Goal: Task Accomplishment & Management: Use online tool/utility

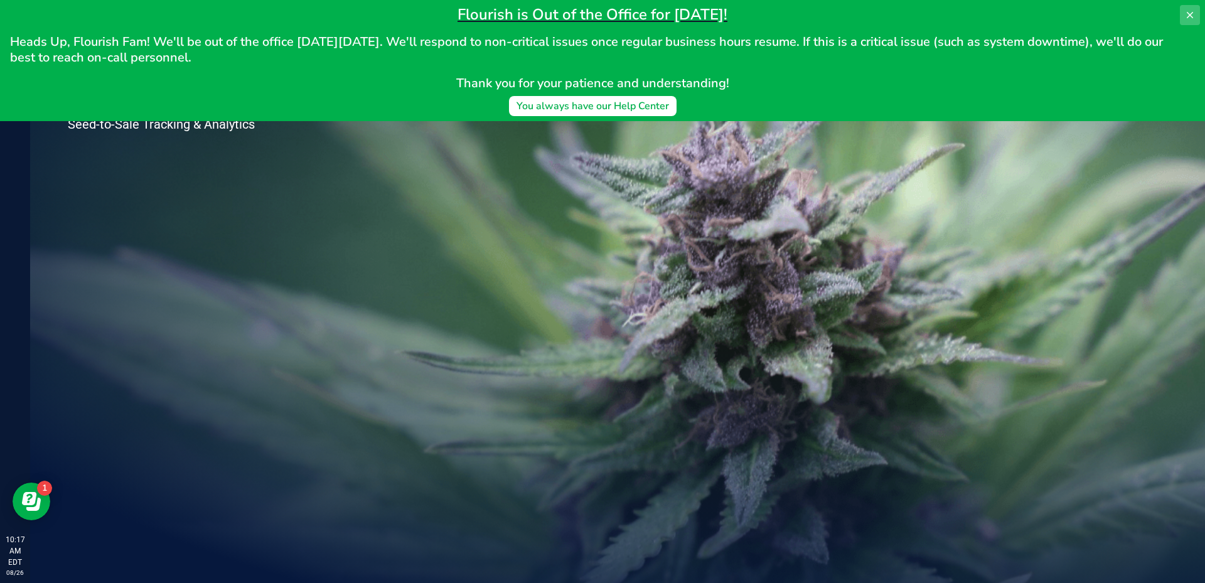
click at [1184, 19] on button at bounding box center [1190, 15] width 20 height 20
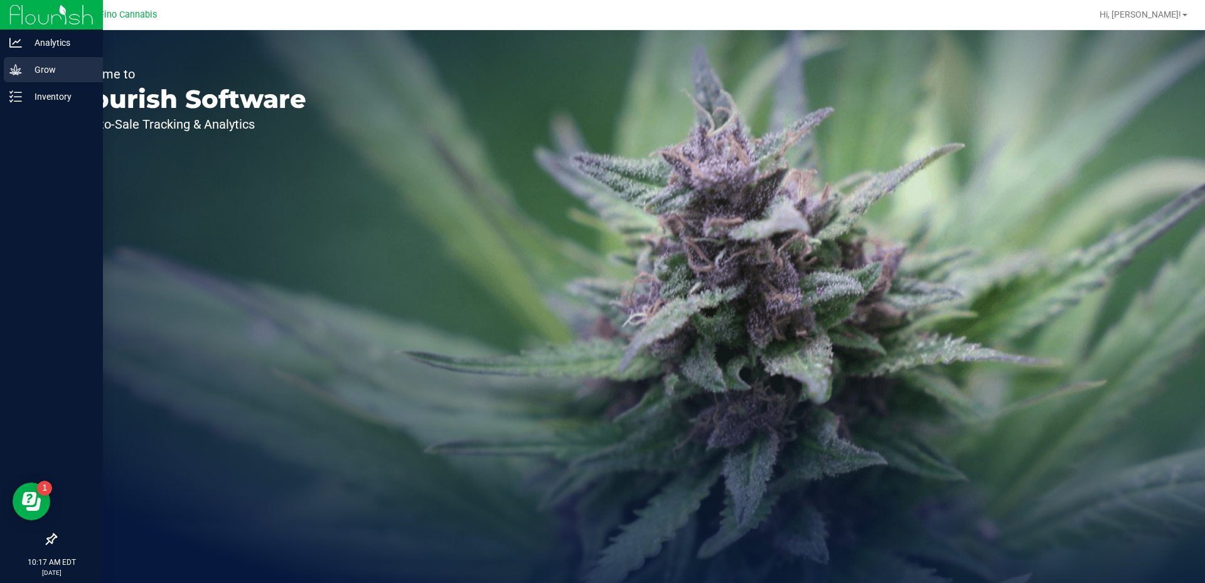
click at [31, 74] on p "Grow" at bounding box center [59, 69] width 75 height 15
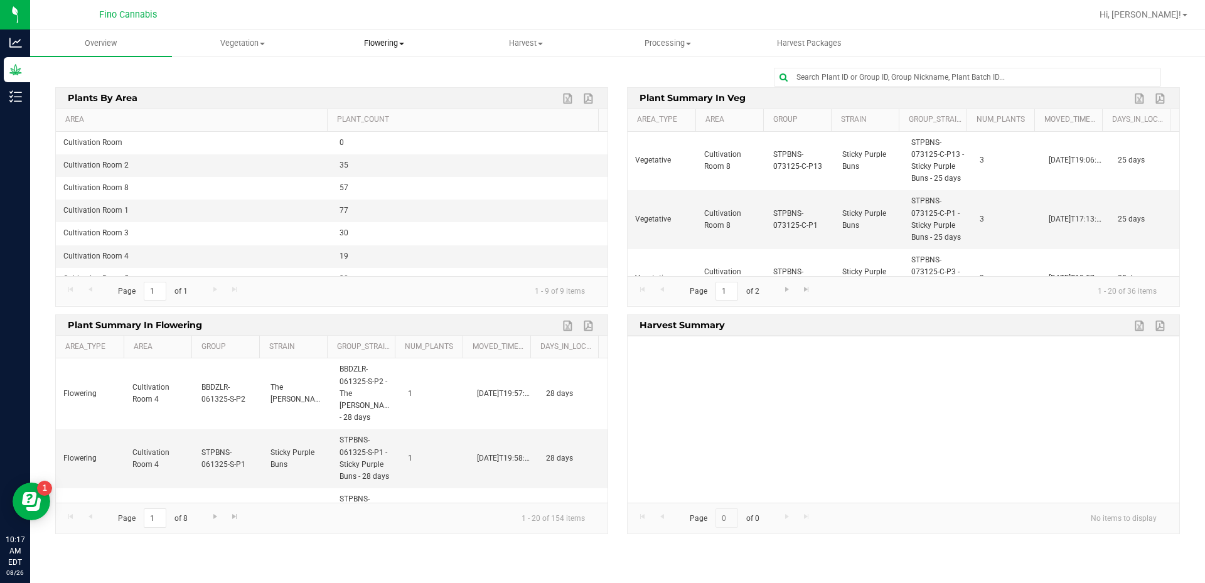
click at [381, 43] on span "Flowering" at bounding box center [384, 43] width 141 height 11
click at [375, 94] on span "Flowering groups" at bounding box center [366, 90] width 104 height 11
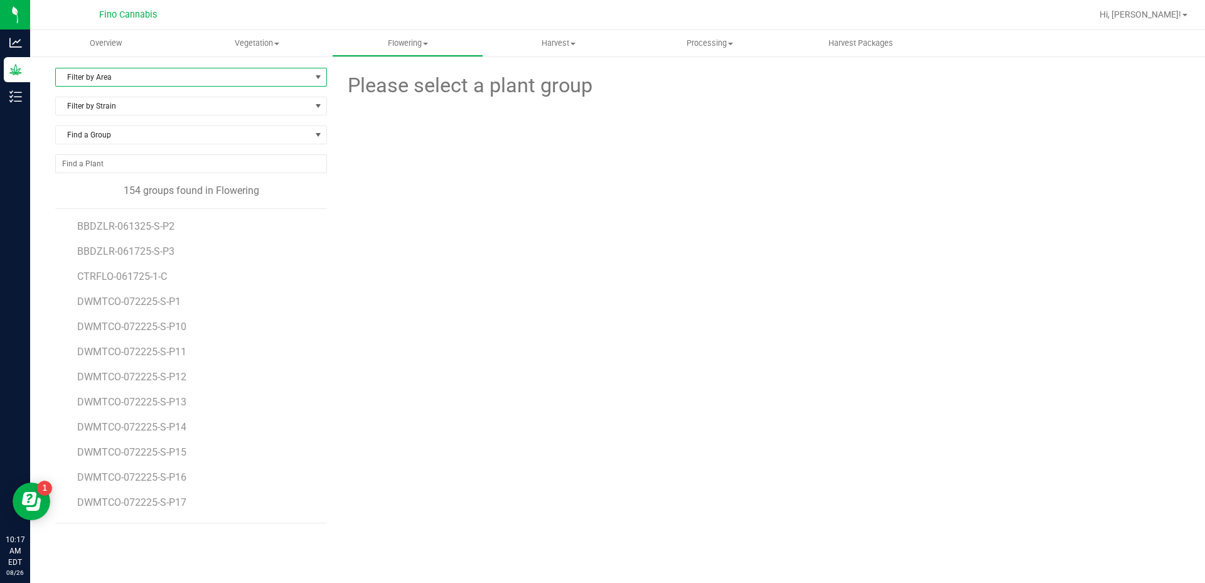
click at [177, 85] on span "Filter by Area" at bounding box center [183, 77] width 255 height 18
click at [124, 185] on li "Cultivation Room 5" at bounding box center [191, 192] width 271 height 19
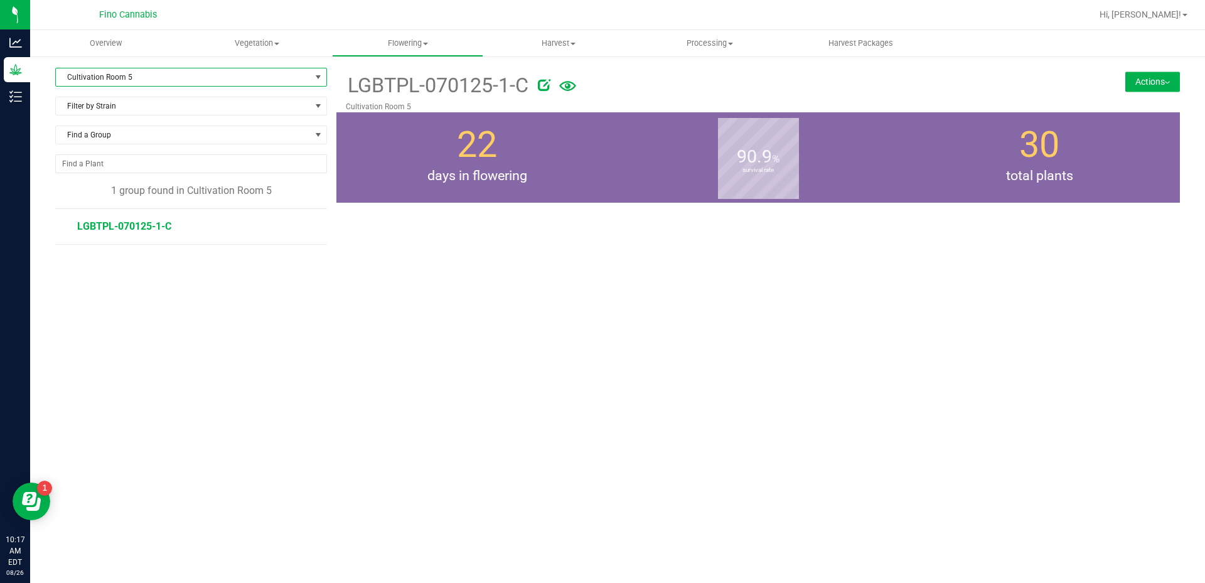
click at [149, 226] on span "LGBTPL-070125-1-C" at bounding box center [124, 226] width 94 height 12
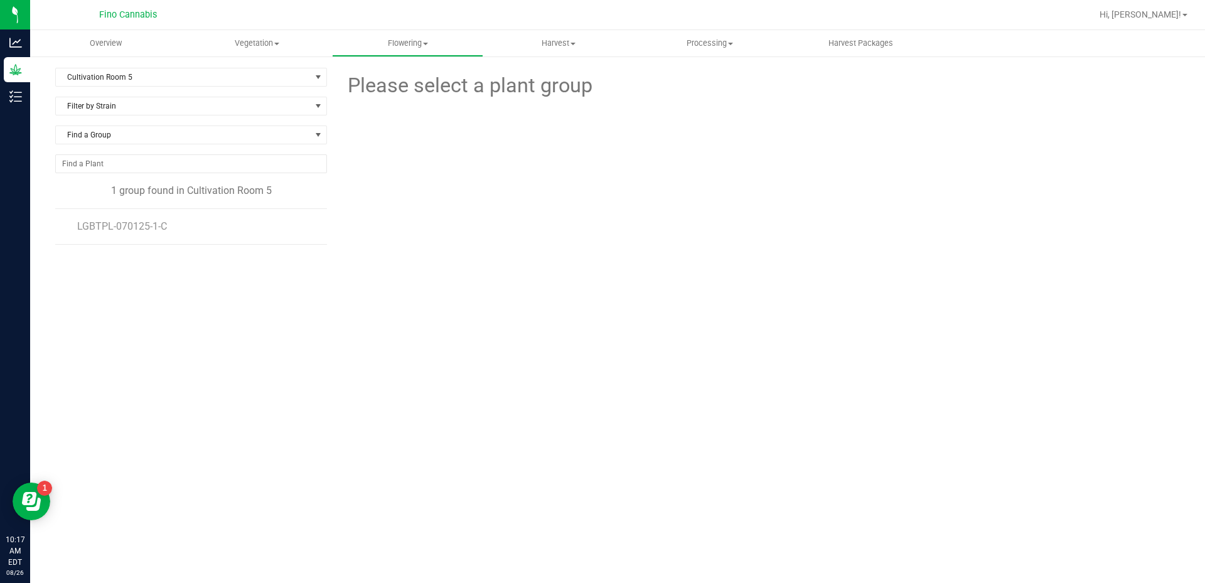
click at [135, 220] on li "LGBTPL-070125-1-C" at bounding box center [197, 226] width 241 height 35
click at [139, 227] on span "LGBTPL-070125-1-C" at bounding box center [124, 226] width 94 height 12
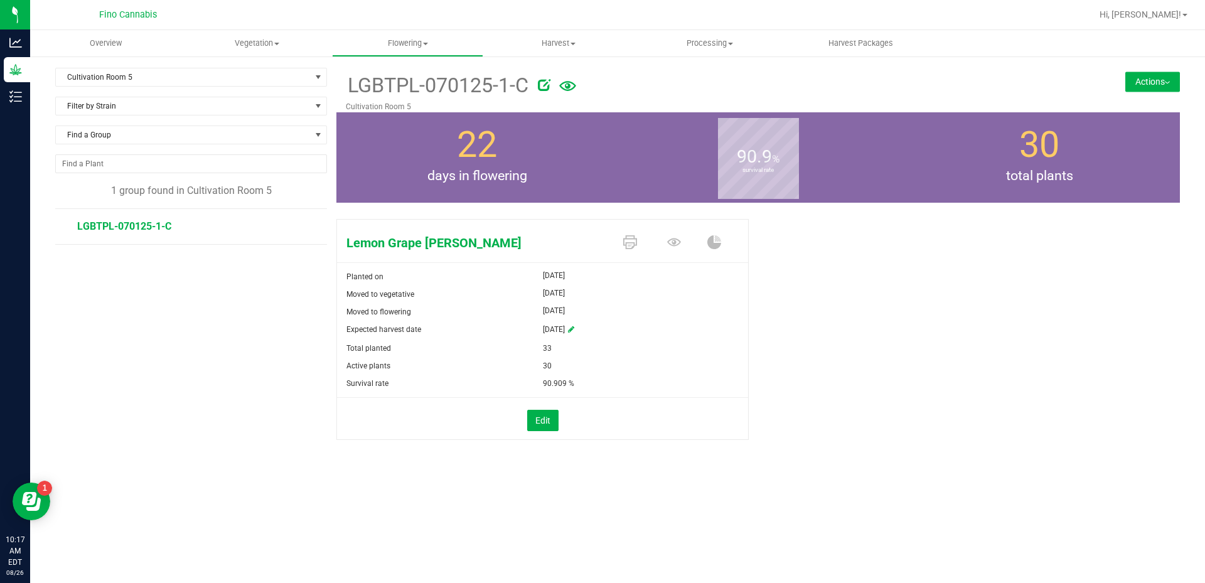
click at [1139, 87] on button "Actions" at bounding box center [1152, 82] width 55 height 20
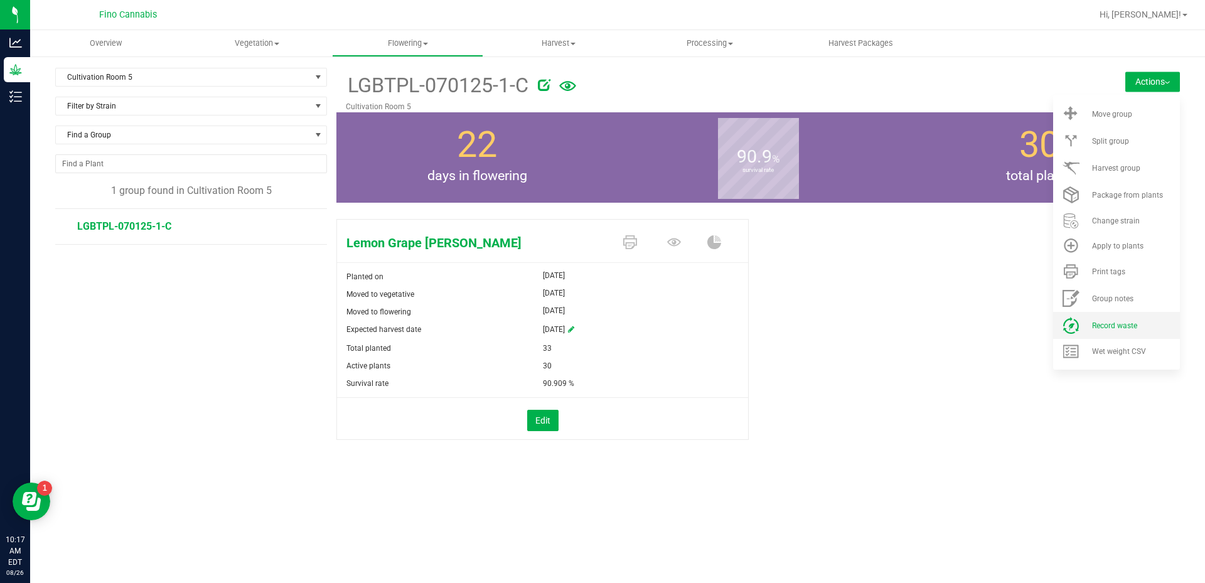
click at [1129, 321] on span "Record waste" at bounding box center [1114, 325] width 45 height 9
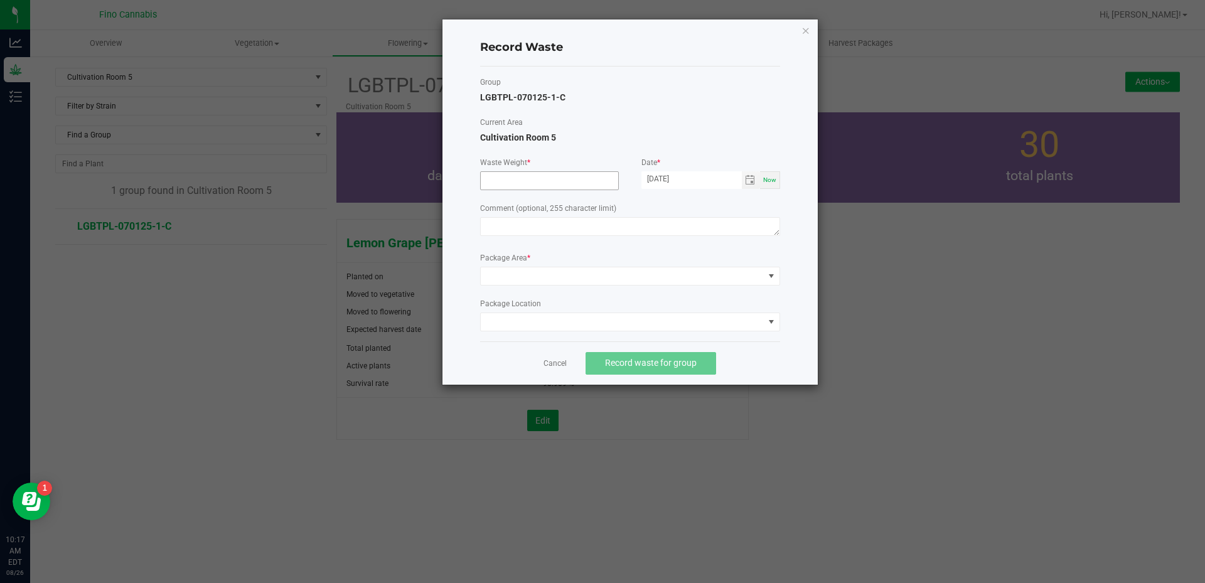
click at [523, 179] on input at bounding box center [549, 181] width 137 height 18
type input "1360.0000 g"
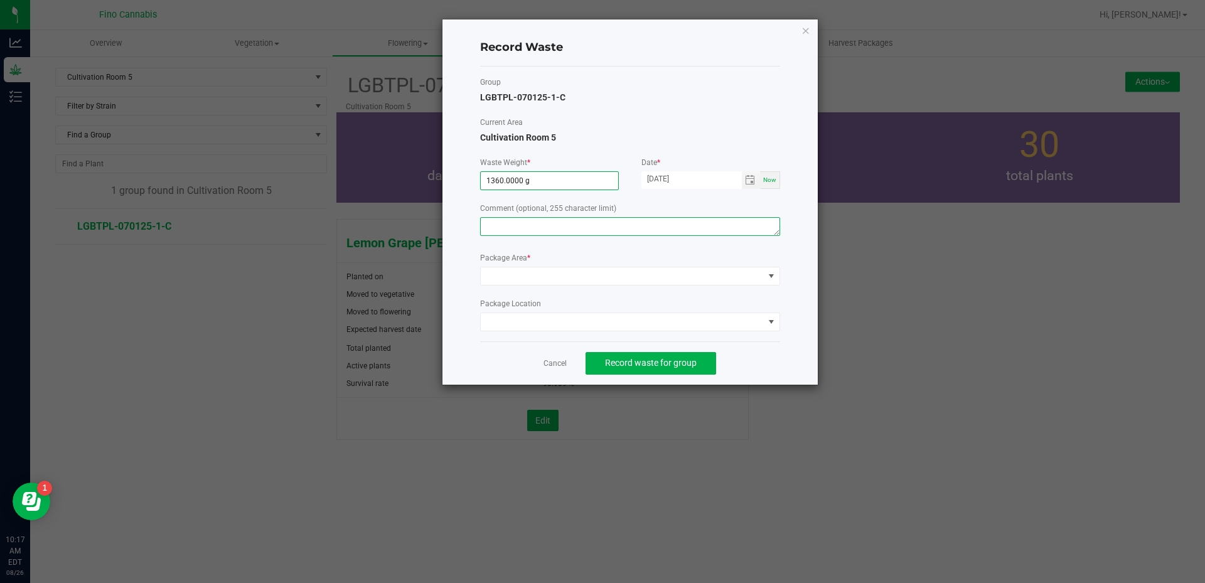
click at [539, 233] on textarea at bounding box center [630, 226] width 300 height 19
type textarea "Pruning Waste"
click at [550, 282] on span at bounding box center [622, 276] width 283 height 18
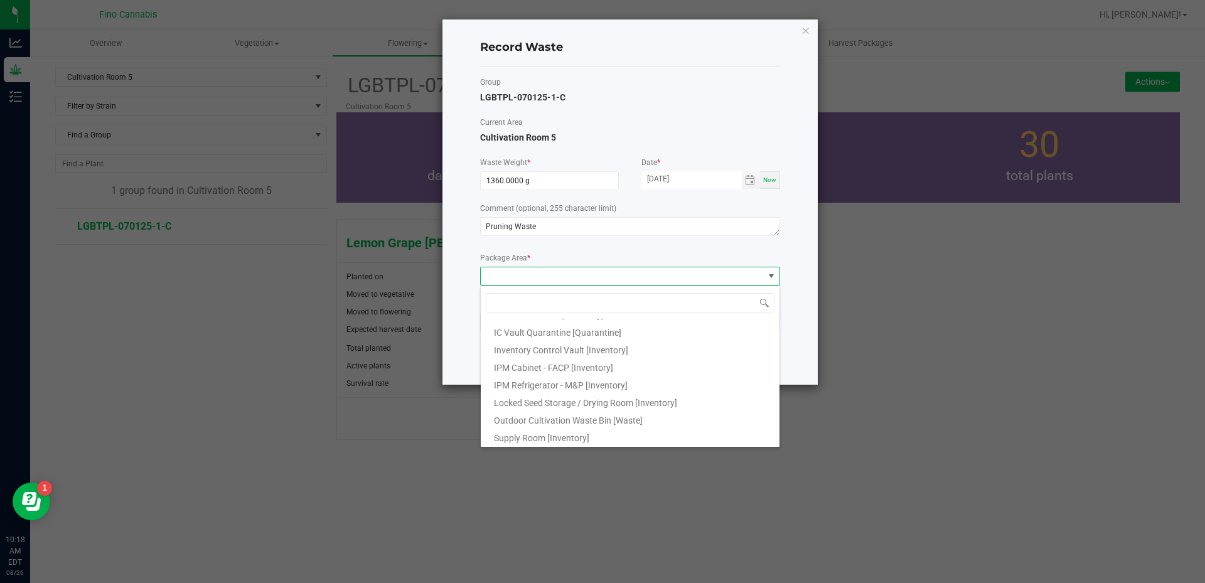
scroll to position [68, 0]
click at [609, 417] on span "Outdoor Cultivation Waste Bin [Waste]" at bounding box center [568, 420] width 149 height 10
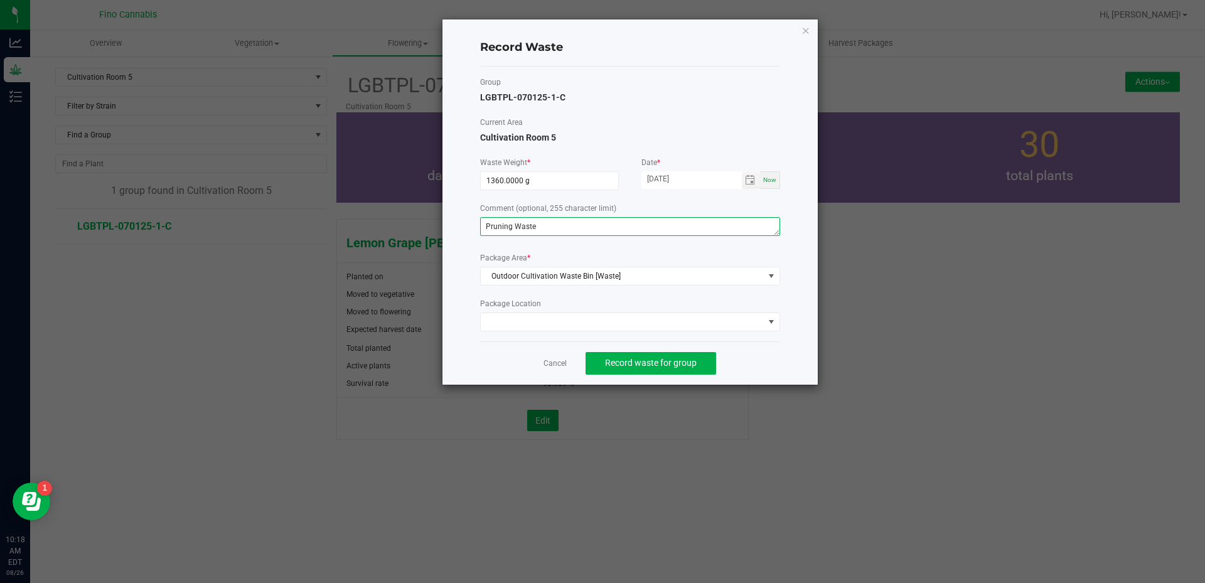
click at [519, 228] on textarea "Pruning Waste" at bounding box center [630, 226] width 300 height 19
click at [687, 365] on span "Record waste for group" at bounding box center [651, 363] width 92 height 10
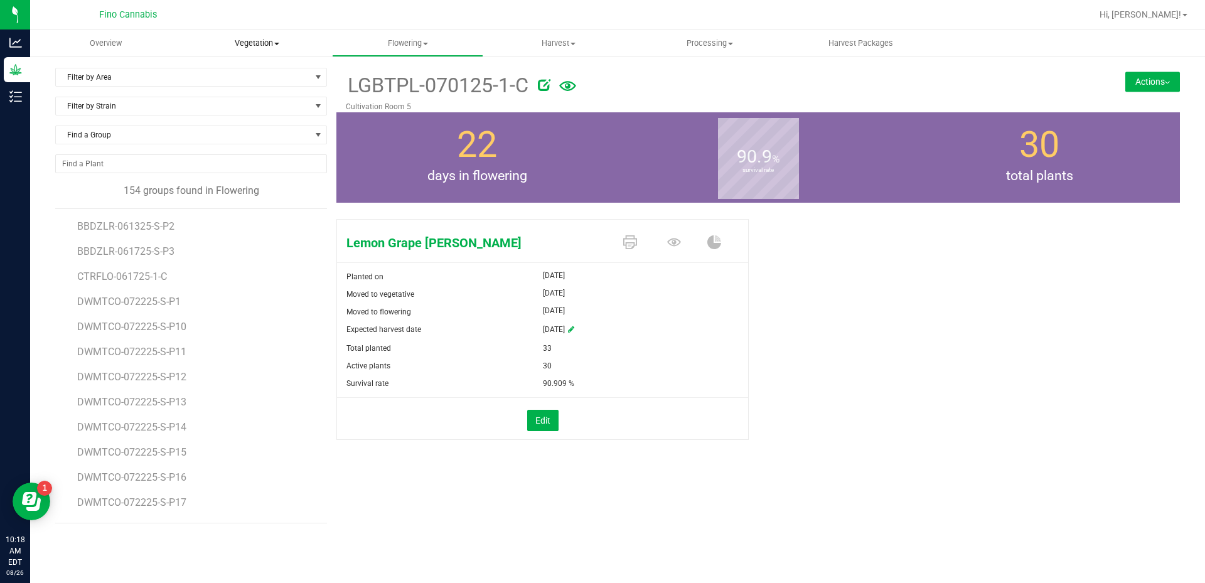
click at [247, 38] on span "Vegetation" at bounding box center [257, 43] width 150 height 11
click at [232, 75] on span "Veg groups" at bounding box center [221, 75] width 80 height 11
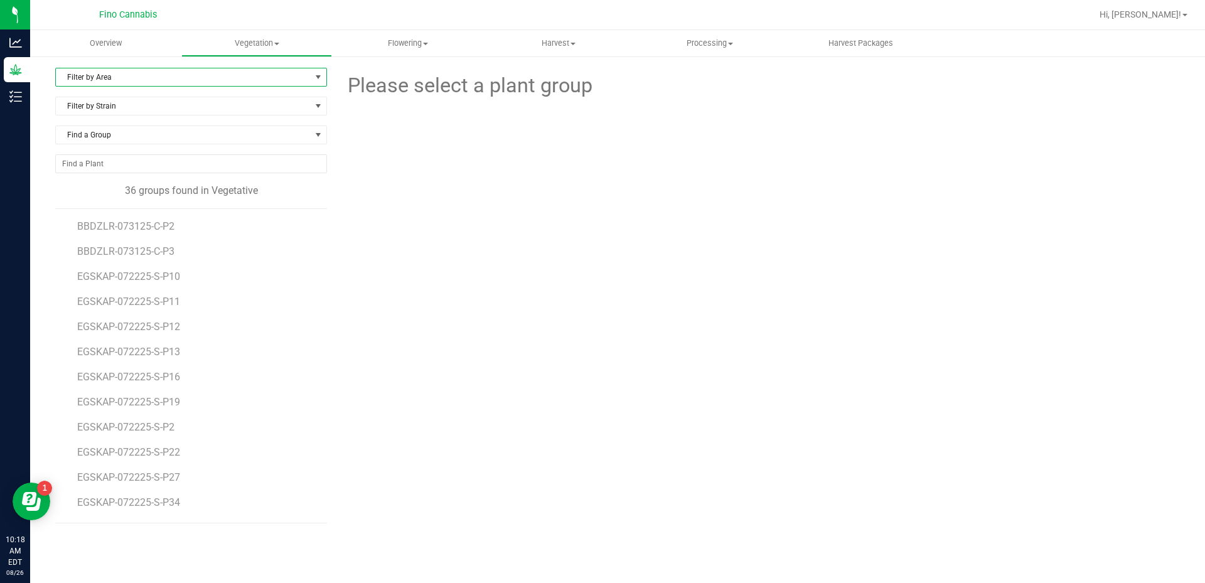
click at [131, 78] on span "Filter by Area" at bounding box center [183, 77] width 255 height 18
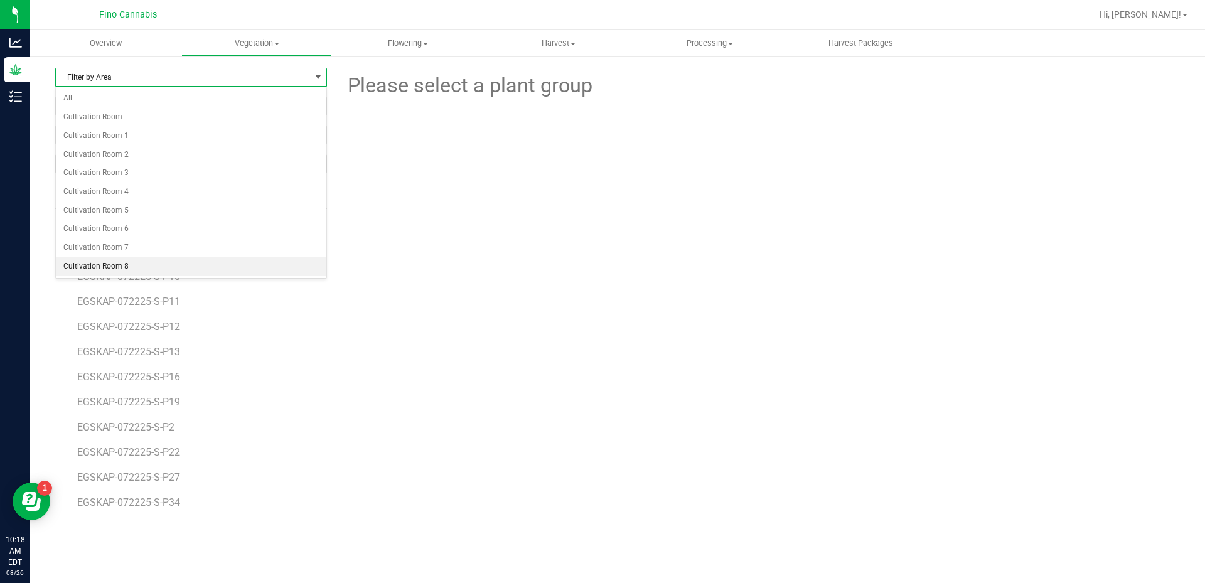
click at [115, 269] on li "Cultivation Room 8" at bounding box center [191, 266] width 271 height 19
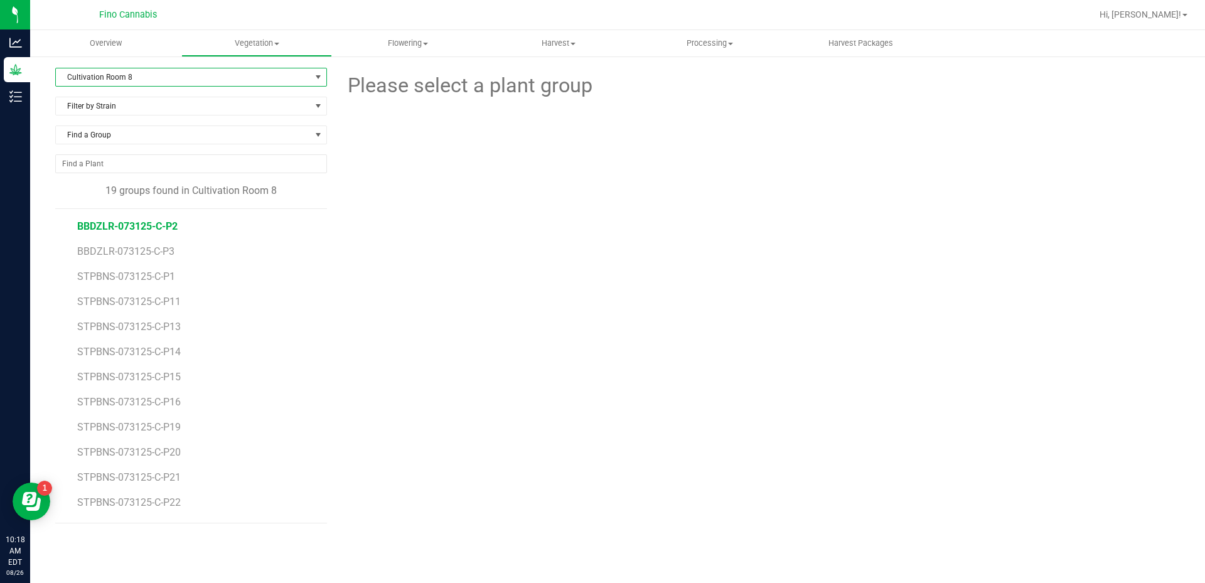
click at [147, 228] on span "BBDZLR-073125-C-P2" at bounding box center [127, 226] width 100 height 12
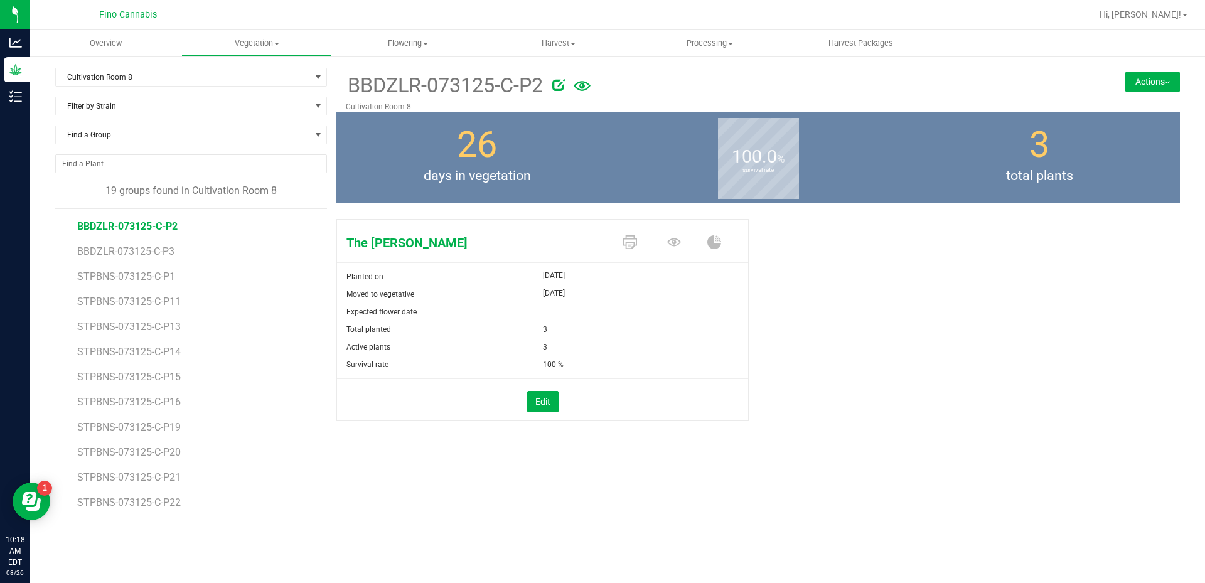
click at [1155, 85] on button "Actions" at bounding box center [1152, 82] width 55 height 20
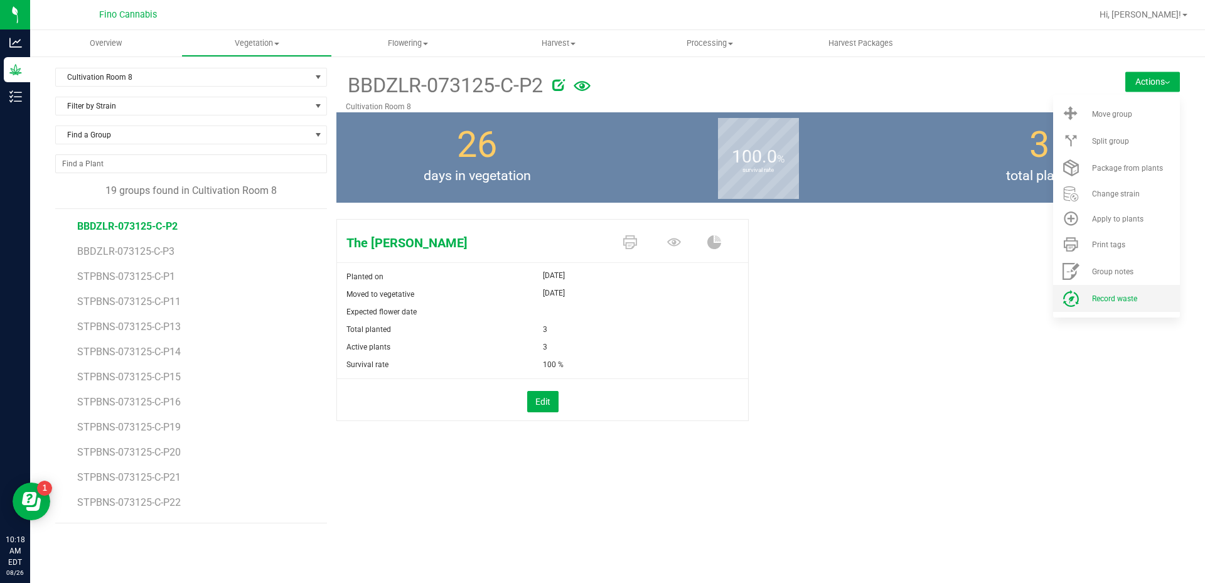
click at [1122, 302] on span "Record waste" at bounding box center [1114, 298] width 45 height 9
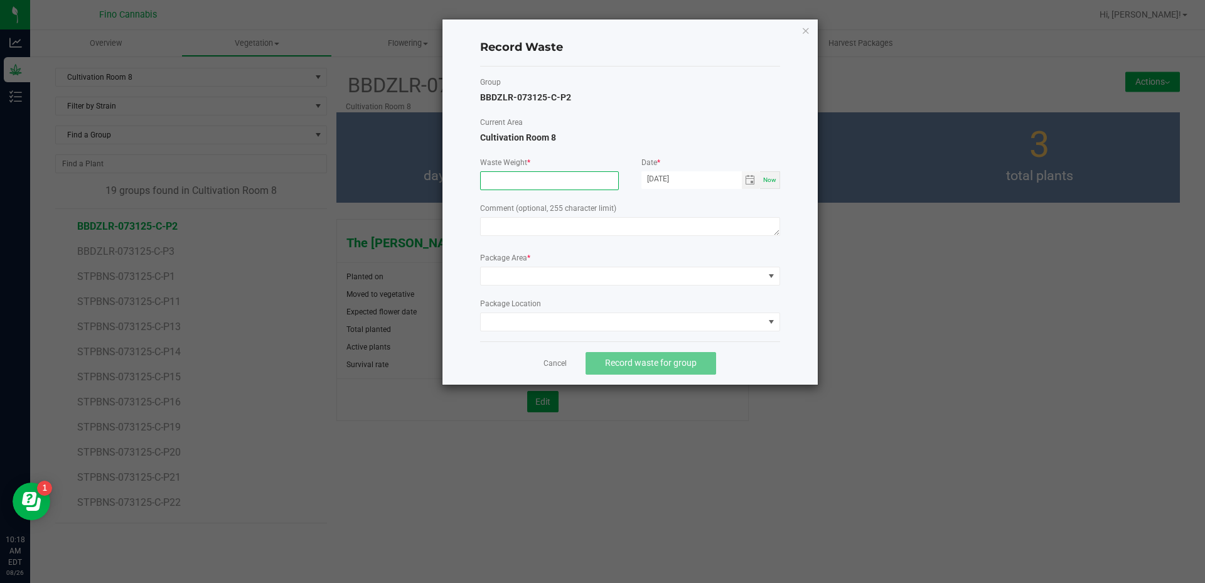
click at [556, 178] on input at bounding box center [549, 181] width 137 height 18
type input "14.6500 g"
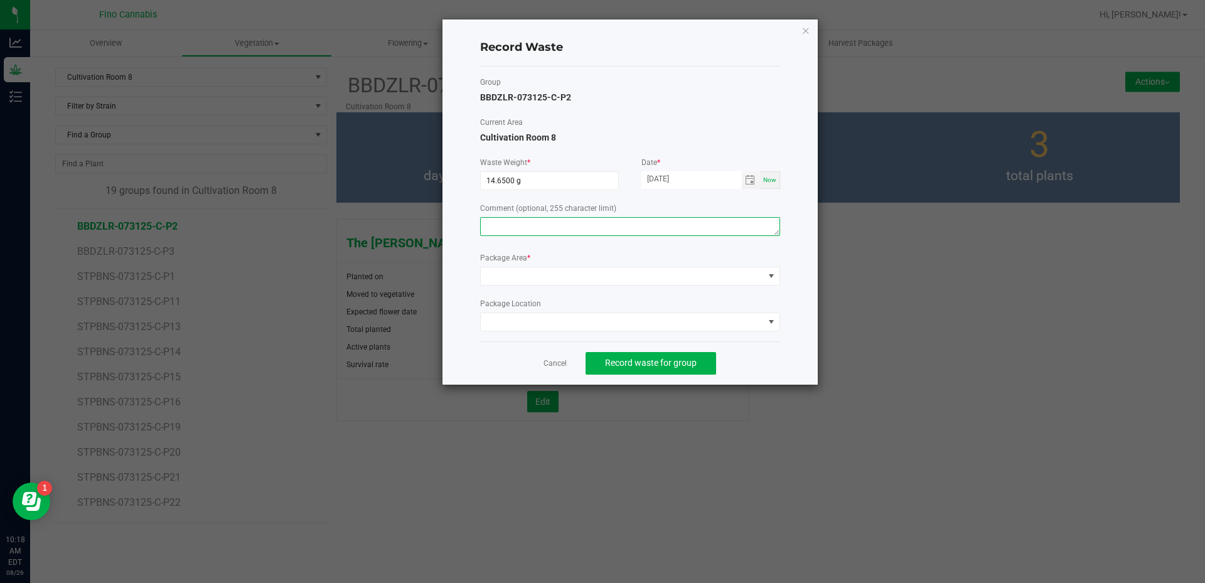
paste textarea "Pruning Waste"
type textarea "Pruning Waste"
click at [552, 277] on span at bounding box center [622, 276] width 283 height 18
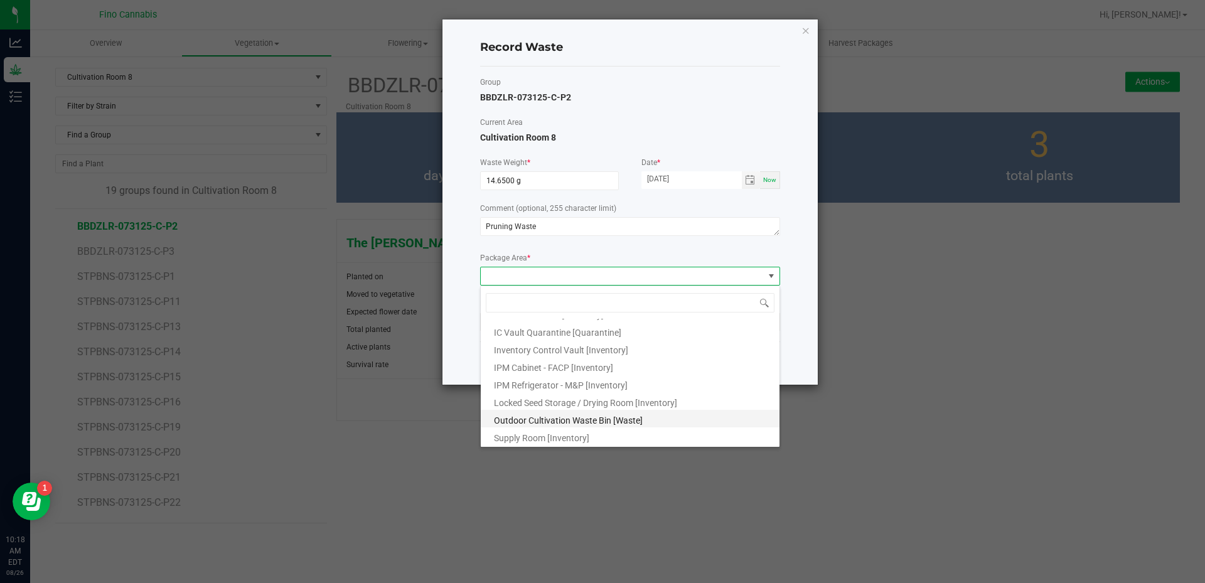
scroll to position [68, 0]
click at [584, 416] on span "Outdoor Cultivation Waste Bin [Waste]" at bounding box center [568, 420] width 149 height 10
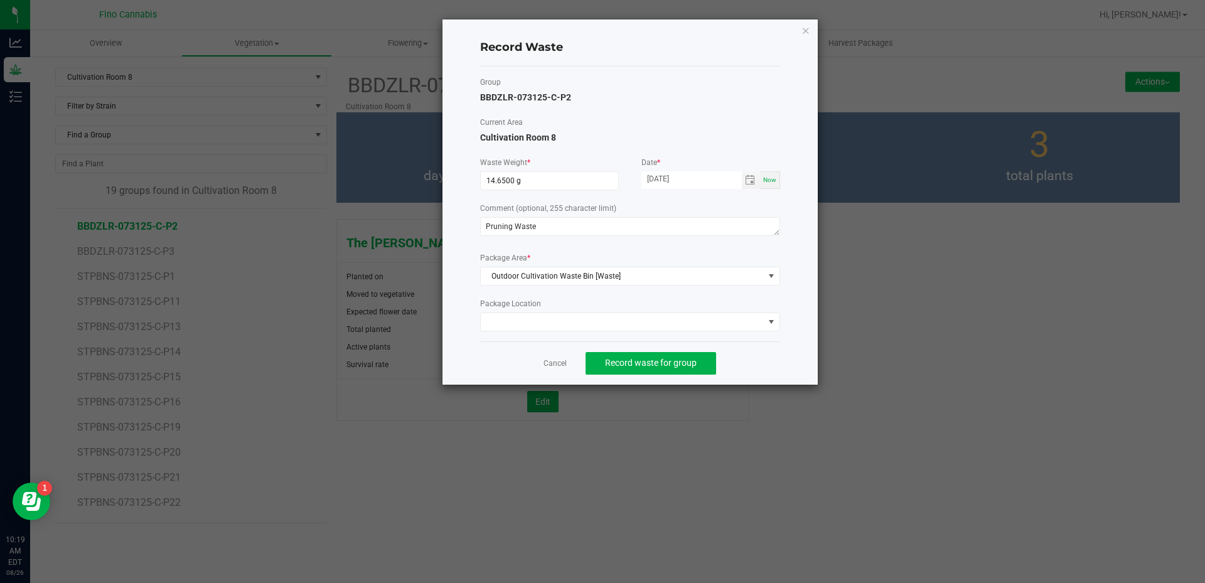
click at [767, 348] on div "Cancel Record waste for group" at bounding box center [630, 362] width 300 height 43
click at [689, 360] on span "Record waste for group" at bounding box center [651, 363] width 92 height 10
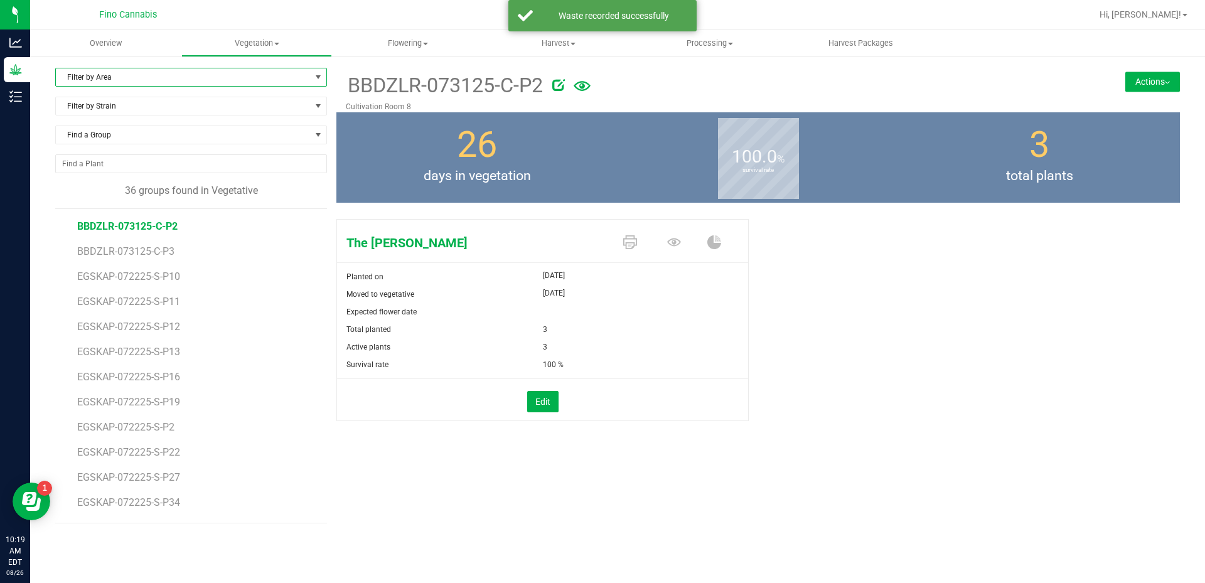
click at [113, 76] on span "Filter by Area" at bounding box center [183, 77] width 255 height 18
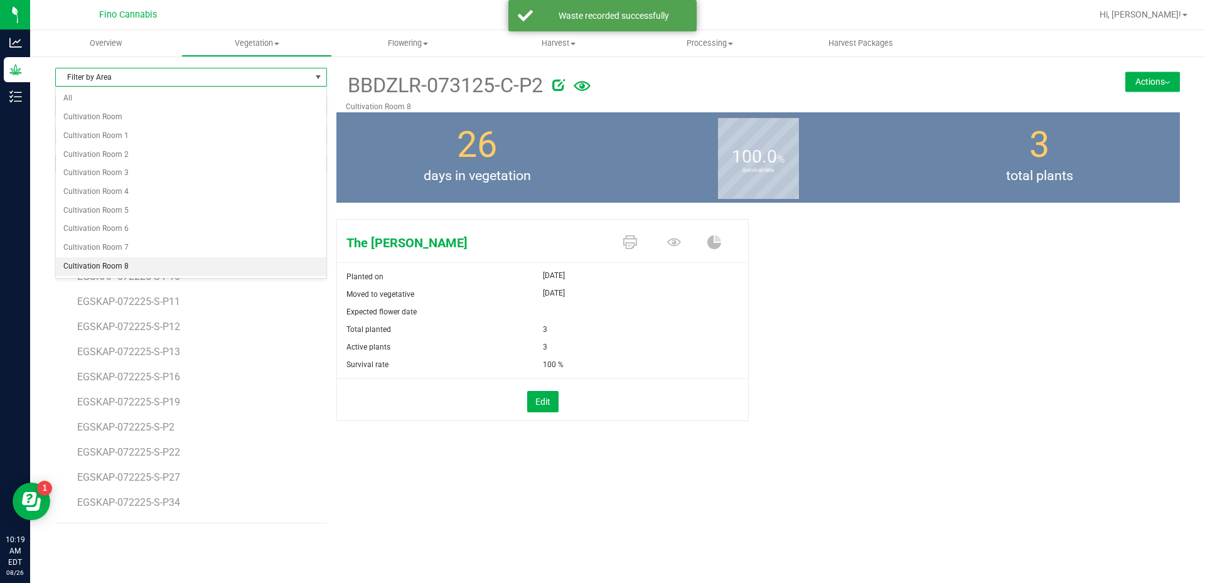
click at [112, 264] on li "Cultivation Room 8" at bounding box center [191, 266] width 271 height 19
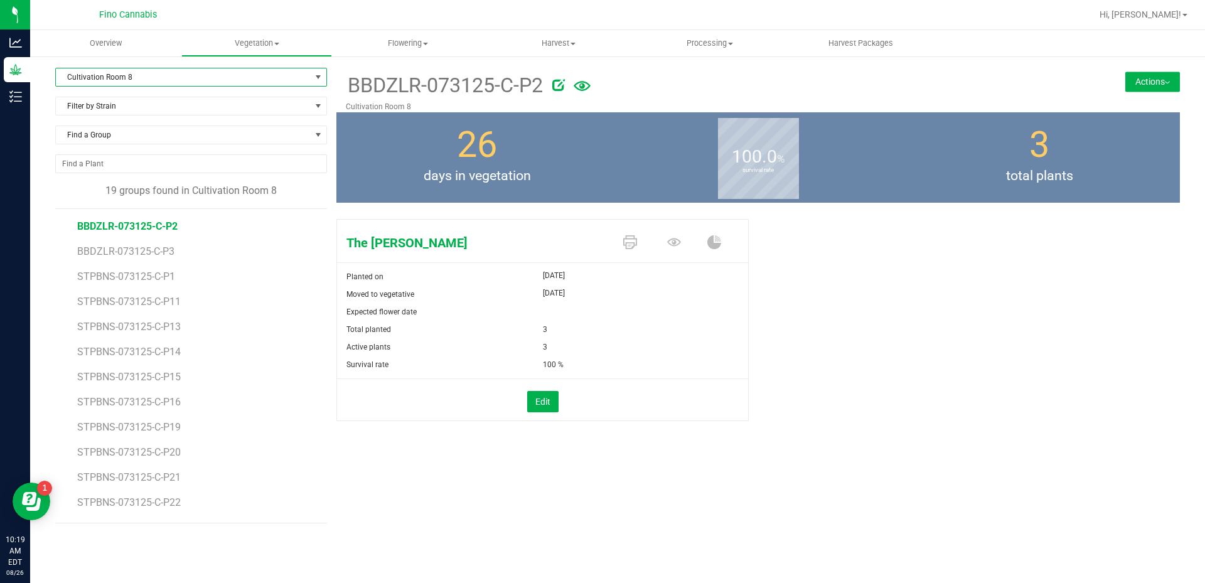
click at [117, 260] on li "STPBNS-073125-C-P1" at bounding box center [197, 271] width 241 height 25
click at [119, 253] on span "BBDZLR-073125-C-P3" at bounding box center [127, 251] width 100 height 12
click at [1143, 80] on button "Actions" at bounding box center [1152, 82] width 55 height 20
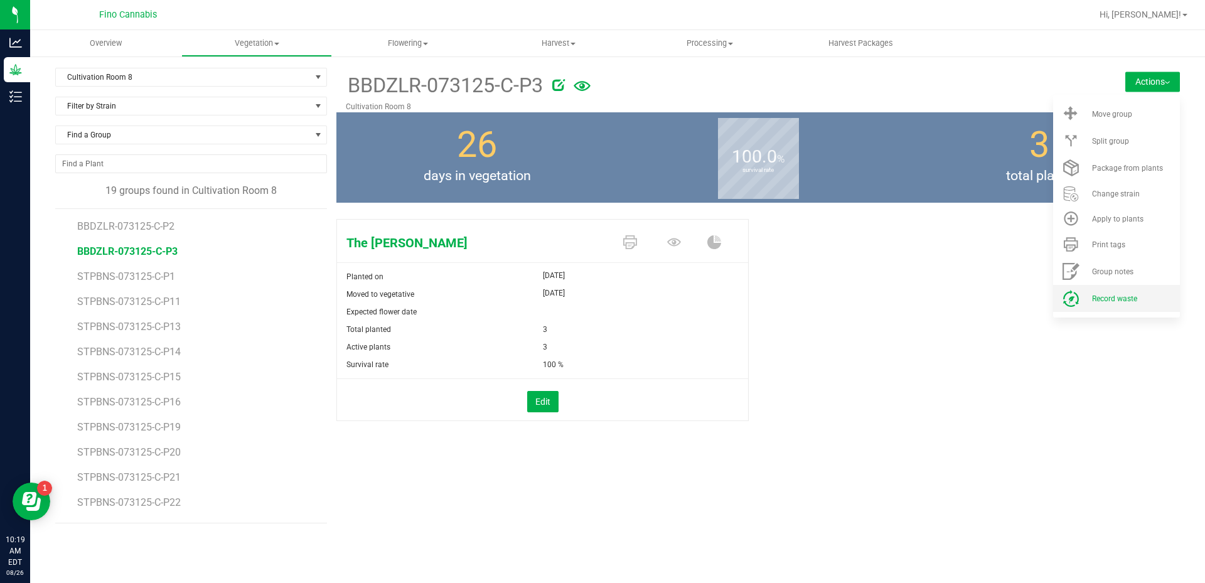
click at [1114, 298] on span "Record waste" at bounding box center [1114, 298] width 45 height 9
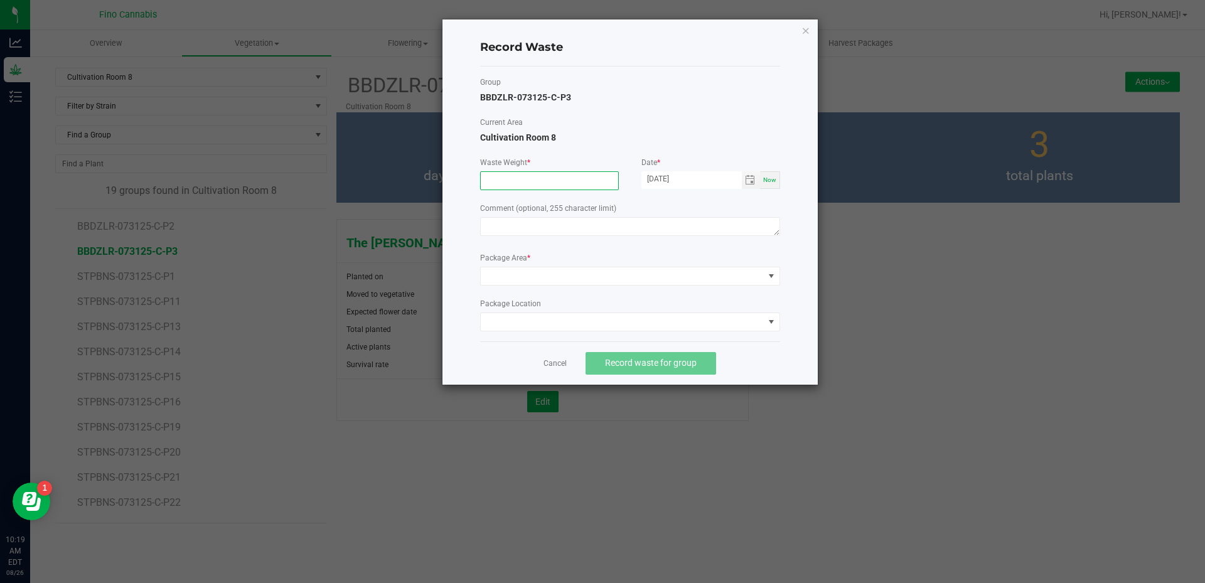
click at [591, 175] on input at bounding box center [549, 181] width 137 height 18
type input "14.6500 g"
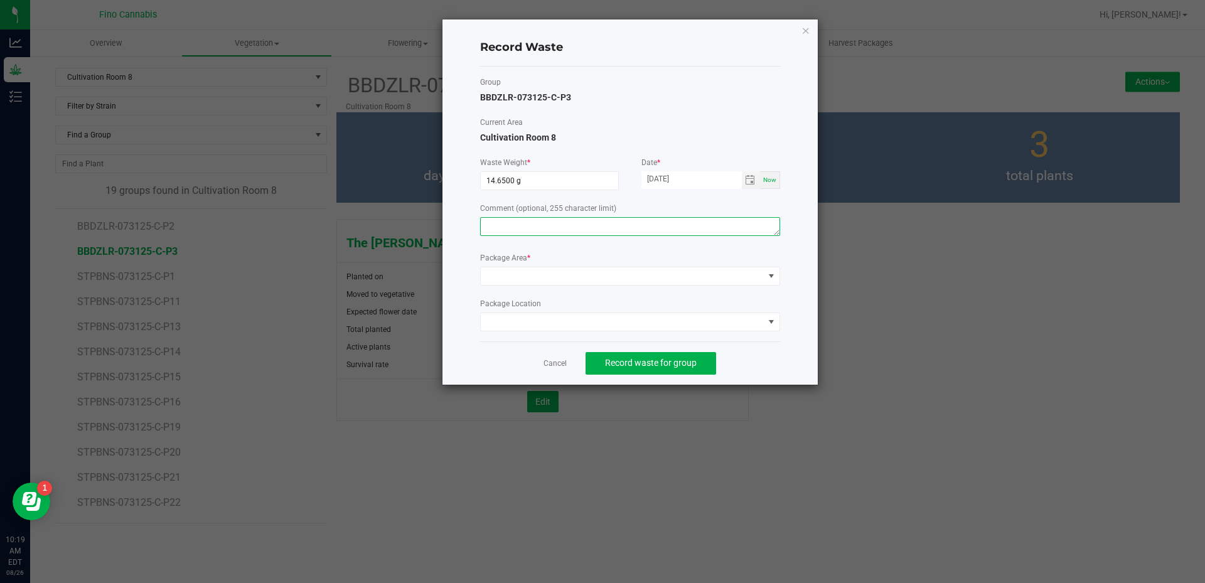
paste textarea "Pruning Waste"
type textarea "Pruning Waste"
click at [601, 274] on span at bounding box center [622, 276] width 283 height 18
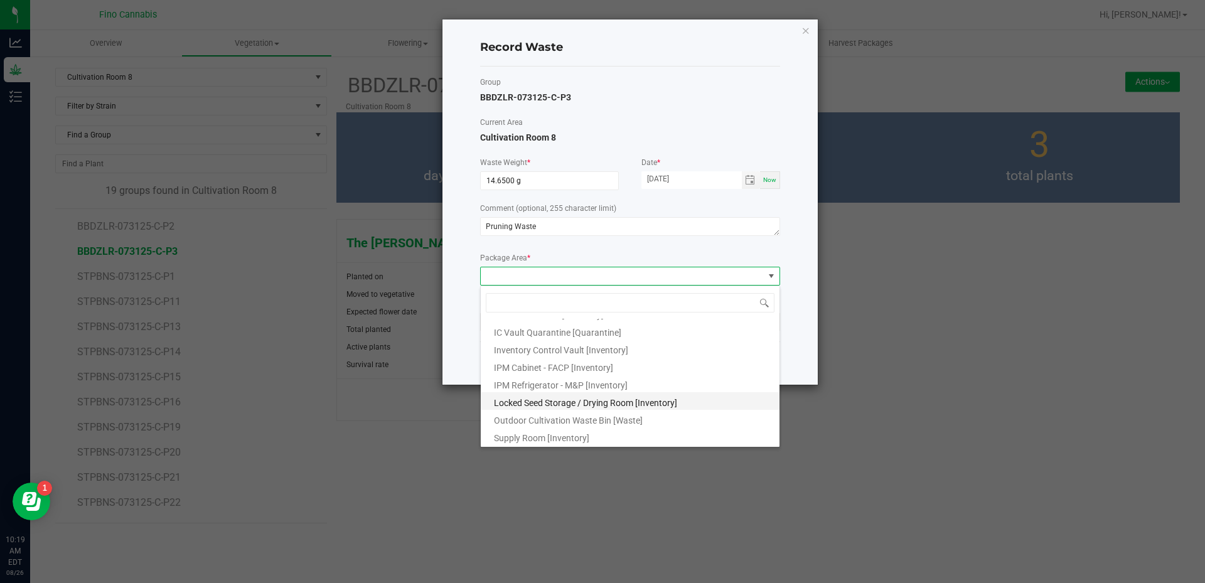
scroll to position [68, 0]
click at [552, 422] on span "Outdoor Cultivation Waste Bin [Waste]" at bounding box center [568, 420] width 149 height 10
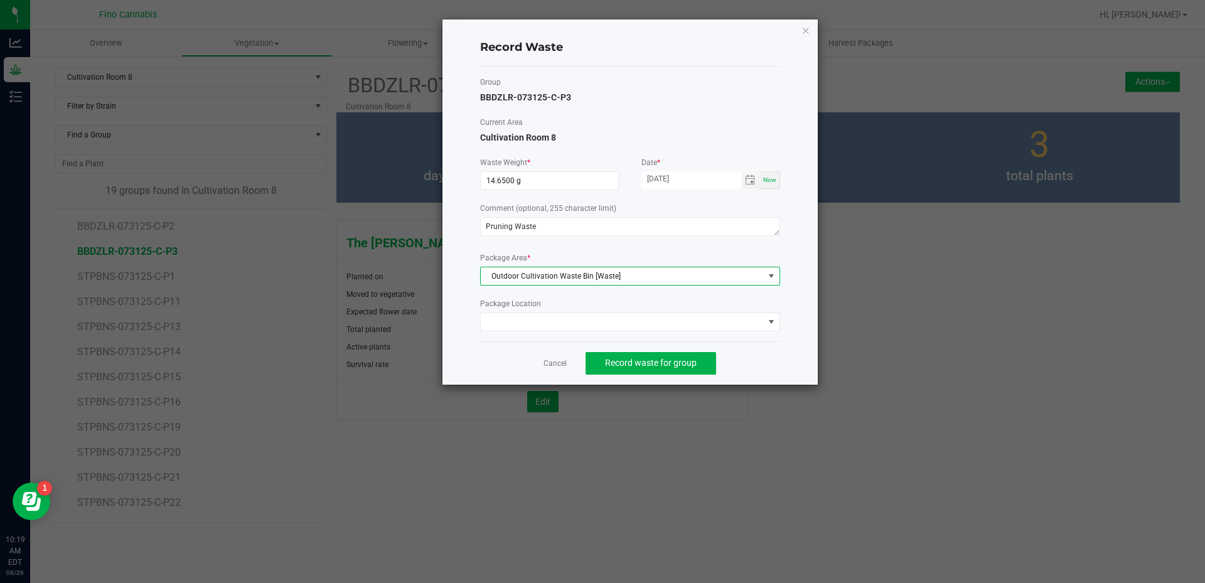
click at [776, 360] on div "Cancel Record waste for group" at bounding box center [630, 362] width 300 height 43
click at [652, 361] on span "Record waste for group" at bounding box center [651, 363] width 92 height 10
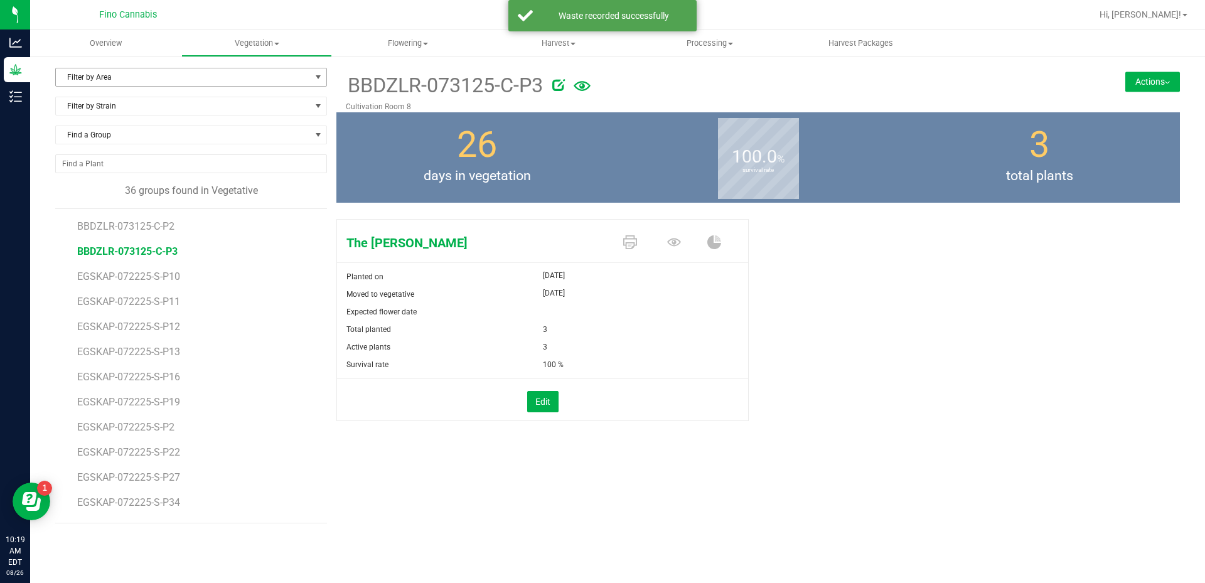
click at [85, 73] on span "Filter by Area" at bounding box center [183, 77] width 255 height 18
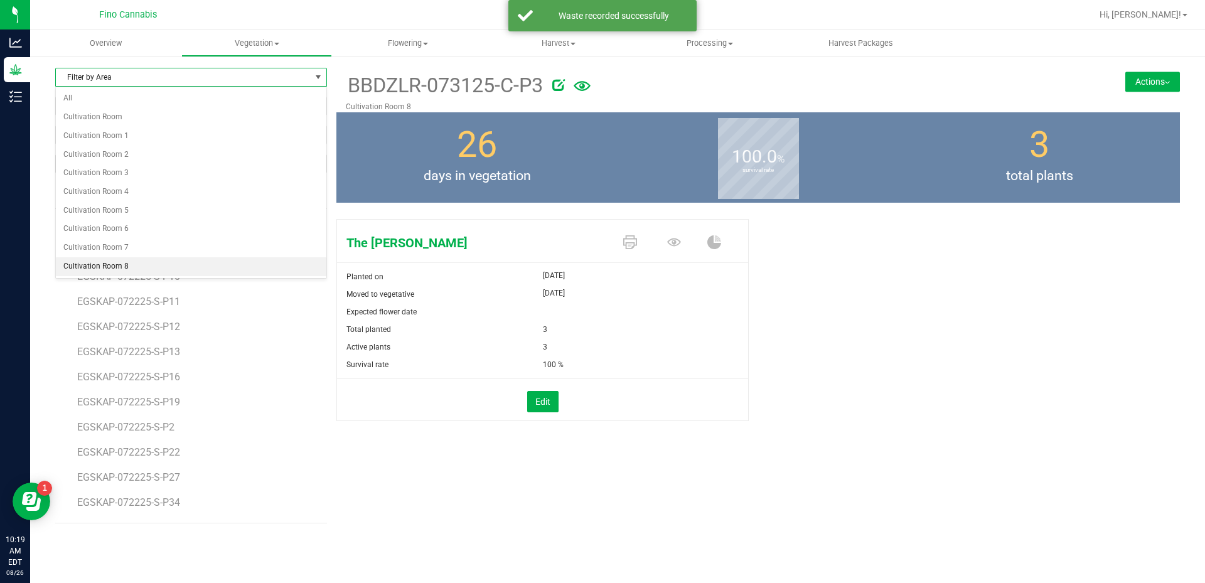
click at [102, 262] on li "Cultivation Room 8" at bounding box center [191, 266] width 271 height 19
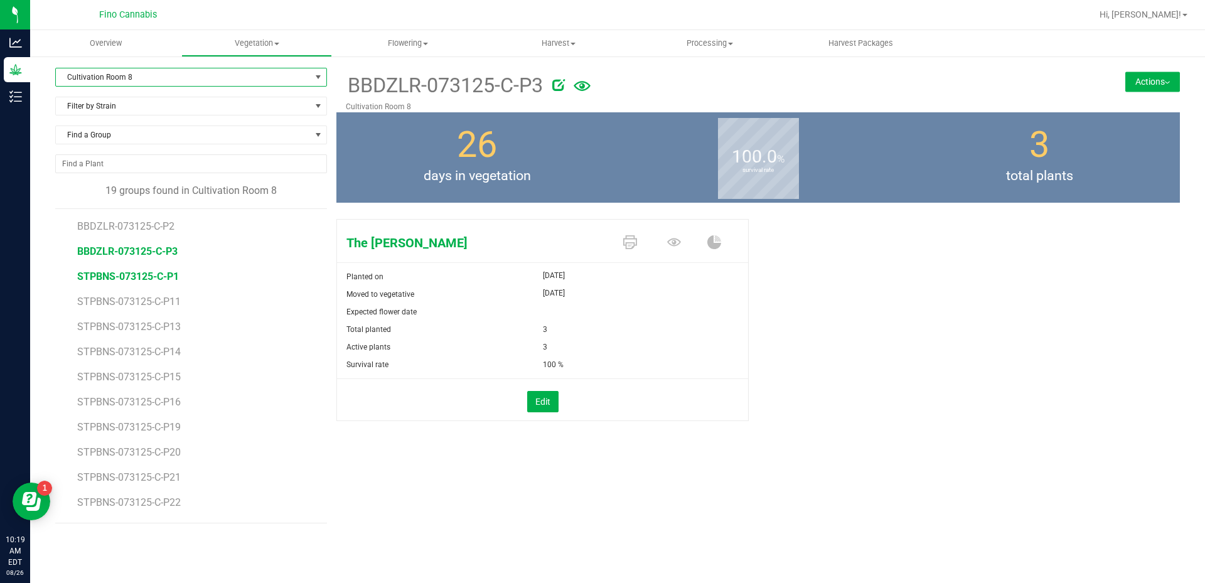
click at [159, 276] on span "STPBNS-073125-C-P1" at bounding box center [128, 277] width 102 height 12
click at [1137, 84] on button "Actions" at bounding box center [1152, 82] width 55 height 20
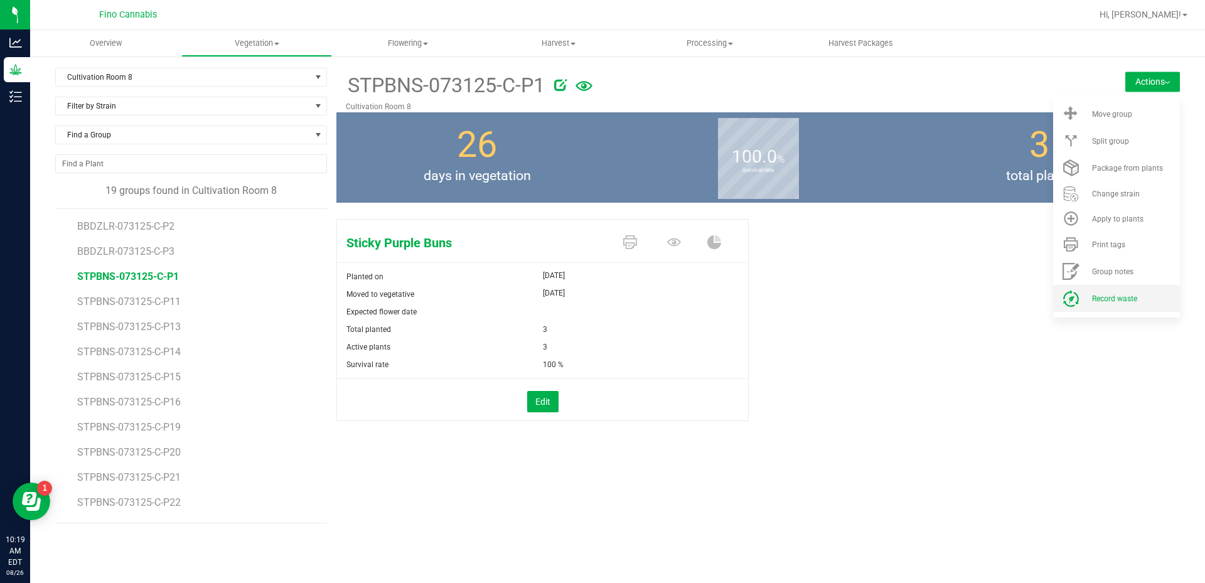
click at [1098, 294] on span "Record waste" at bounding box center [1114, 298] width 45 height 9
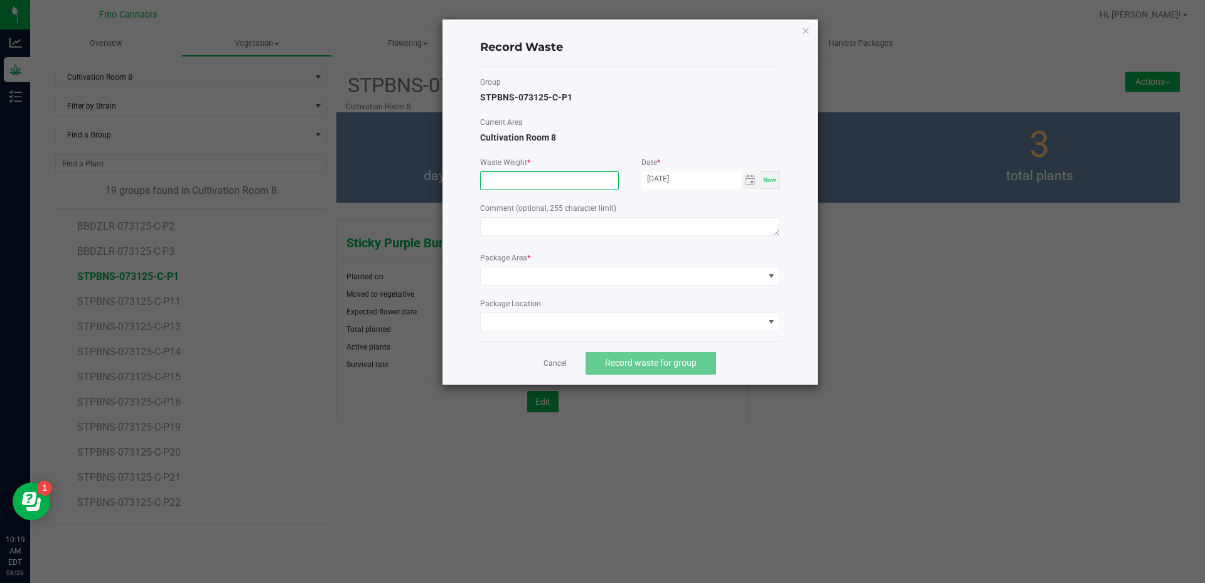
click at [537, 183] on input at bounding box center [549, 181] width 137 height 18
type input "20.0000 g"
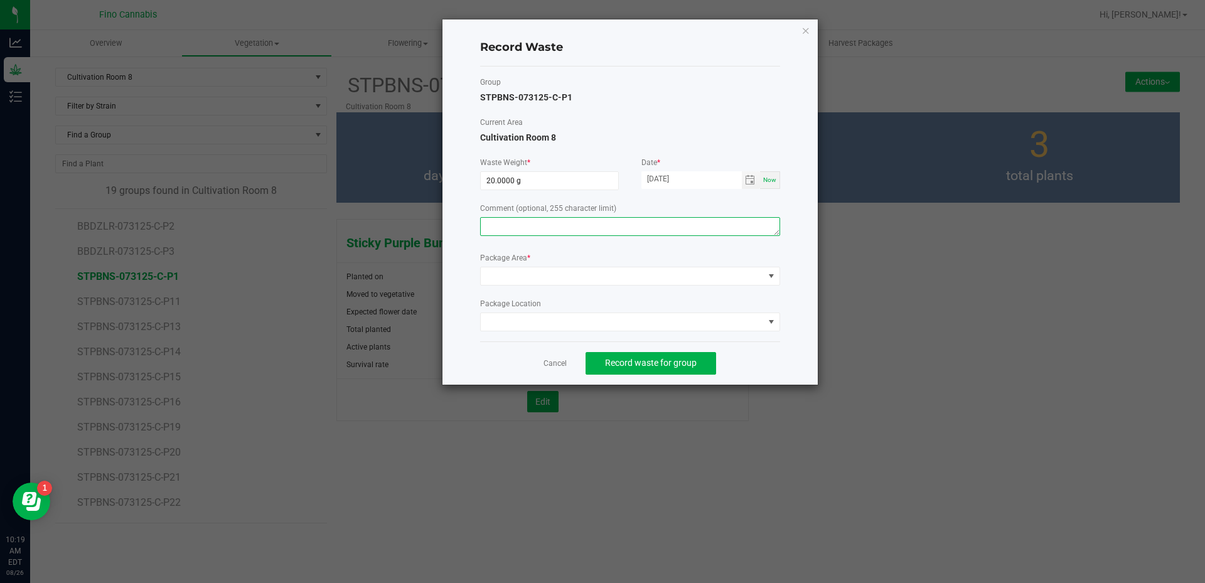
paste textarea "Pruning Waste"
type textarea "Pruning Waste"
click at [513, 274] on span at bounding box center [622, 276] width 283 height 18
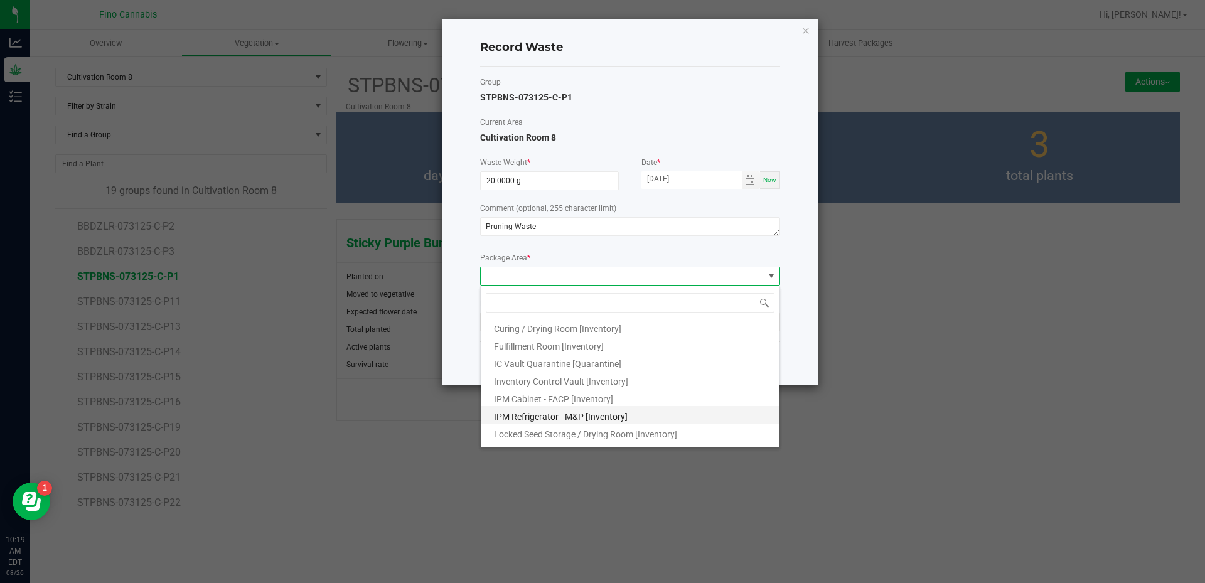
scroll to position [68, 0]
click at [549, 417] on span "Outdoor Cultivation Waste Bin [Waste]" at bounding box center [568, 420] width 149 height 10
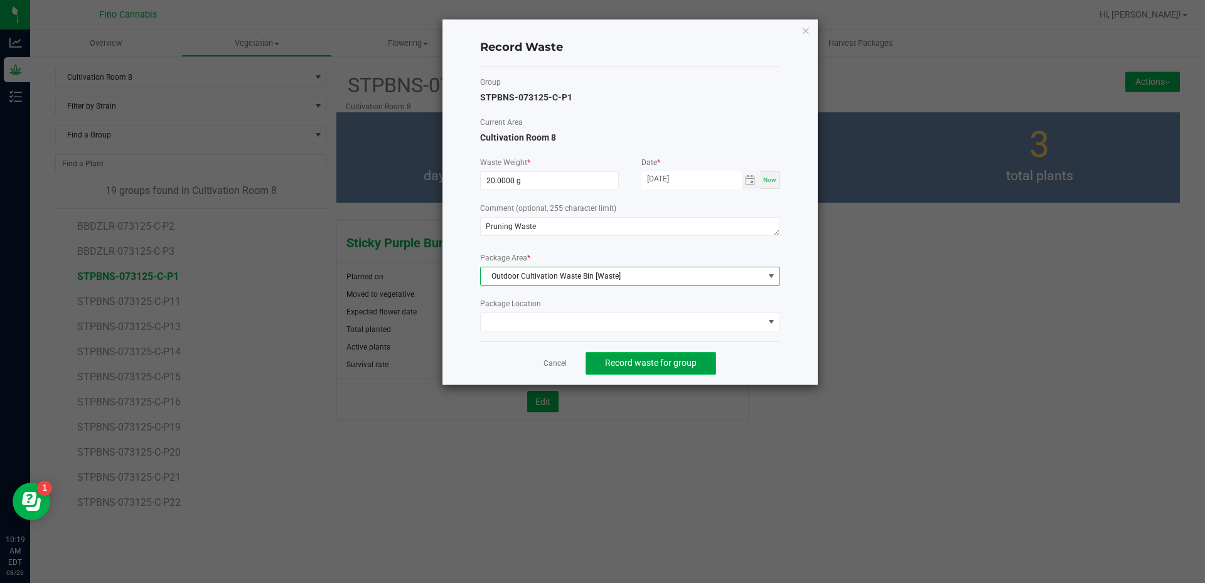
click at [629, 360] on span "Record waste for group" at bounding box center [651, 363] width 92 height 10
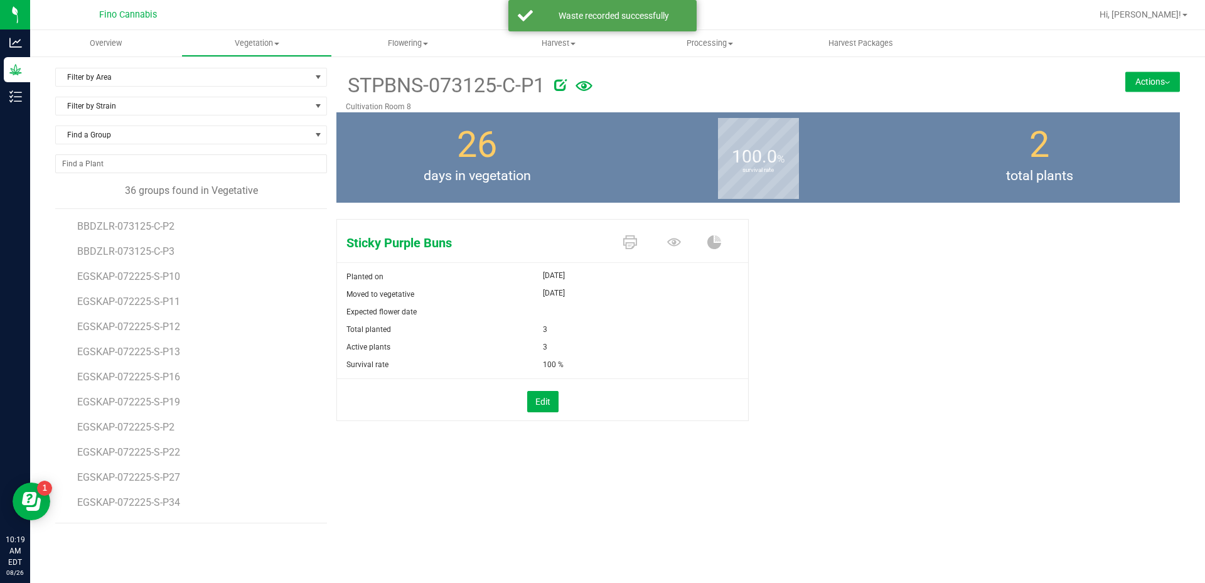
click at [130, 65] on div "Filter by Area Filter by Area All Cultivation Room Cultivation Room 1 Cultivati…" at bounding box center [617, 295] width 1175 height 481
click at [129, 72] on span "Filter by Area" at bounding box center [183, 77] width 255 height 18
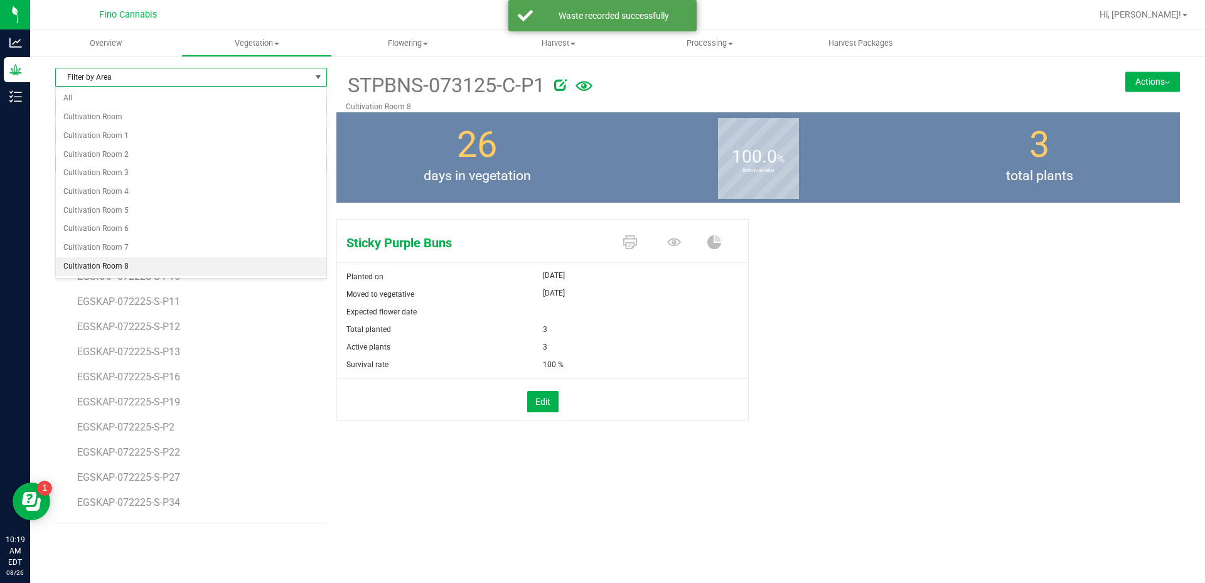
click at [88, 263] on li "Cultivation Room 8" at bounding box center [191, 266] width 271 height 19
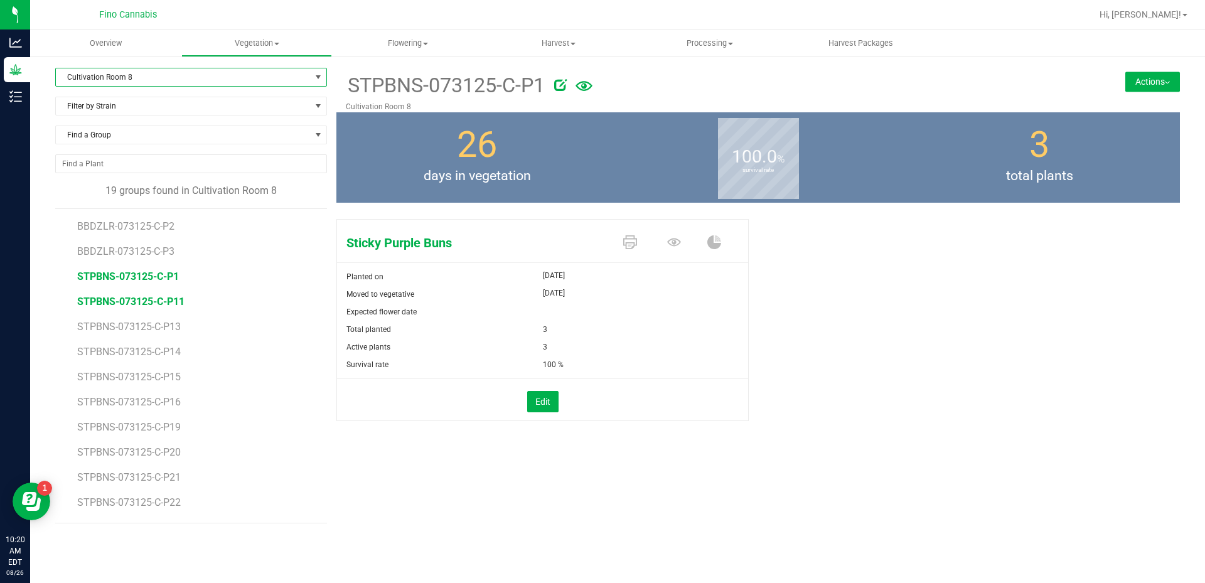
click at [137, 301] on span "STPBNS-073125-C-P11" at bounding box center [130, 302] width 107 height 12
click at [1167, 78] on button "Actions" at bounding box center [1152, 82] width 55 height 20
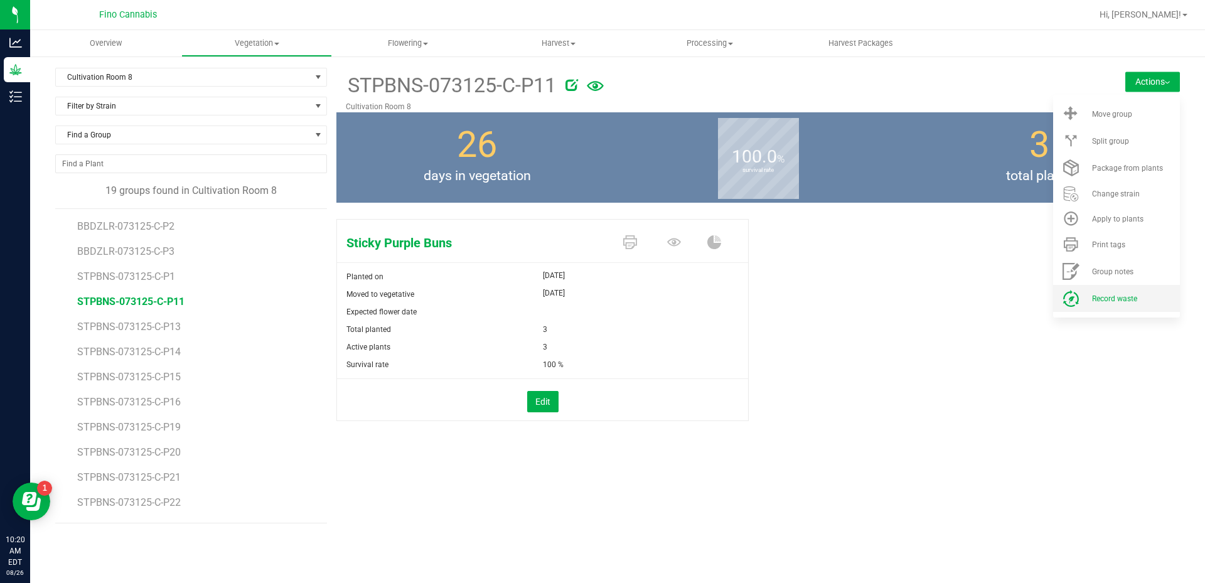
click at [1130, 294] on span "Record waste" at bounding box center [1114, 298] width 45 height 9
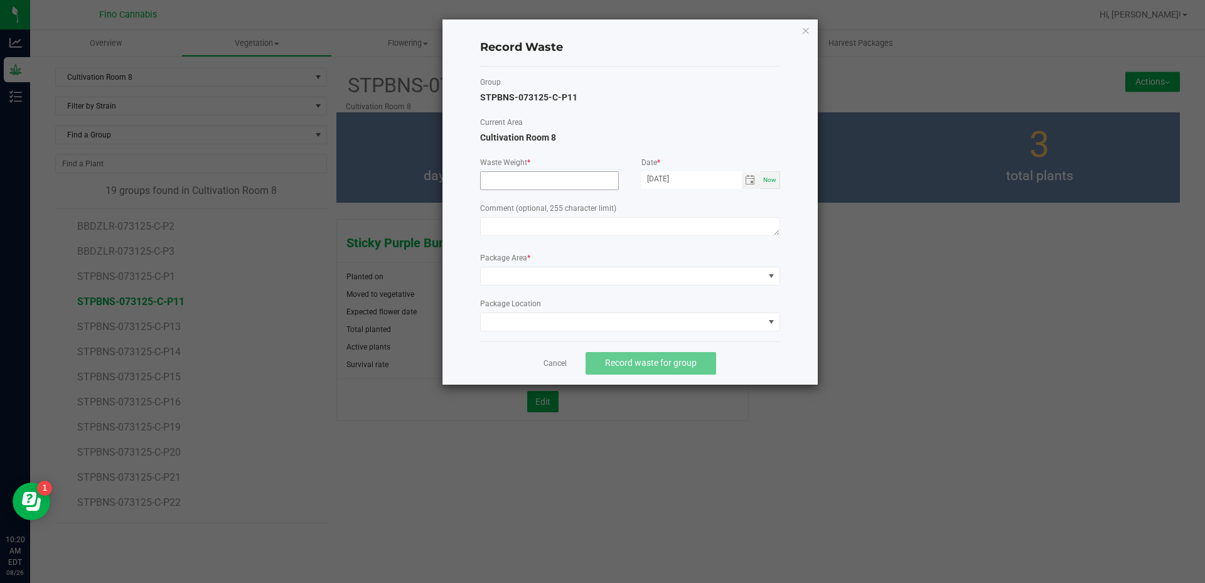
click at [524, 186] on input at bounding box center [549, 181] width 137 height 18
type input "20.0000 g"
paste textarea "Pruning Waste"
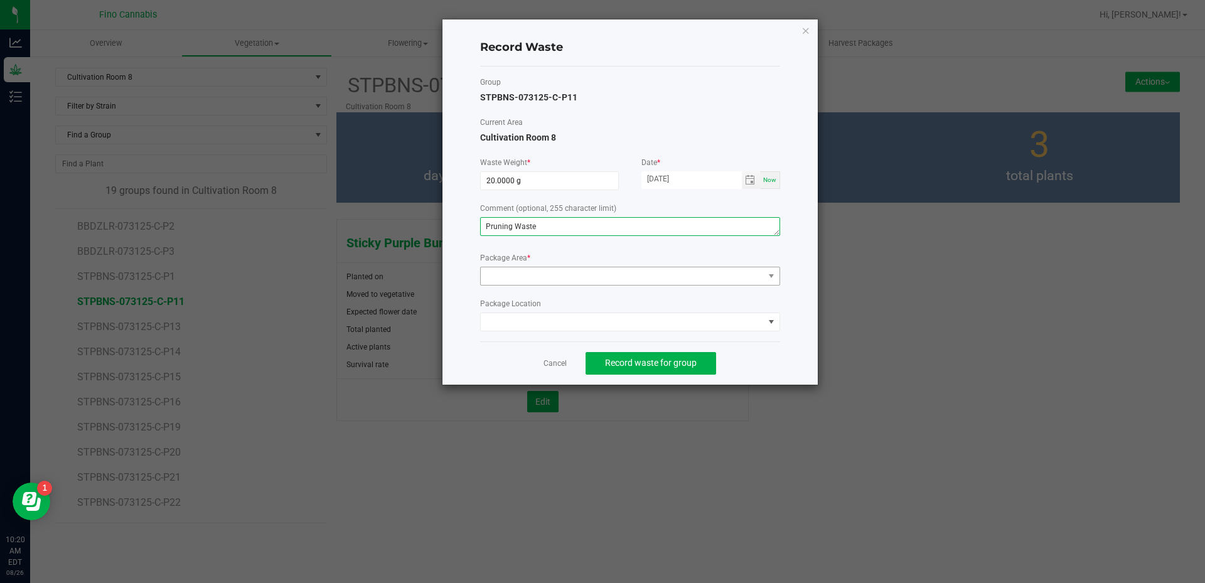
type textarea "Pruning Waste"
click at [529, 277] on span at bounding box center [622, 276] width 283 height 18
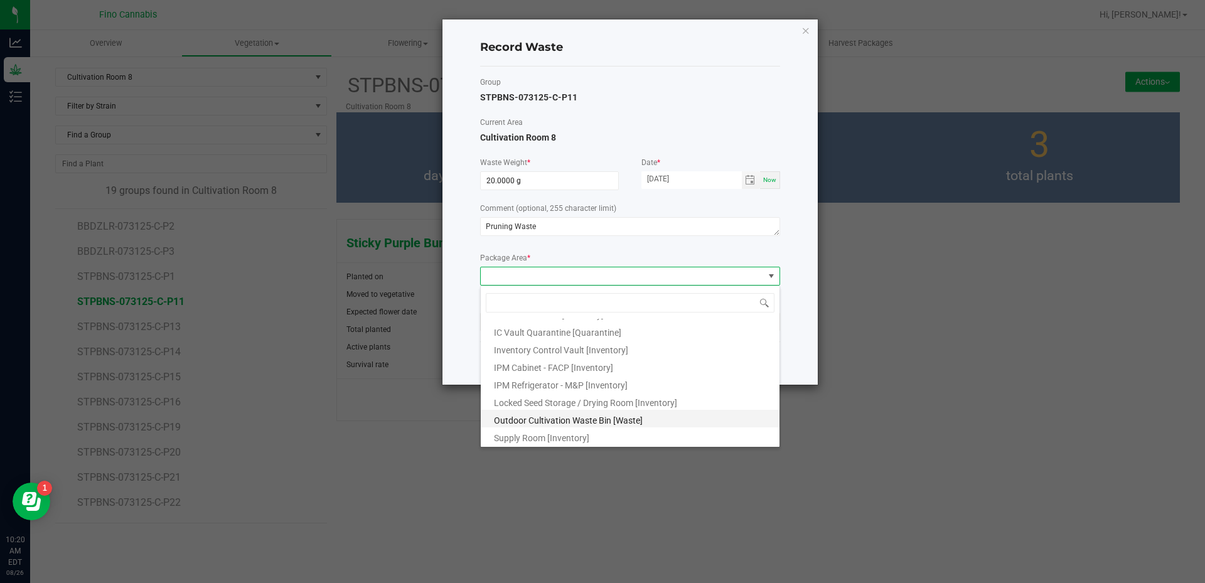
scroll to position [68, 0]
click at [552, 422] on span "Outdoor Cultivation Waste Bin [Waste]" at bounding box center [568, 420] width 149 height 10
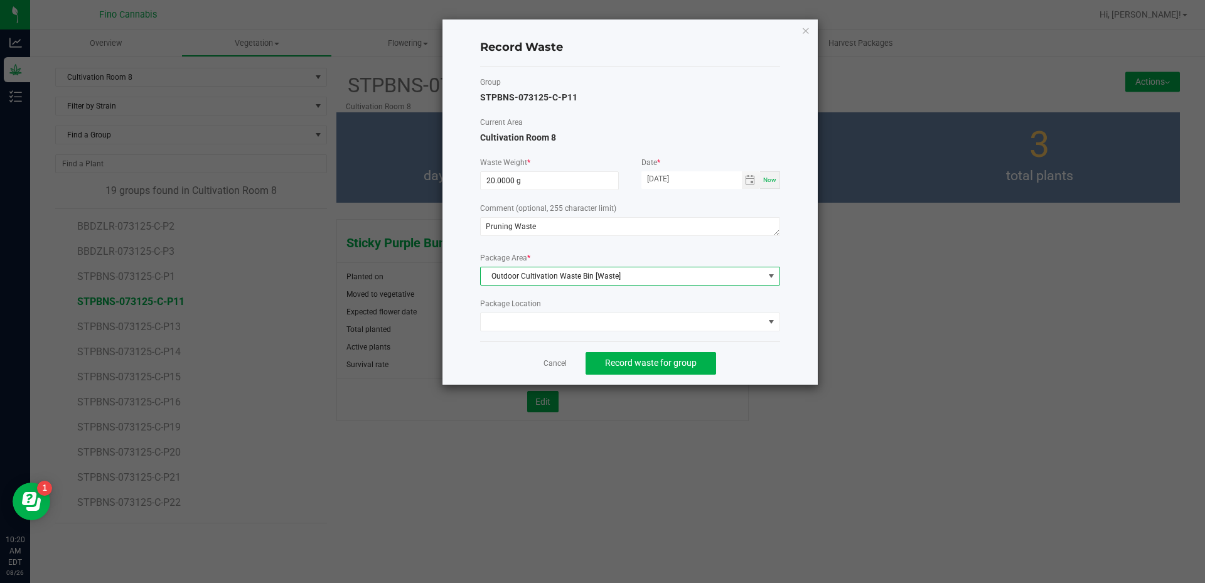
click at [780, 370] on div "Cancel Record waste for group" at bounding box center [630, 362] width 300 height 43
click at [631, 365] on span "Record waste for group" at bounding box center [651, 363] width 92 height 10
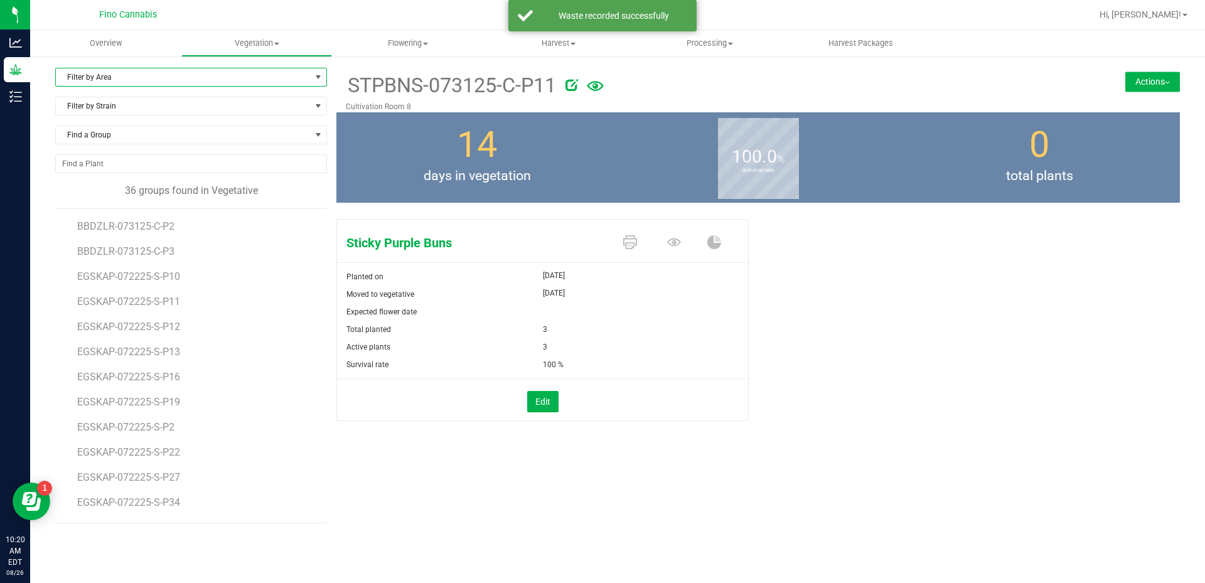
click at [176, 77] on span "Filter by Area" at bounding box center [183, 77] width 255 height 18
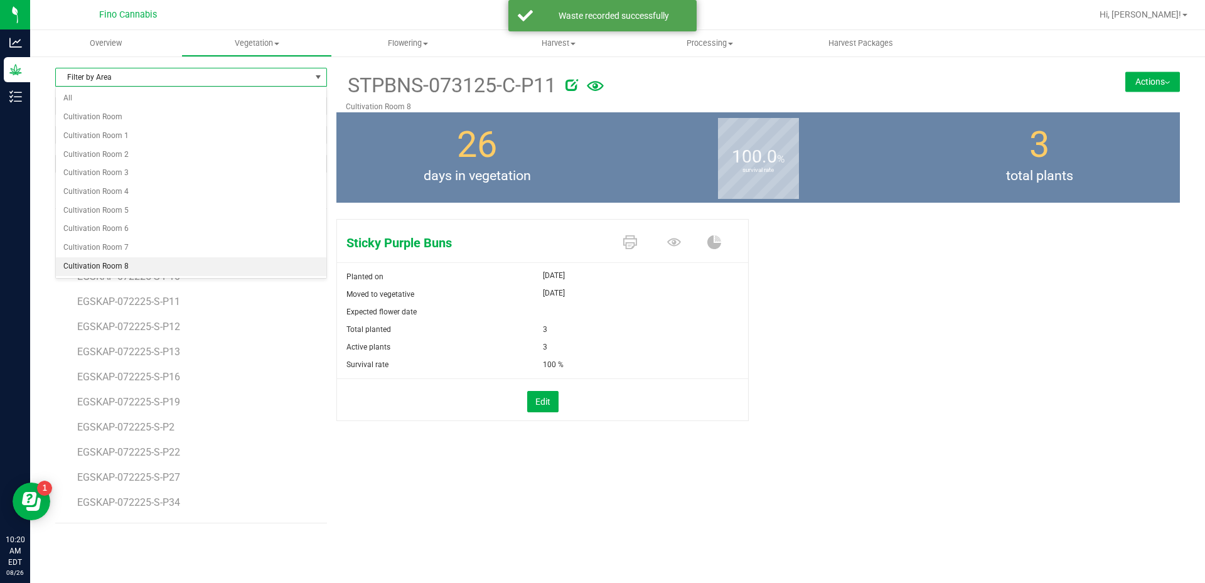
click at [129, 260] on li "Cultivation Room 8" at bounding box center [191, 266] width 271 height 19
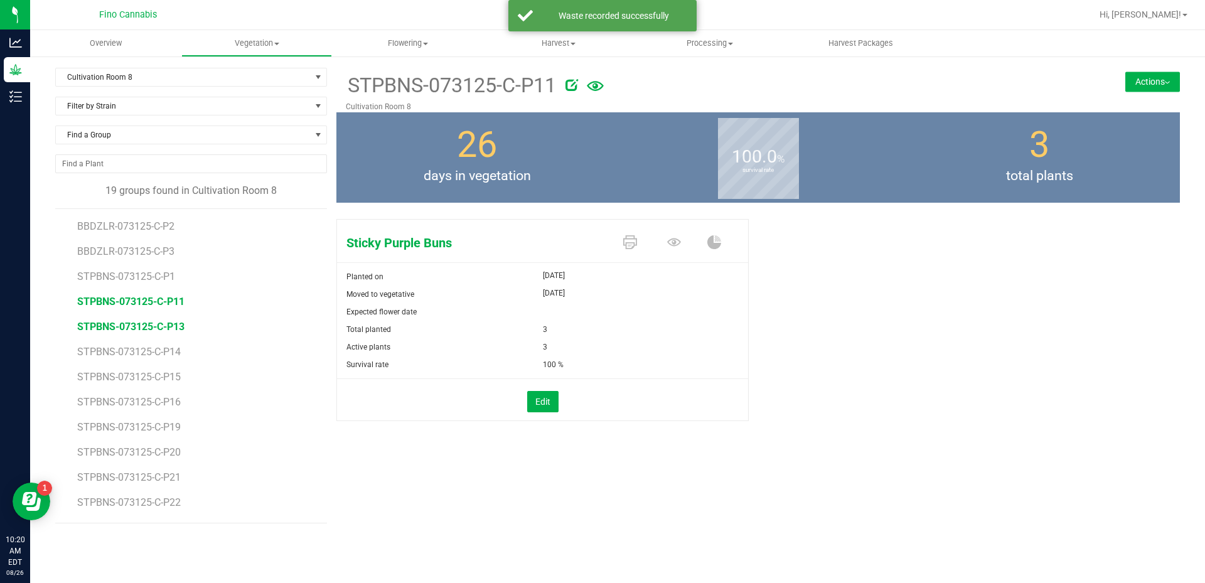
click at [131, 325] on span "STPBNS-073125-C-P13" at bounding box center [130, 327] width 107 height 12
click at [1147, 82] on button "Actions" at bounding box center [1152, 82] width 55 height 20
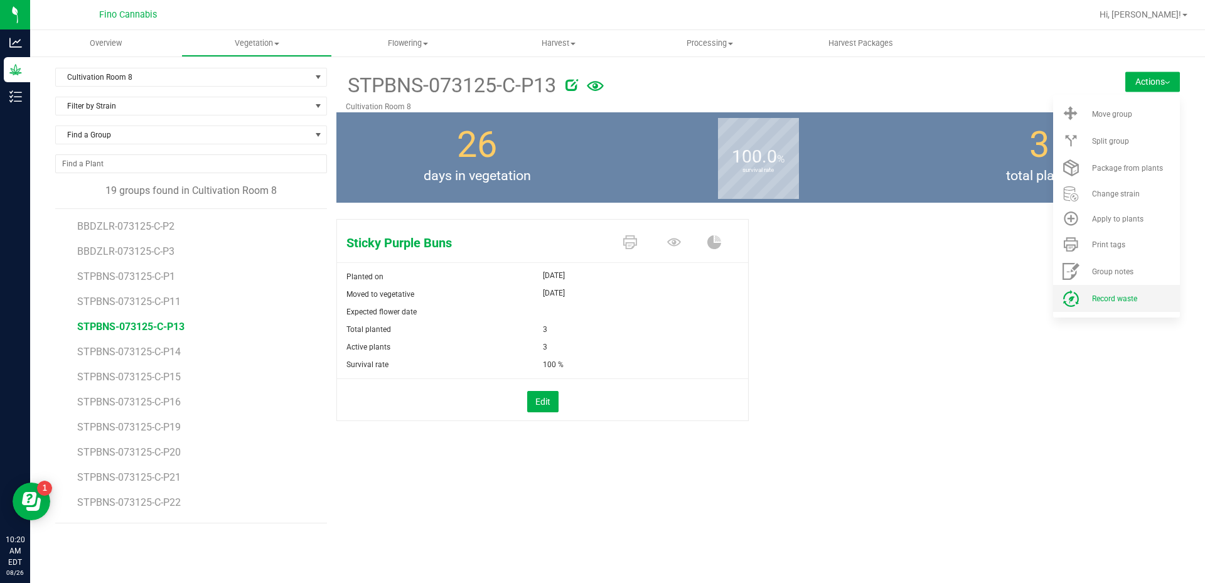
click at [1115, 289] on li "Record waste" at bounding box center [1116, 298] width 127 height 27
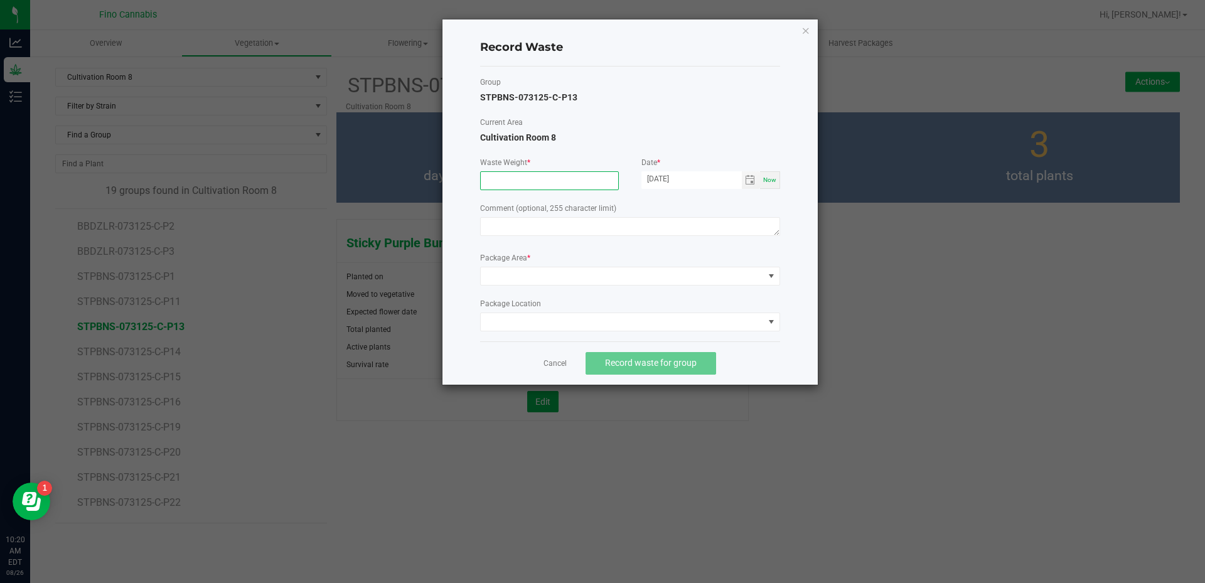
drag, startPoint x: 522, startPoint y: 181, endPoint x: 502, endPoint y: 179, distance: 19.6
click at [502, 179] on input at bounding box center [549, 181] width 137 height 18
type input "20.0000 g"
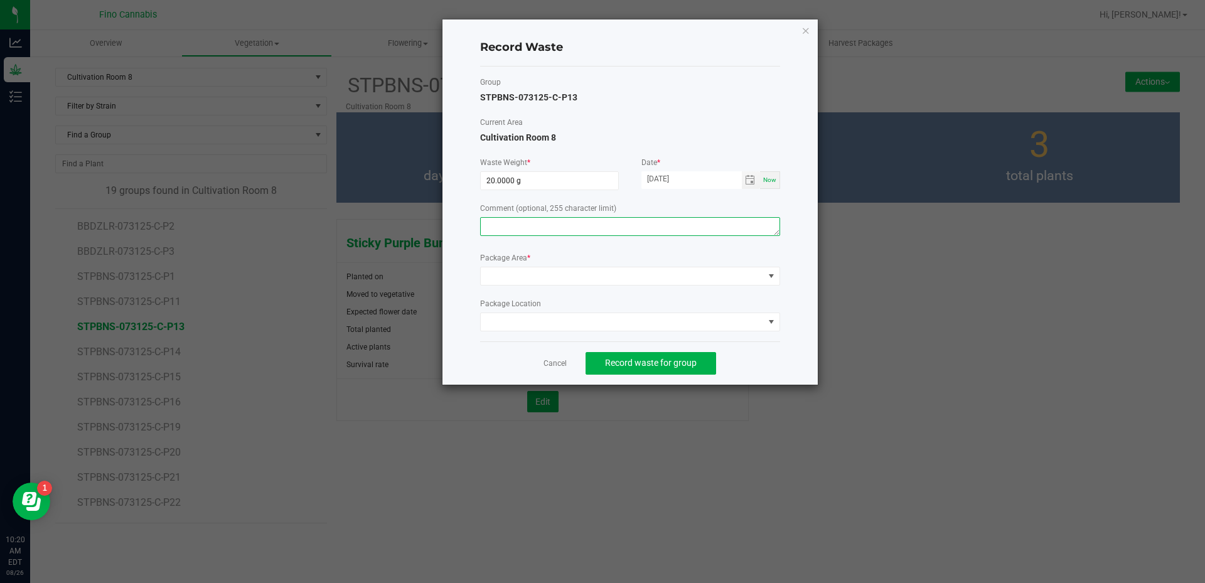
paste textarea "Pruning Waste"
type textarea "Pruning Waste"
drag, startPoint x: 533, startPoint y: 267, endPoint x: 547, endPoint y: 282, distance: 19.5
click at [535, 269] on span at bounding box center [622, 276] width 283 height 18
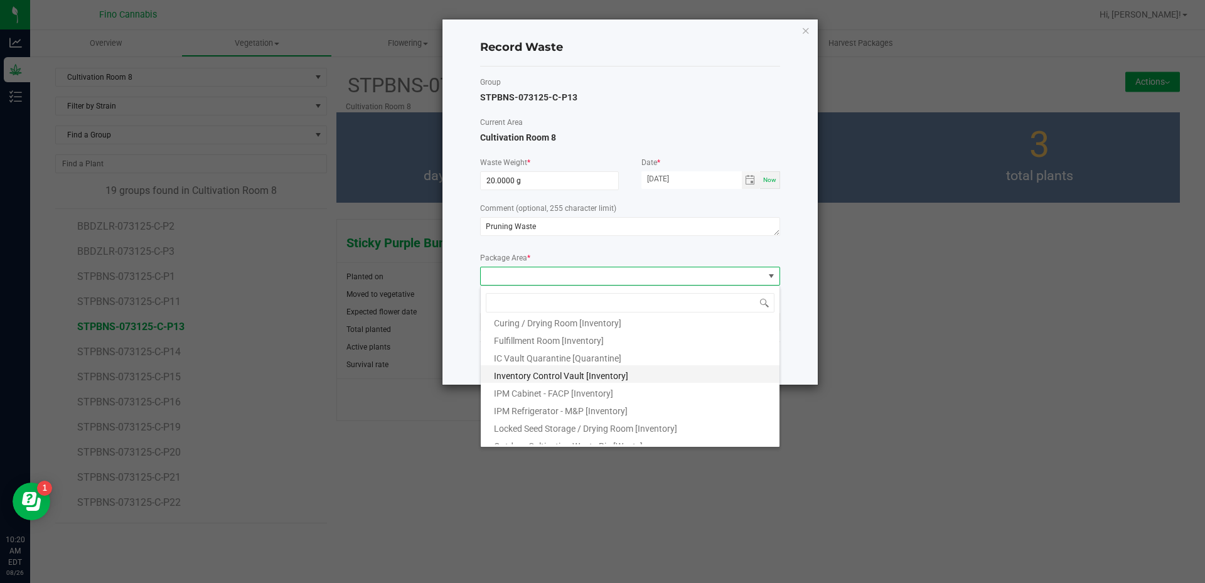
scroll to position [68, 0]
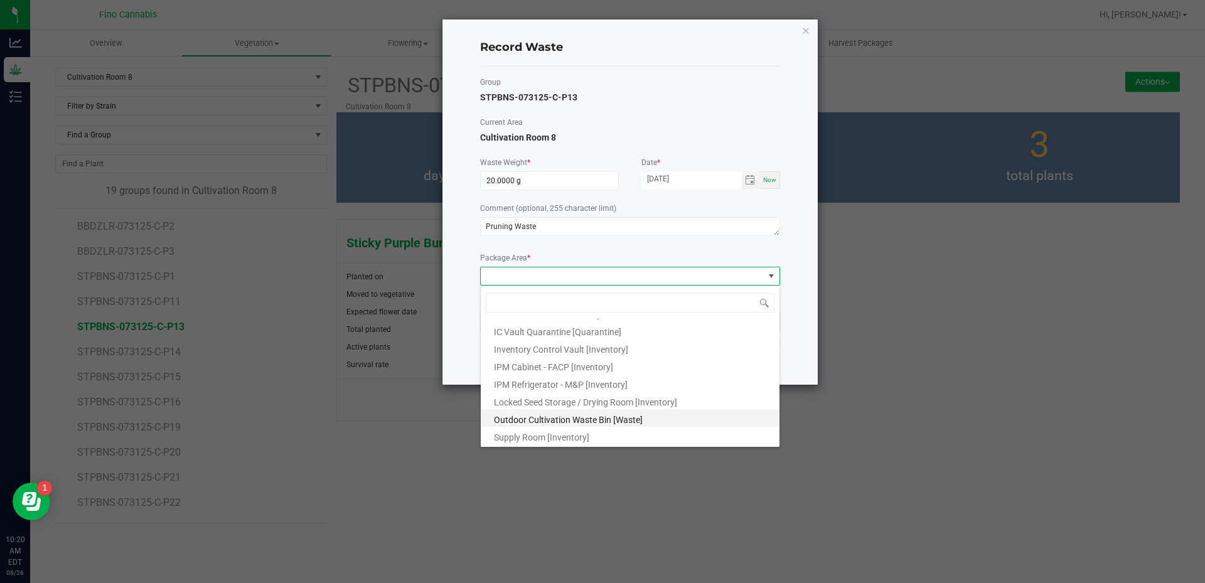
click at [568, 412] on li "Outdoor Cultivation Waste Bin [Waste]" at bounding box center [630, 418] width 299 height 18
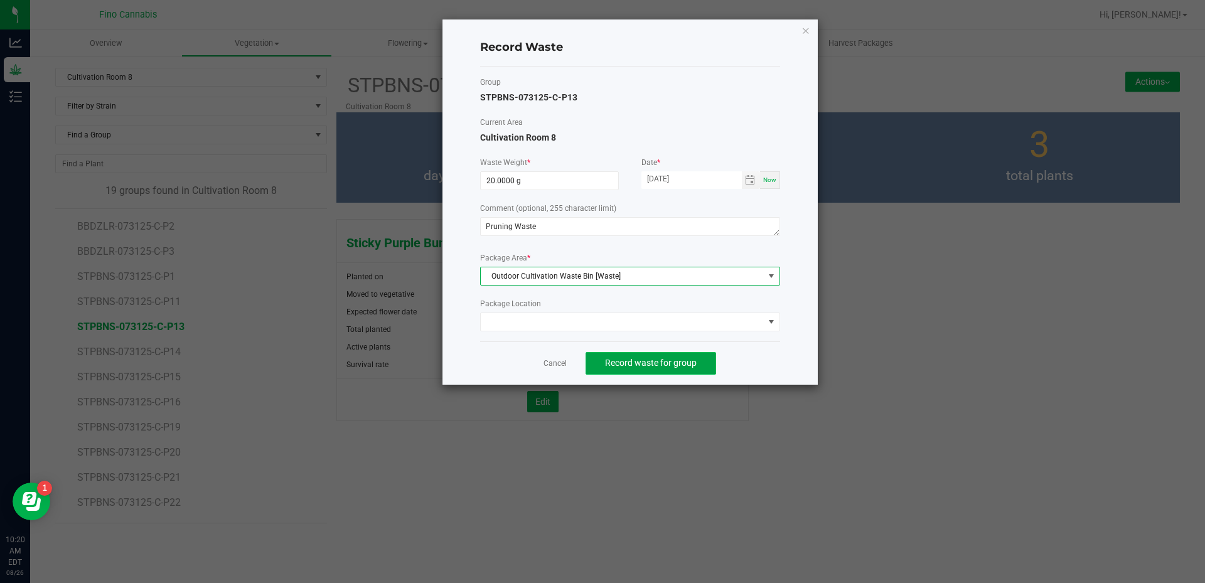
click at [643, 358] on span "Record waste for group" at bounding box center [651, 363] width 92 height 10
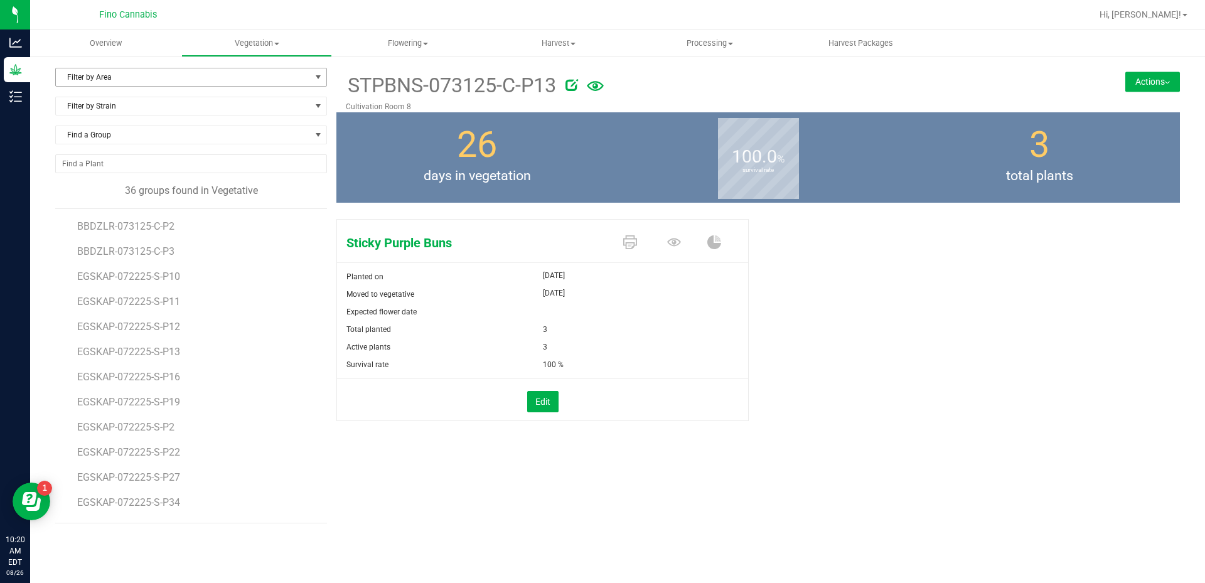
click at [141, 79] on span "Filter by Area" at bounding box center [183, 77] width 255 height 18
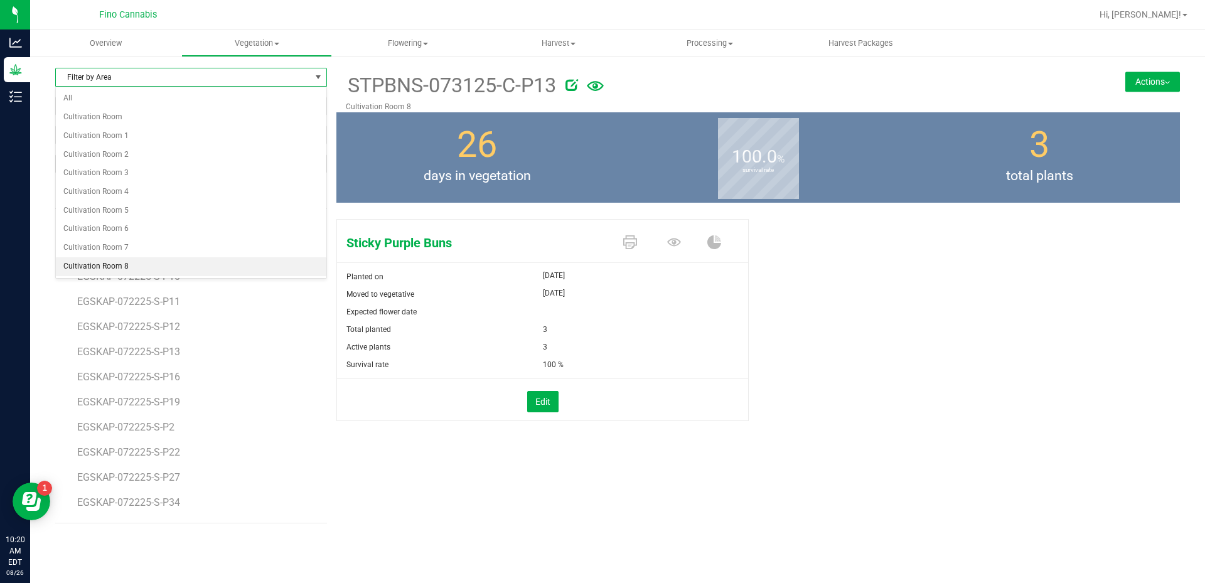
click at [122, 267] on li "Cultivation Room 8" at bounding box center [191, 266] width 271 height 19
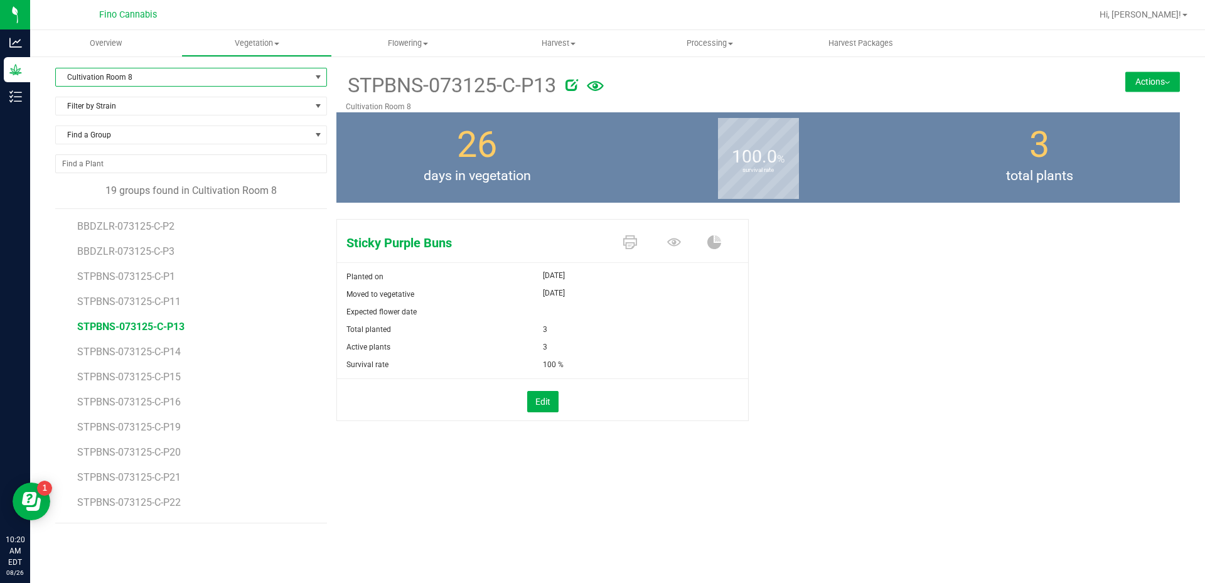
click at [171, 342] on li "STPBNS-073125-C-P14" at bounding box center [197, 347] width 241 height 25
click at [168, 351] on span "STPBNS-073125-C-P14" at bounding box center [130, 352] width 107 height 12
click at [1142, 79] on button "Actions" at bounding box center [1152, 82] width 55 height 20
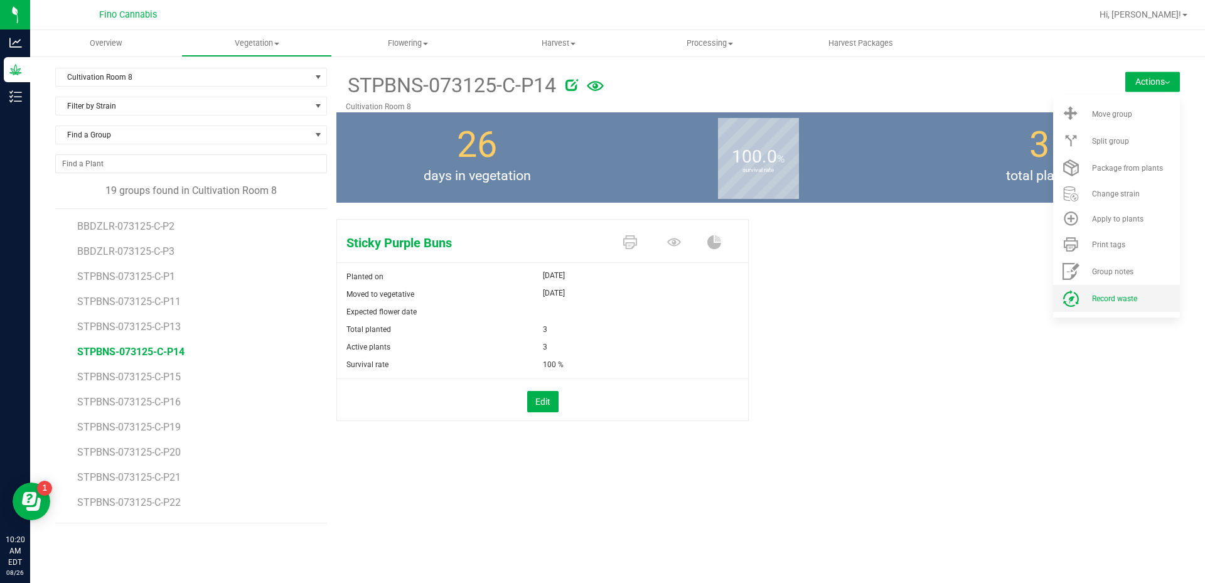
click at [1093, 301] on span "Record waste" at bounding box center [1114, 298] width 45 height 9
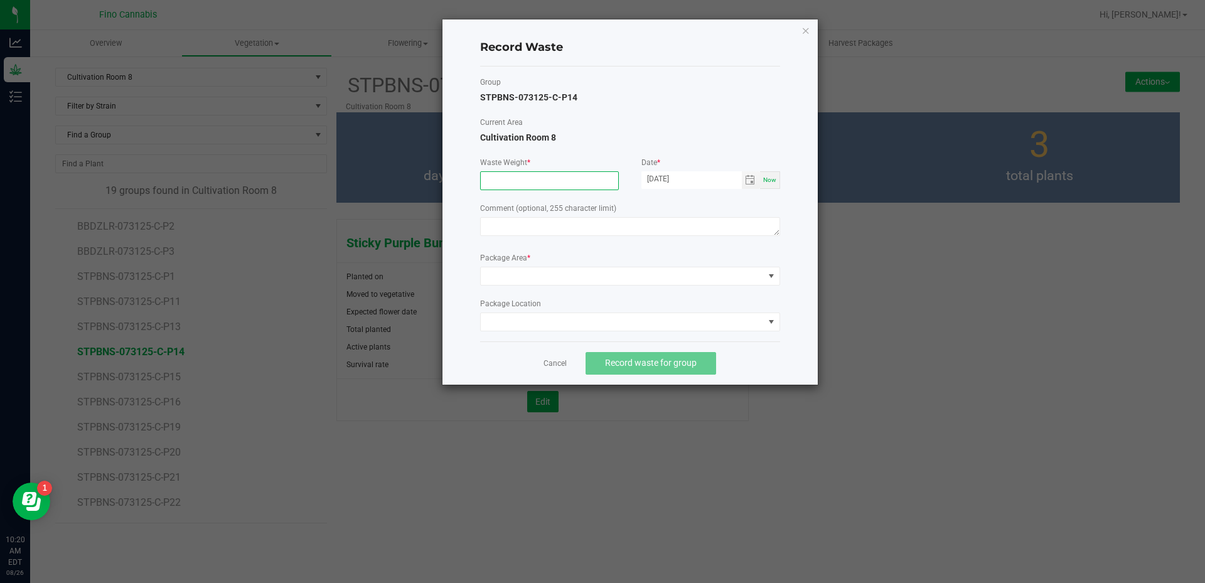
click at [546, 175] on input at bounding box center [549, 181] width 137 height 18
type input "20.0000 g"
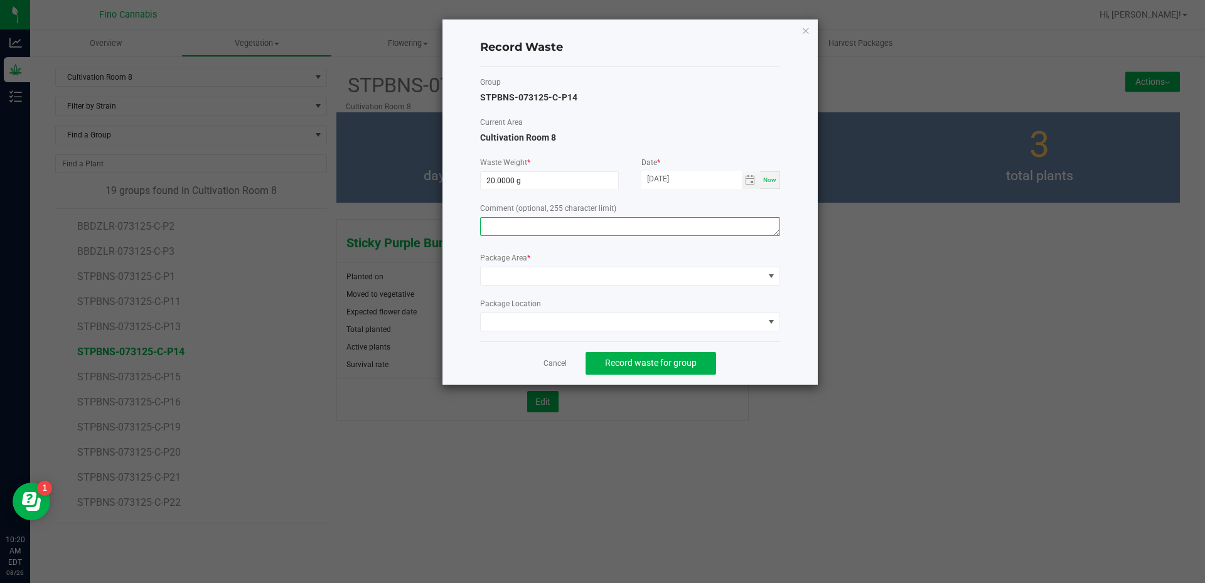
paste textarea "Pruning Waste"
type textarea "Pruning Waste"
click at [528, 274] on span at bounding box center [622, 276] width 283 height 18
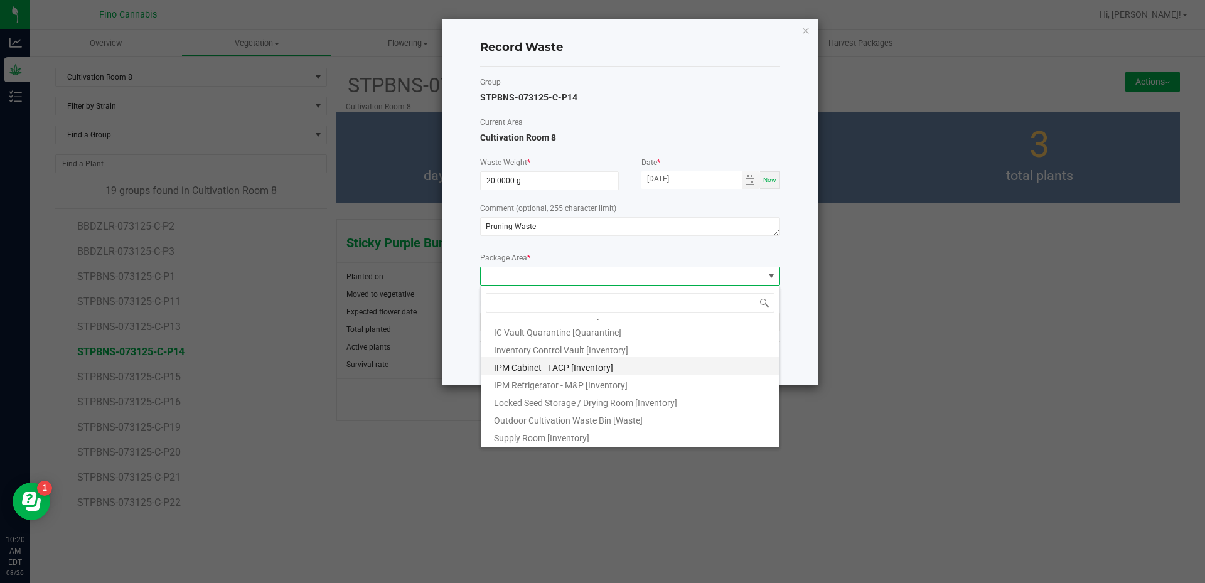
scroll to position [68, 0]
click at [568, 419] on span "Outdoor Cultivation Waste Bin [Waste]" at bounding box center [568, 420] width 149 height 10
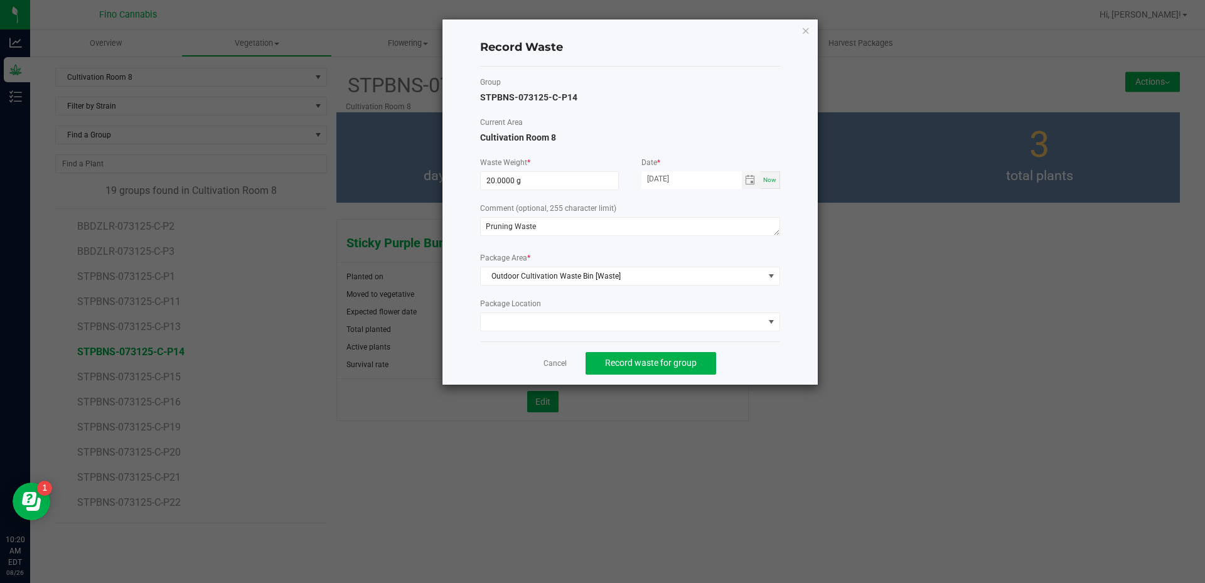
click at [771, 350] on div "Cancel Record waste for group" at bounding box center [630, 362] width 300 height 43
click at [697, 358] on button "Record waste for group" at bounding box center [651, 363] width 131 height 23
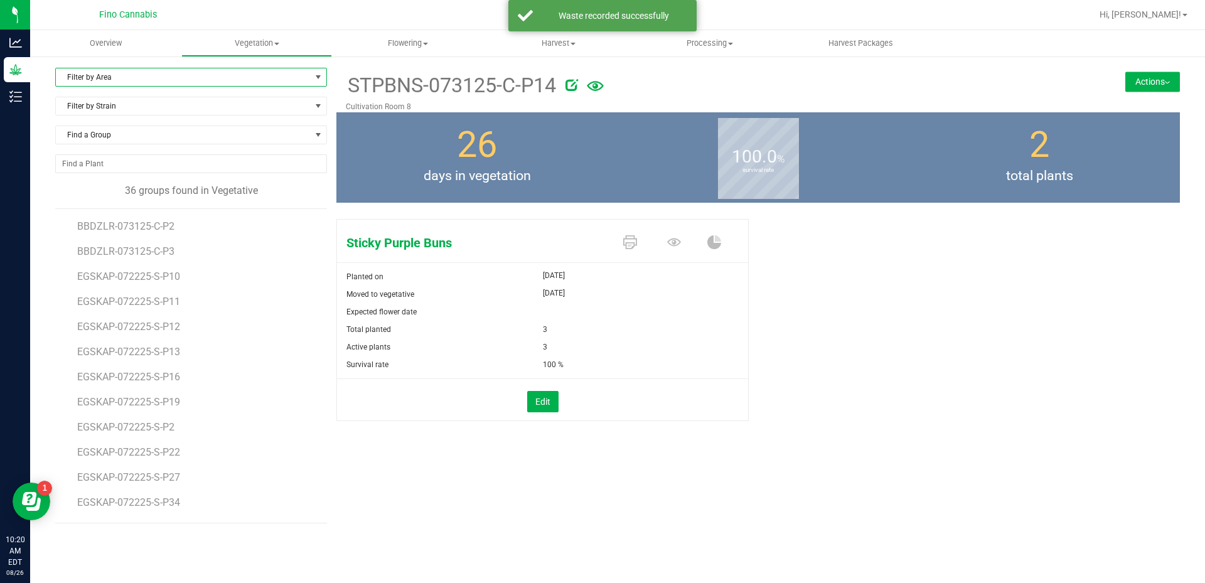
click at [105, 72] on span "Filter by Area" at bounding box center [183, 77] width 255 height 18
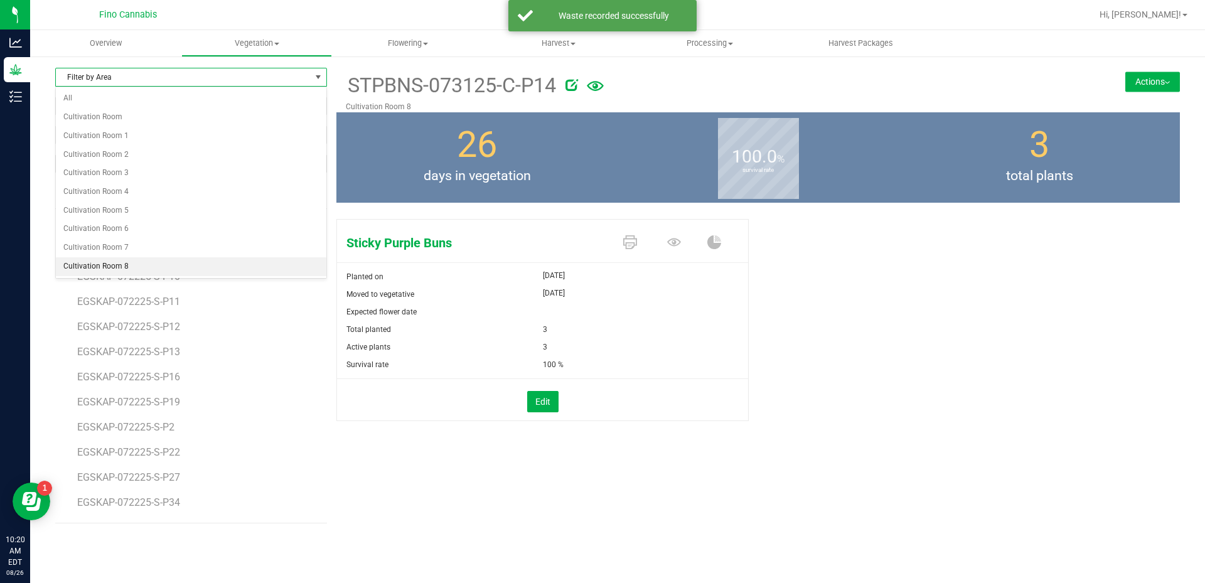
click at [93, 259] on li "Cultivation Room 8" at bounding box center [191, 266] width 271 height 19
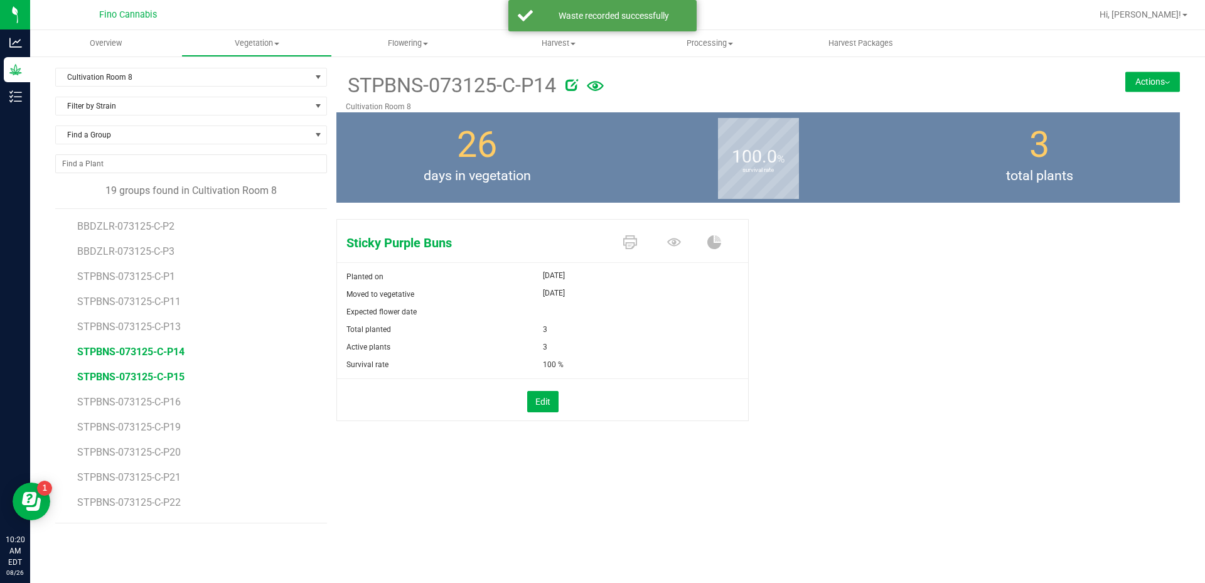
click at [169, 378] on span "STPBNS-073125-C-P15" at bounding box center [130, 377] width 107 height 12
click at [1152, 81] on button "Actions" at bounding box center [1152, 82] width 55 height 20
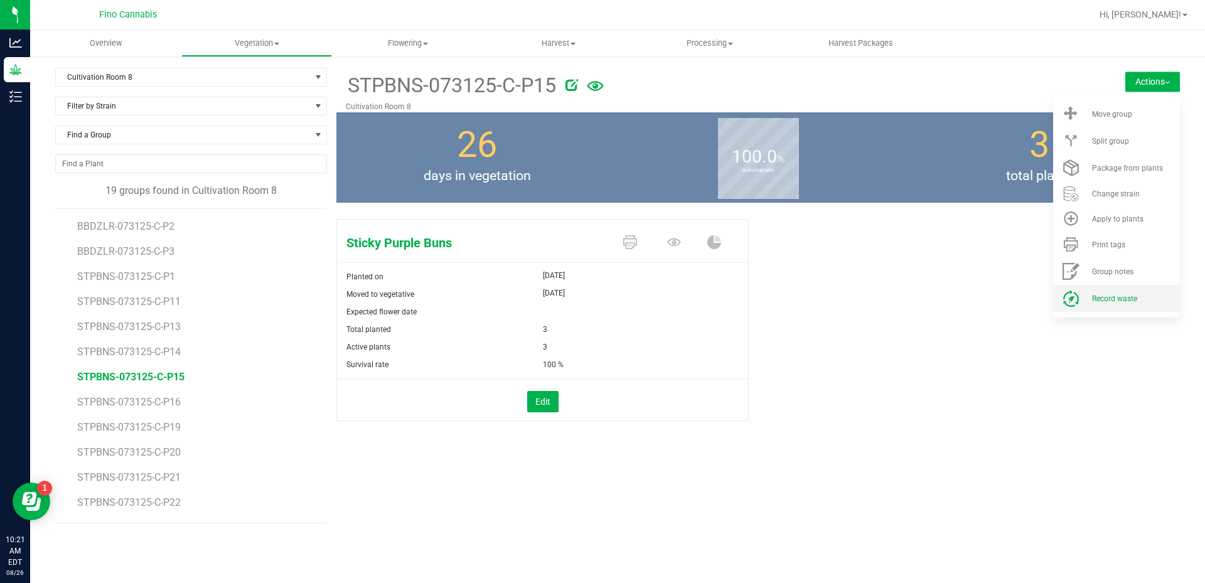
click at [1095, 299] on span "Record waste" at bounding box center [1114, 298] width 45 height 9
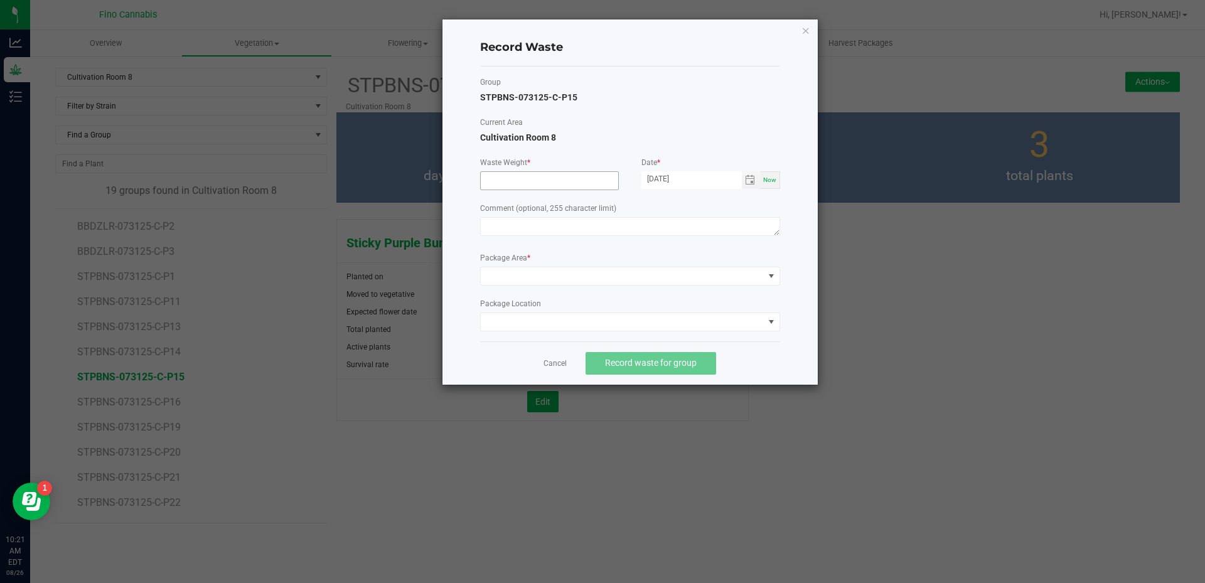
click at [569, 184] on input at bounding box center [549, 181] width 137 height 18
type input "20.0000 g"
paste textarea "Pruning Waste"
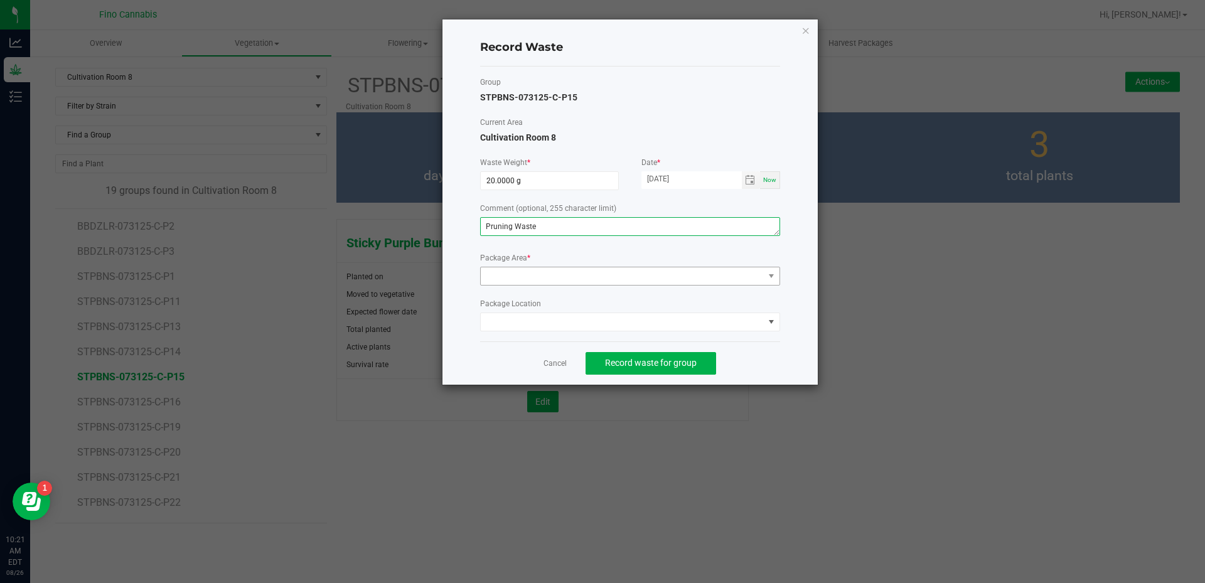
type textarea "Pruning Waste"
click at [522, 285] on span at bounding box center [630, 276] width 300 height 19
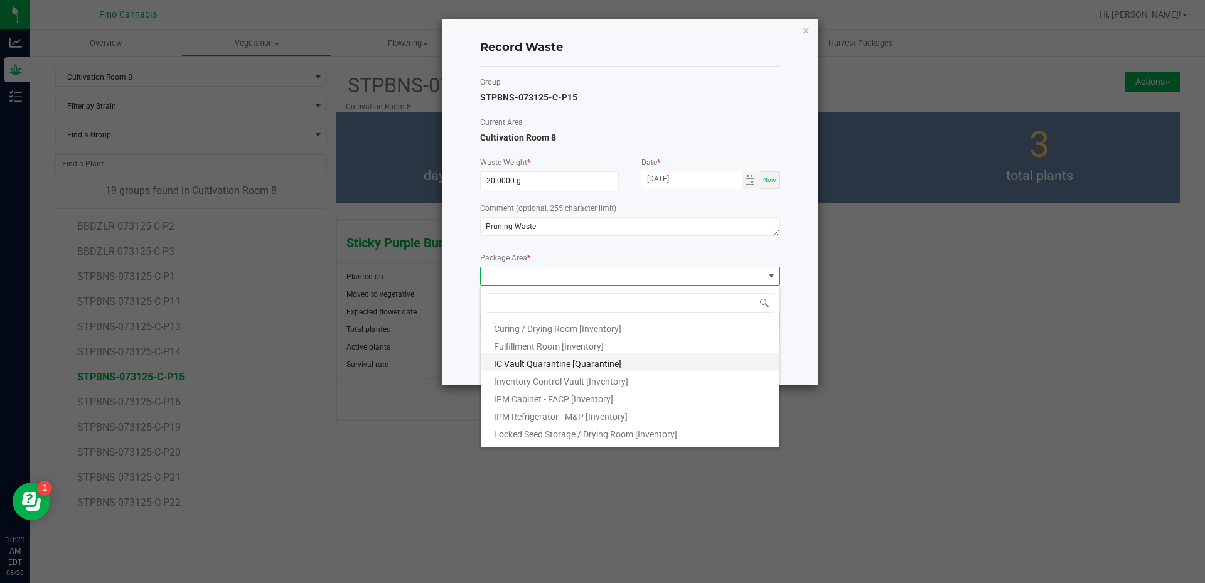
scroll to position [68, 0]
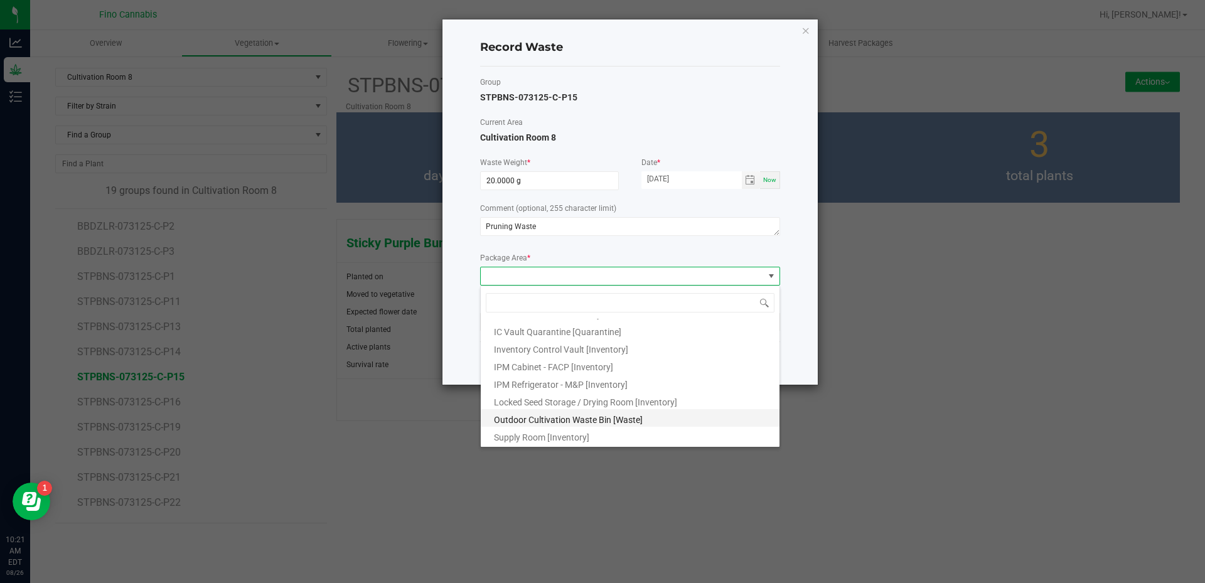
click at [535, 424] on span "Outdoor Cultivation Waste Bin [Waste]" at bounding box center [568, 420] width 149 height 10
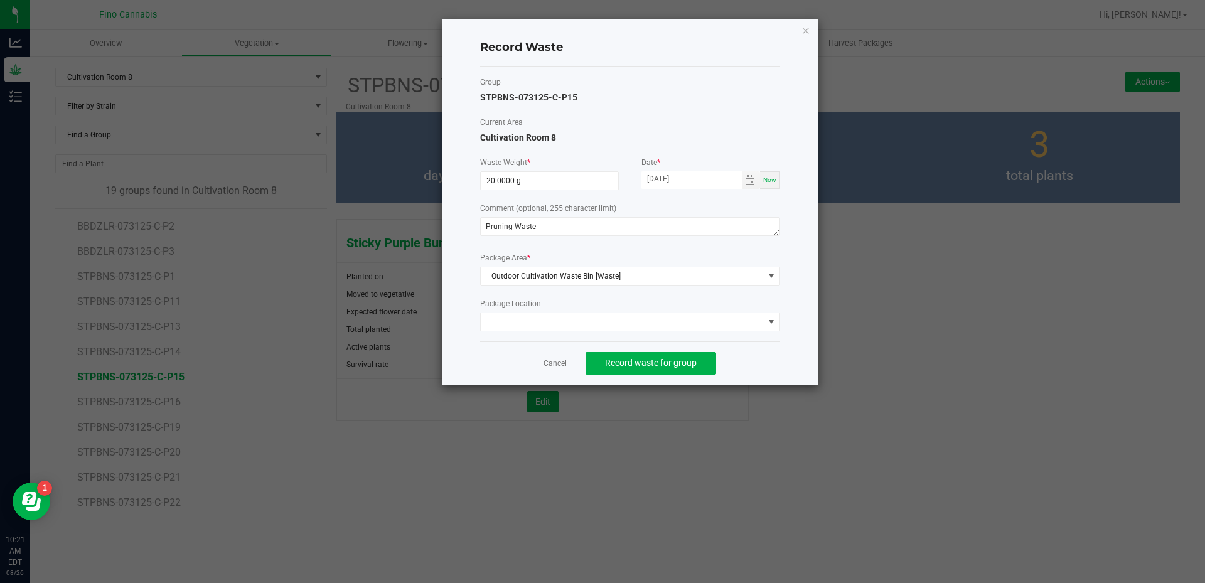
click at [734, 356] on div "Cancel Record waste for group" at bounding box center [630, 362] width 300 height 43
click at [692, 363] on span "Record waste for group" at bounding box center [651, 363] width 92 height 10
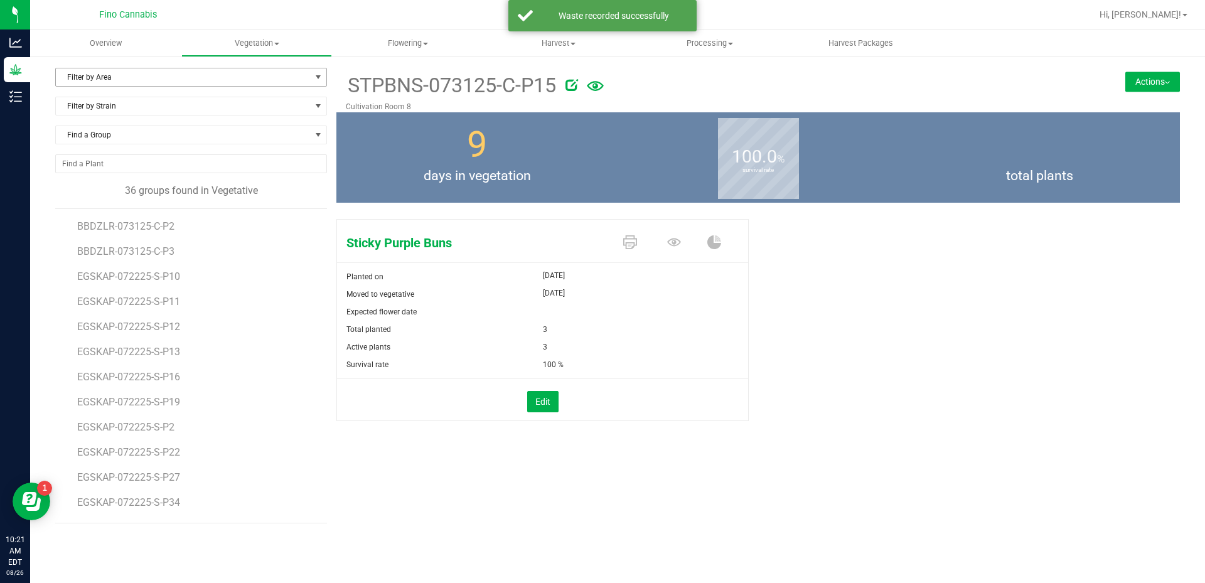
click at [150, 69] on span "Filter by Area" at bounding box center [183, 77] width 255 height 18
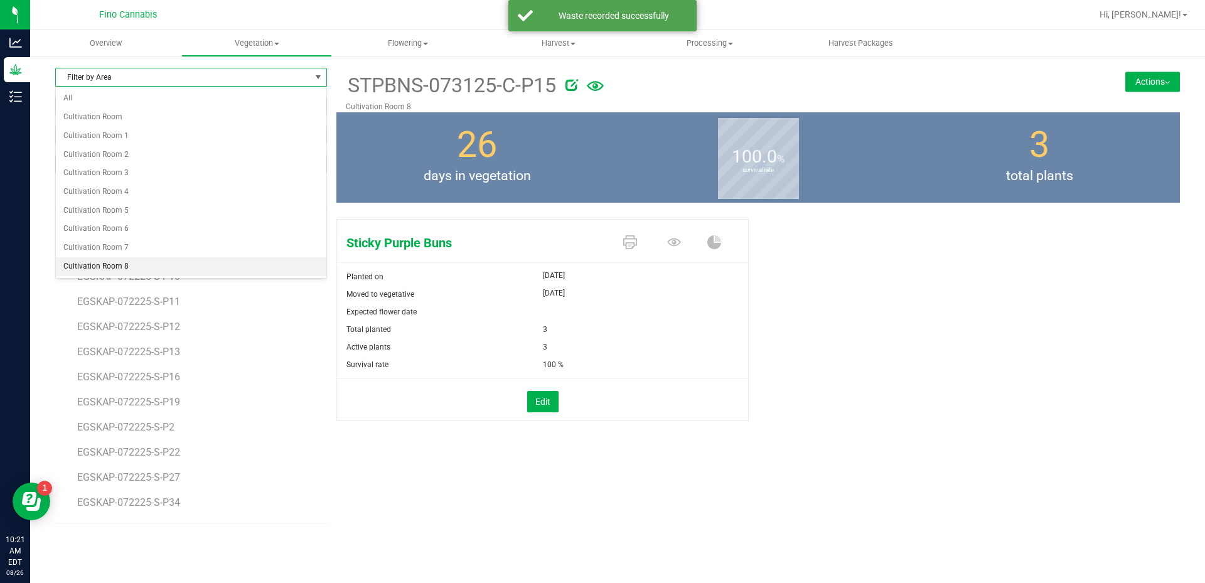
click at [138, 269] on li "Cultivation Room 8" at bounding box center [191, 266] width 271 height 19
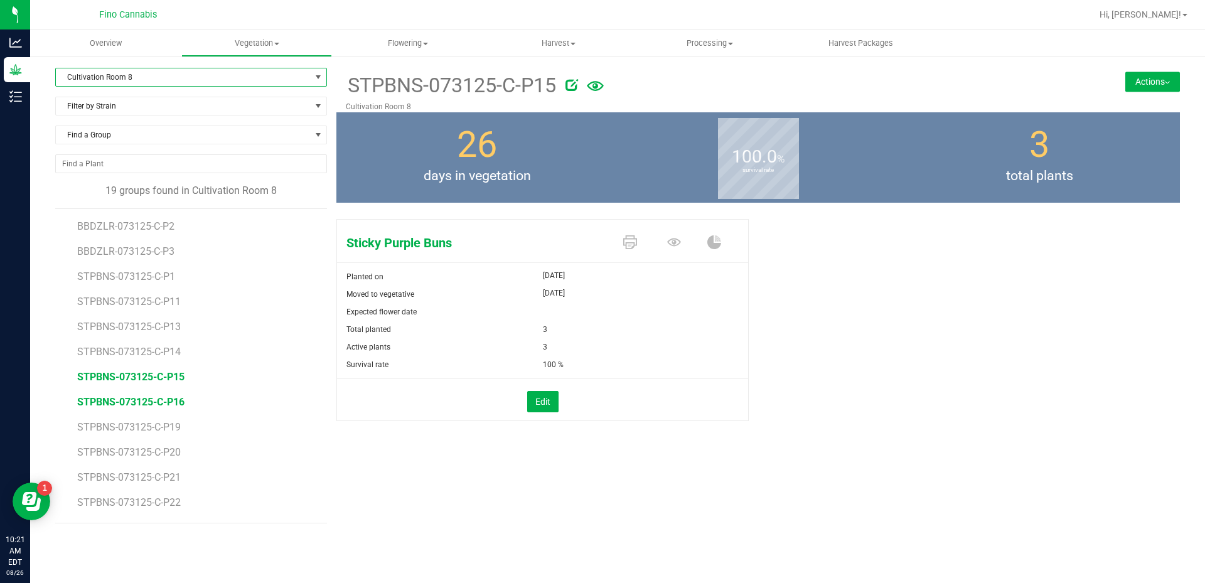
click at [156, 400] on span "STPBNS-073125-C-P16" at bounding box center [130, 402] width 107 height 12
click at [1147, 80] on button "Actions" at bounding box center [1152, 82] width 55 height 20
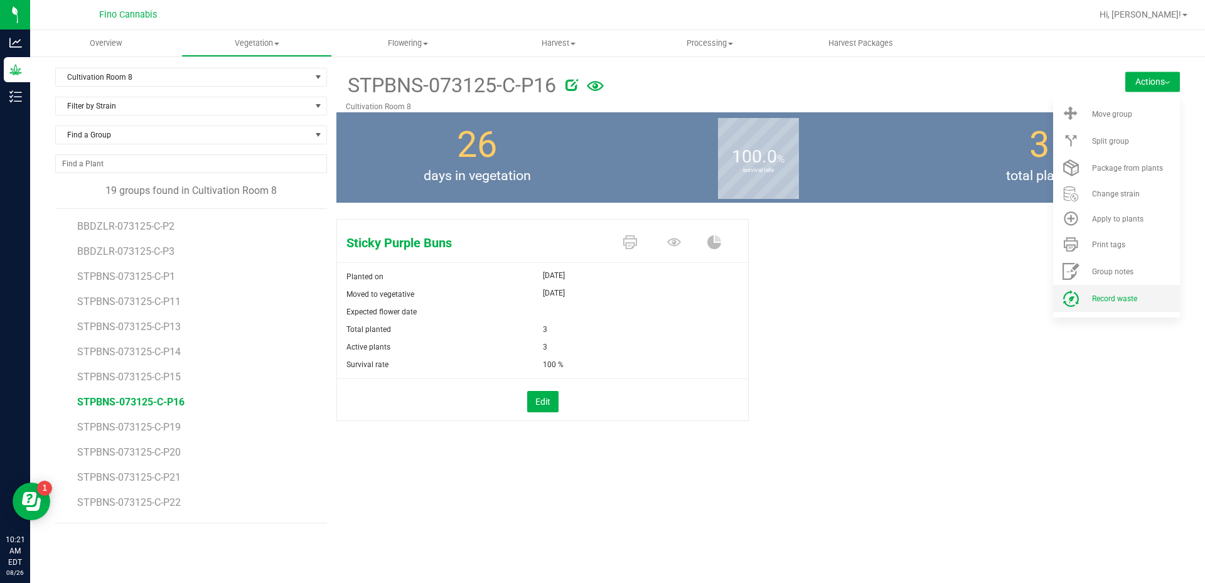
click at [1120, 298] on span "Record waste" at bounding box center [1114, 298] width 45 height 9
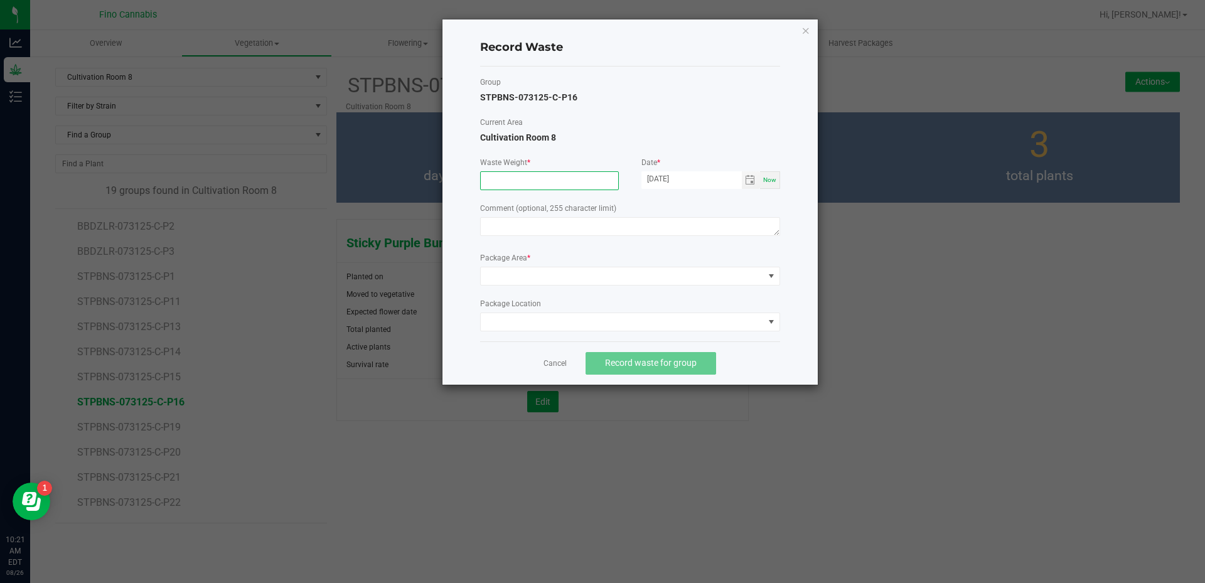
click at [533, 180] on input at bounding box center [549, 181] width 137 height 18
type input "20.0000 g"
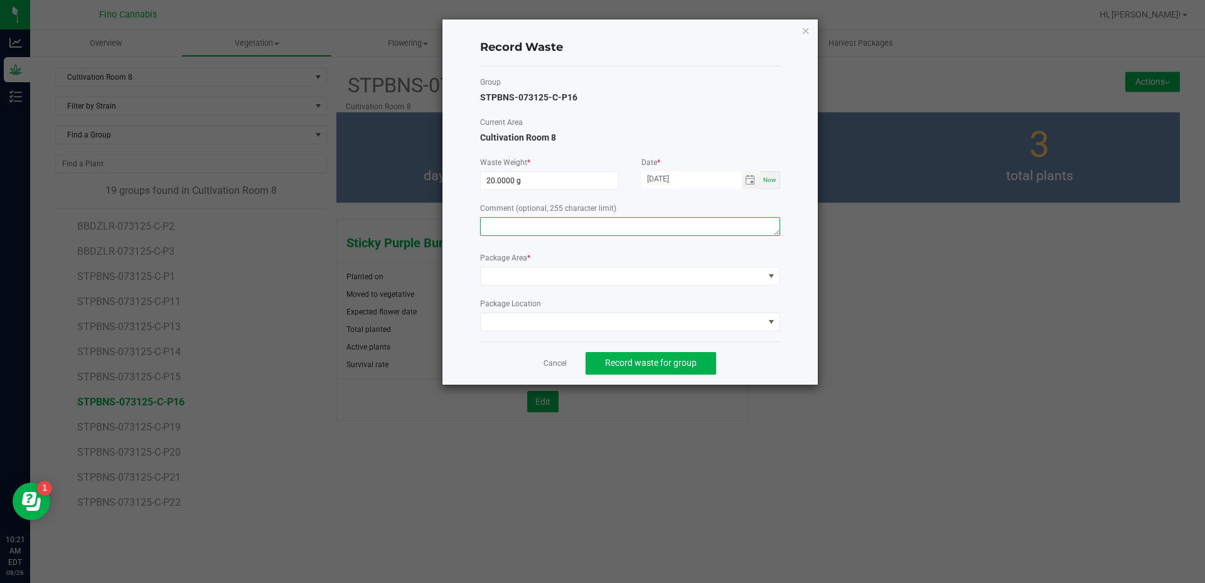
paste textarea "Pruning Waste"
type textarea "Pruning Waste"
click at [802, 305] on div "Record Waste Group STPBNS-073125-C-P16 Current Area Cultivation Room 8 Waste We…" at bounding box center [629, 201] width 375 height 365
click at [586, 272] on span at bounding box center [622, 276] width 283 height 18
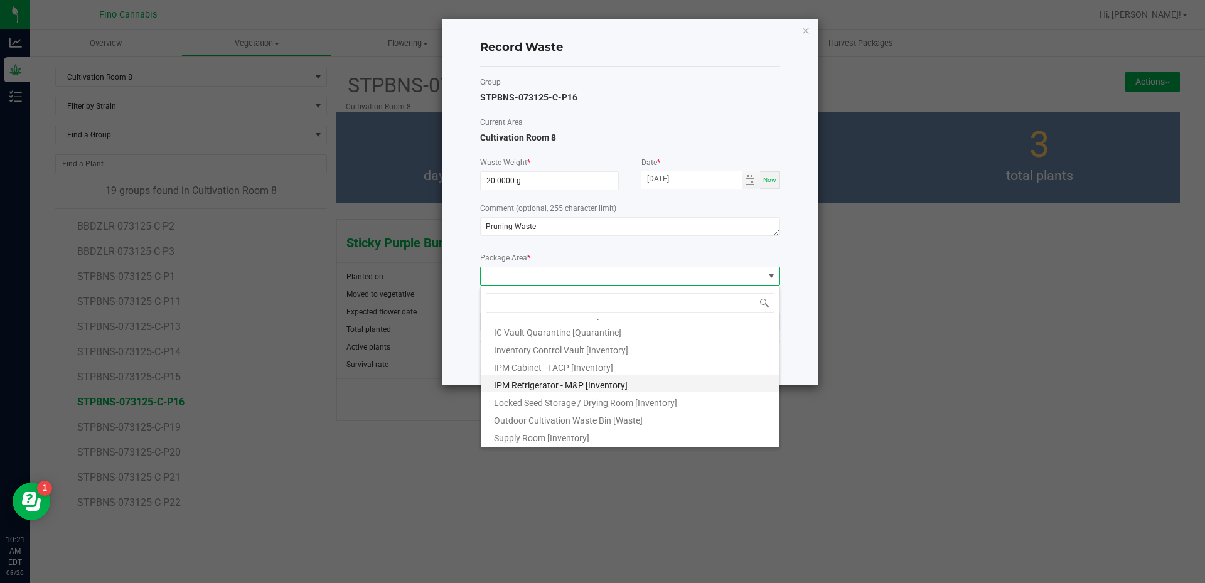
scroll to position [68, 0]
click at [589, 411] on li "Outdoor Cultivation Waste Bin [Waste]" at bounding box center [630, 418] width 299 height 18
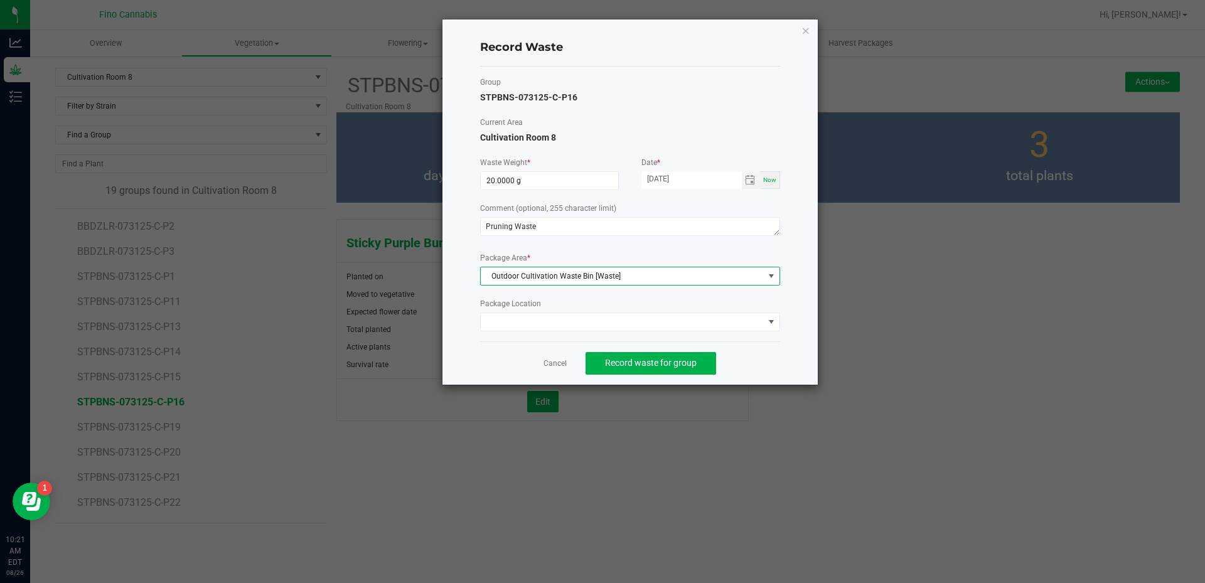
click at [753, 368] on div "Cancel Record waste for group" at bounding box center [630, 362] width 300 height 43
click at [685, 362] on span "Record waste for group" at bounding box center [651, 363] width 92 height 10
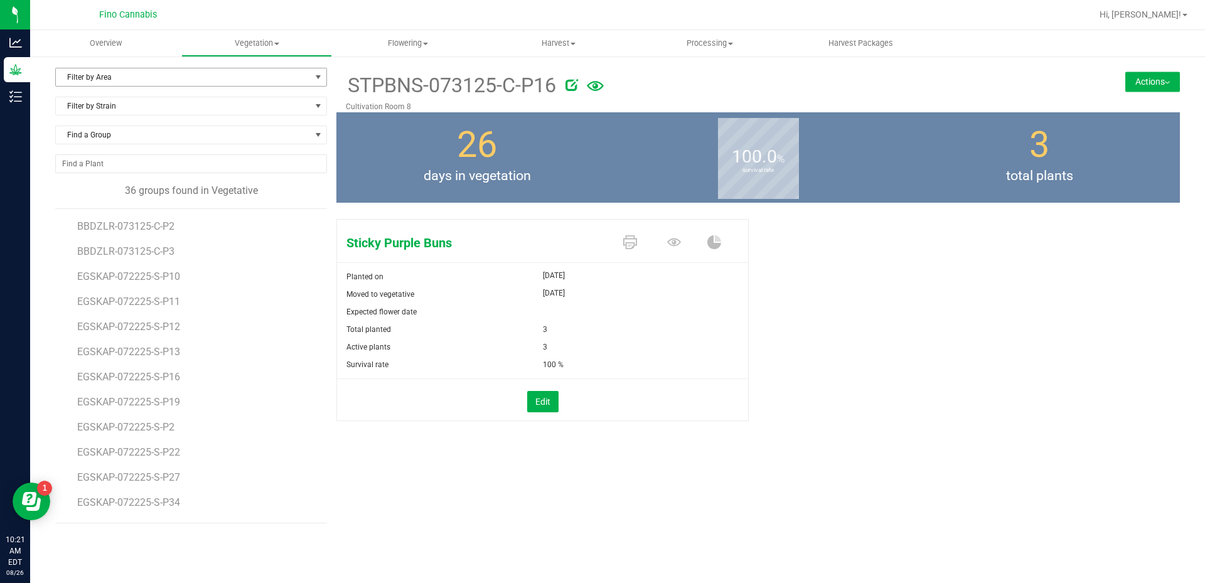
click at [156, 80] on span "Filter by Area" at bounding box center [183, 77] width 255 height 18
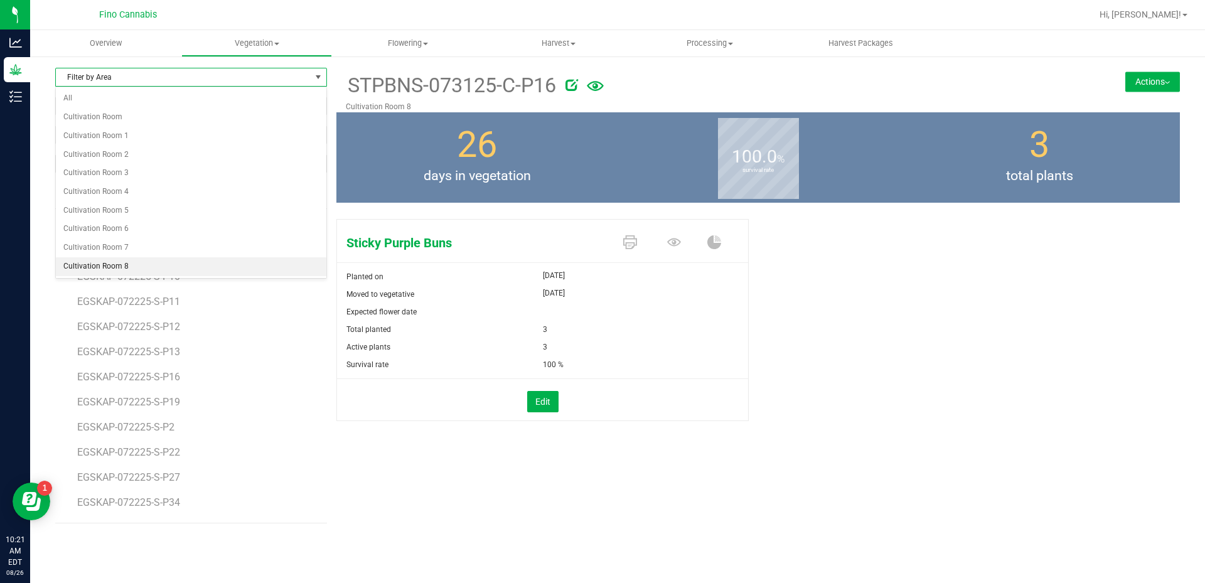
click at [146, 263] on li "Cultivation Room 8" at bounding box center [191, 266] width 271 height 19
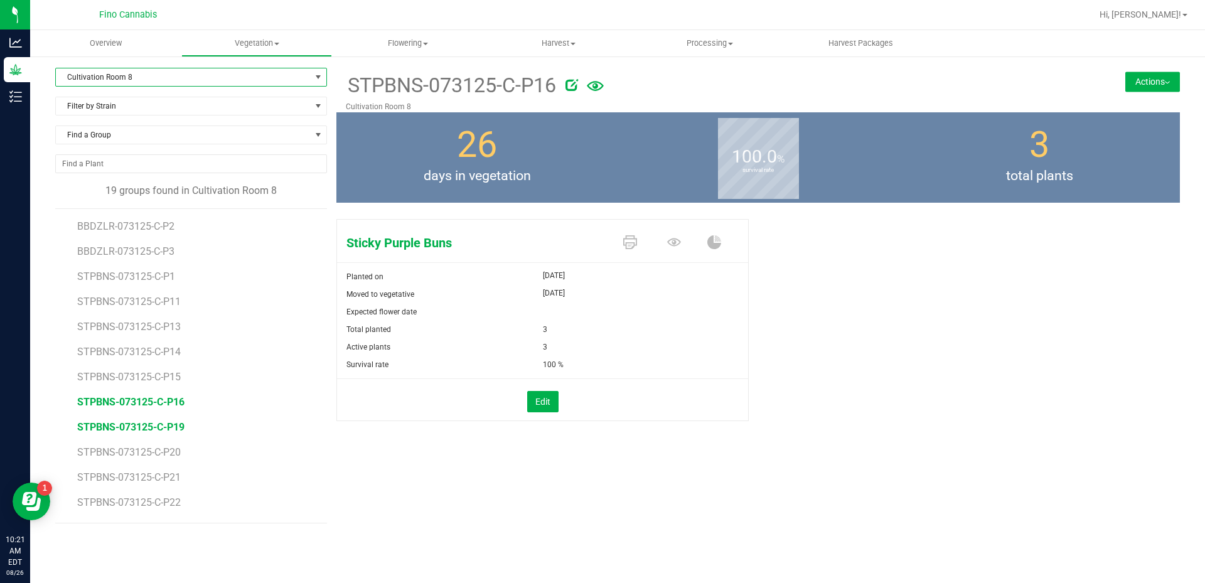
click at [158, 431] on span "STPBNS-073125-C-P19" at bounding box center [130, 427] width 107 height 12
drag, startPoint x: 1132, startPoint y: 83, endPoint x: 1122, endPoint y: 121, distance: 38.8
click at [1132, 83] on button "Actions" at bounding box center [1152, 82] width 55 height 20
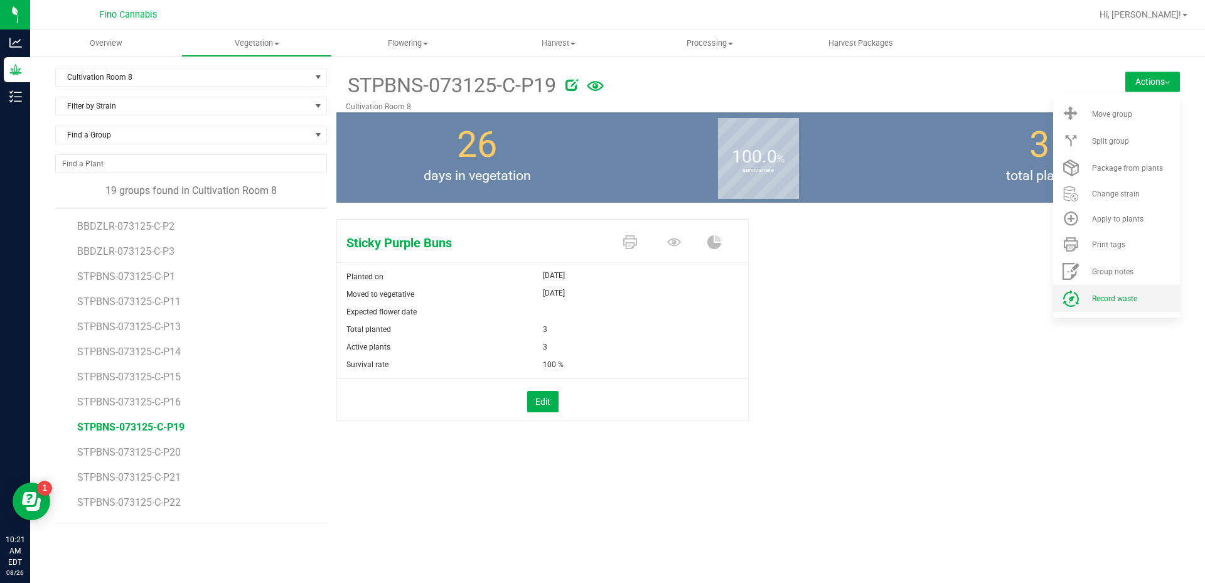
click at [1106, 297] on span "Record waste" at bounding box center [1114, 298] width 45 height 9
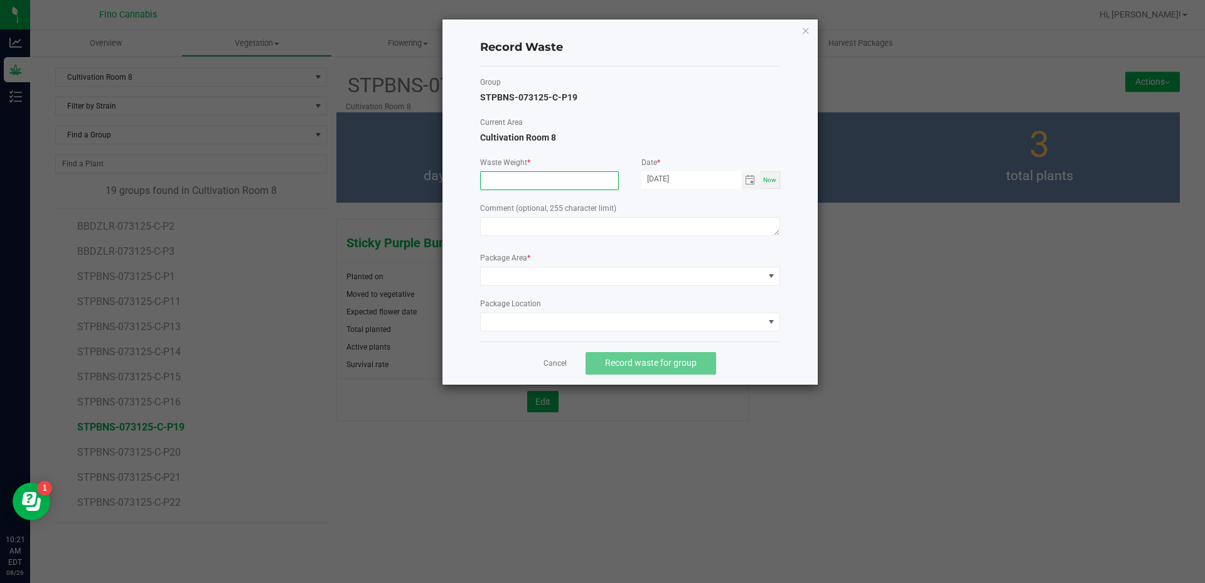
click at [552, 181] on input at bounding box center [549, 181] width 137 height 18
type input "20.0000 g"
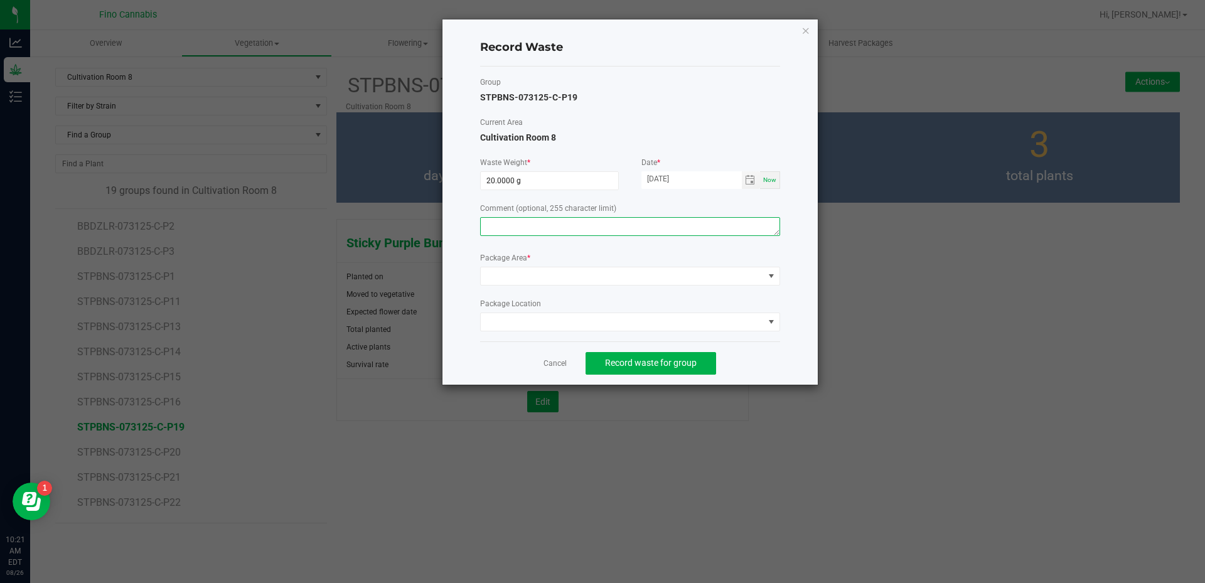
paste textarea "Pruning Waste"
type textarea "Pruning Waste"
click at [557, 278] on span at bounding box center [622, 276] width 283 height 18
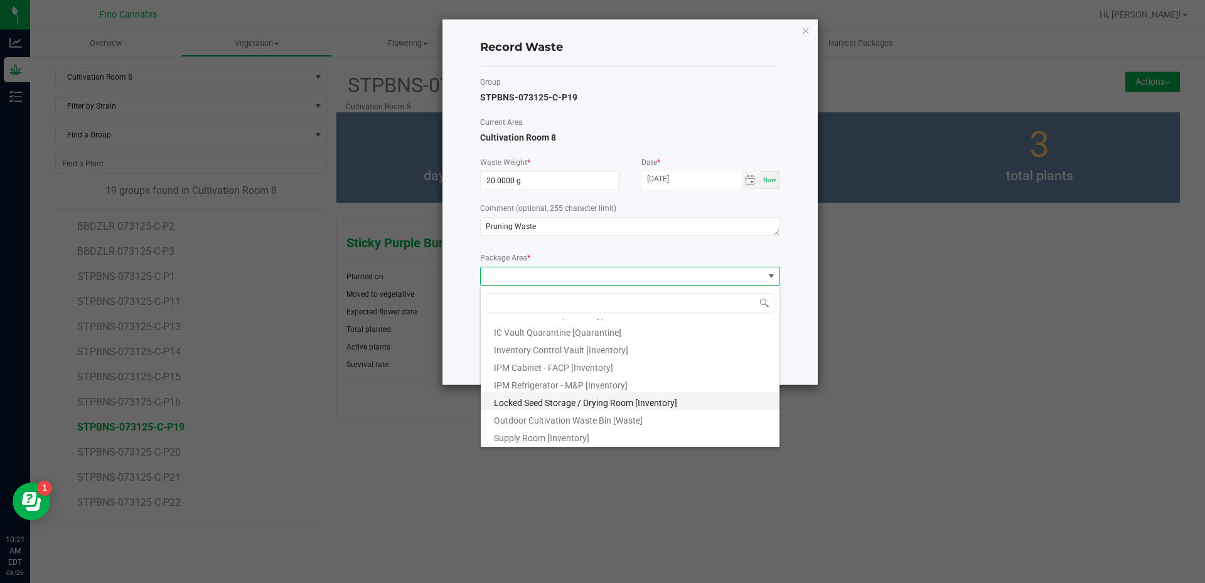
scroll to position [68, 0]
click at [574, 415] on span "Outdoor Cultivation Waste Bin [Waste]" at bounding box center [568, 420] width 149 height 10
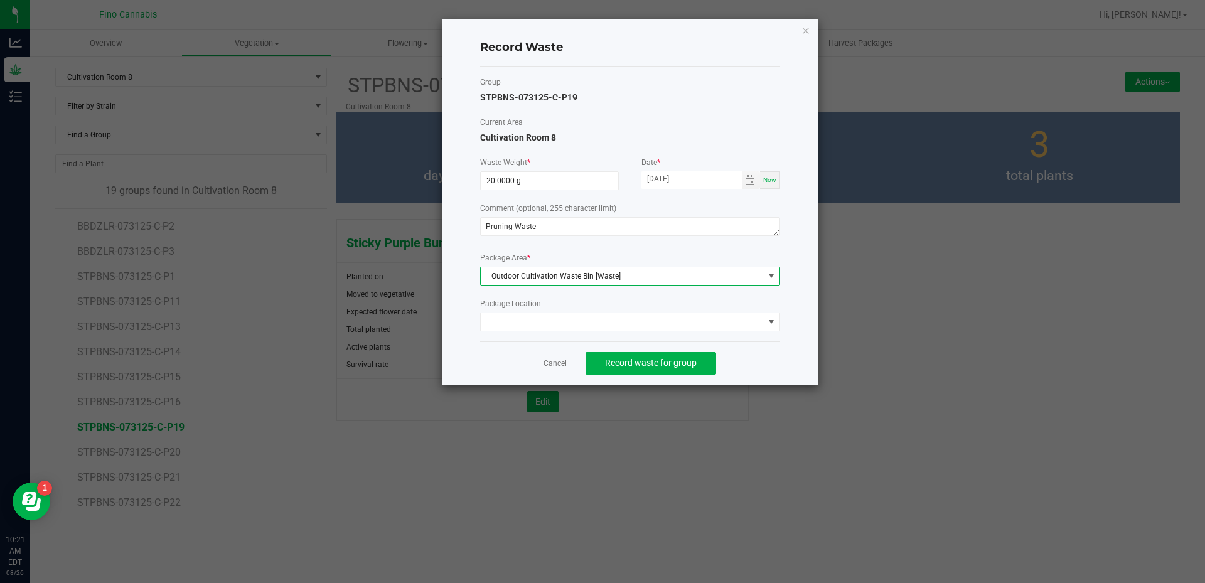
click at [759, 360] on div "Cancel Record waste for group" at bounding box center [630, 362] width 300 height 43
click at [667, 178] on input "[DATE]" at bounding box center [691, 179] width 100 height 16
click at [666, 180] on input "[DATE]" at bounding box center [691, 179] width 100 height 16
type input "[DATE]"
click at [716, 149] on div "Group STPBNS-073125-C-P19 Current Area Cultivation Room 8 Waste Weight * 20.000…" at bounding box center [630, 204] width 300 height 255
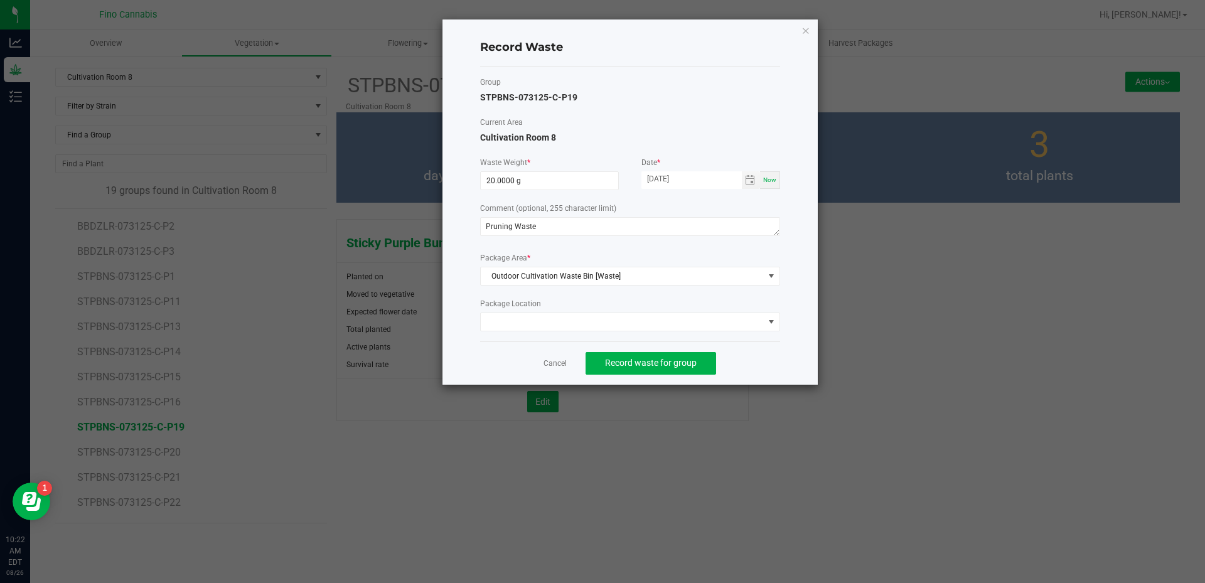
click at [673, 252] on label "Package Area *" at bounding box center [630, 257] width 300 height 11
click at [700, 159] on label "Date *" at bounding box center [710, 162] width 139 height 11
click at [667, 181] on input "[DATE]" at bounding box center [691, 179] width 100 height 16
click at [596, 262] on label "Package Area *" at bounding box center [630, 257] width 300 height 11
click at [738, 351] on div "Cancel Record waste for group" at bounding box center [630, 362] width 300 height 43
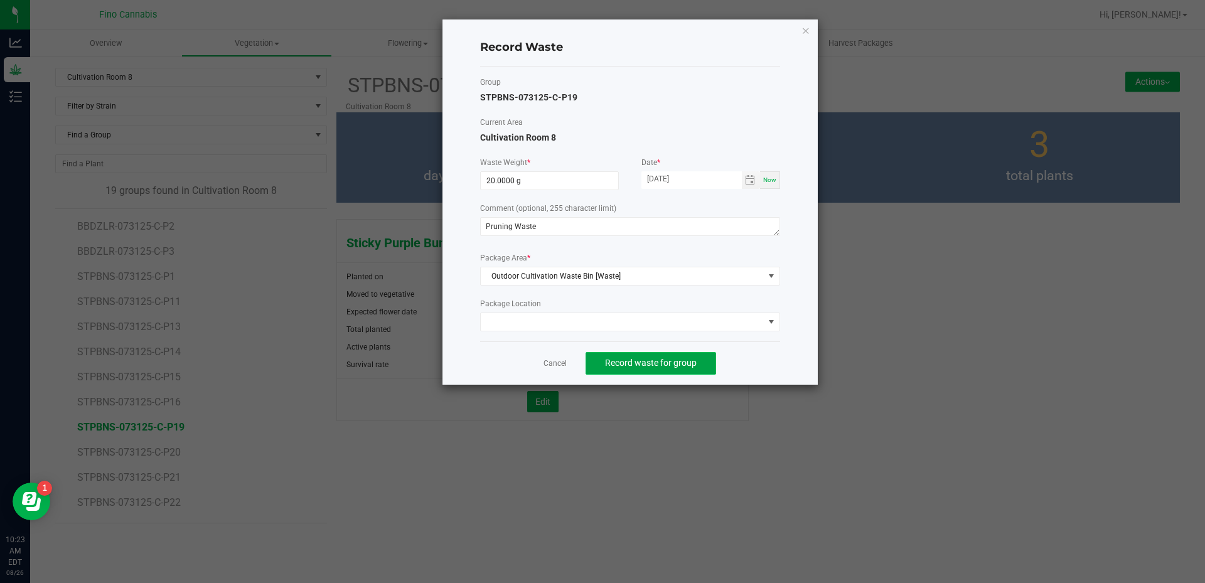
click at [682, 357] on button "Record waste for group" at bounding box center [651, 363] width 131 height 23
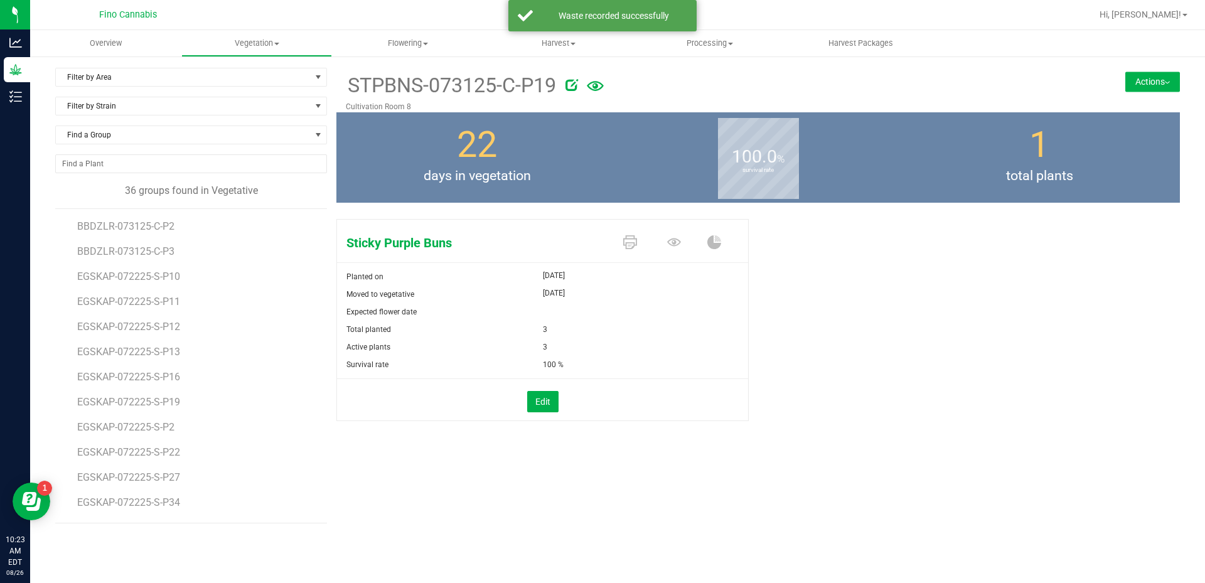
click at [114, 67] on div "Filter by Area Filter by Area All Cultivation Room Cultivation Room 1 Cultivati…" at bounding box center [617, 295] width 1175 height 481
click at [111, 69] on span "Filter by Area" at bounding box center [183, 77] width 255 height 18
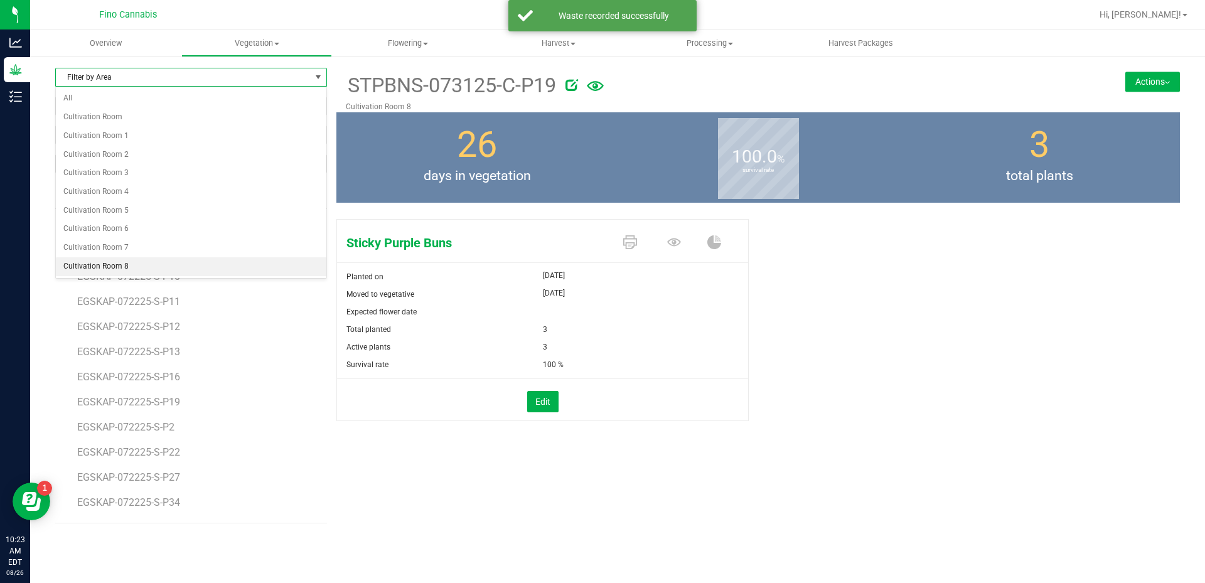
click at [114, 265] on li "Cultivation Room 8" at bounding box center [191, 266] width 271 height 19
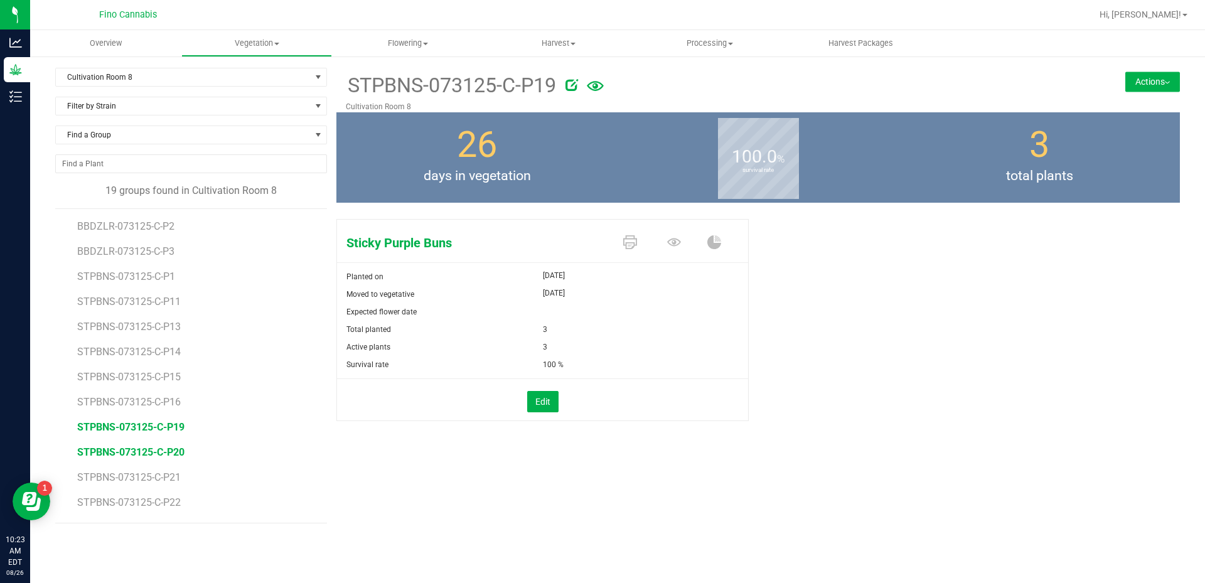
click at [151, 452] on span "STPBNS-073125-C-P20" at bounding box center [130, 452] width 107 height 12
click at [1135, 80] on button "Actions" at bounding box center [1152, 82] width 55 height 20
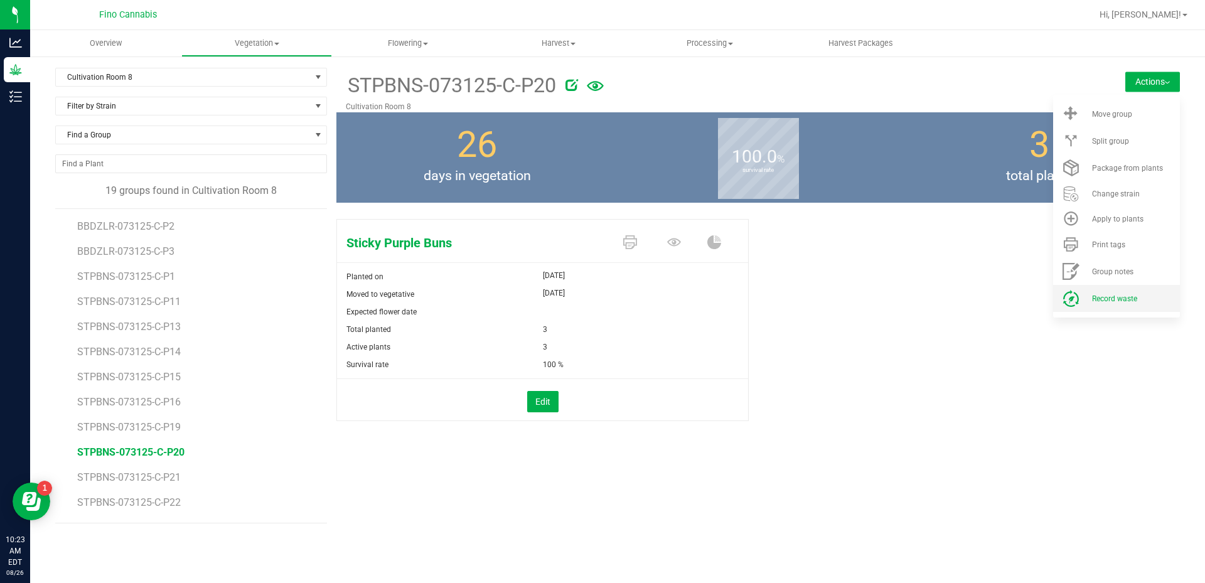
click at [1107, 291] on li "Record waste" at bounding box center [1116, 298] width 127 height 27
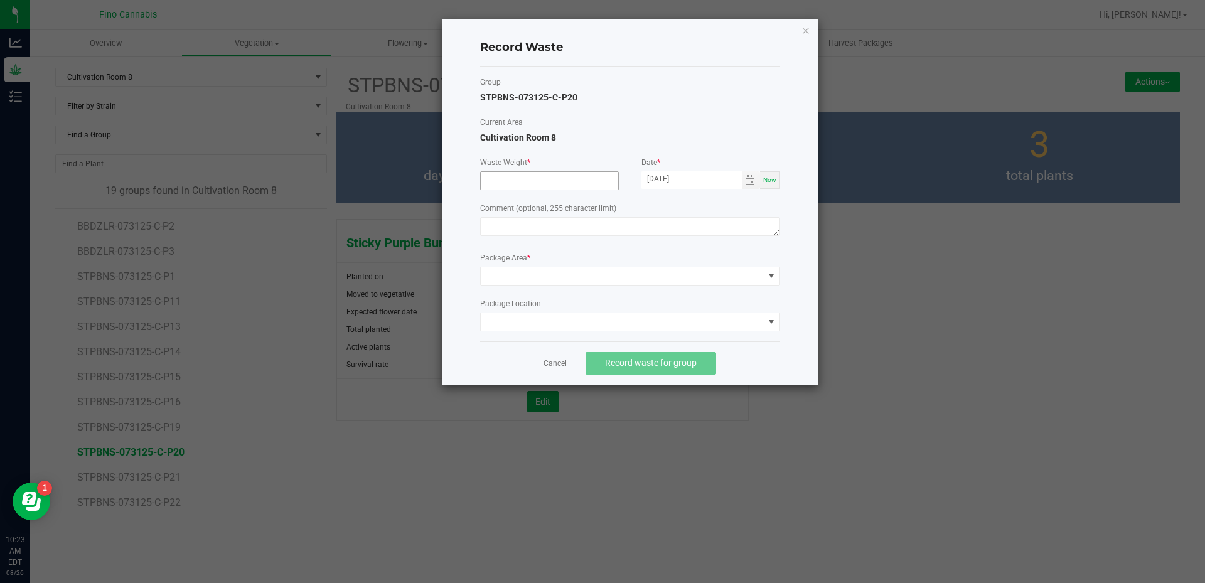
click at [533, 182] on input at bounding box center [549, 181] width 137 height 18
type input "20.0000 g"
paste textarea "Pruning Waste"
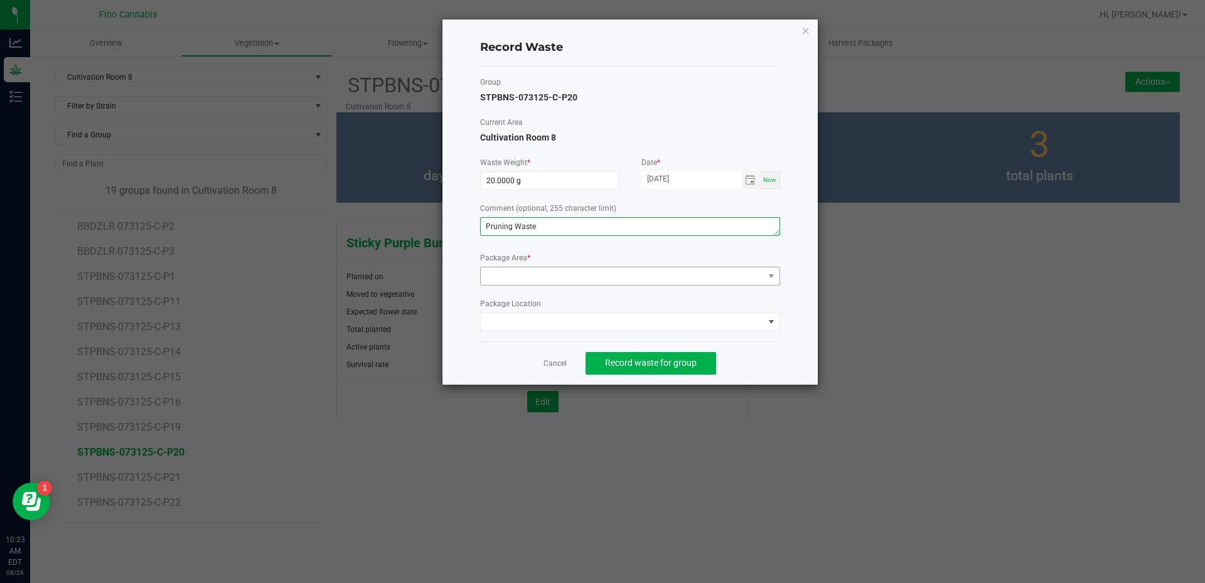
type textarea "Pruning Waste"
click at [535, 283] on span at bounding box center [622, 276] width 283 height 18
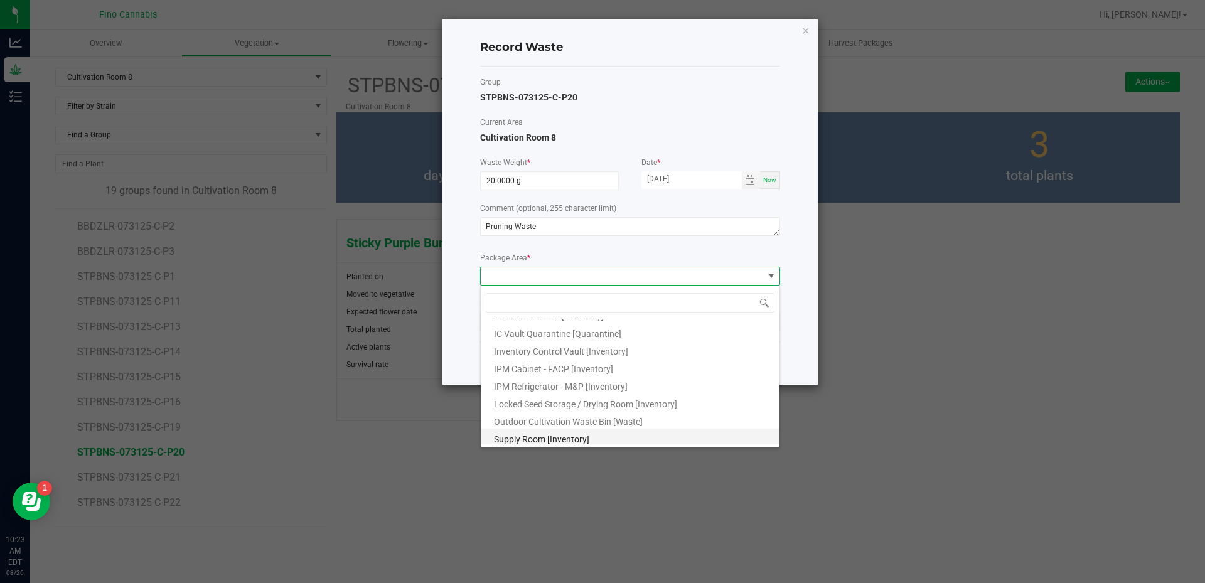
scroll to position [68, 0]
click at [580, 421] on span "Outdoor Cultivation Waste Bin [Waste]" at bounding box center [568, 420] width 149 height 10
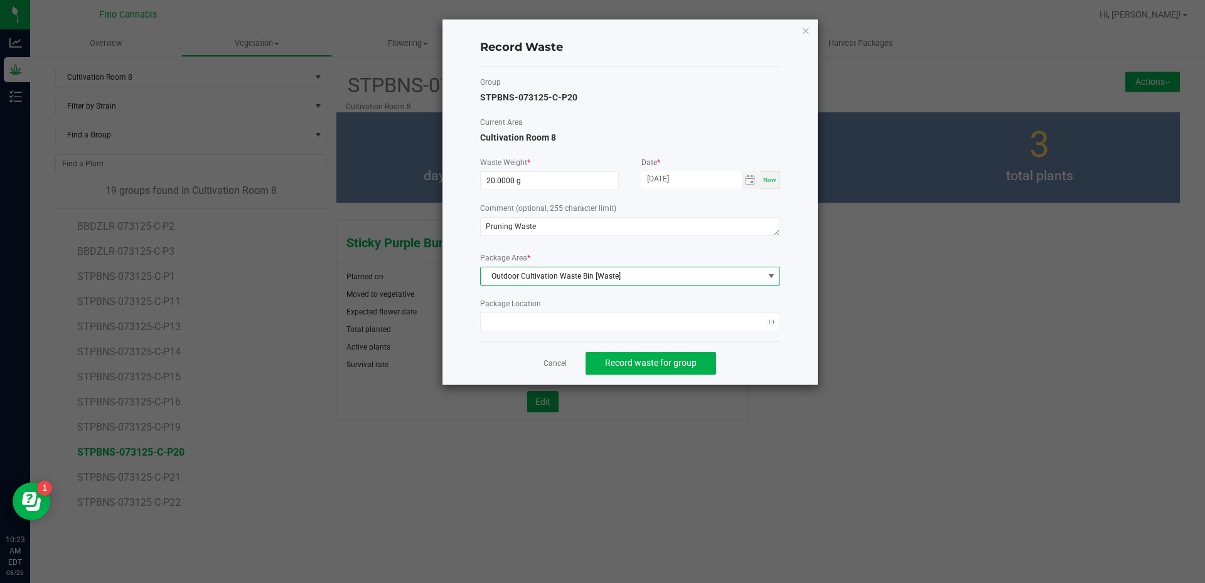
click at [765, 363] on div "Cancel Record waste for group" at bounding box center [630, 362] width 300 height 43
click at [685, 363] on span "Record waste for group" at bounding box center [651, 363] width 92 height 10
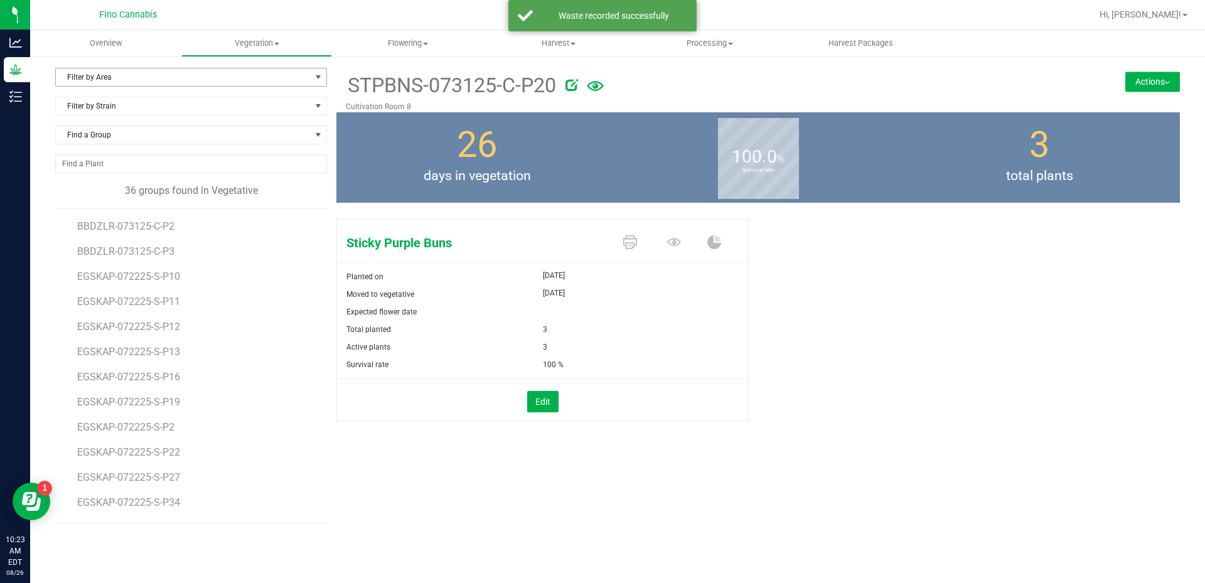
click at [172, 75] on span "Filter by Area" at bounding box center [183, 77] width 255 height 18
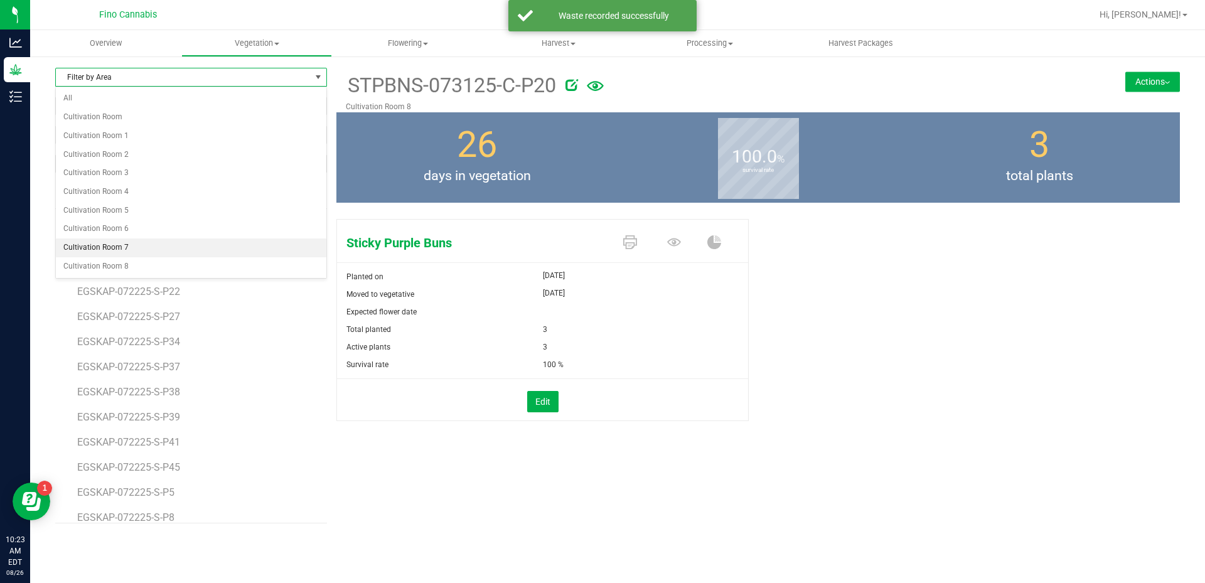
scroll to position [188, 0]
click at [156, 260] on li "Cultivation Room 8" at bounding box center [191, 266] width 271 height 19
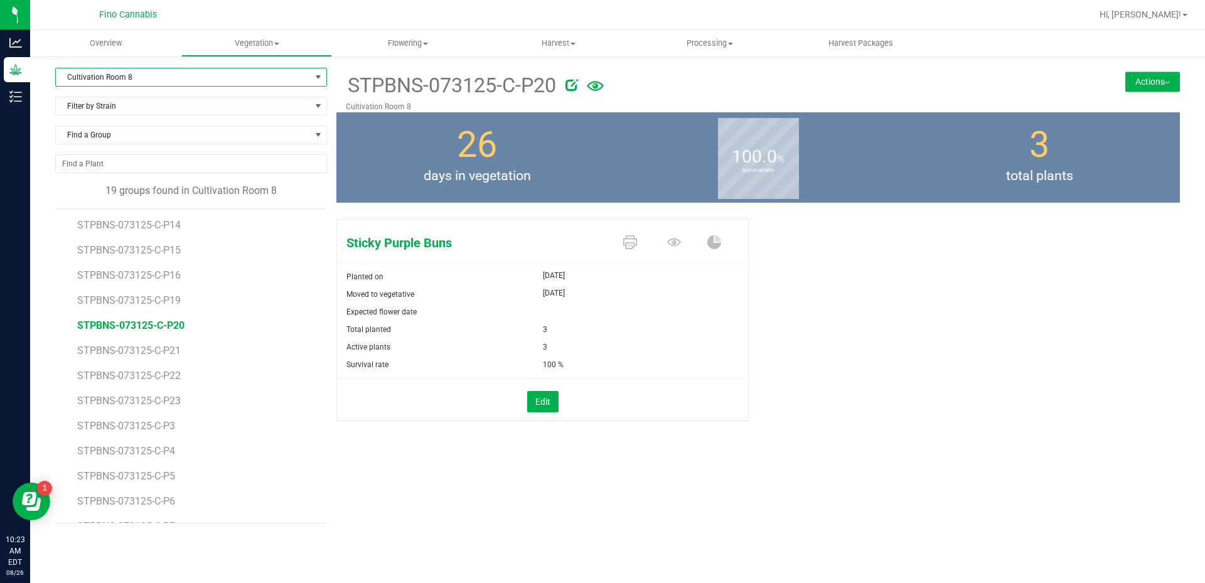
scroll to position [173, 0]
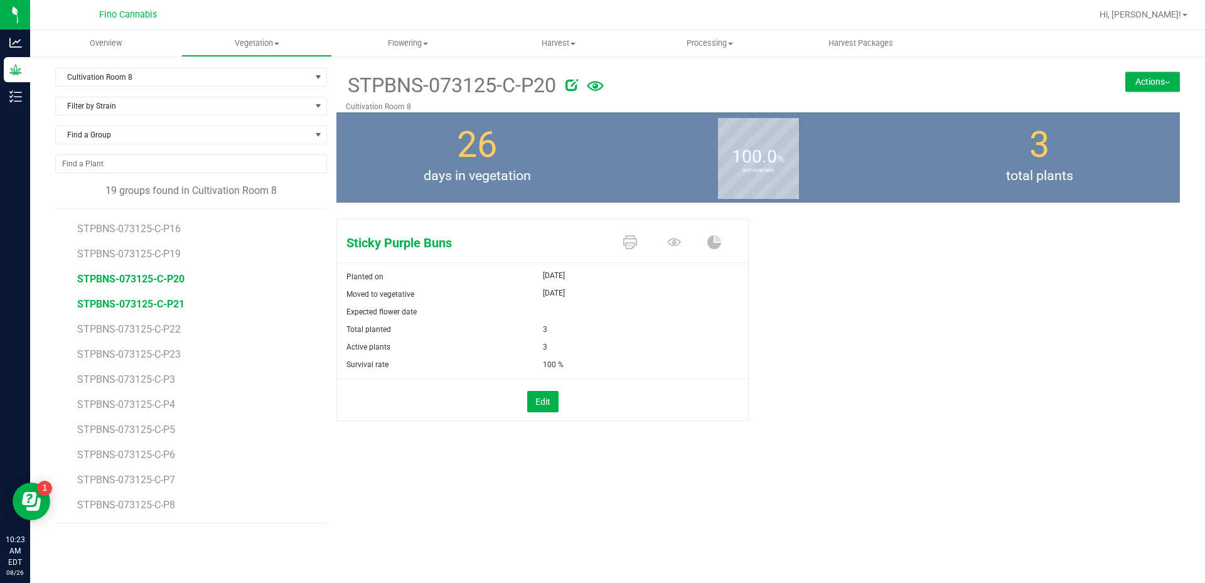
click at [151, 306] on span "STPBNS-073125-C-P21" at bounding box center [130, 304] width 107 height 12
click at [1136, 84] on button "Actions" at bounding box center [1152, 82] width 55 height 20
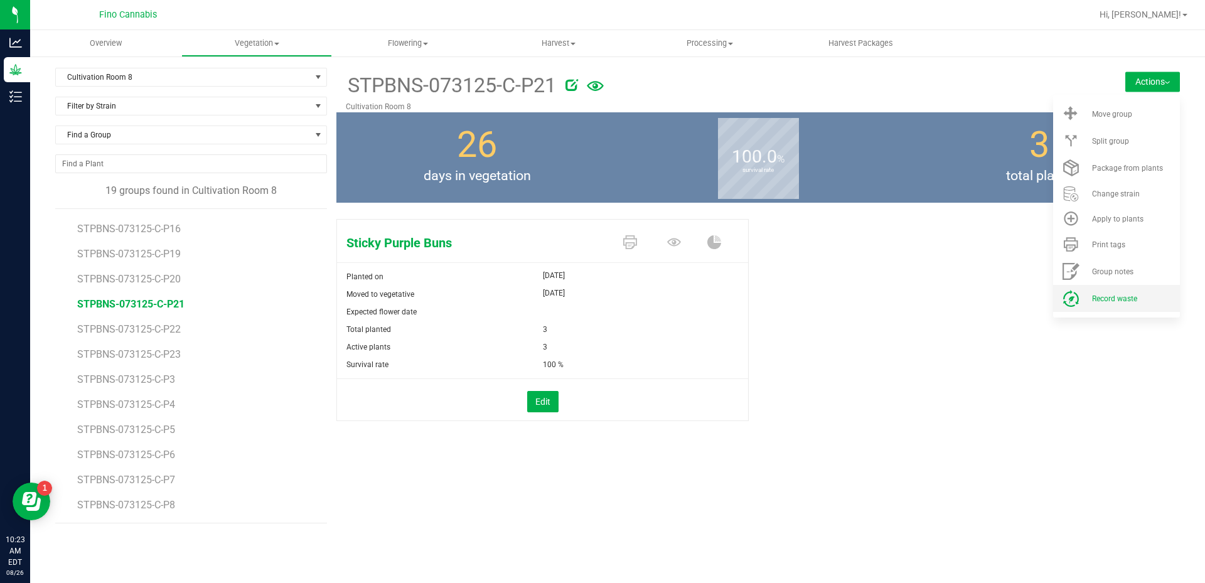
click at [1120, 298] on span "Record waste" at bounding box center [1114, 298] width 45 height 9
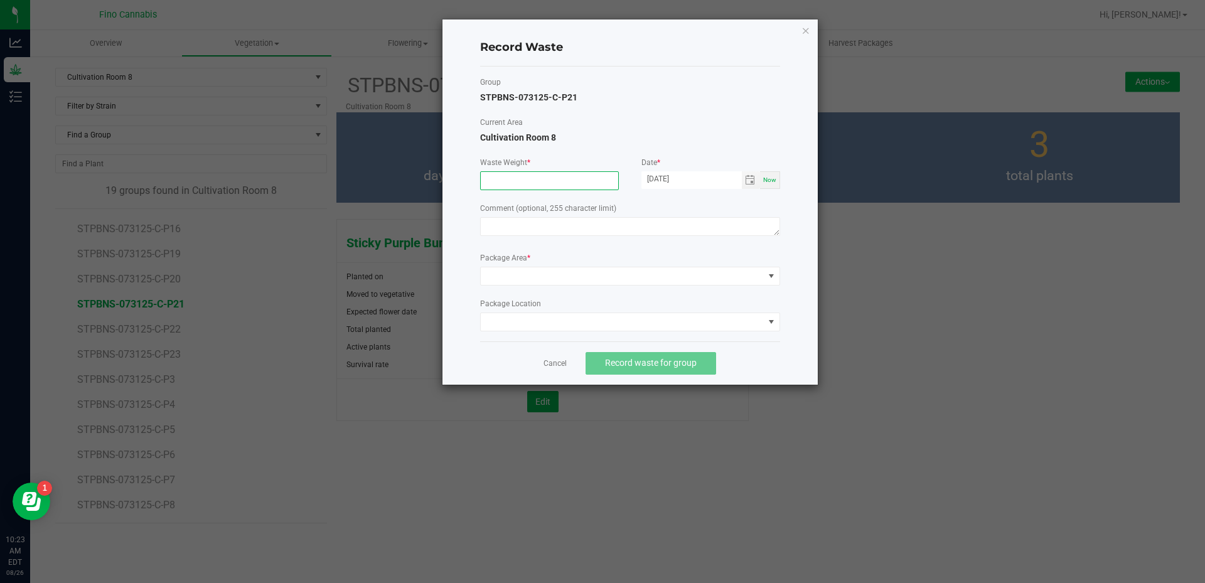
click at [523, 185] on input at bounding box center [549, 181] width 137 height 18
type input "20.0000 g"
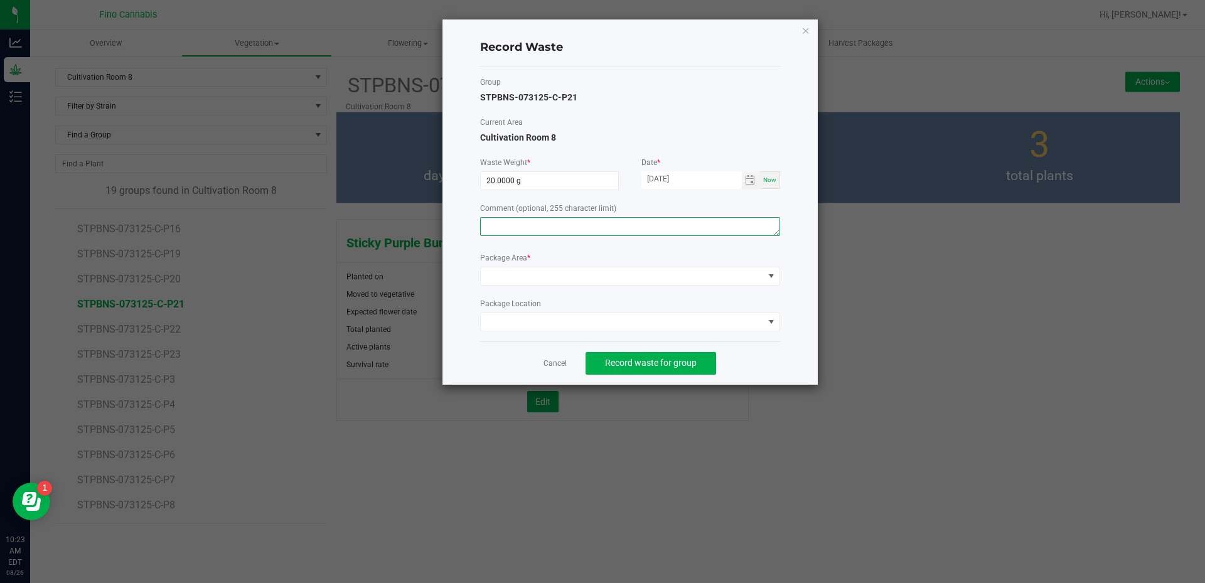
paste textarea "Pruning Waste"
type textarea "Pruning Waste"
click at [566, 272] on span at bounding box center [622, 276] width 283 height 18
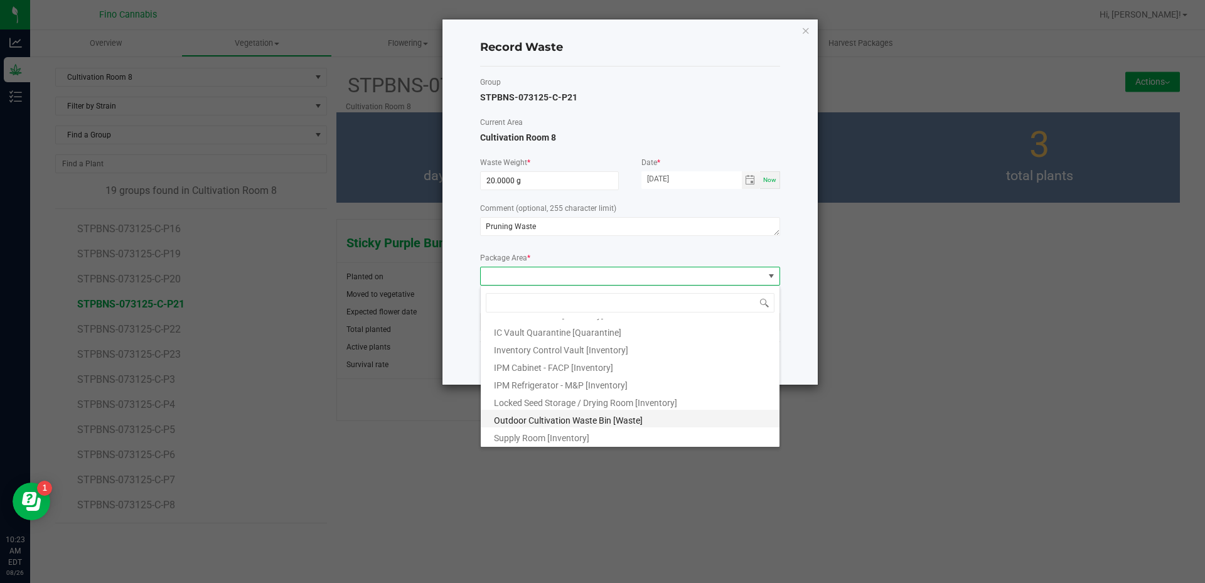
scroll to position [68, 0]
click at [574, 422] on span "Outdoor Cultivation Waste Bin [Waste]" at bounding box center [568, 420] width 149 height 10
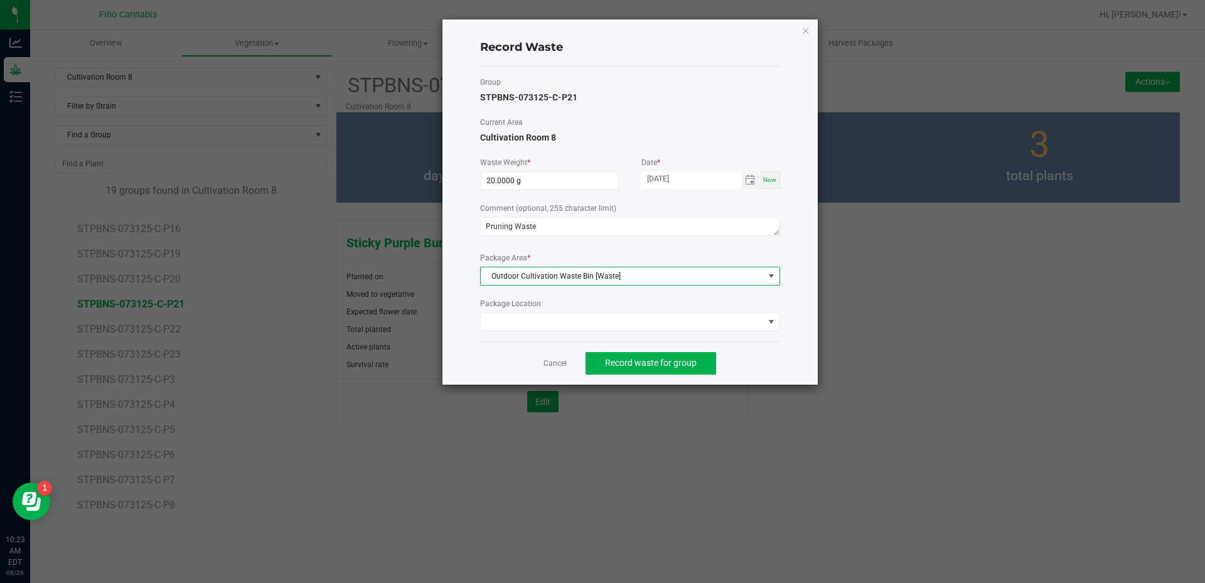
click at [765, 365] on div "Cancel Record waste for group" at bounding box center [630, 362] width 300 height 43
click at [667, 356] on button "Record waste for group" at bounding box center [651, 363] width 131 height 23
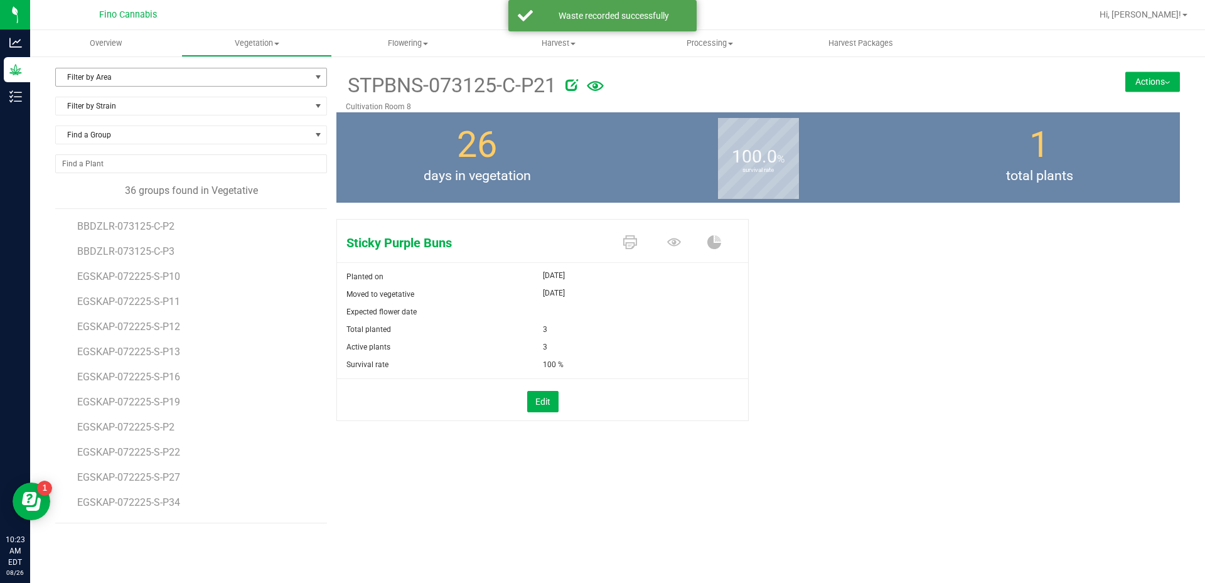
click at [121, 73] on span "Filter by Area" at bounding box center [183, 77] width 255 height 18
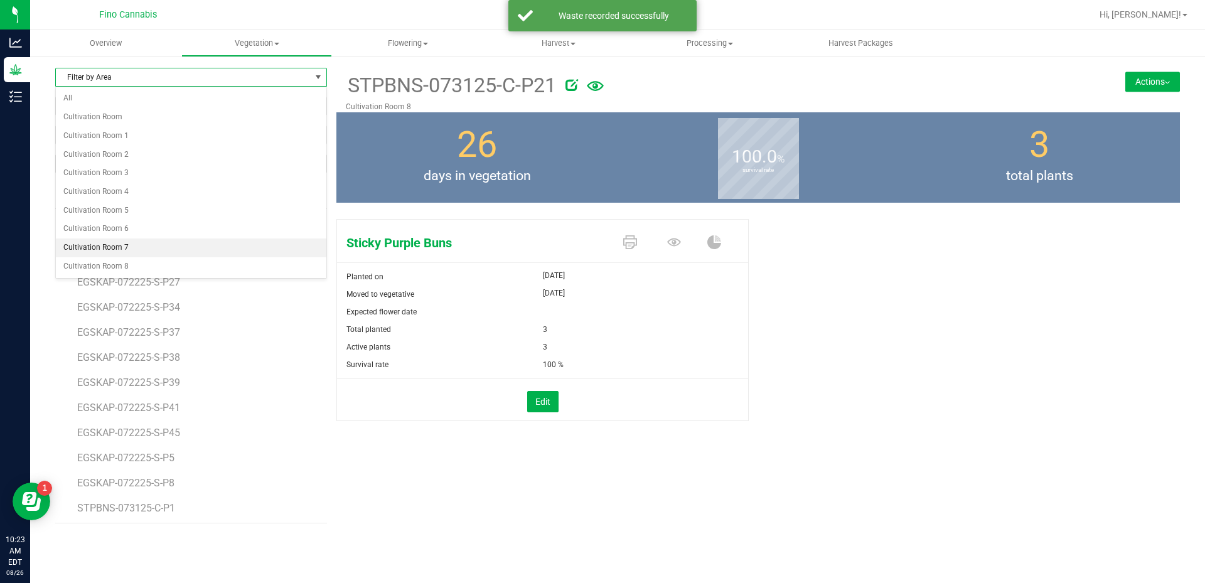
scroll to position [251, 0]
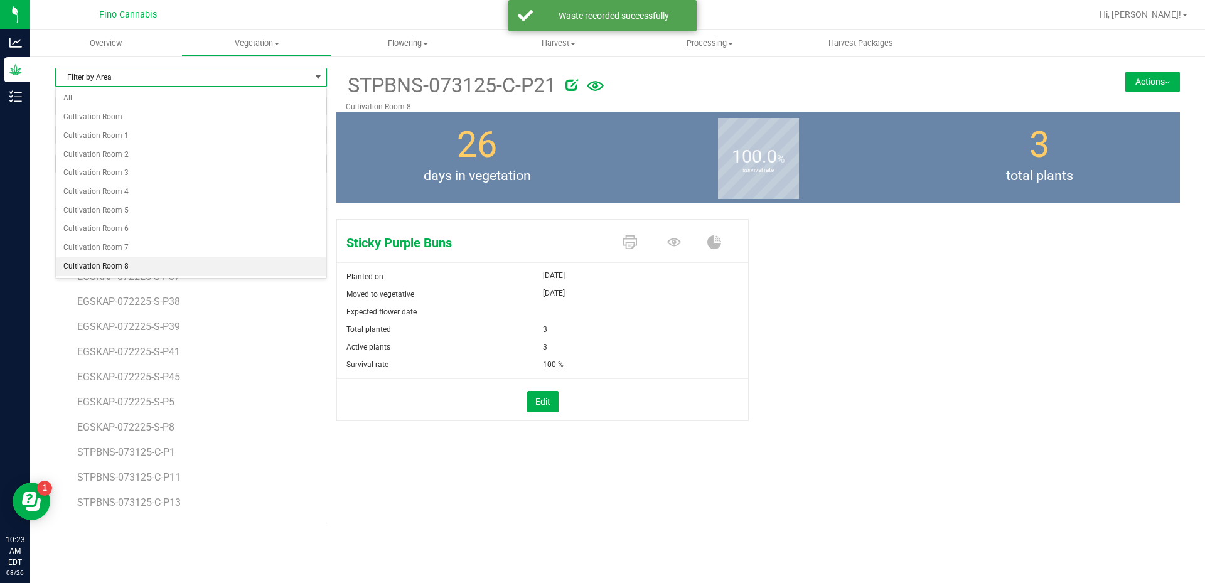
click at [119, 267] on li "Cultivation Room 8" at bounding box center [191, 266] width 271 height 19
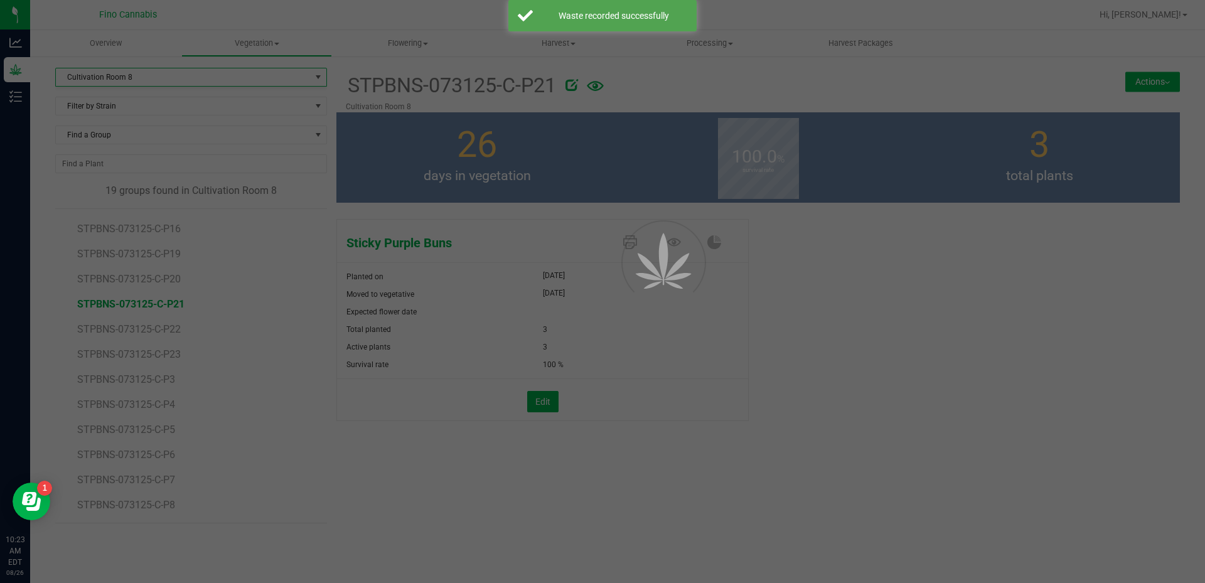
scroll to position [0, 0]
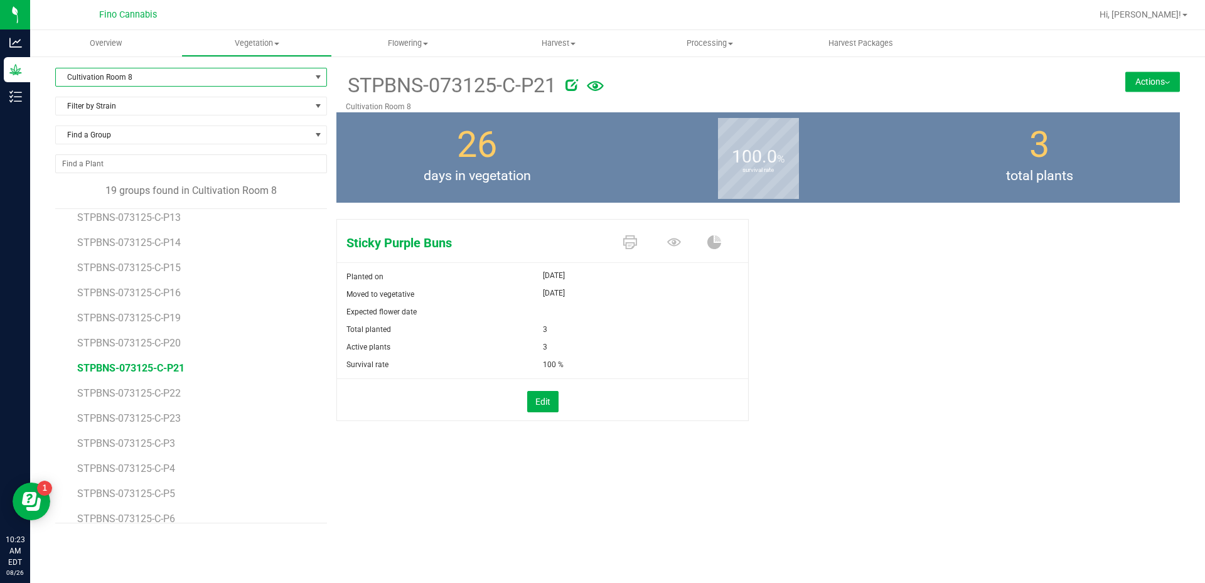
scroll to position [126, 0]
click at [159, 373] on span "STPBNS-073125-C-P22" at bounding box center [130, 377] width 107 height 12
click at [1160, 85] on button "Actions" at bounding box center [1152, 82] width 55 height 20
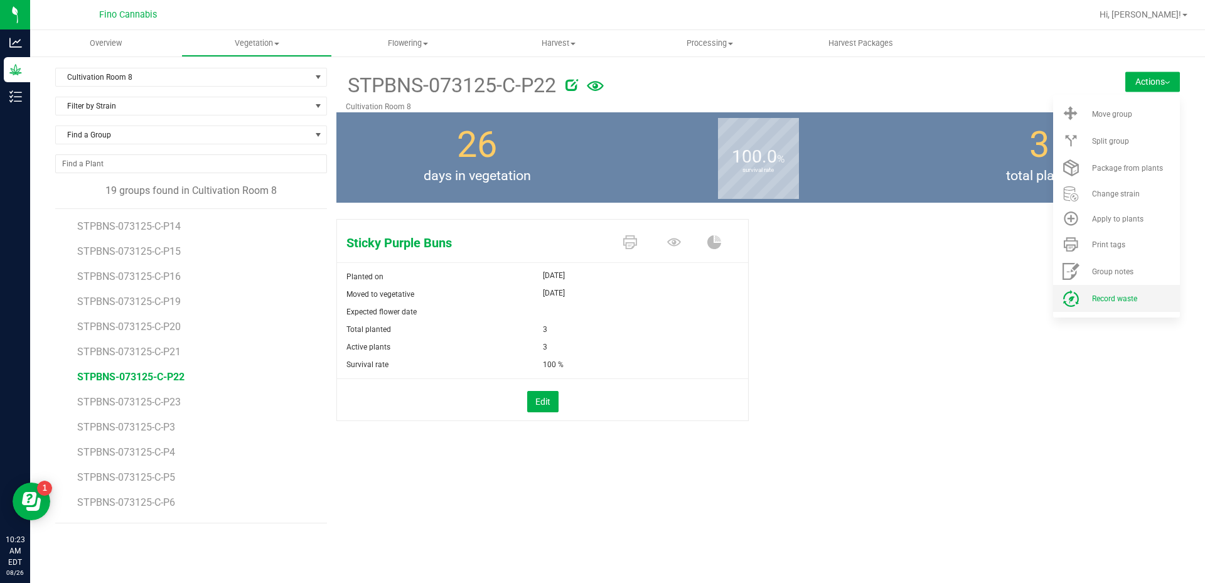
click at [1096, 292] on li "Record waste" at bounding box center [1116, 298] width 127 height 27
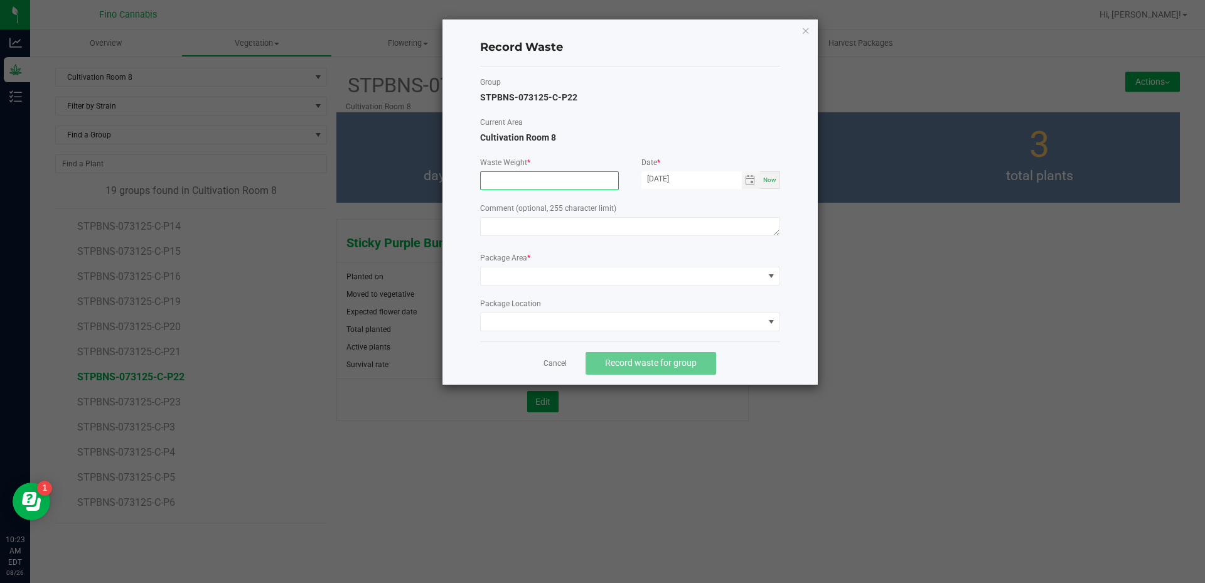
click at [517, 183] on input at bounding box center [549, 181] width 137 height 18
type input "20.0000 g"
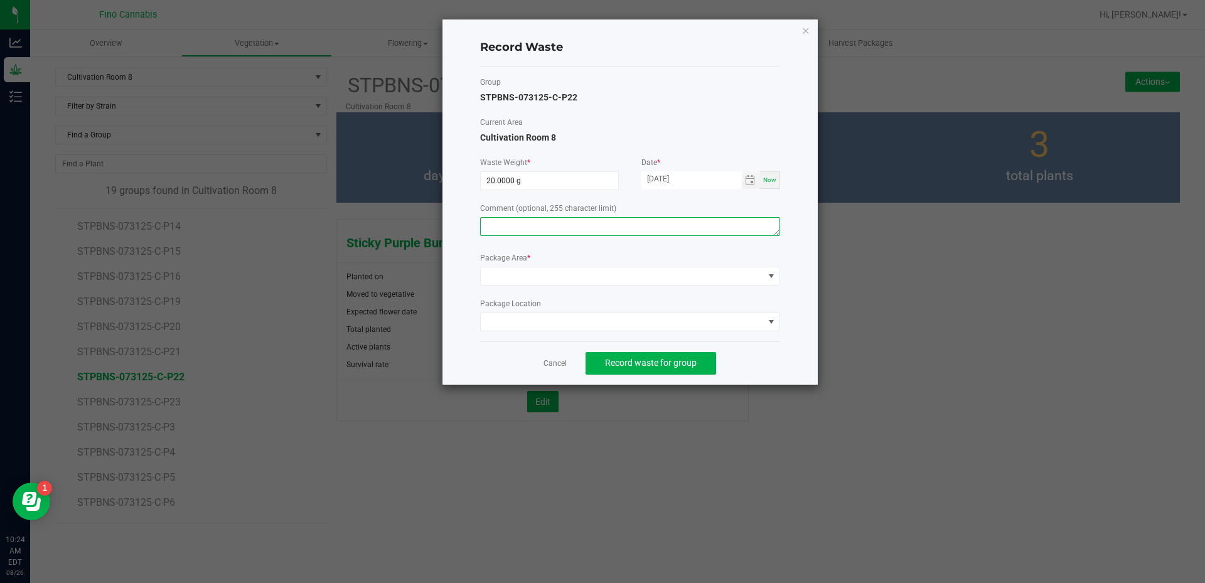
paste textarea "Pruning Waste"
type textarea "Pruning Waste"
click at [538, 279] on span at bounding box center [622, 276] width 283 height 18
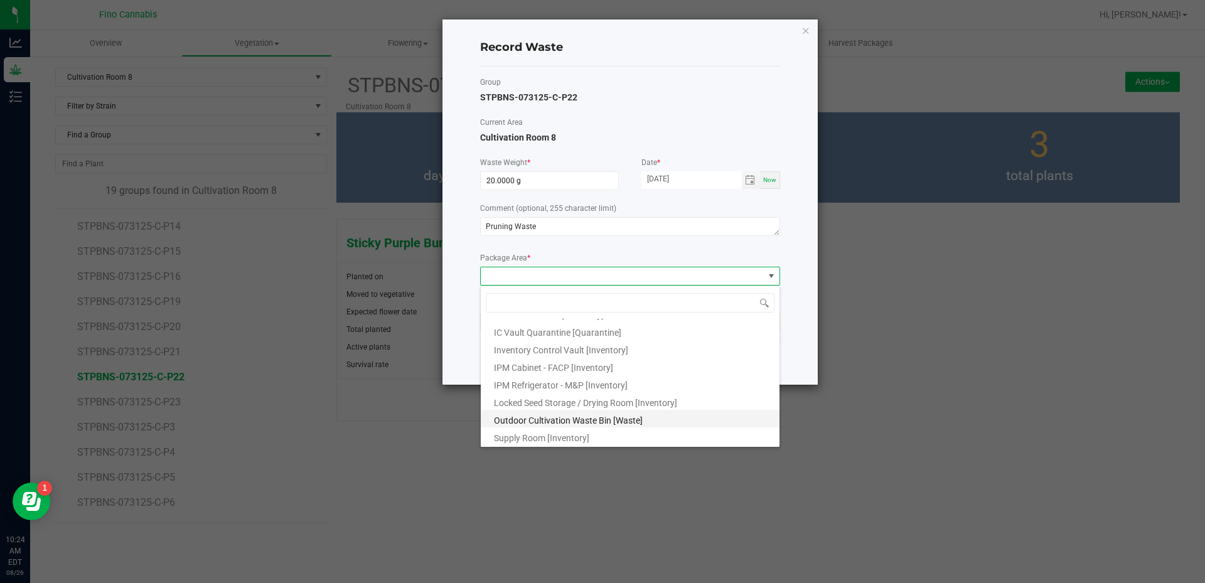
scroll to position [68, 0]
click at [562, 417] on span "Outdoor Cultivation Waste Bin [Waste]" at bounding box center [568, 420] width 149 height 10
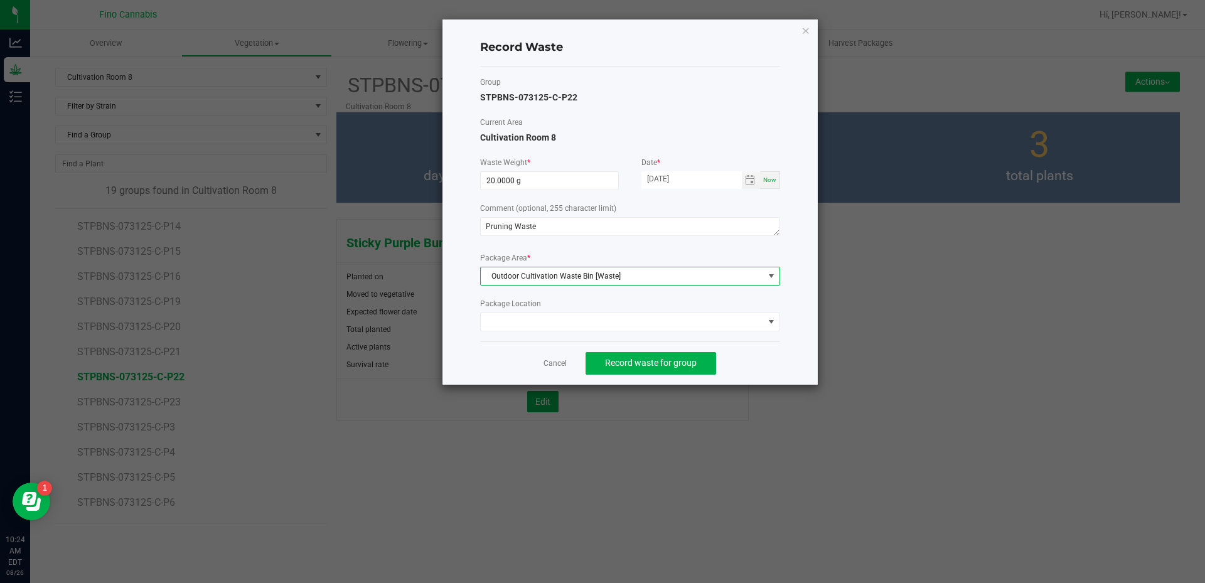
click at [772, 351] on div "Cancel Record waste for group" at bounding box center [630, 362] width 300 height 43
click at [657, 368] on span "Record waste for group" at bounding box center [651, 363] width 92 height 10
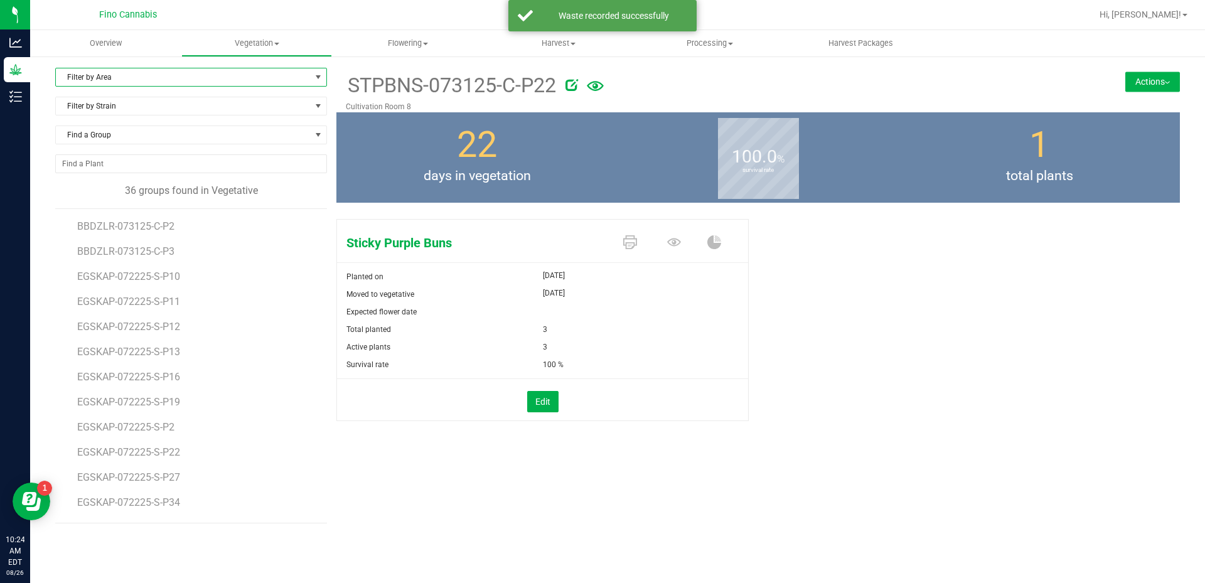
click at [172, 79] on span "Filter by Area" at bounding box center [183, 77] width 255 height 18
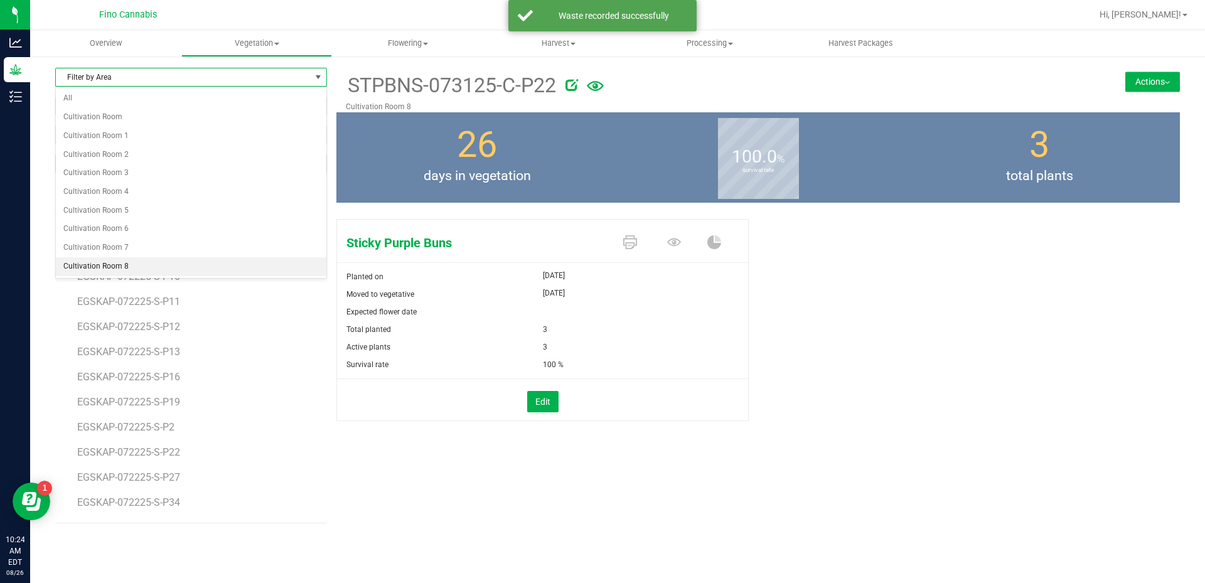
click at [134, 264] on li "Cultivation Room 8" at bounding box center [191, 266] width 271 height 19
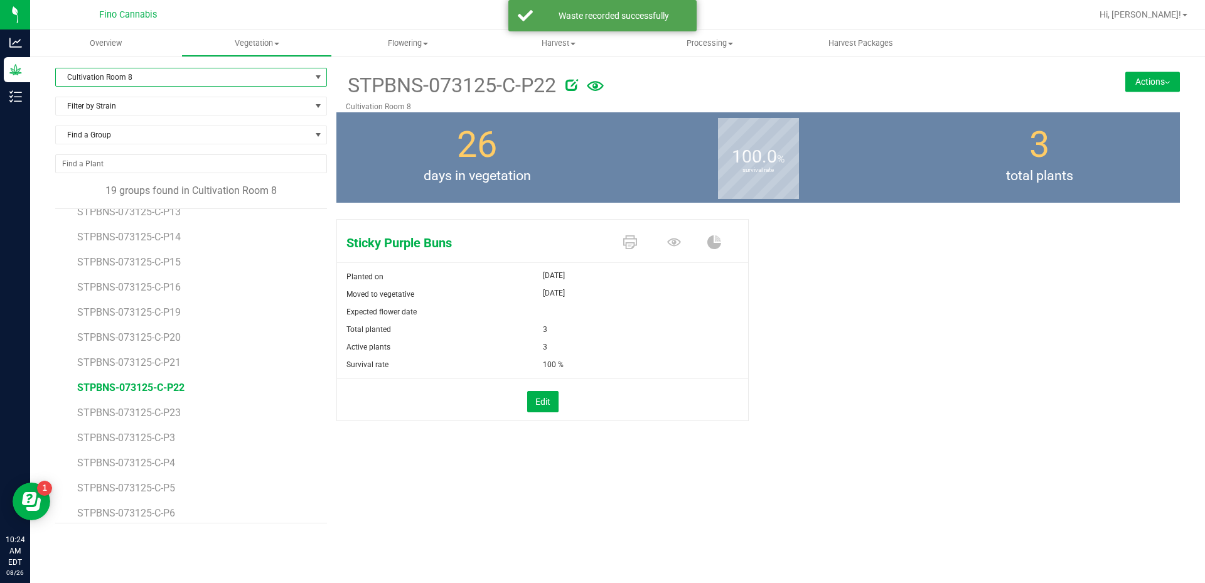
scroll to position [173, 0]
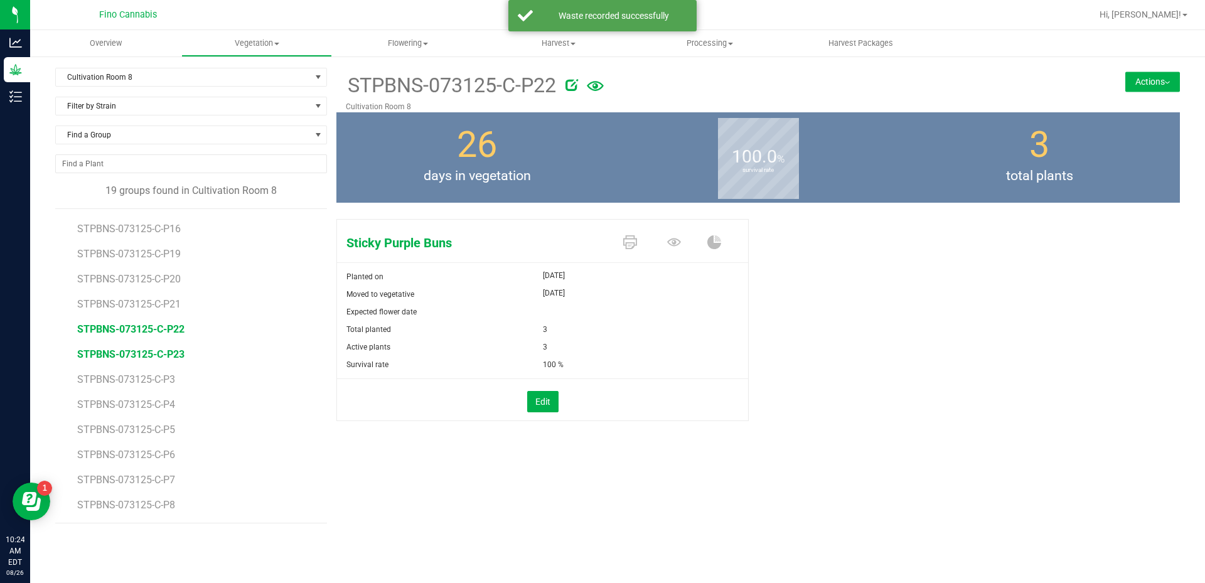
click at [134, 352] on span "STPBNS-073125-C-P23" at bounding box center [130, 354] width 107 height 12
click at [1142, 79] on button "Actions" at bounding box center [1152, 82] width 55 height 20
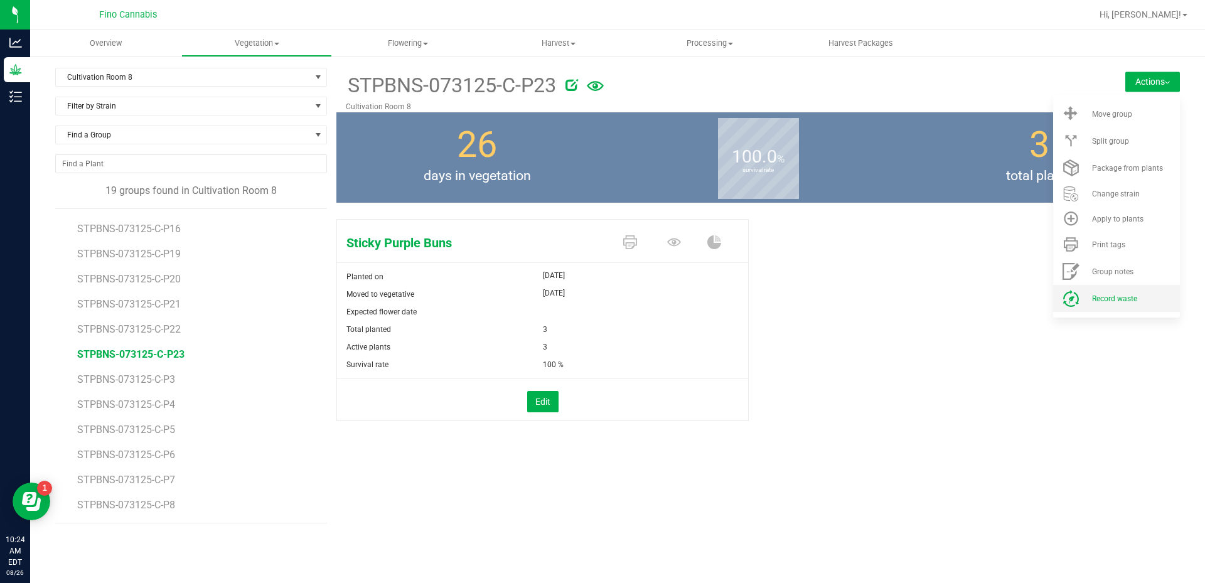
click at [1091, 297] on li "Record waste" at bounding box center [1116, 298] width 127 height 27
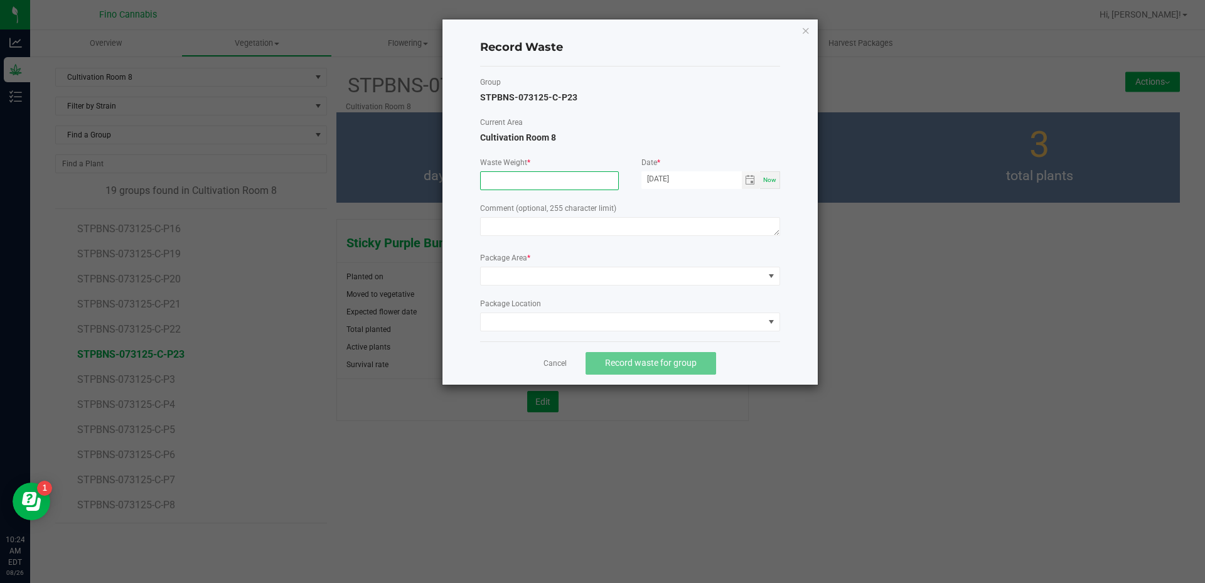
click at [525, 180] on input at bounding box center [549, 181] width 137 height 18
type input "20.0000 g"
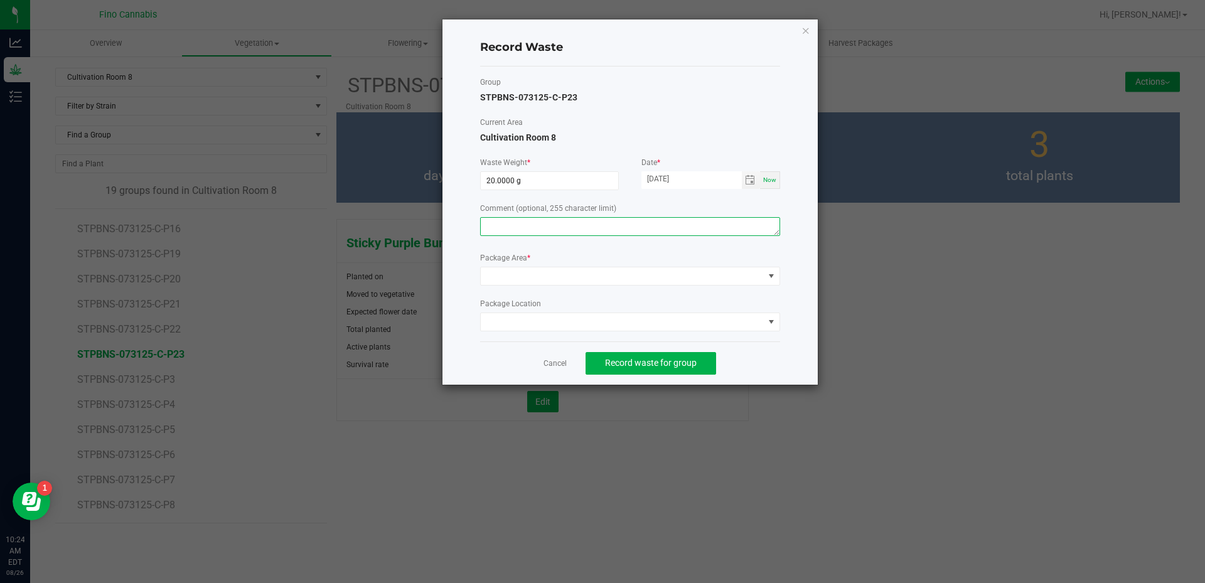
paste textarea "Pruning Waste"
type textarea "Pruning Waste"
click at [554, 290] on form "Waste Weight * 20.0000 g Date * [DATE] Now Comment (optional, 255 character lim…" at bounding box center [630, 244] width 300 height 174
click at [554, 283] on span at bounding box center [622, 276] width 283 height 18
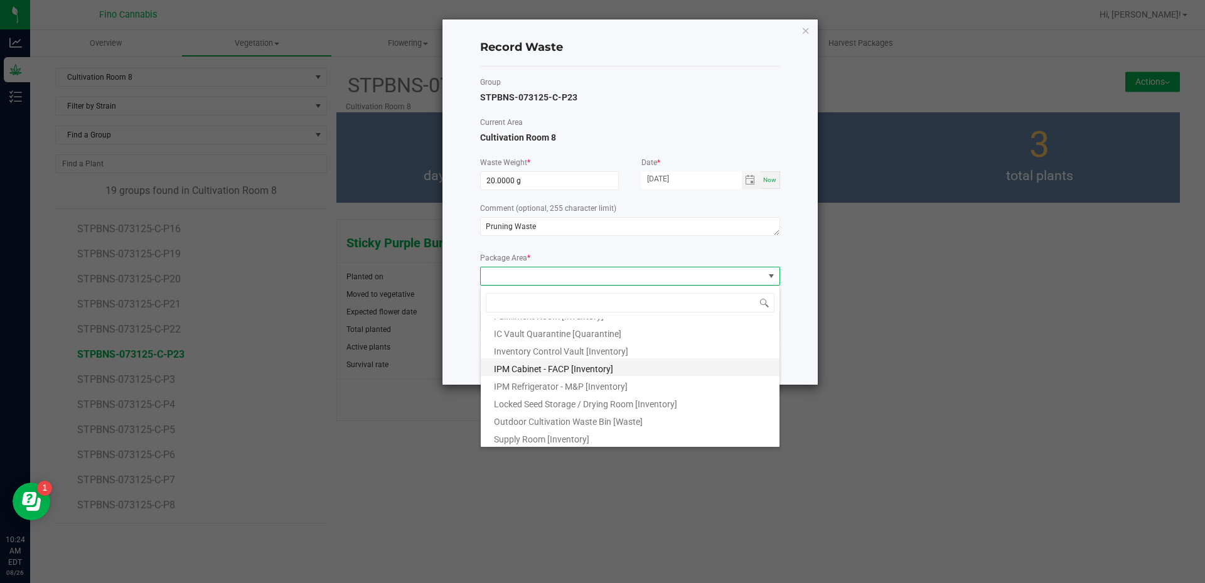
scroll to position [68, 0]
click at [563, 419] on span "Outdoor Cultivation Waste Bin [Waste]" at bounding box center [568, 420] width 149 height 10
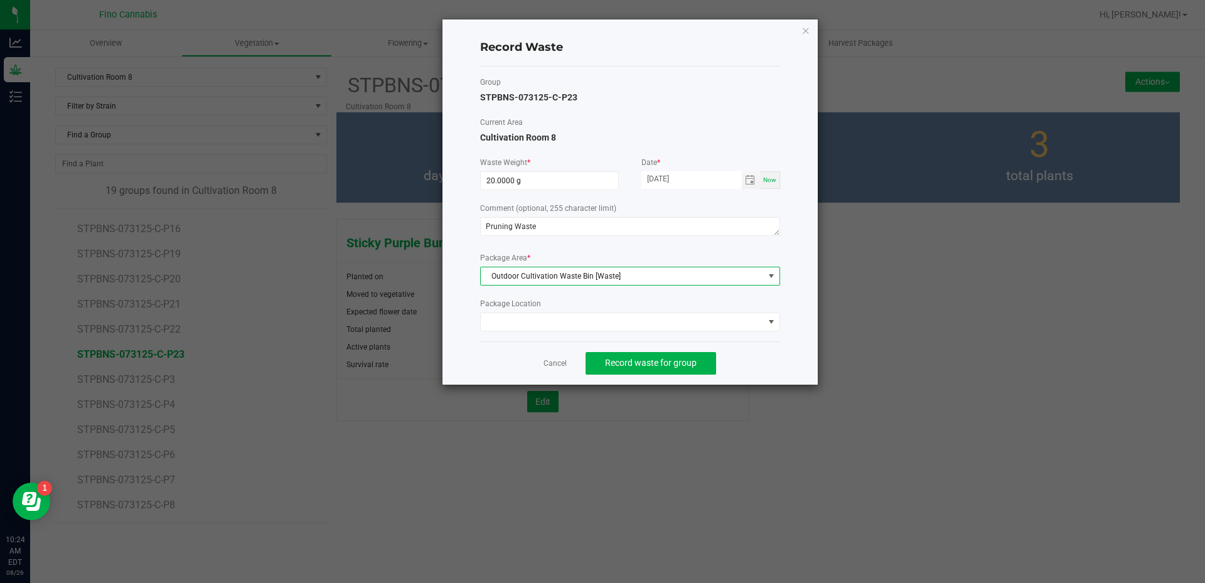
click at [766, 348] on div "Cancel Record waste for group" at bounding box center [630, 362] width 300 height 43
click at [686, 362] on span "Record waste for group" at bounding box center [651, 363] width 92 height 10
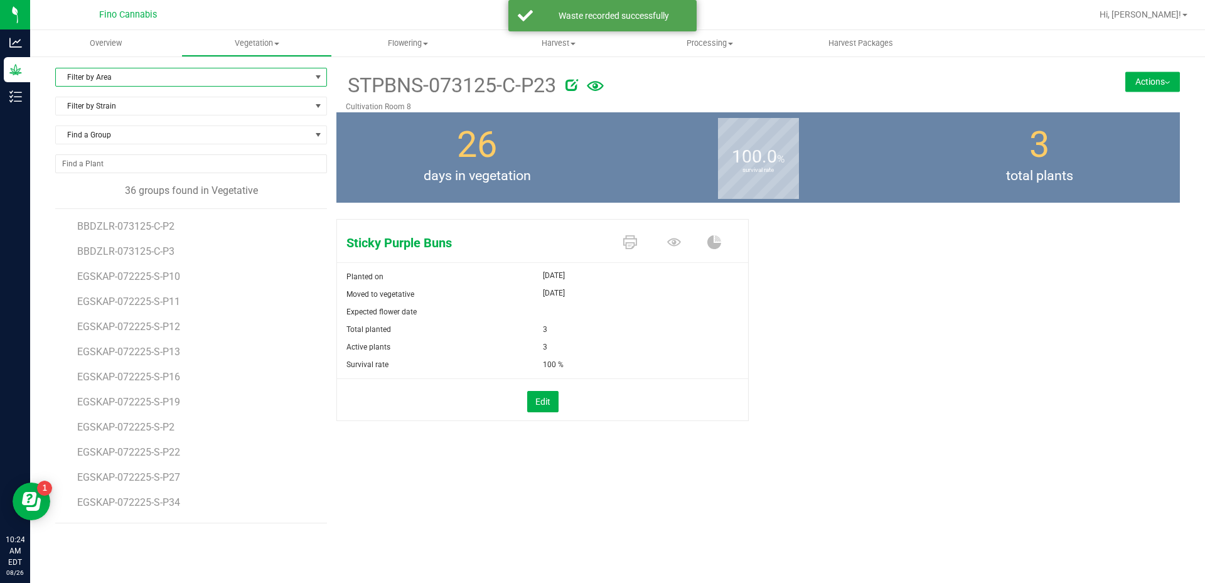
click at [126, 71] on span "Filter by Area" at bounding box center [183, 77] width 255 height 18
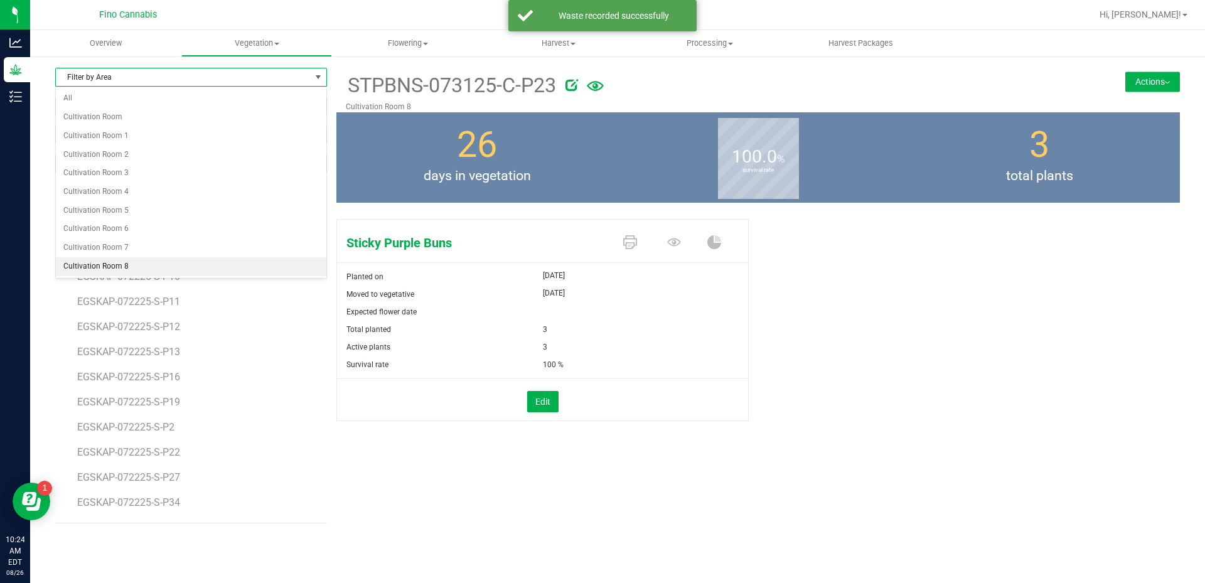
click at [119, 260] on li "Cultivation Room 8" at bounding box center [191, 266] width 271 height 19
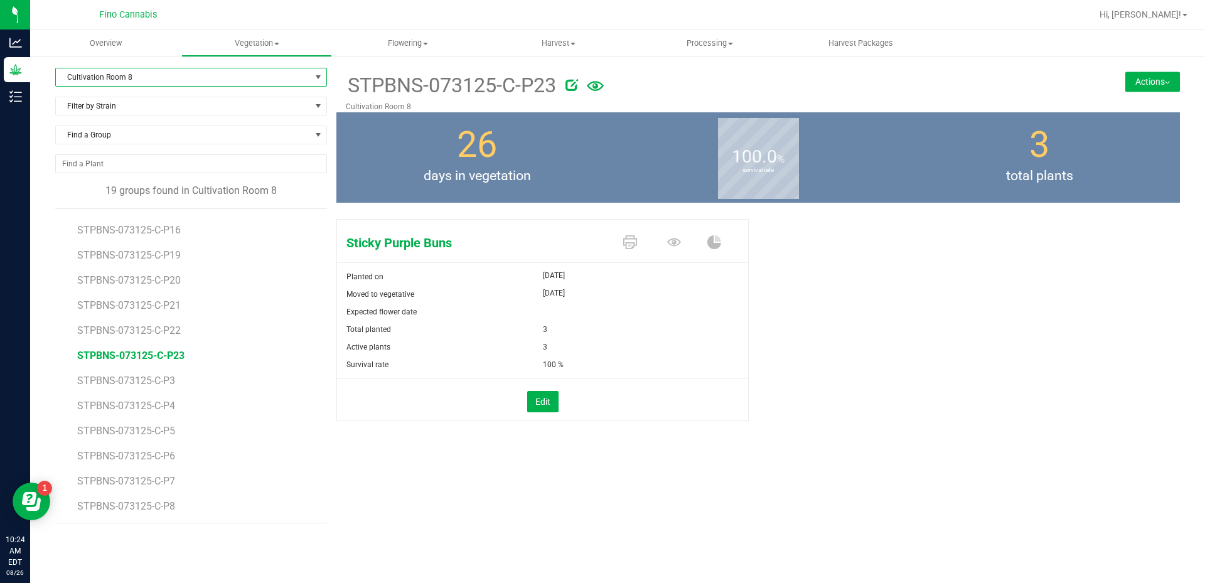
scroll to position [173, 0]
click at [164, 380] on span "STPBNS-073125-C-P3" at bounding box center [128, 379] width 102 height 12
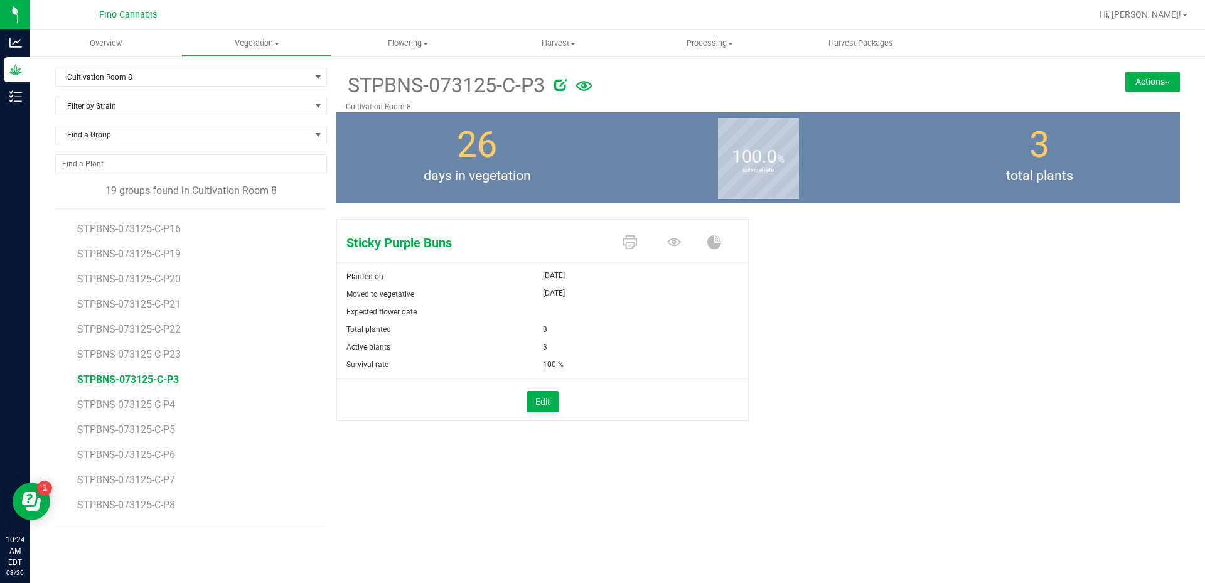
click at [1138, 87] on button "Actions" at bounding box center [1152, 82] width 55 height 20
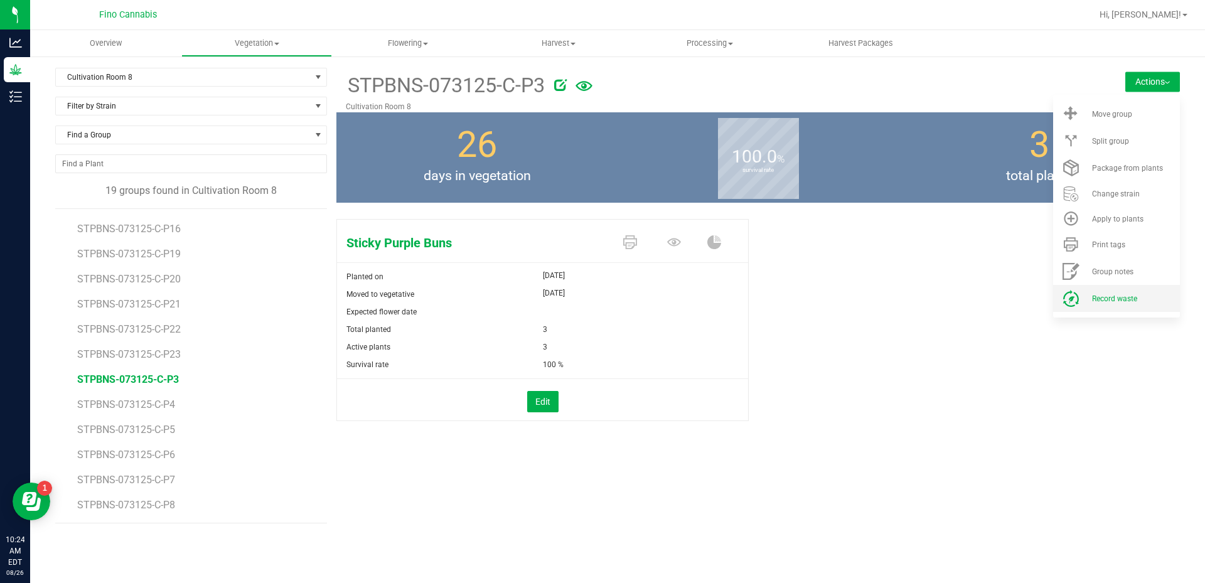
click at [1106, 298] on span "Record waste" at bounding box center [1114, 298] width 45 height 9
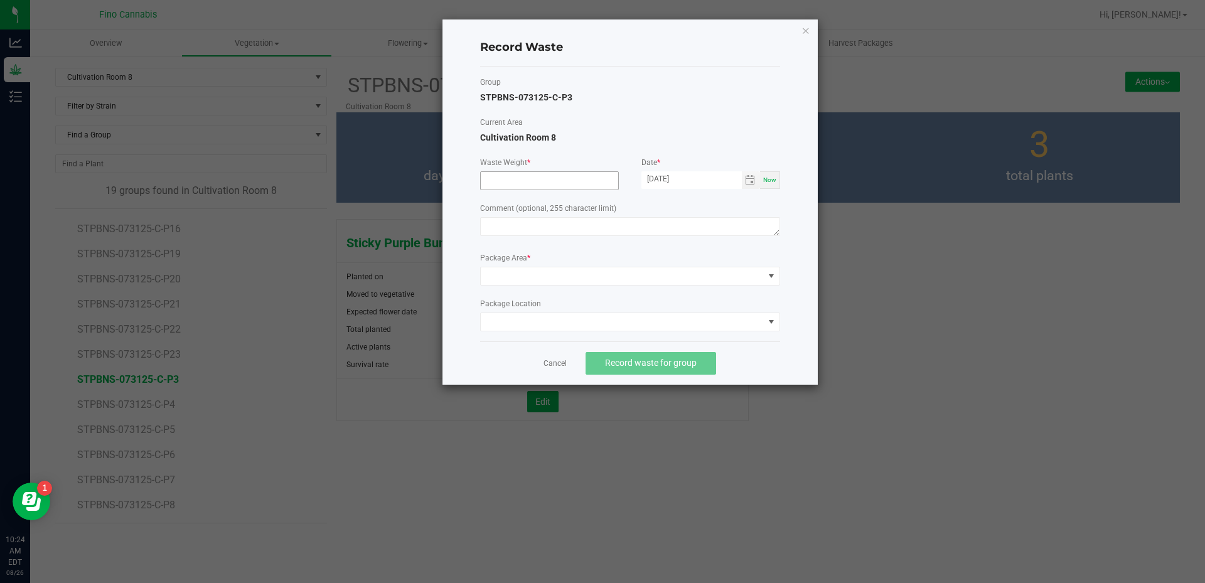
click at [542, 182] on input at bounding box center [549, 181] width 137 height 18
type input "20.0000 g"
paste textarea "Pruning Waste"
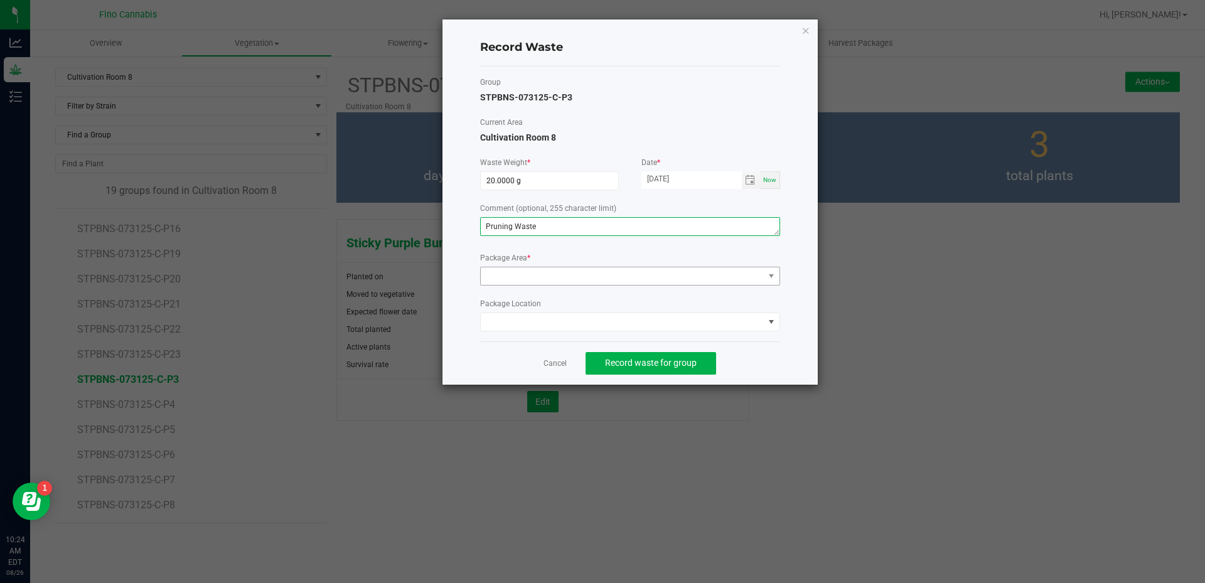
type textarea "Pruning Waste"
click at [552, 283] on span at bounding box center [622, 276] width 283 height 18
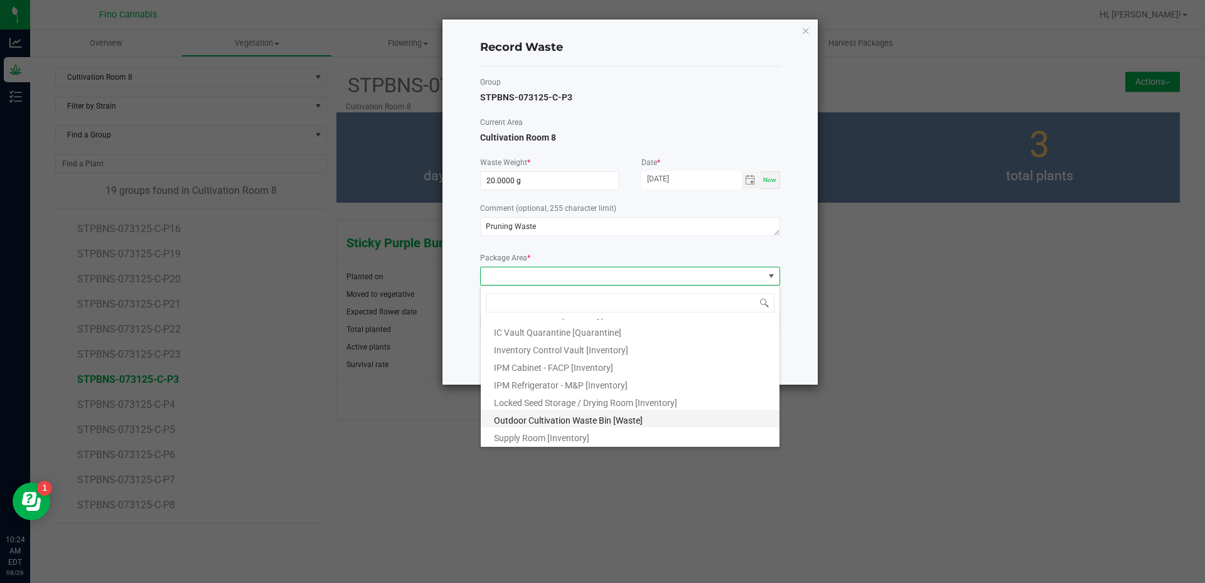
scroll to position [68, 0]
click at [570, 412] on li "Outdoor Cultivation Waste Bin [Waste]" at bounding box center [630, 418] width 299 height 18
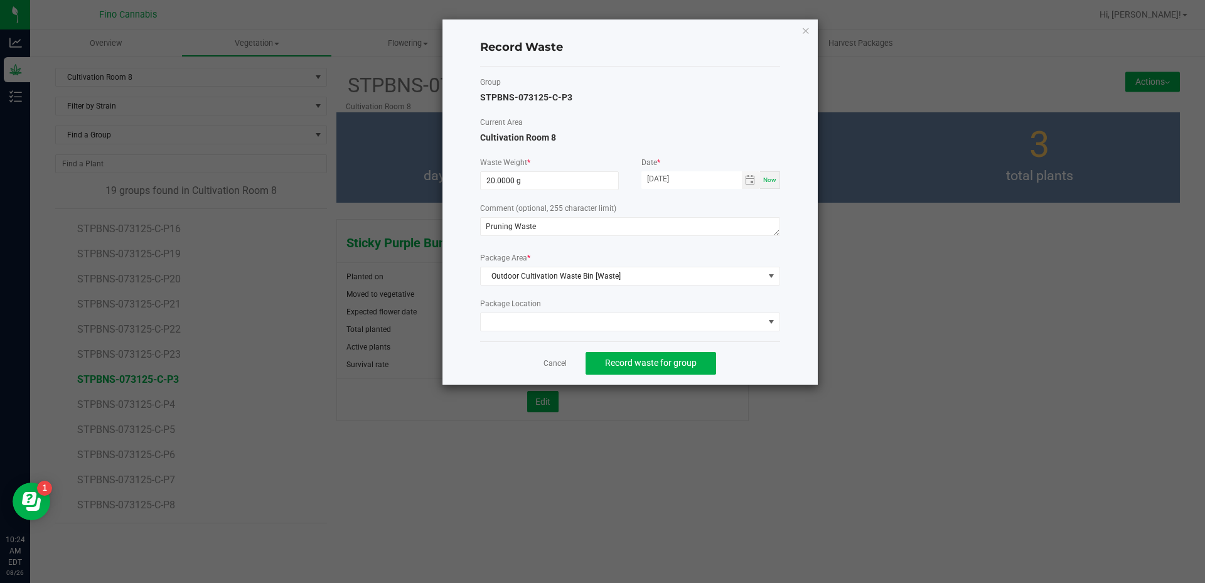
click at [766, 367] on div "Cancel Record waste for group" at bounding box center [630, 362] width 300 height 43
click at [702, 361] on button "Record waste for group" at bounding box center [651, 363] width 131 height 23
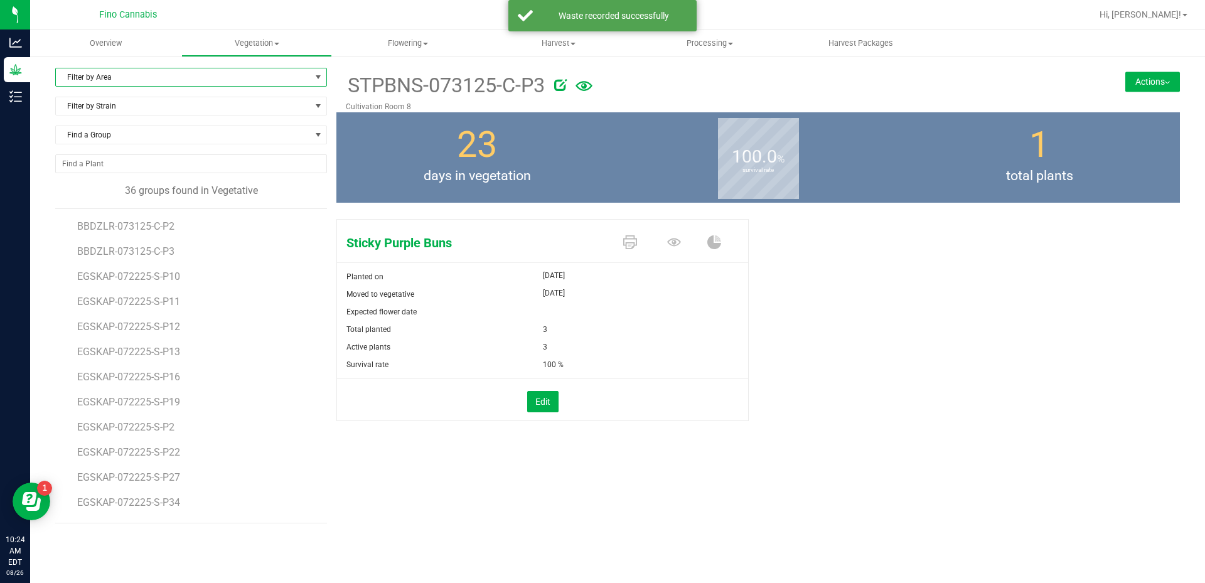
drag, startPoint x: 166, startPoint y: 79, endPoint x: 156, endPoint y: 163, distance: 84.2
click at [166, 80] on span "Filter by Area" at bounding box center [183, 77] width 255 height 18
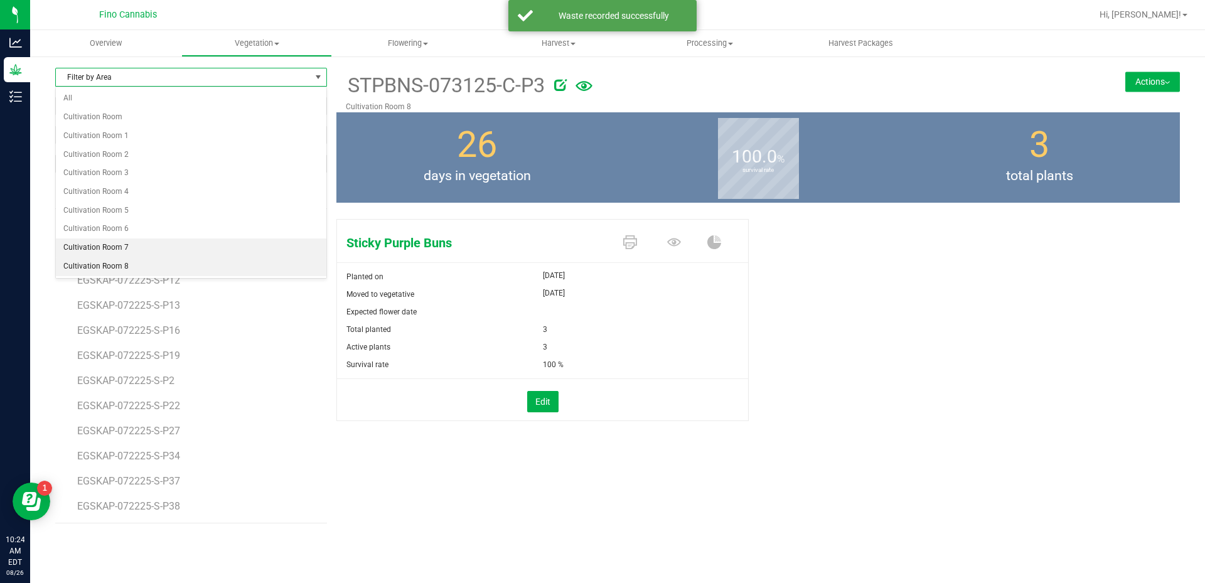
scroll to position [126, 0]
click at [121, 252] on li "Cultivation Room 7" at bounding box center [191, 248] width 271 height 19
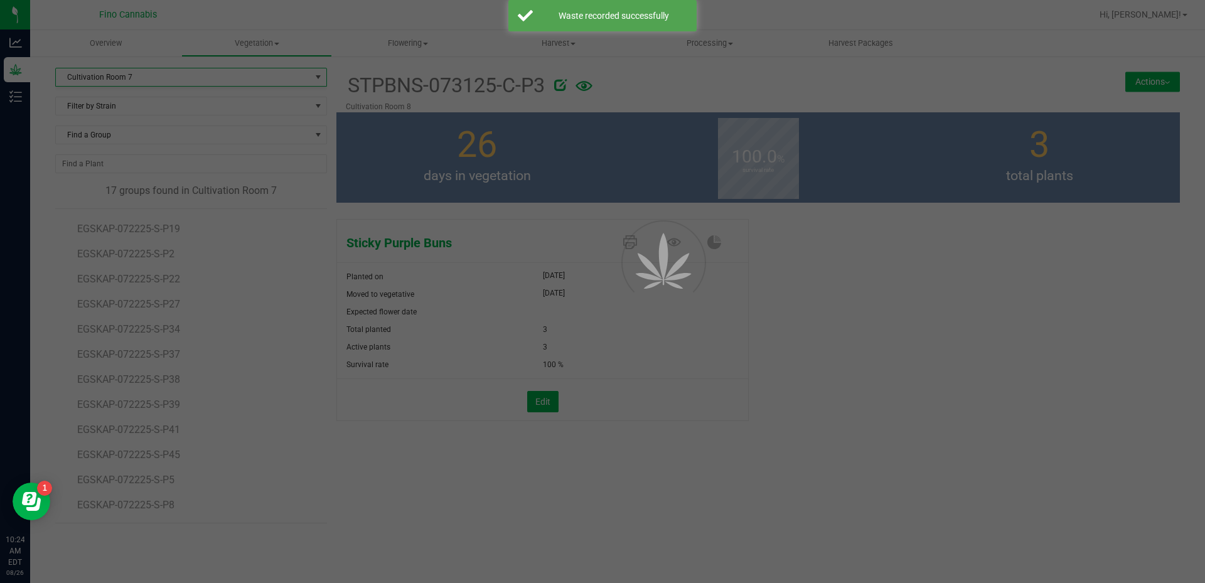
scroll to position [123, 0]
click at [121, 252] on body "Analytics Grow Inventory 10:24 AM EDT [DATE] 08/26 Fino Cannabis Hi, [PERSON_NA…" at bounding box center [602, 291] width 1205 height 583
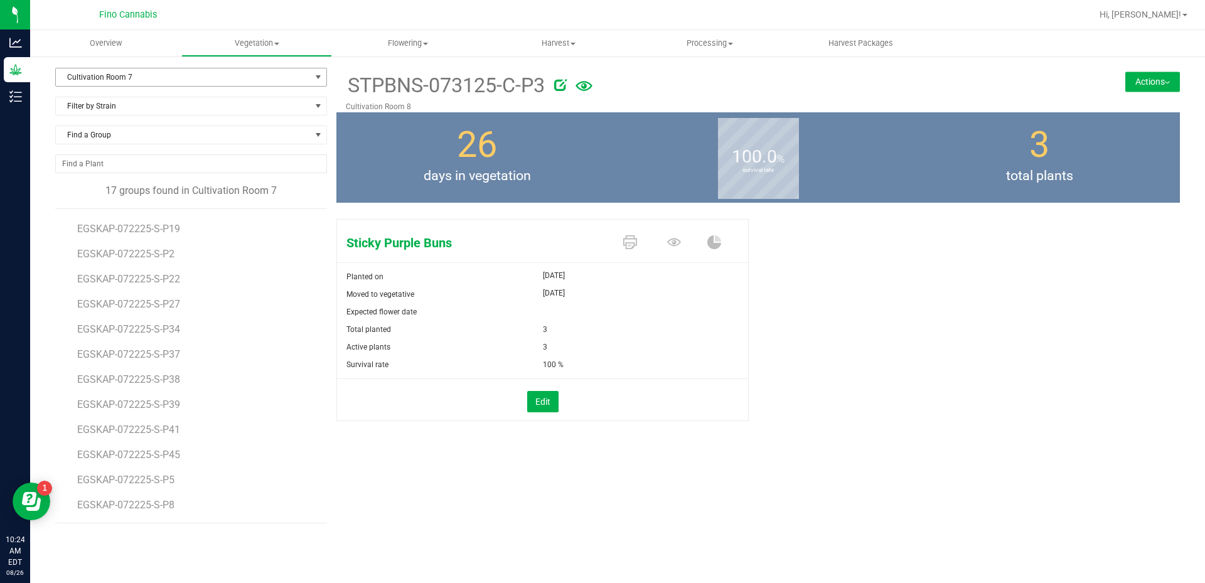
click at [146, 81] on span "Cultivation Room 7" at bounding box center [183, 77] width 255 height 18
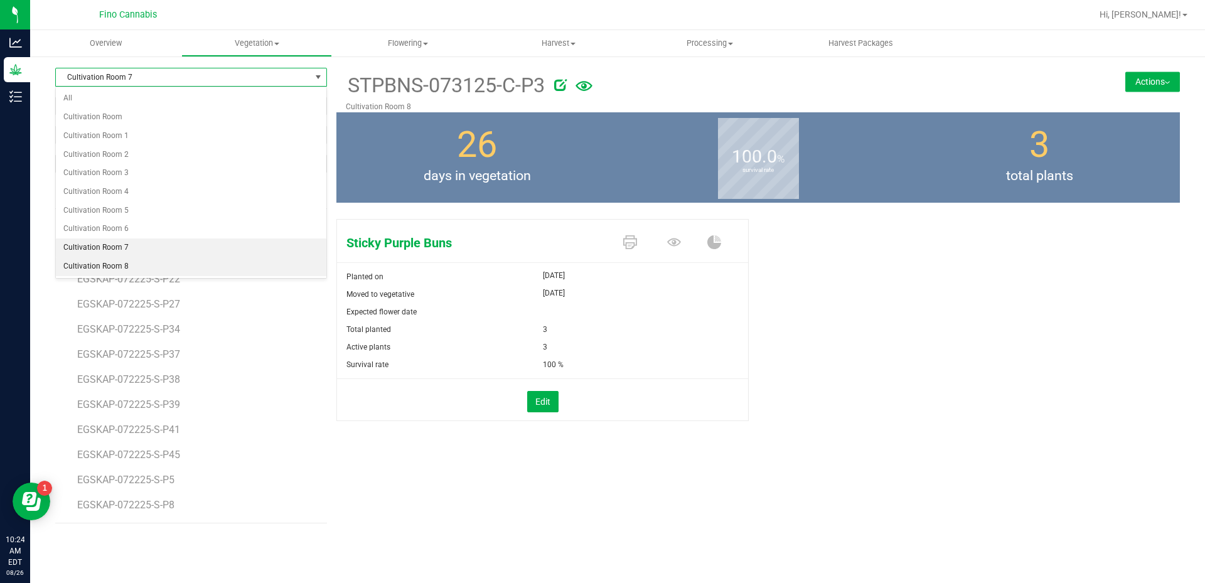
click at [109, 264] on li "Cultivation Room 8" at bounding box center [191, 266] width 271 height 19
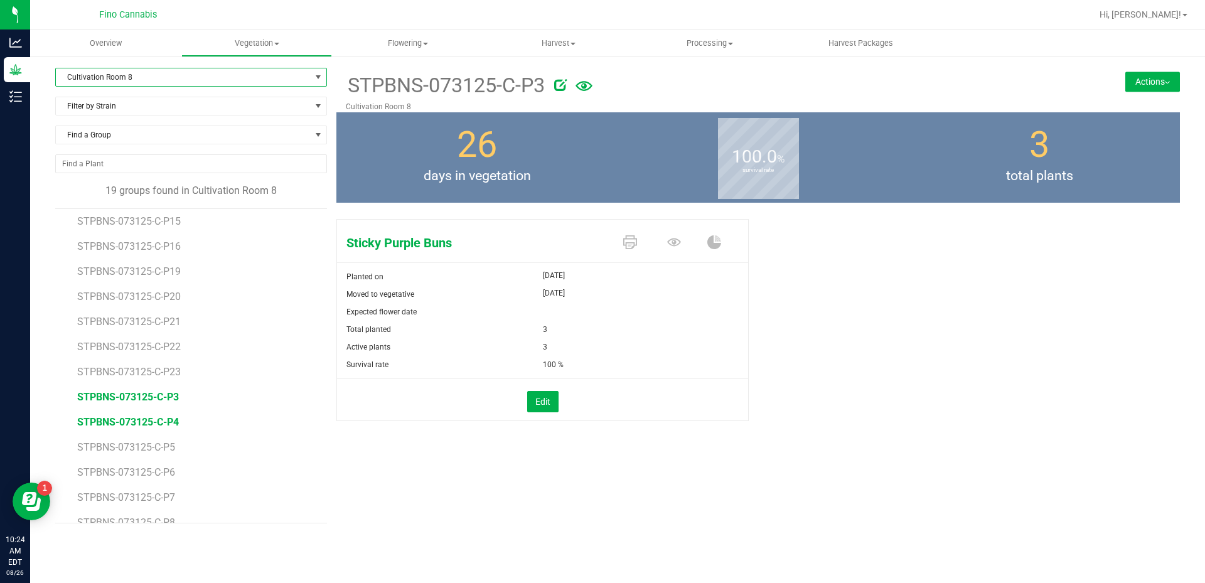
scroll to position [173, 0]
click at [164, 404] on span "STPBNS-073125-C-P4" at bounding box center [128, 405] width 102 height 12
click at [1169, 83] on button "Actions" at bounding box center [1152, 82] width 55 height 20
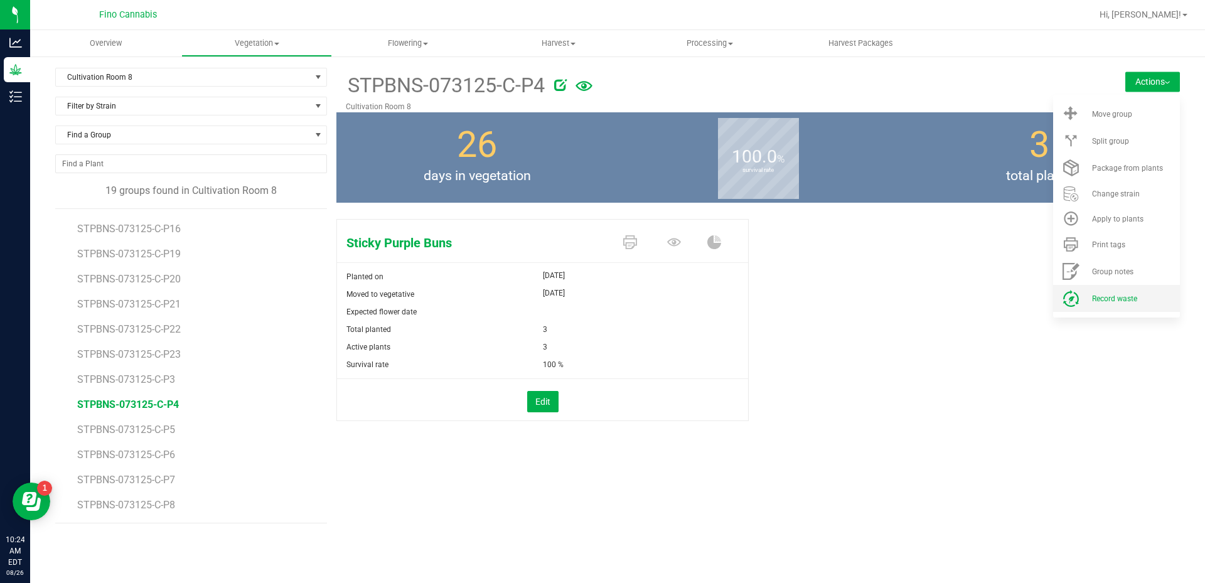
click at [1121, 298] on span "Record waste" at bounding box center [1114, 298] width 45 height 9
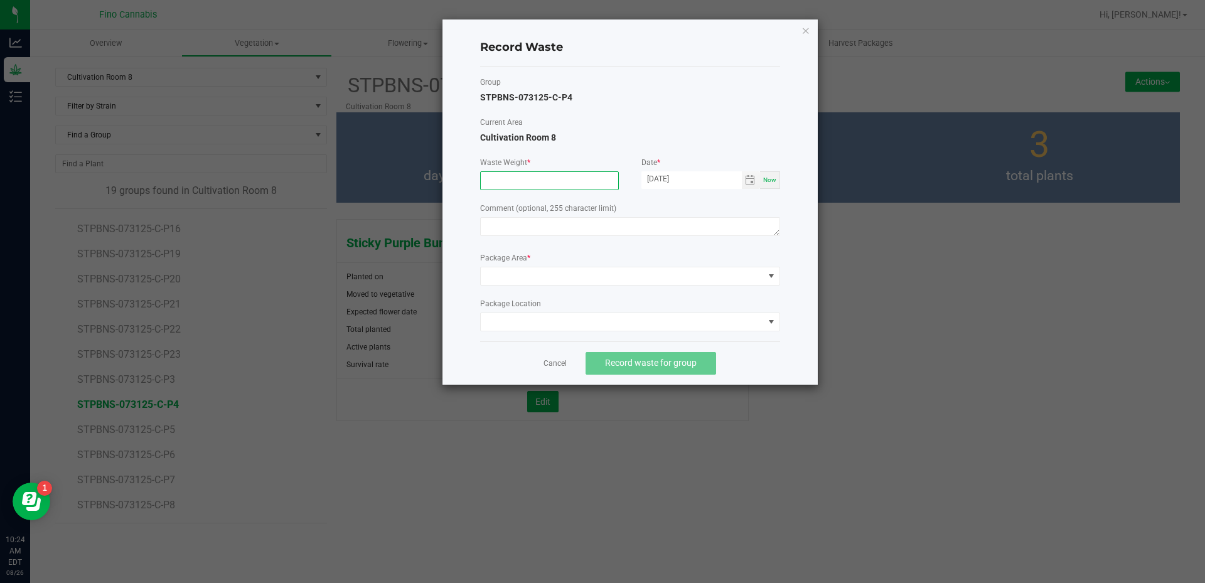
click at [526, 184] on input at bounding box center [549, 181] width 137 height 18
type input "20.0000 g"
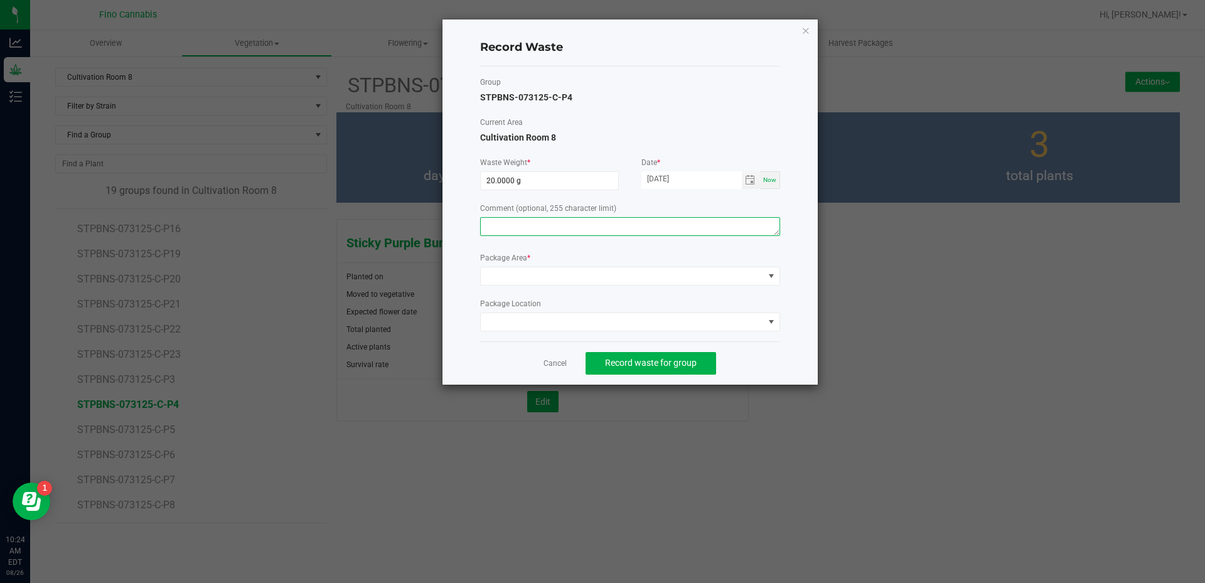
paste textarea "Pruning Waste"
type textarea "Pruning Waste"
click at [530, 274] on span at bounding box center [622, 276] width 283 height 18
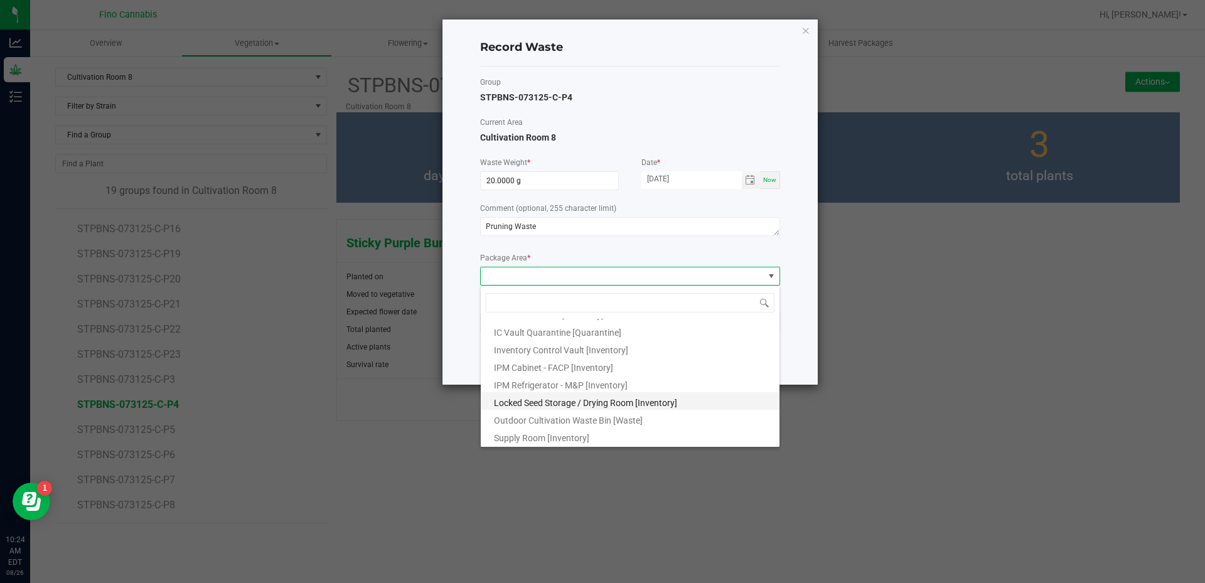
scroll to position [68, 0]
click at [525, 420] on span "Outdoor Cultivation Waste Bin [Waste]" at bounding box center [568, 420] width 149 height 10
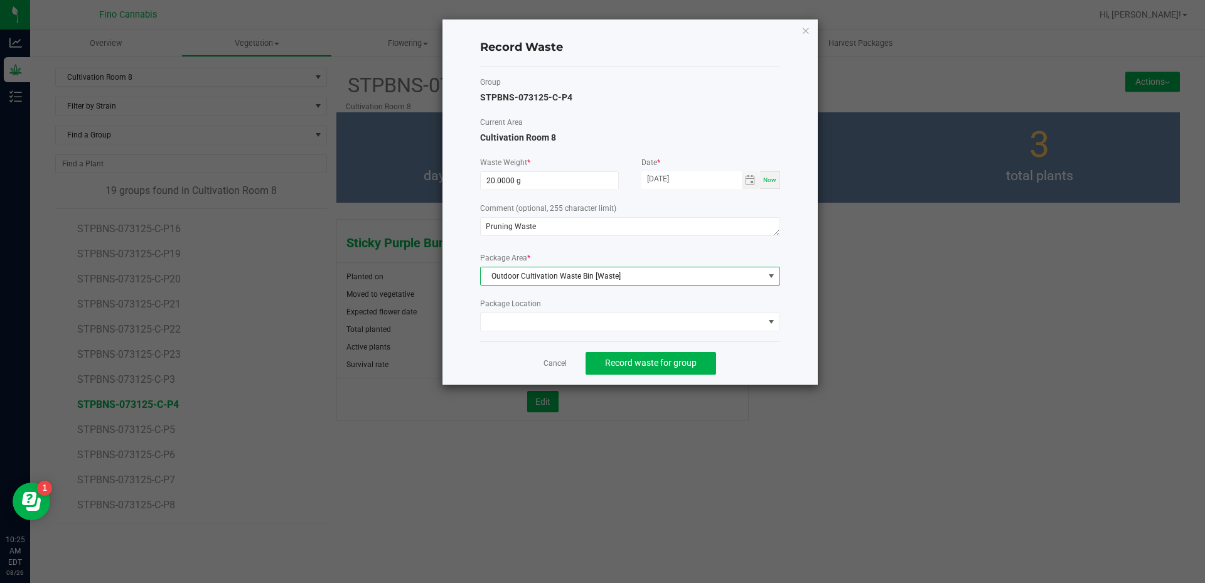
click at [737, 352] on div "Cancel Record waste for group" at bounding box center [630, 362] width 300 height 43
click at [698, 363] on button "Record waste for group" at bounding box center [651, 363] width 131 height 23
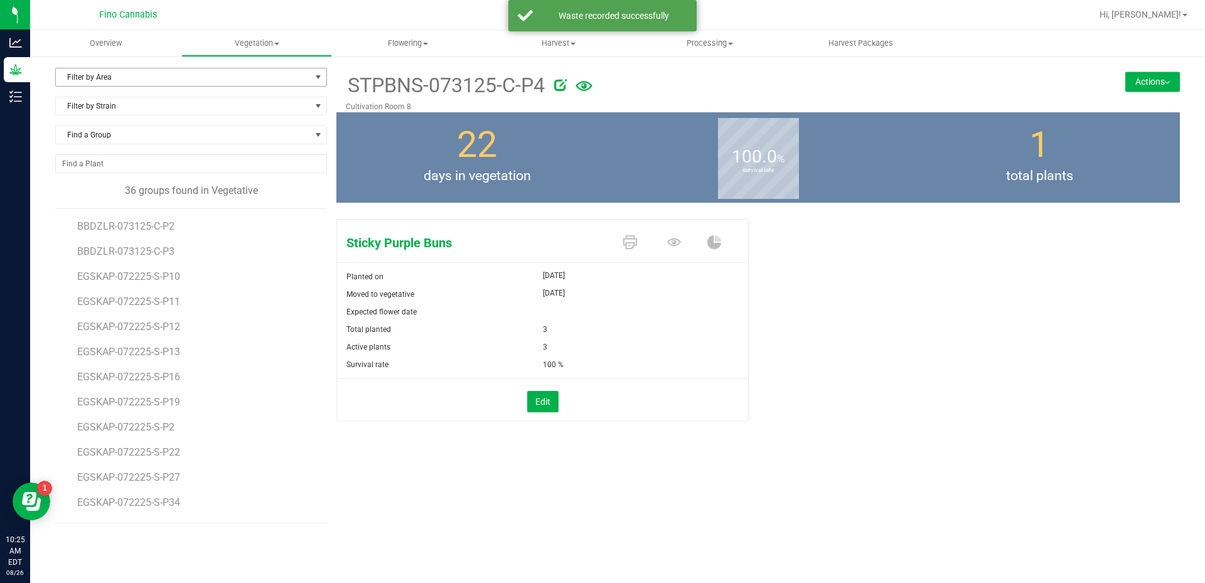
click at [163, 78] on span "Filter by Area" at bounding box center [183, 77] width 255 height 18
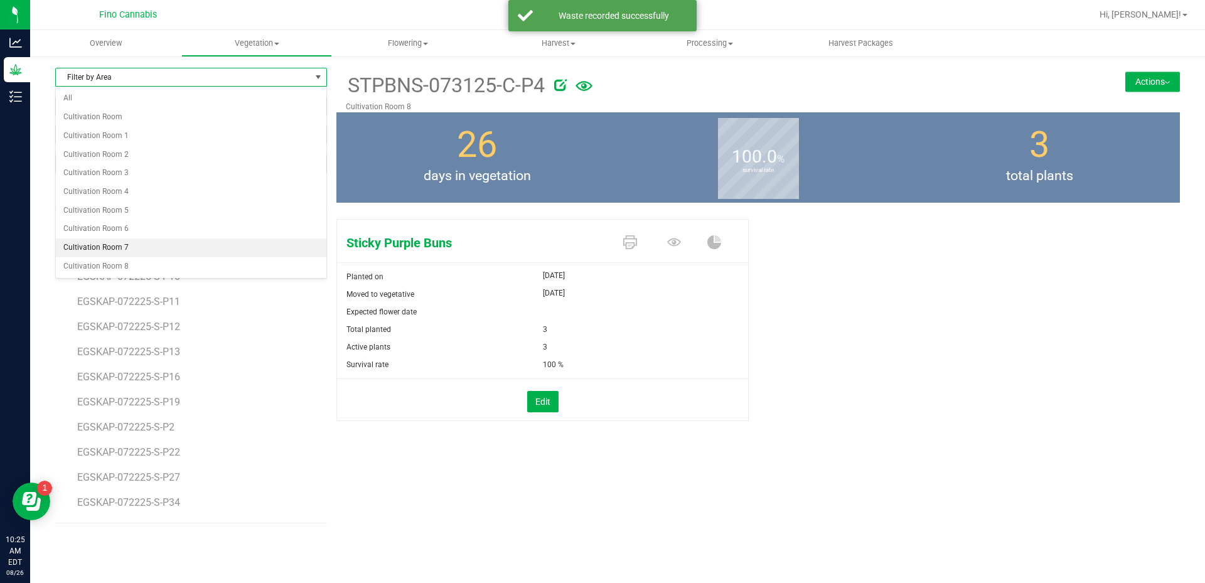
scroll to position [63, 0]
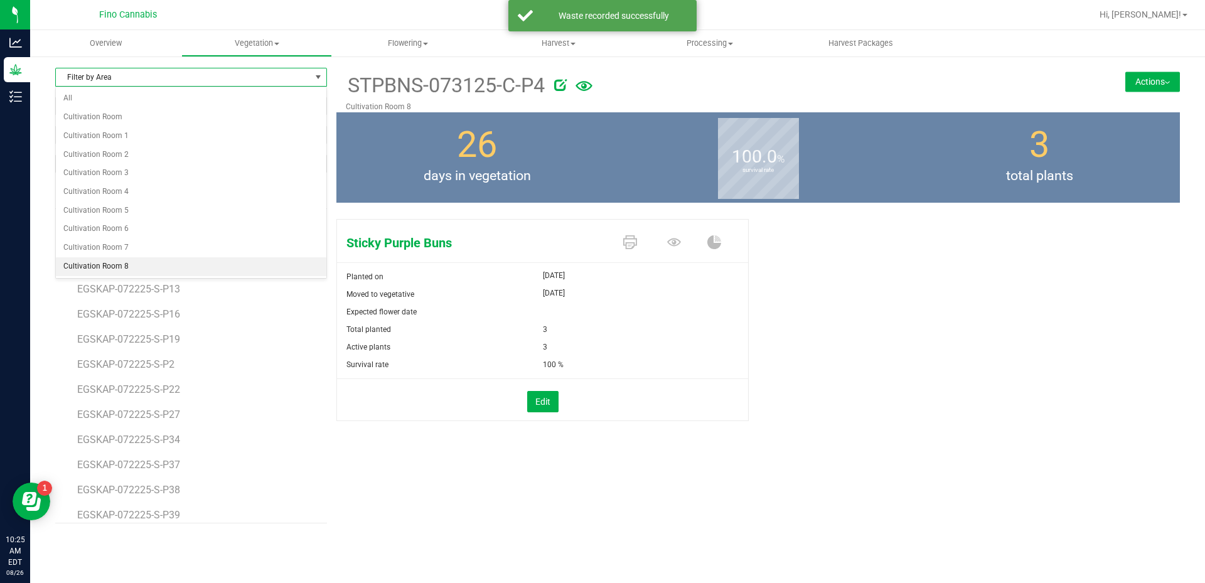
click at [161, 262] on li "Cultivation Room 8" at bounding box center [191, 266] width 271 height 19
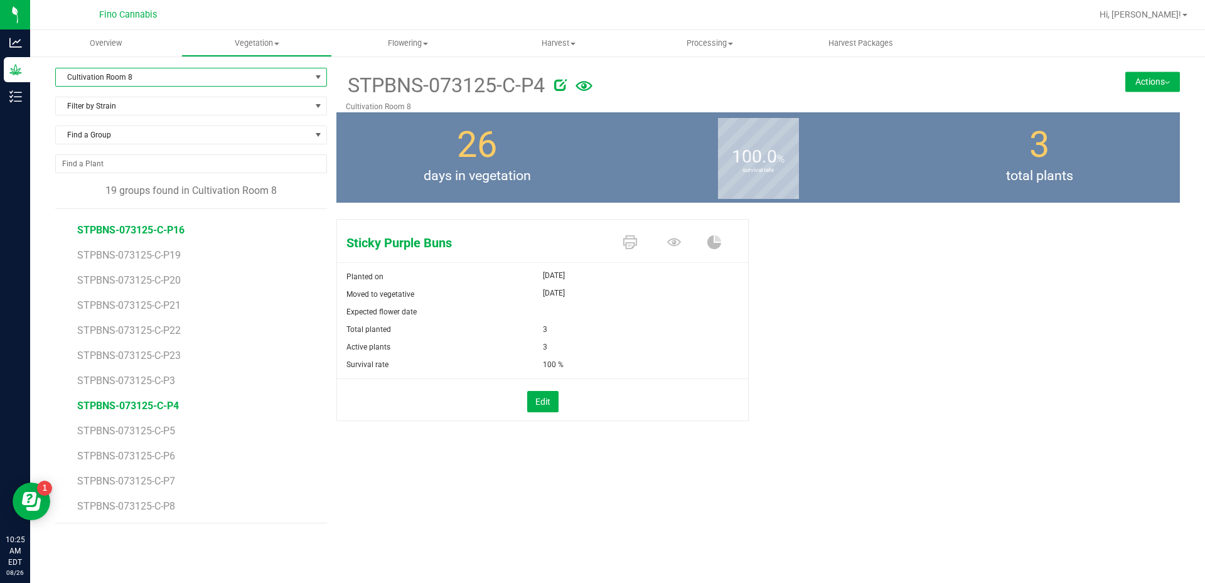
scroll to position [173, 0]
click at [171, 428] on span "STPBNS-073125-C-P5" at bounding box center [128, 430] width 102 height 12
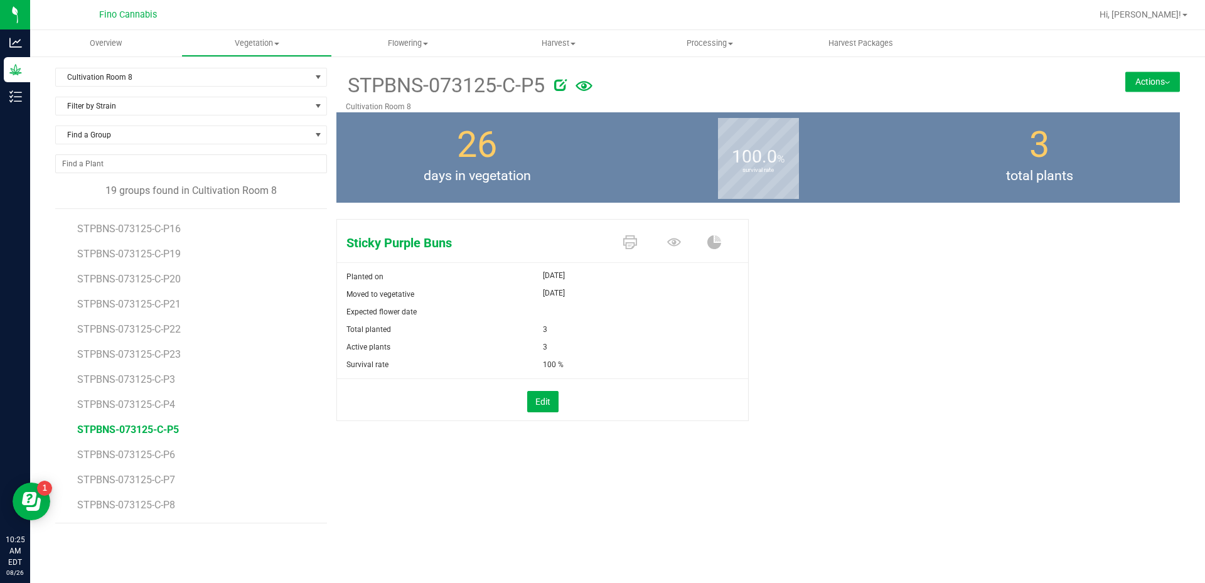
click at [1148, 84] on button "Actions" at bounding box center [1152, 82] width 55 height 20
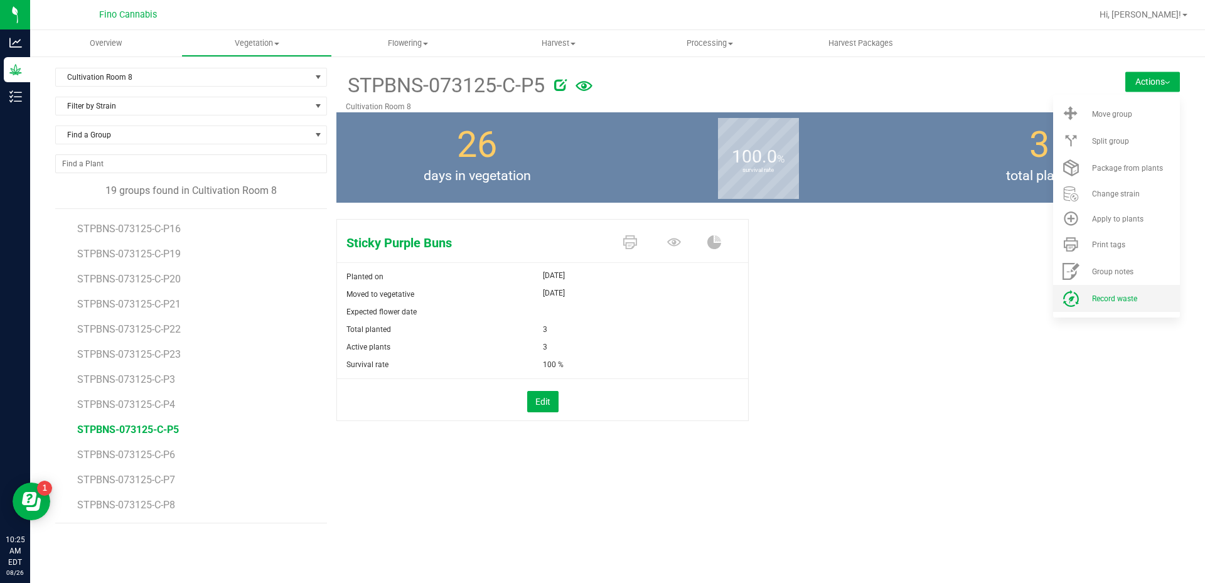
click at [1087, 296] on li "Record waste" at bounding box center [1116, 298] width 127 height 27
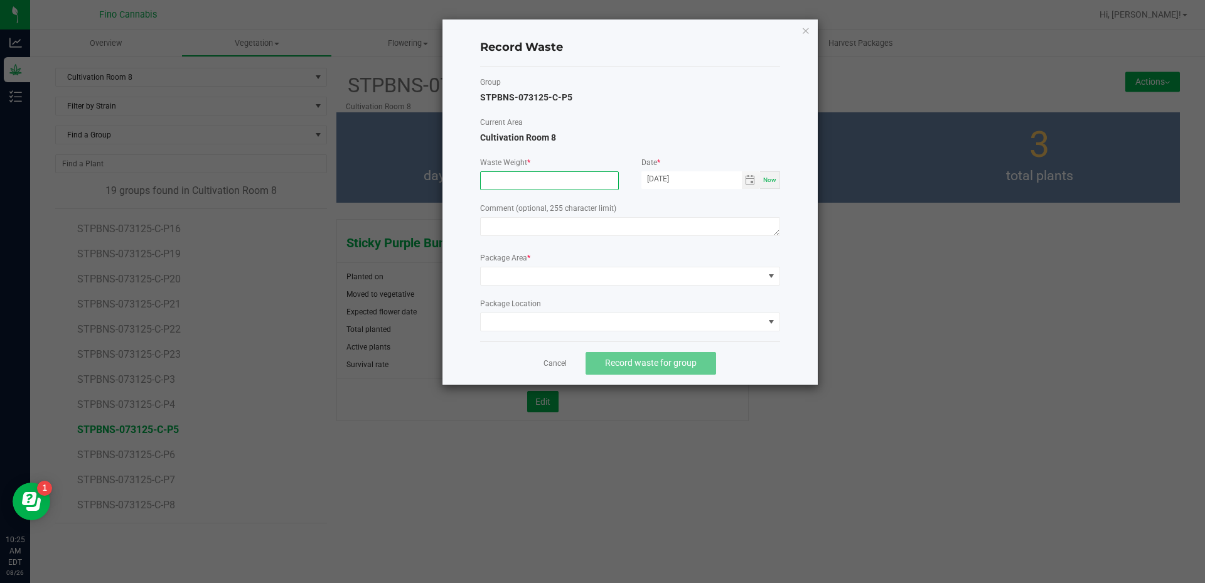
drag, startPoint x: 510, startPoint y: 180, endPoint x: 491, endPoint y: 180, distance: 19.5
click at [491, 180] on input at bounding box center [549, 181] width 137 height 18
type input "20.0000 g"
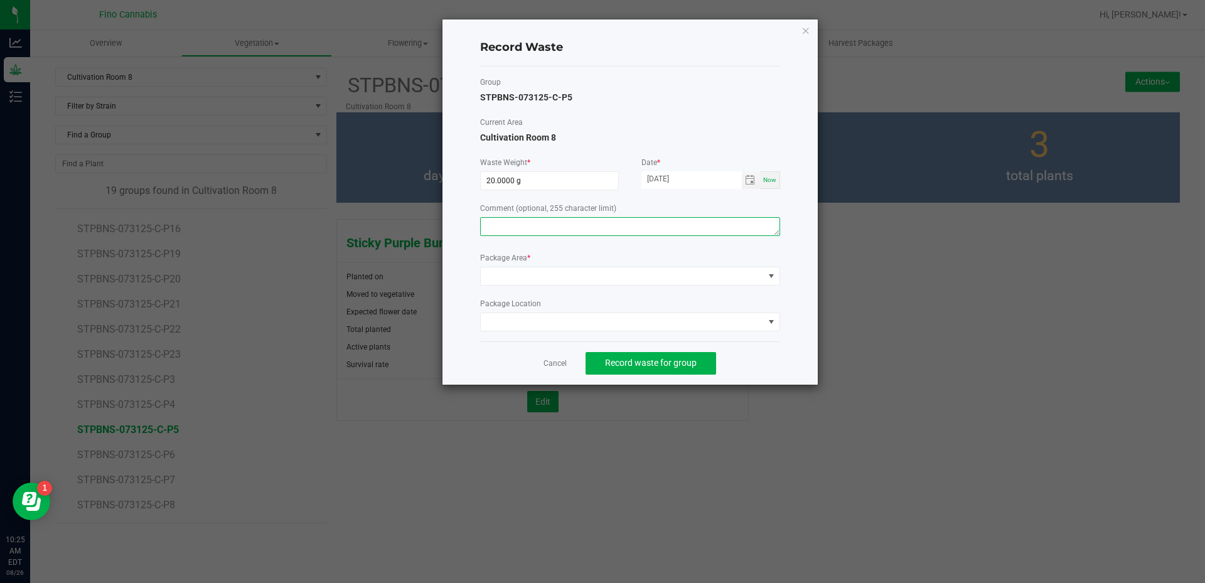
paste textarea "Pruning Waste"
type textarea "Pruning Waste"
click at [525, 281] on span at bounding box center [622, 276] width 283 height 18
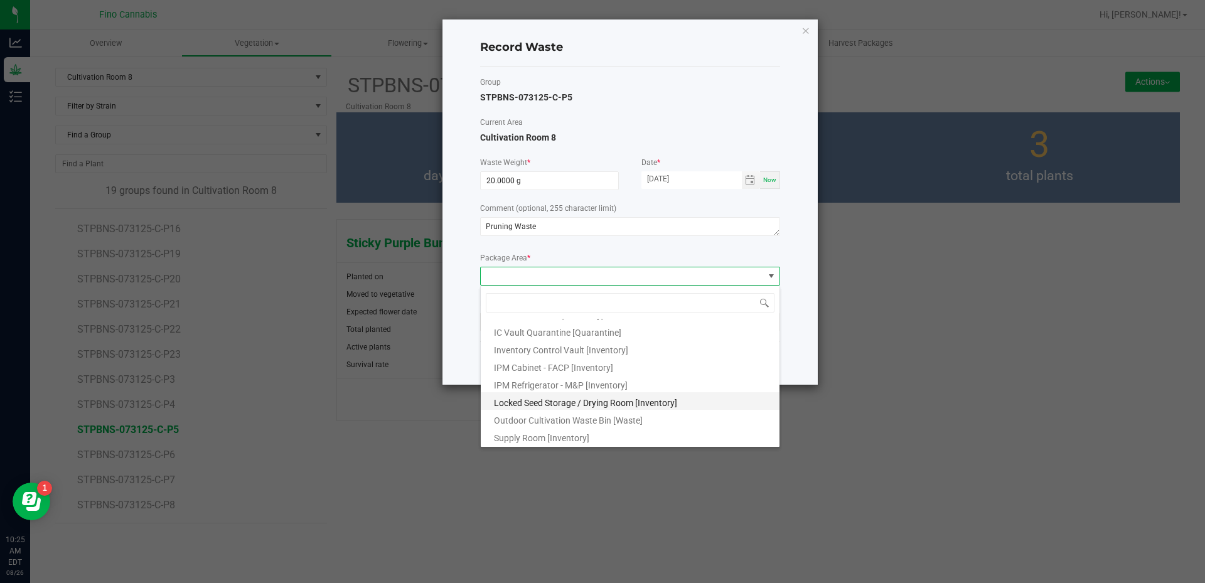
scroll to position [68, 0]
click at [550, 422] on span "Outdoor Cultivation Waste Bin [Waste]" at bounding box center [568, 420] width 149 height 10
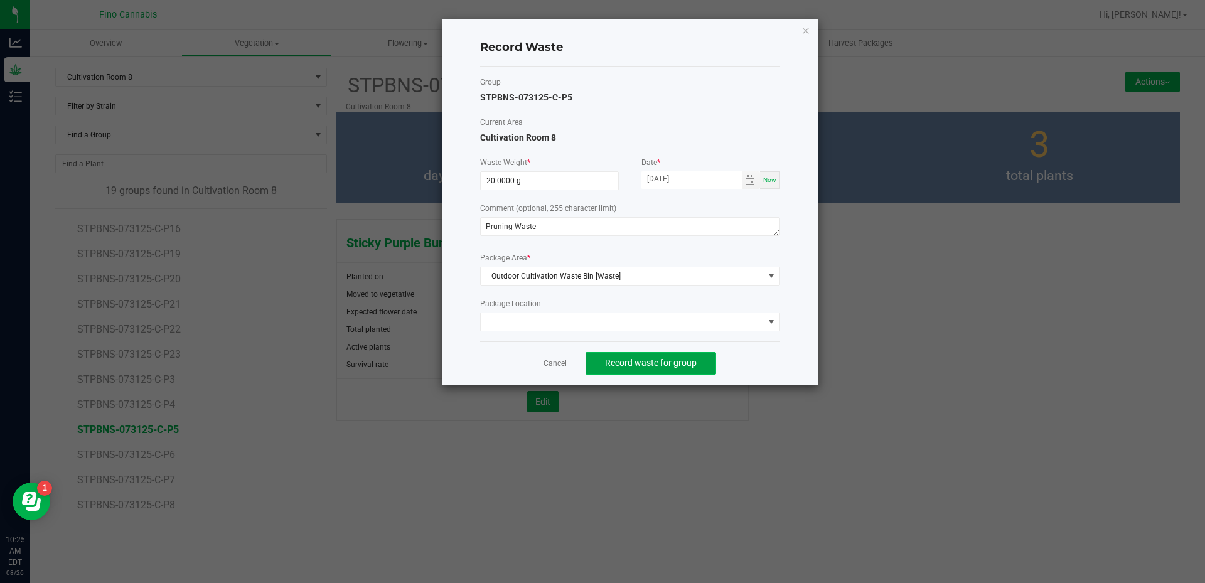
click at [661, 367] on span "Record waste for group" at bounding box center [651, 363] width 92 height 10
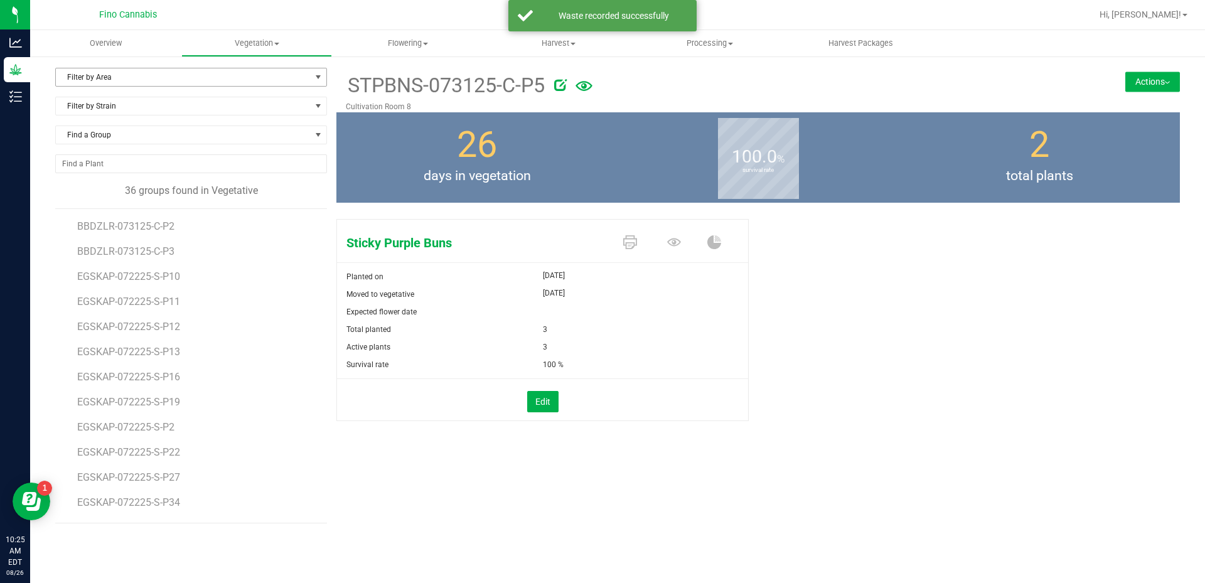
click at [135, 81] on span "Filter by Area" at bounding box center [183, 77] width 255 height 18
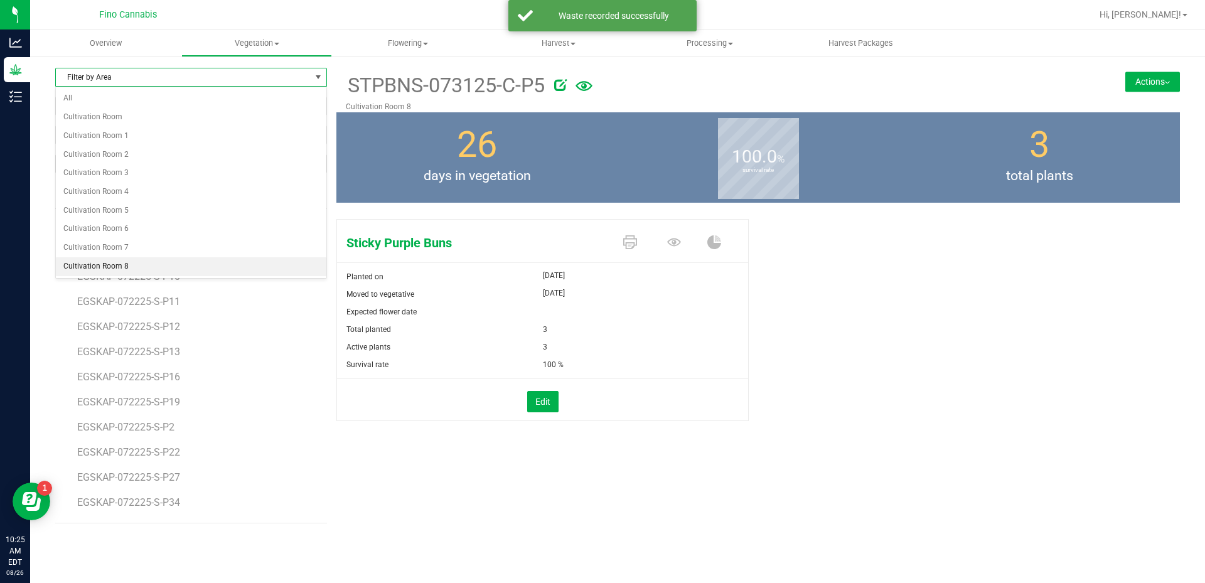
click at [109, 262] on li "Cultivation Room 8" at bounding box center [191, 266] width 271 height 19
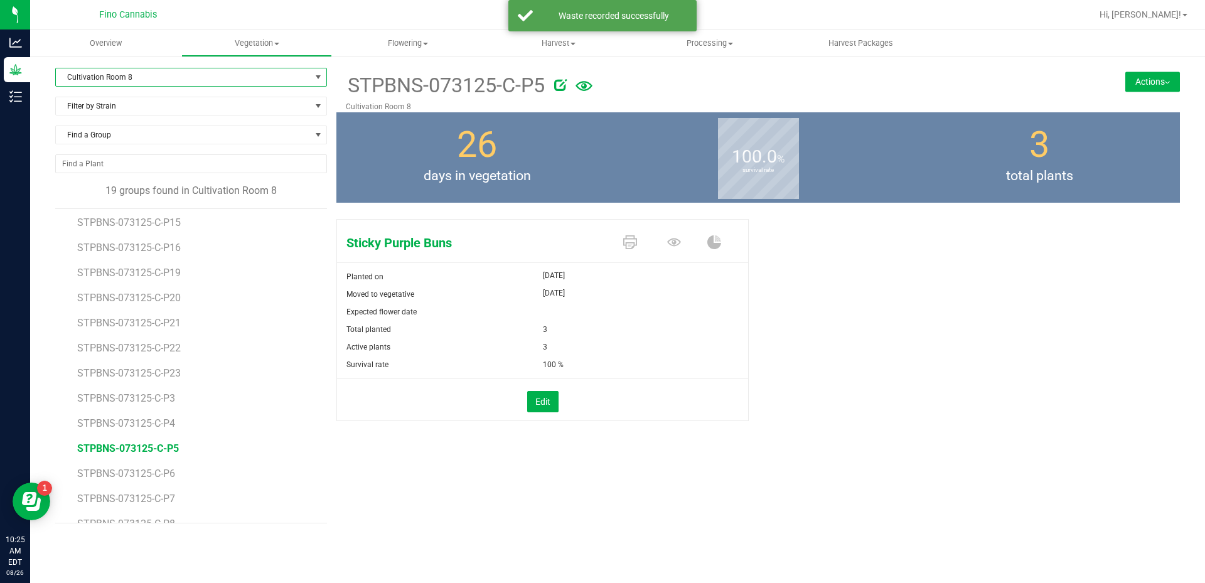
scroll to position [173, 0]
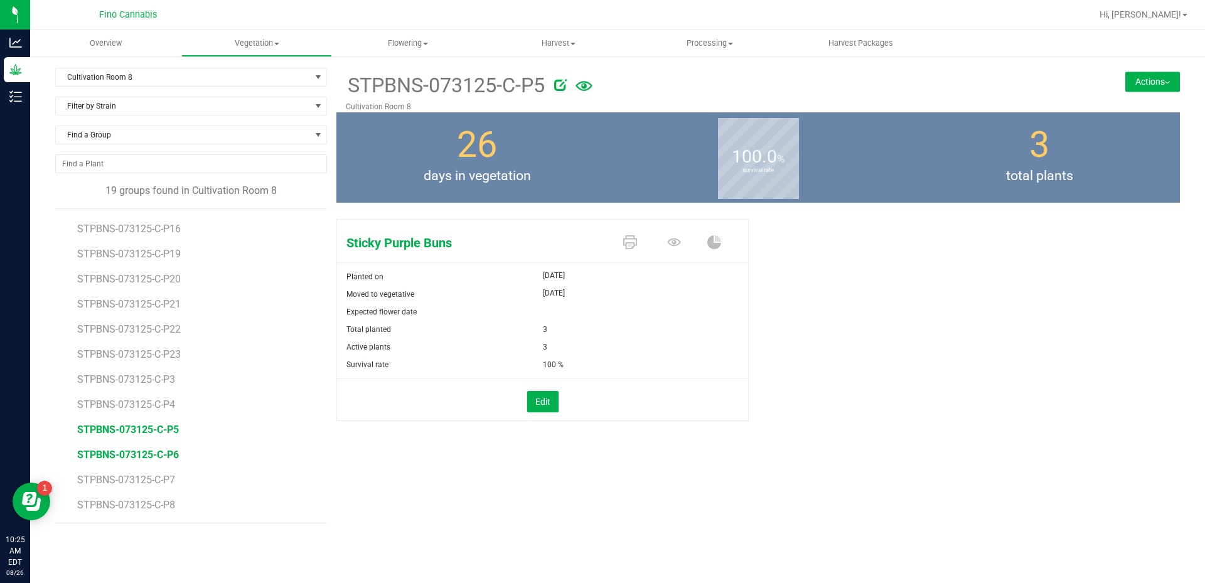
click at [163, 459] on span "STPBNS-073125-C-P6" at bounding box center [128, 455] width 102 height 12
click at [1143, 77] on button "Actions" at bounding box center [1152, 82] width 55 height 20
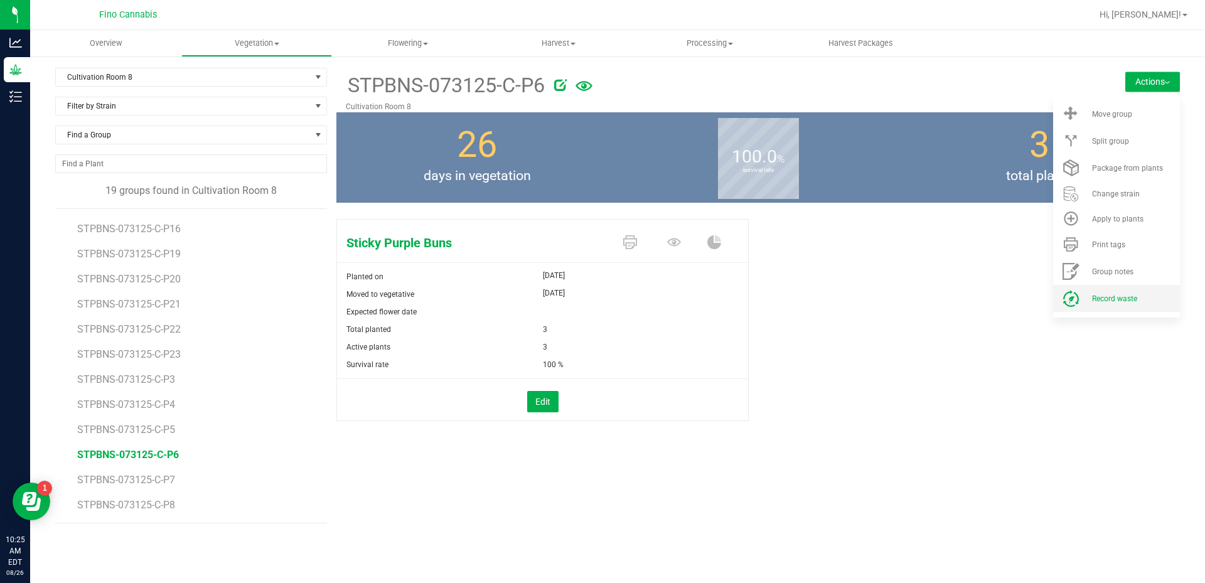
click at [1108, 299] on span "Record waste" at bounding box center [1114, 298] width 45 height 9
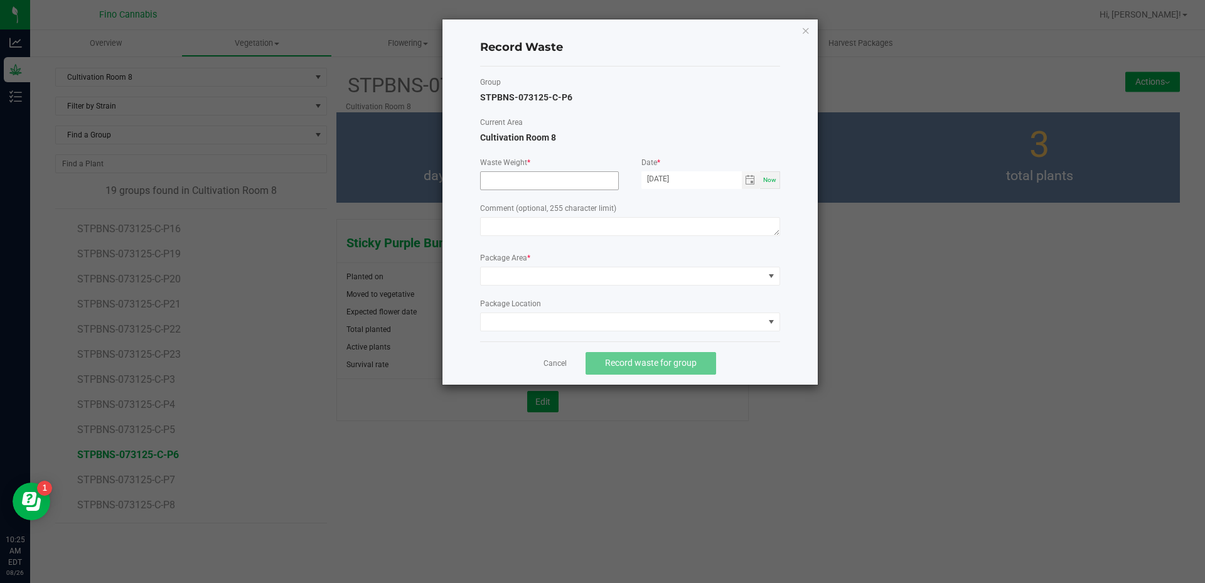
click at [518, 188] on input at bounding box center [549, 181] width 137 height 18
type input "20.0000 g"
paste textarea "Pruning Waste"
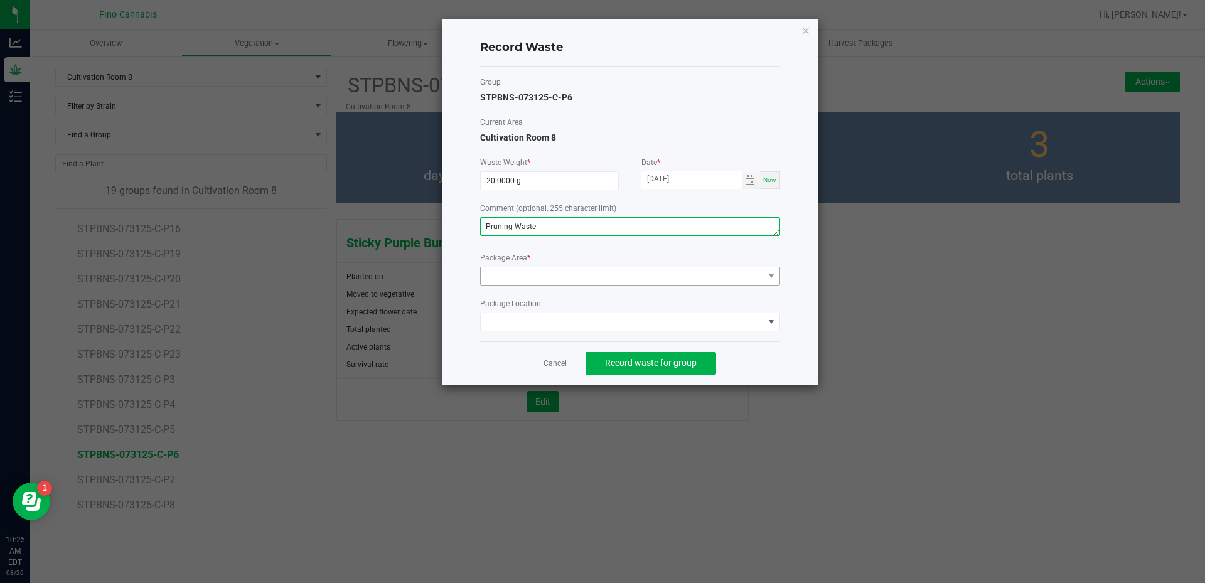
type textarea "Pruning Waste"
drag, startPoint x: 521, startPoint y: 274, endPoint x: 523, endPoint y: 282, distance: 8.5
click at [522, 274] on span at bounding box center [622, 276] width 283 height 18
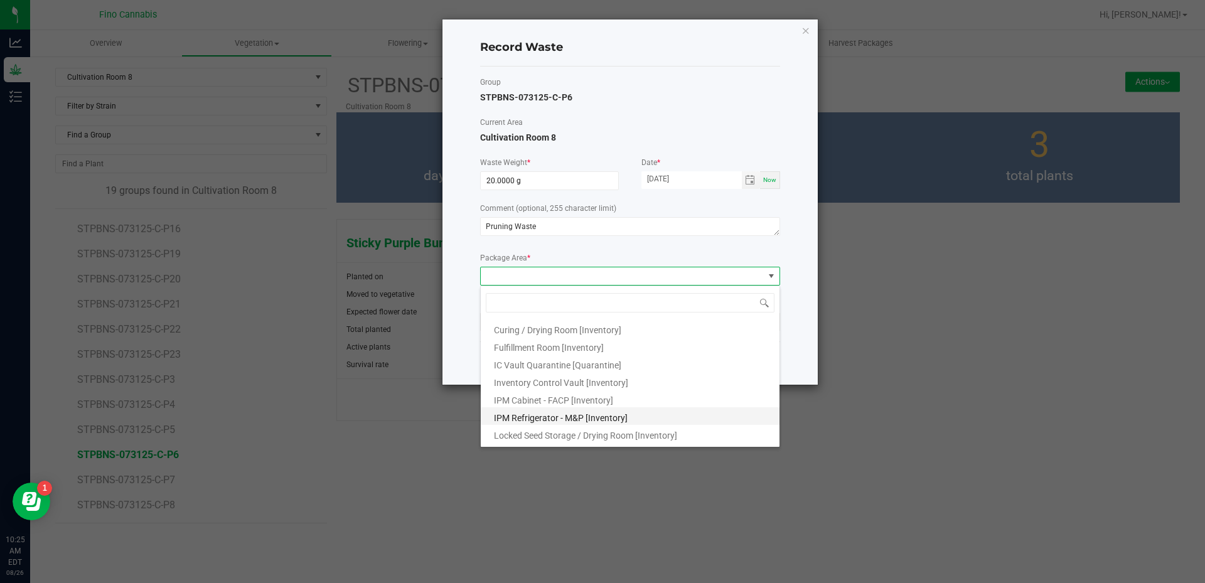
scroll to position [68, 0]
click at [553, 415] on span "Outdoor Cultivation Waste Bin [Waste]" at bounding box center [568, 420] width 149 height 10
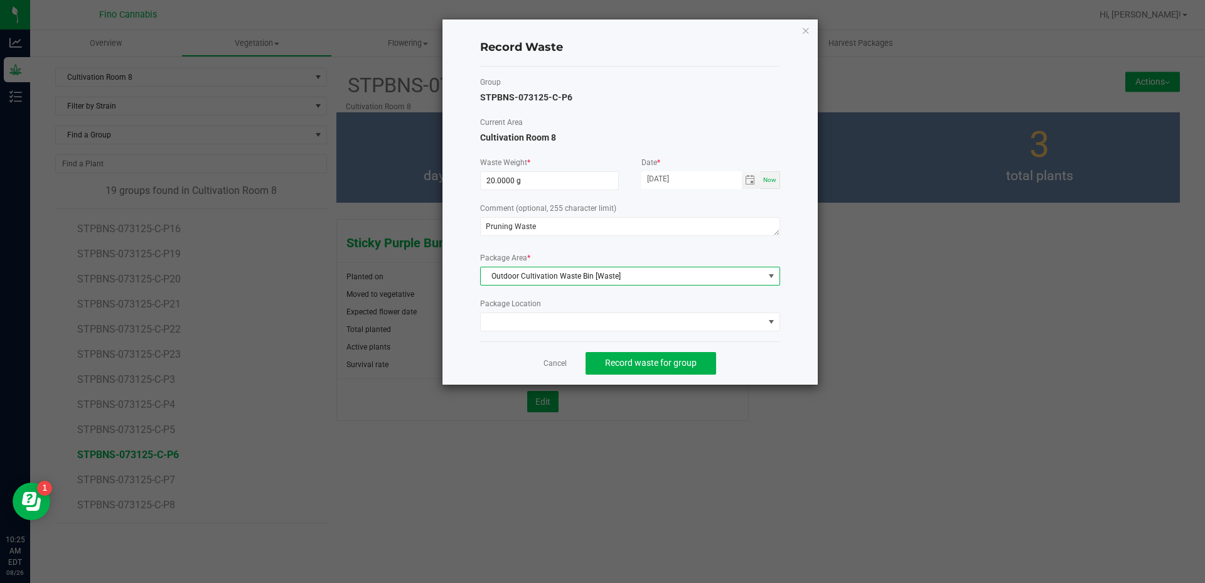
click at [766, 363] on div "Cancel Record waste for group" at bounding box center [630, 362] width 300 height 43
click at [695, 365] on span "Record waste for group" at bounding box center [651, 363] width 92 height 10
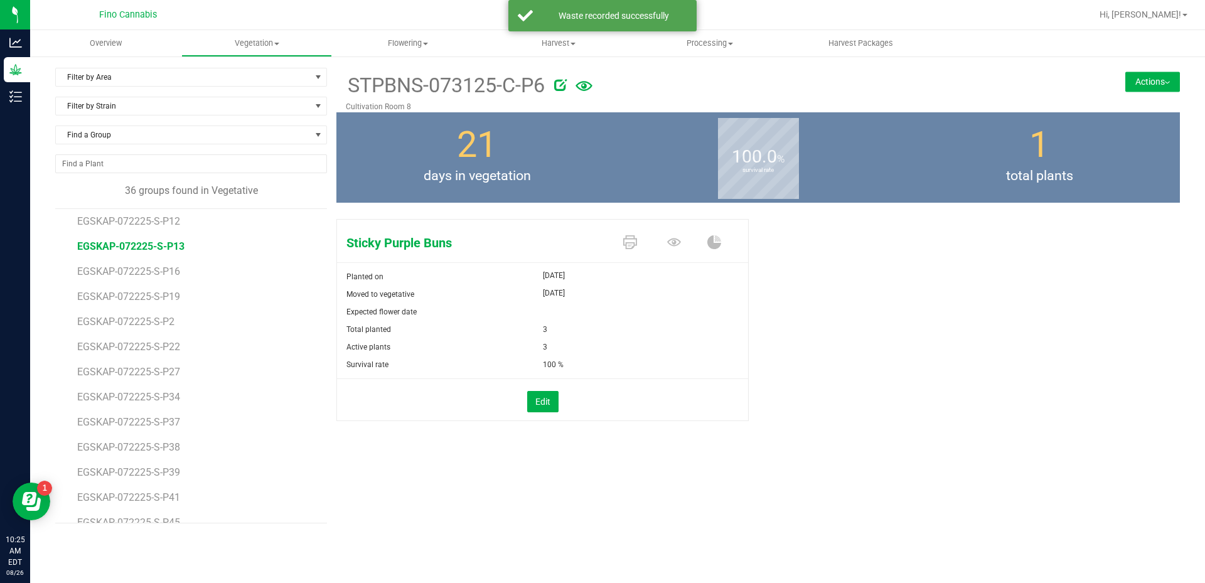
scroll to position [126, 0]
click at [154, 75] on span "Filter by Area" at bounding box center [183, 77] width 255 height 18
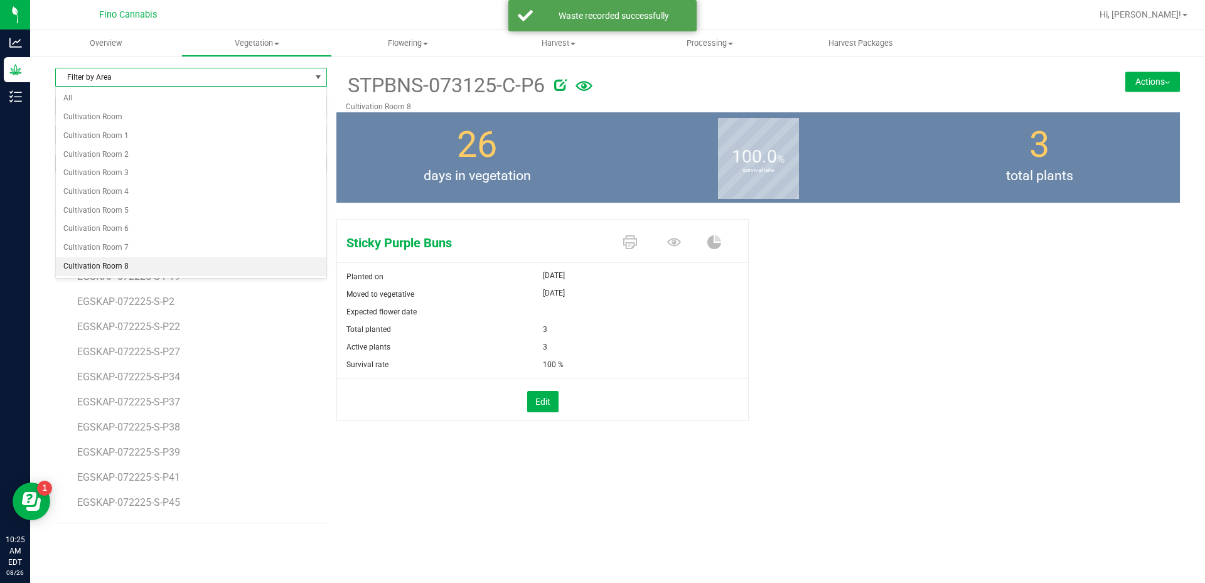
click at [107, 265] on li "Cultivation Room 8" at bounding box center [191, 266] width 271 height 19
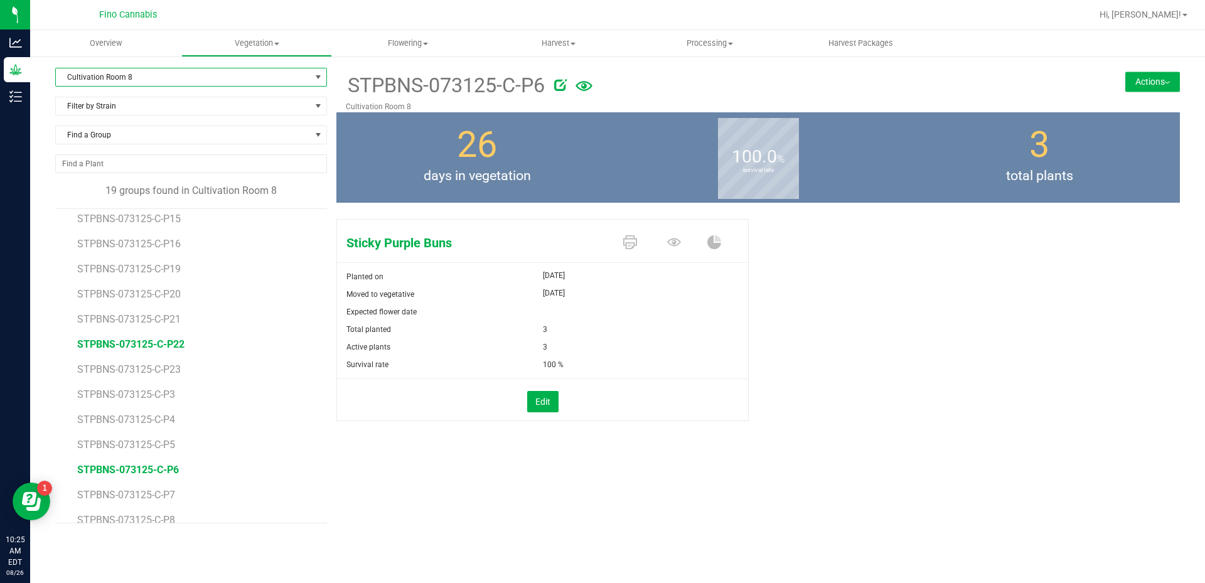
scroll to position [173, 0]
click at [168, 476] on span "STPBNS-073125-C-P7" at bounding box center [128, 480] width 102 height 12
click at [1154, 80] on button "Actions" at bounding box center [1152, 82] width 55 height 20
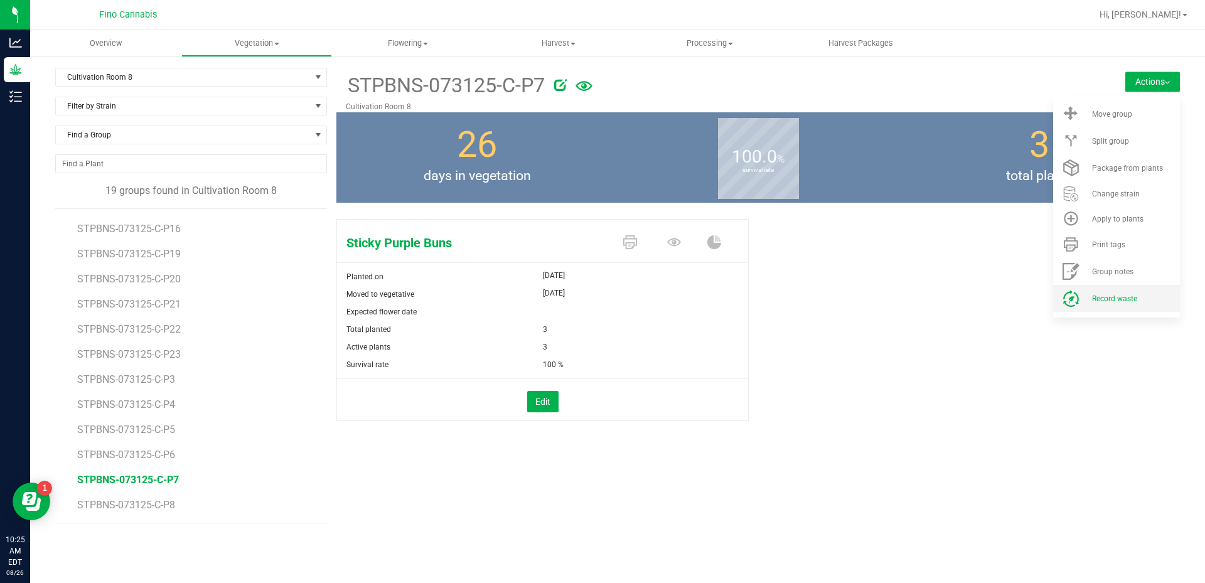
click at [1115, 293] on li "Record waste" at bounding box center [1116, 298] width 127 height 27
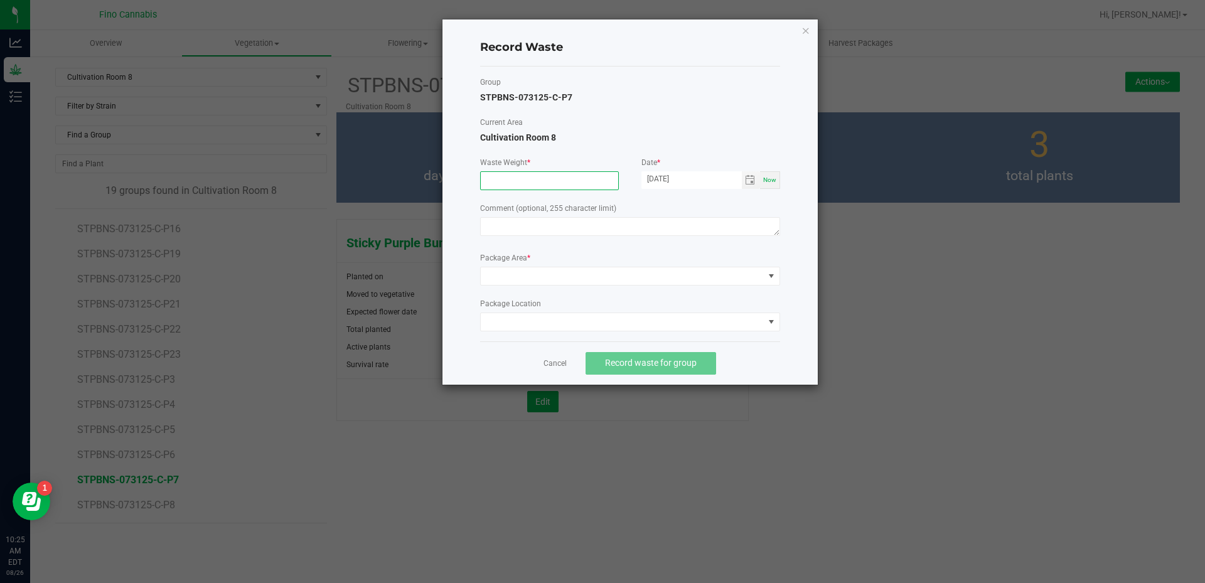
click at [566, 176] on input at bounding box center [549, 181] width 137 height 18
type input "20.0000 g"
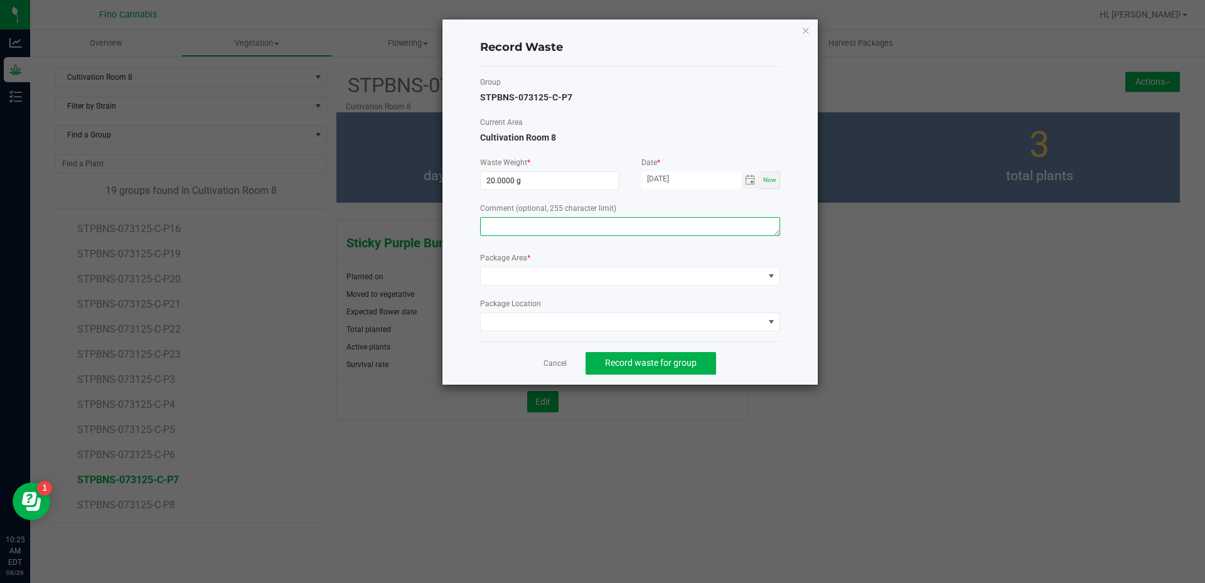
drag, startPoint x: 566, startPoint y: 211, endPoint x: 556, endPoint y: 223, distance: 15.2
paste textarea "Pruning Waste"
type textarea "Pruning Waste"
click at [528, 273] on span at bounding box center [622, 276] width 283 height 18
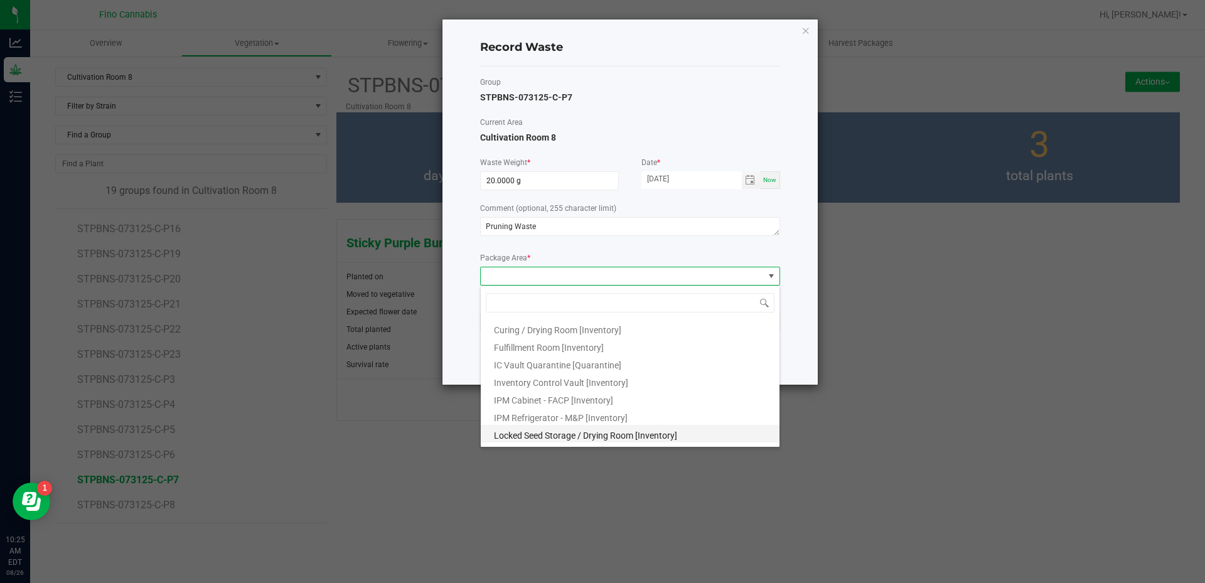
scroll to position [68, 0]
click at [555, 417] on span "Outdoor Cultivation Waste Bin [Waste]" at bounding box center [568, 420] width 149 height 10
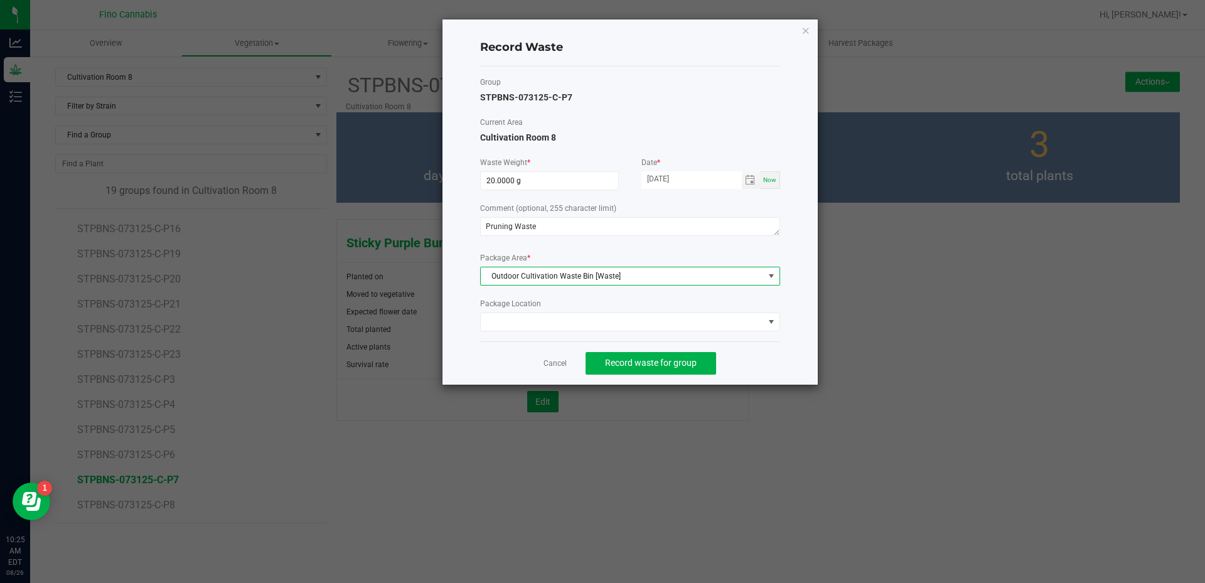
click at [768, 357] on div "Cancel Record waste for group" at bounding box center [630, 362] width 300 height 43
click at [687, 363] on span "Record waste for group" at bounding box center [651, 363] width 92 height 10
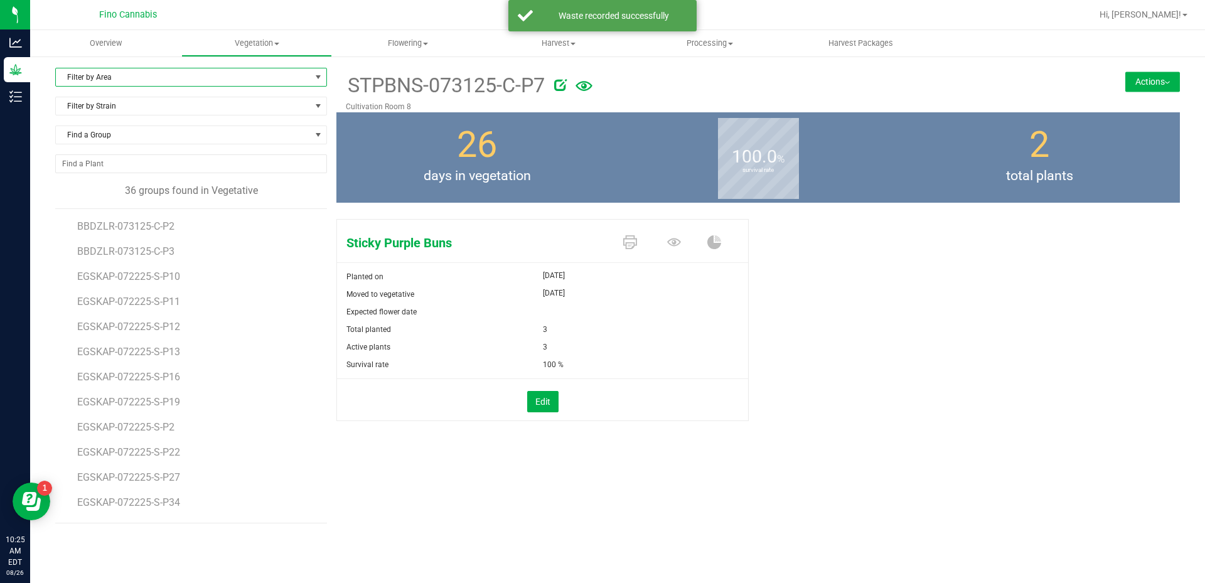
click at [133, 74] on span "Filter by Area" at bounding box center [183, 77] width 255 height 18
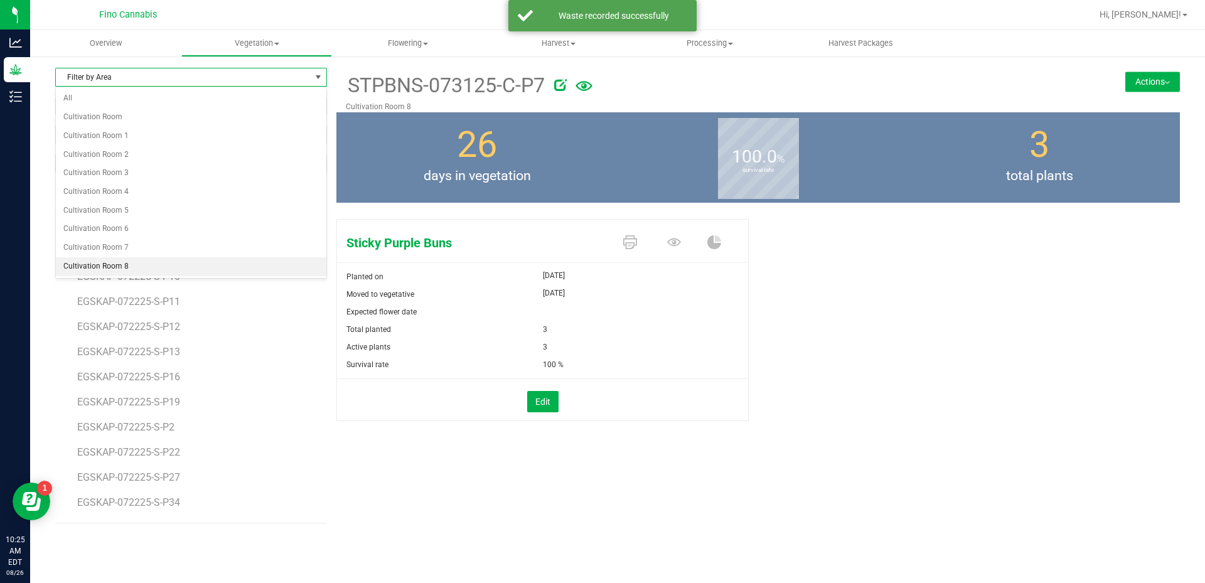
click at [104, 262] on li "Cultivation Room 8" at bounding box center [191, 266] width 271 height 19
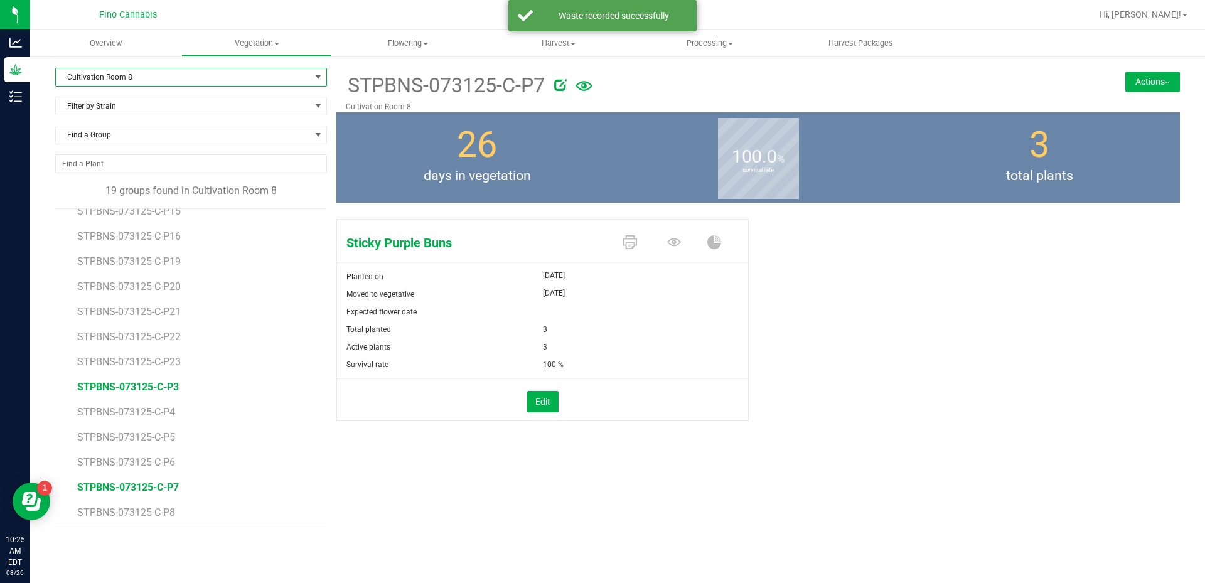
scroll to position [173, 0]
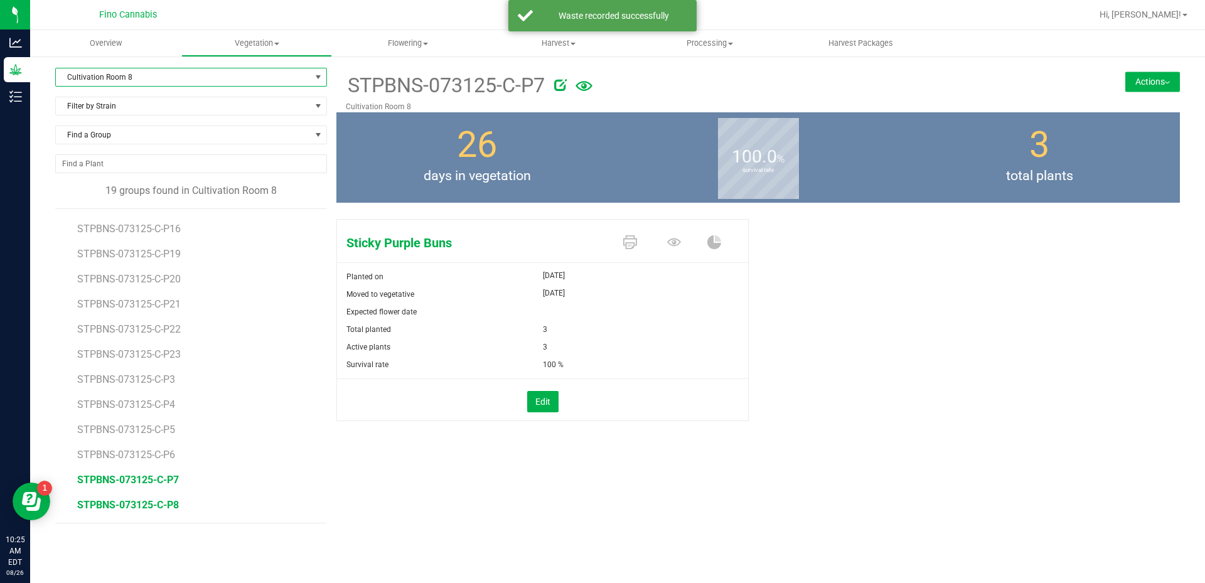
click at [166, 501] on span "STPBNS-073125-C-P8" at bounding box center [128, 505] width 102 height 12
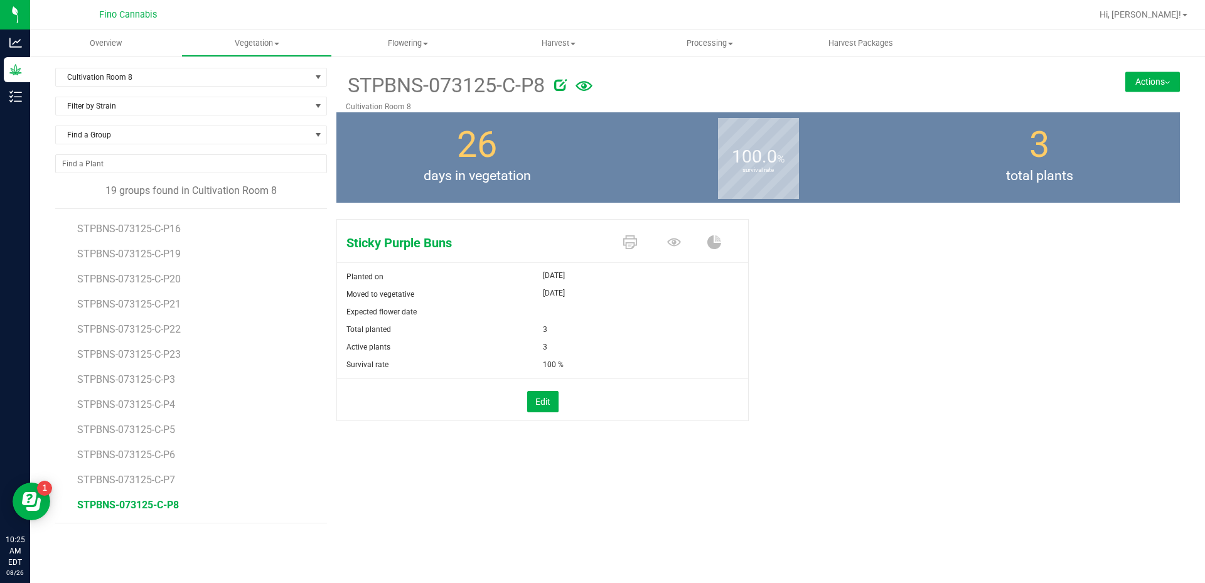
click at [1156, 79] on button "Actions" at bounding box center [1152, 82] width 55 height 20
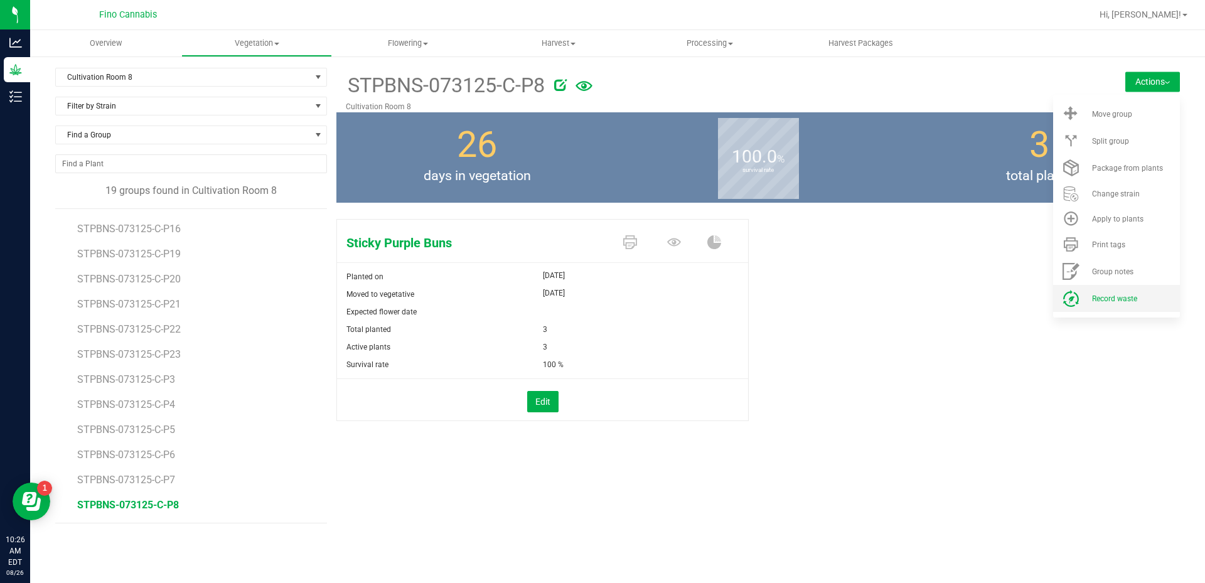
click at [1108, 290] on li "Record waste" at bounding box center [1116, 298] width 127 height 27
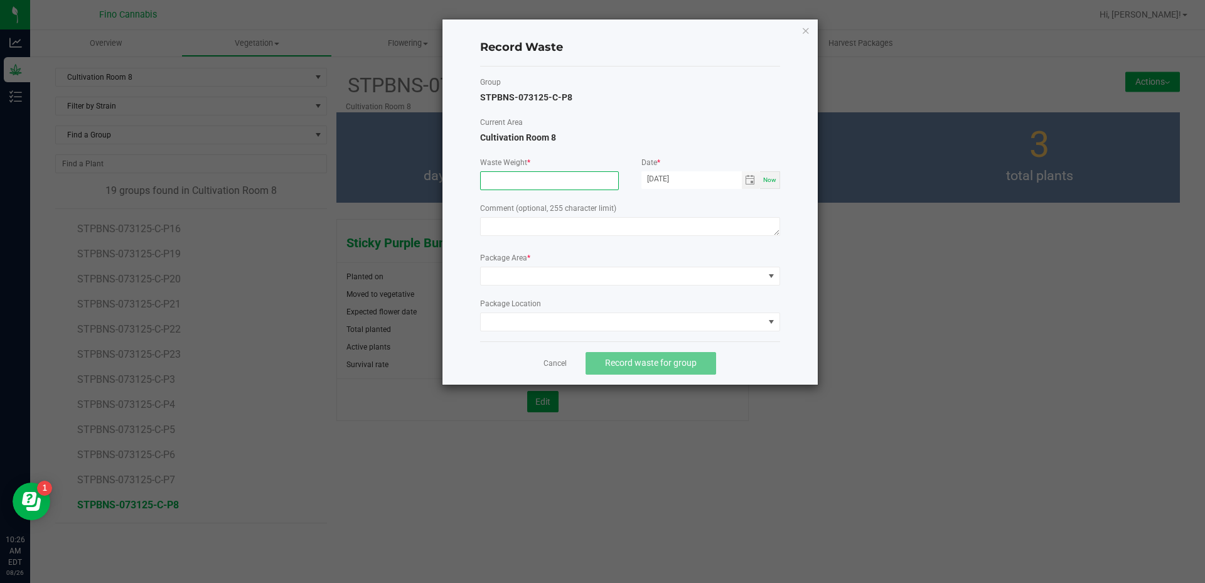
click at [500, 185] on input at bounding box center [549, 181] width 137 height 18
type input "20.0000 g"
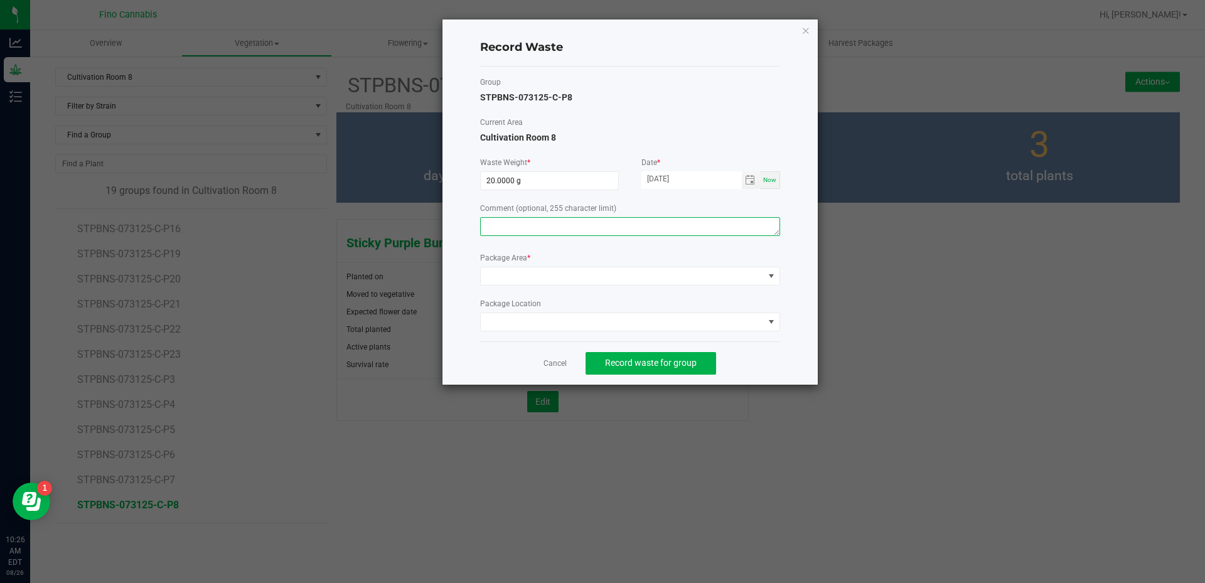
paste textarea "Pruning Waste"
type textarea "Pruning Waste"
click at [529, 282] on span at bounding box center [622, 276] width 283 height 18
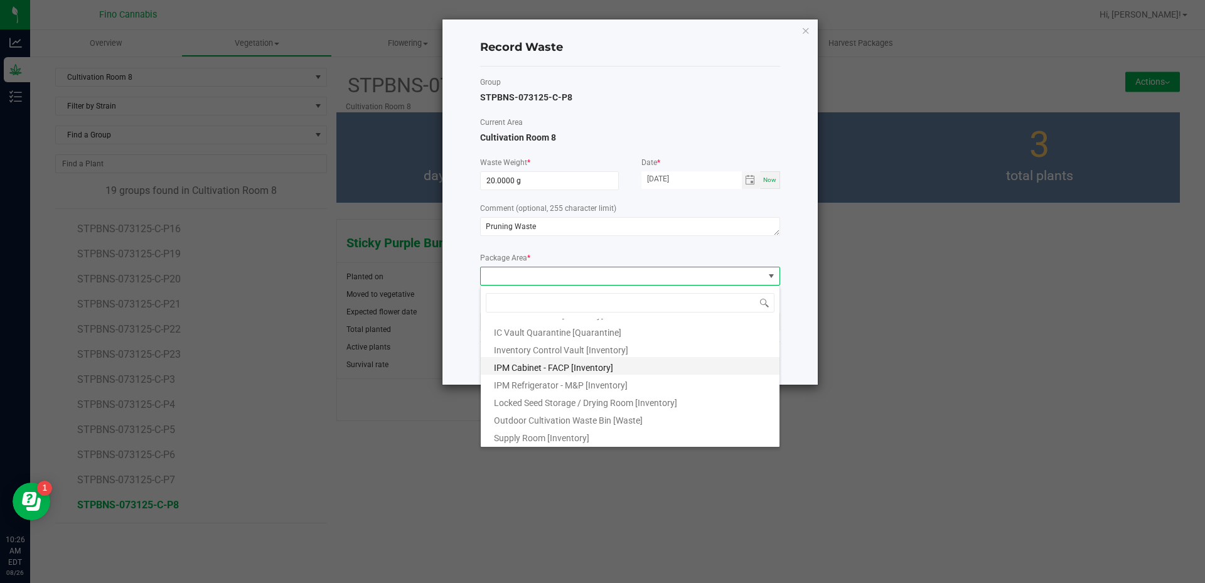
scroll to position [68, 0]
click at [540, 421] on span "Outdoor Cultivation Waste Bin [Waste]" at bounding box center [568, 420] width 149 height 10
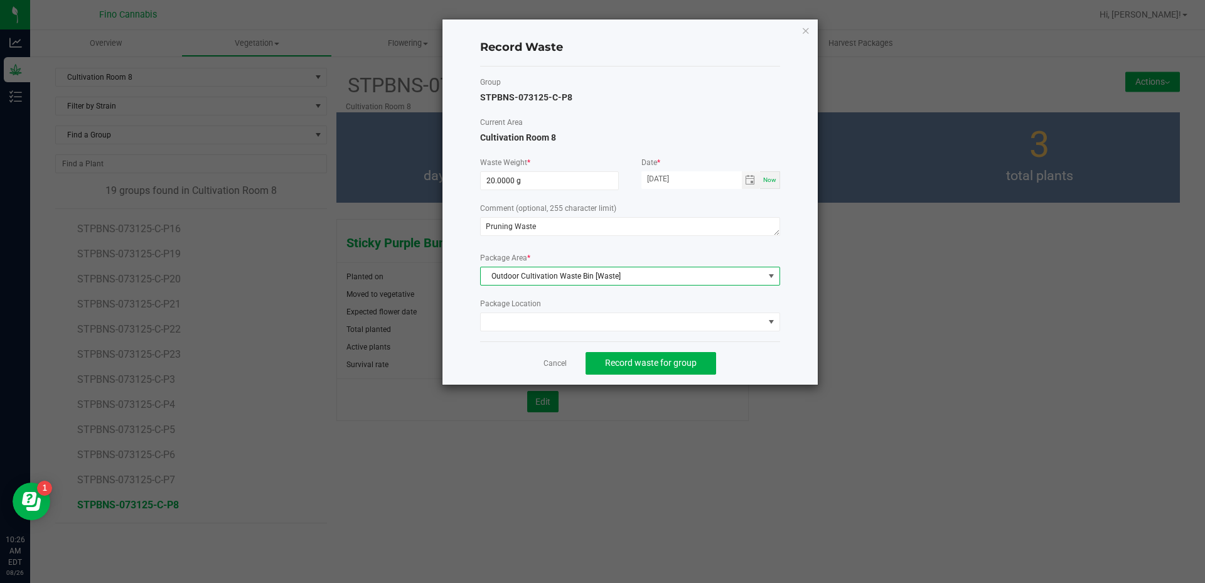
click at [770, 350] on div "Cancel Record waste for group" at bounding box center [630, 362] width 300 height 43
click at [675, 360] on span "Record waste for group" at bounding box center [651, 363] width 92 height 10
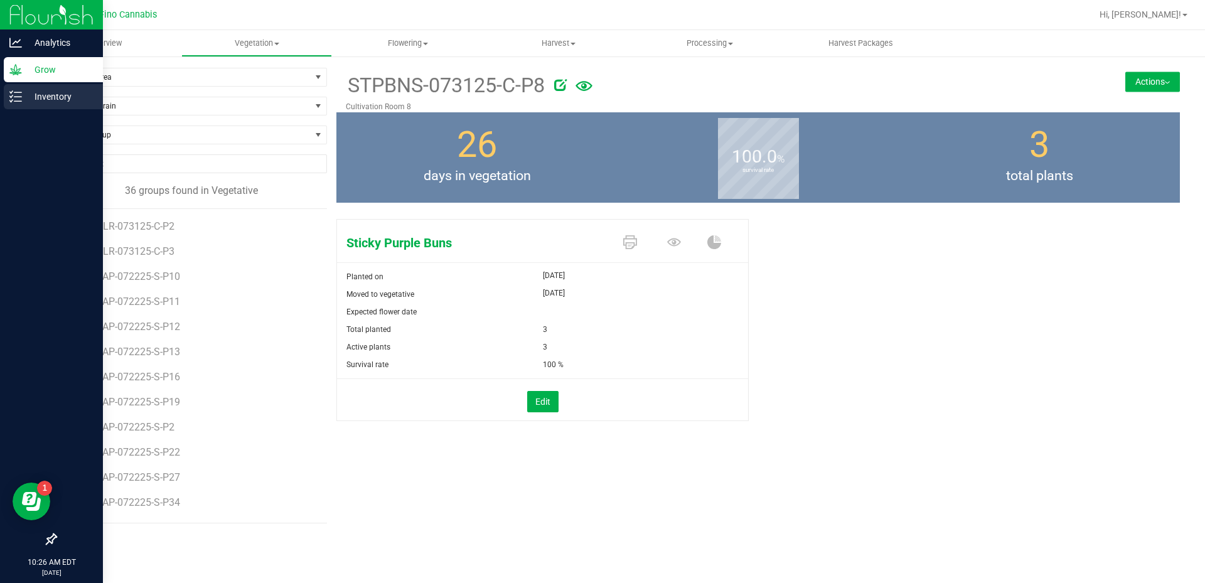
click at [9, 94] on icon at bounding box center [15, 96] width 13 height 13
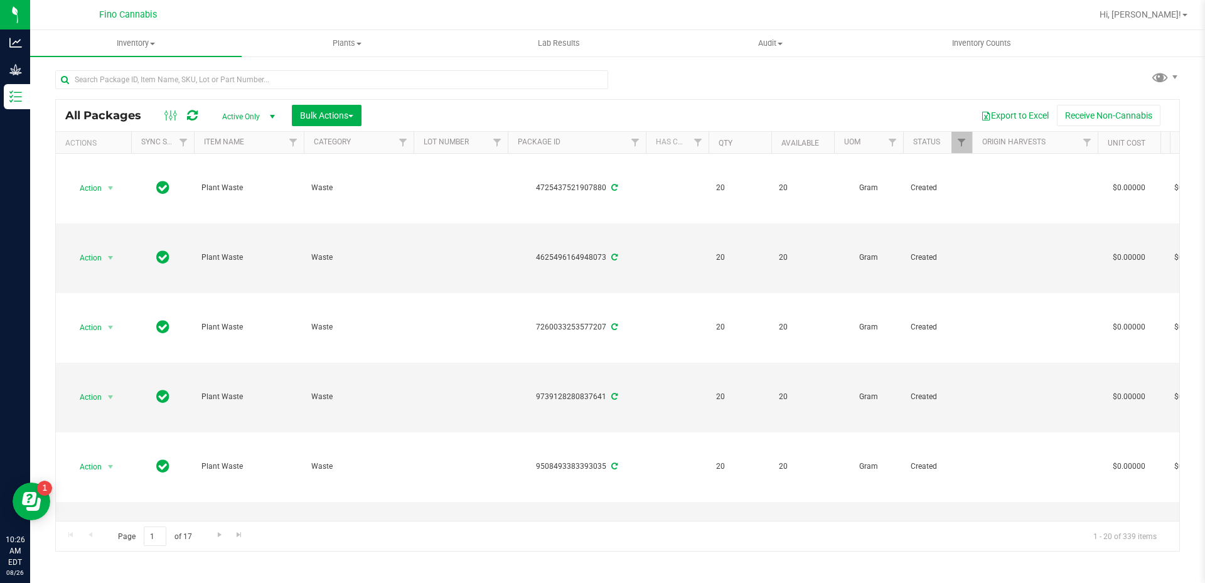
click at [340, 30] on link "Plants All plants Waste log" at bounding box center [348, 43] width 212 height 26
click at [284, 94] on span "Waste log" at bounding box center [279, 90] width 75 height 11
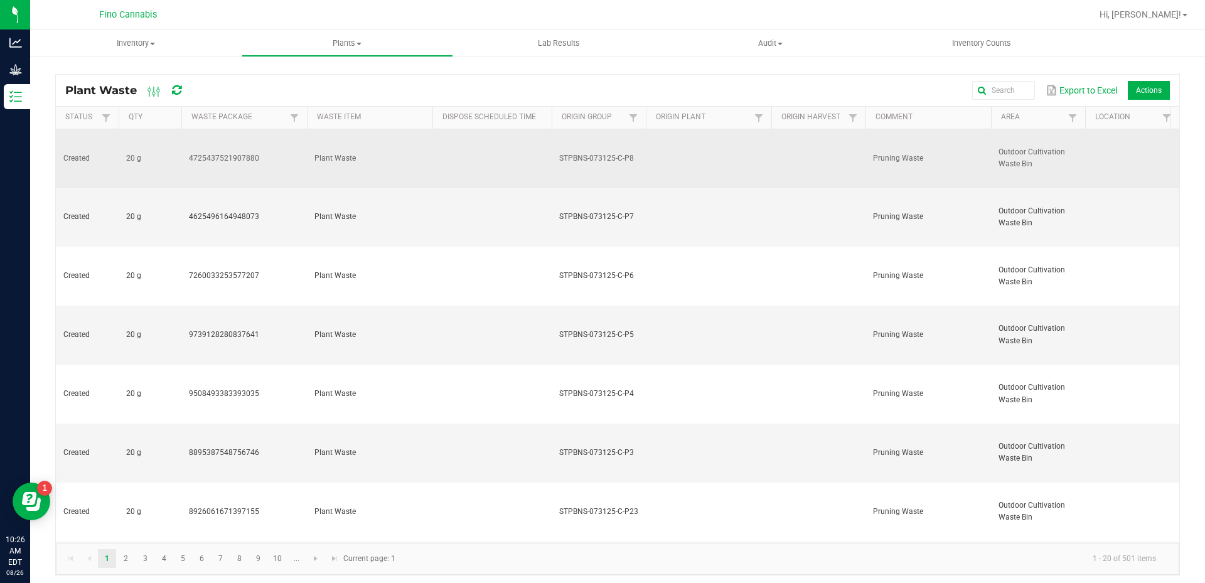
click at [429, 151] on td "Plant Waste" at bounding box center [370, 158] width 126 height 59
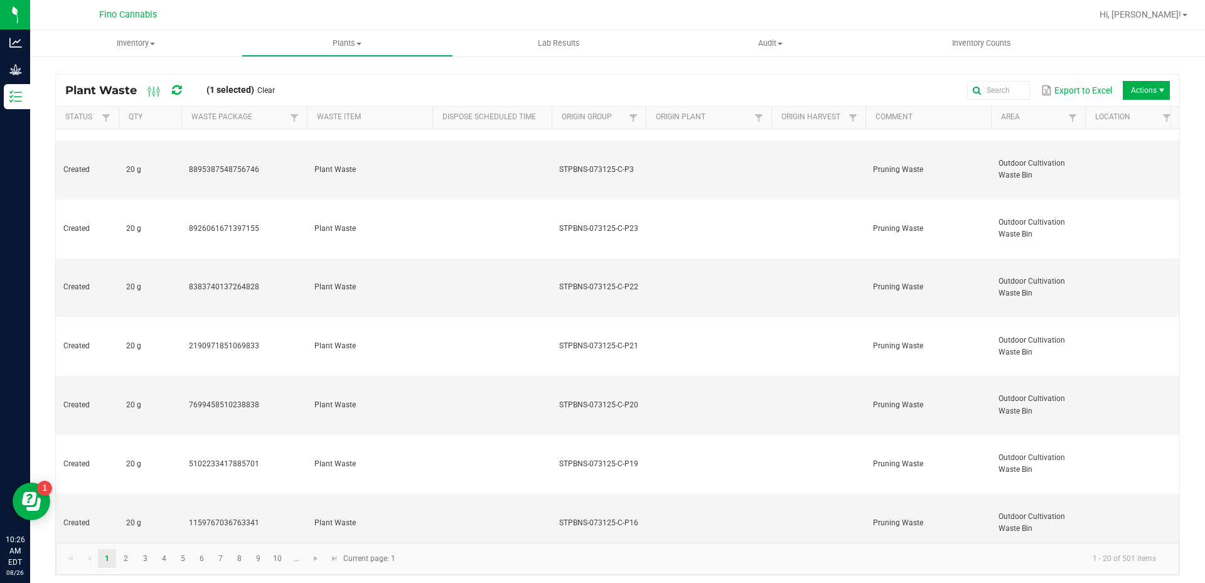
scroll to position [291, 0]
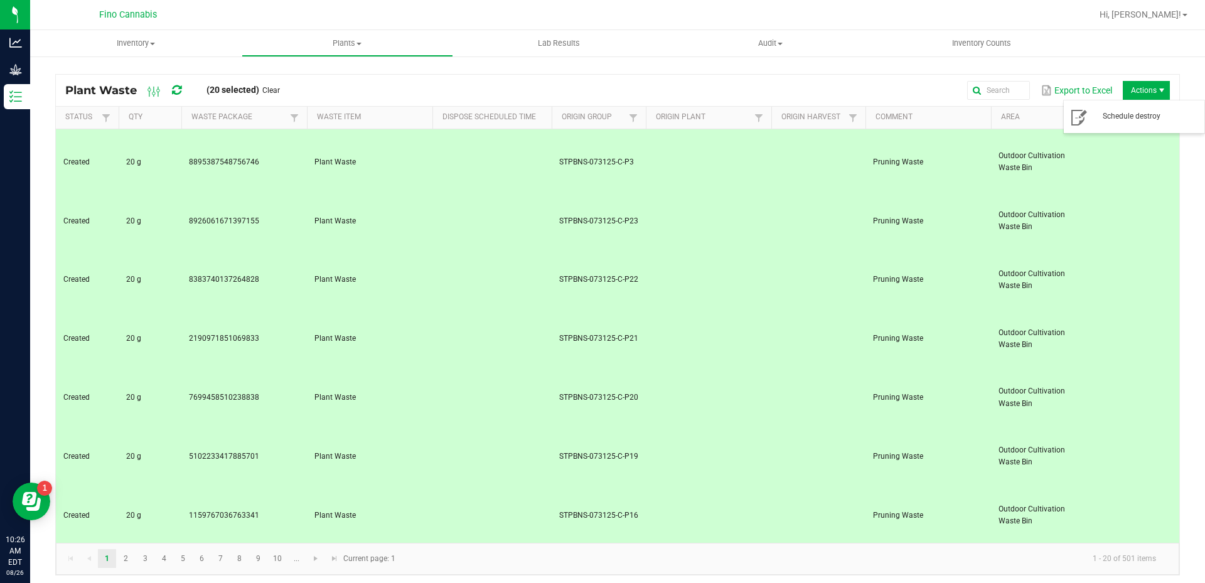
click at [1123, 90] on span "Actions" at bounding box center [1146, 90] width 47 height 19
click at [1123, 121] on span "Schedule destroy" at bounding box center [1150, 116] width 94 height 11
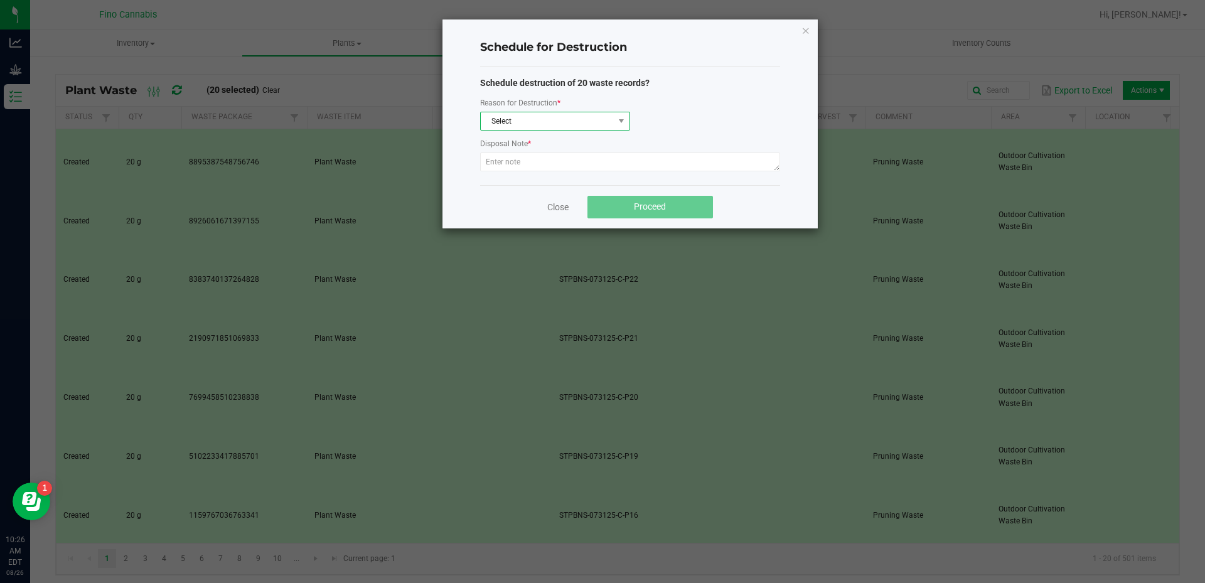
click at [502, 122] on span "Select" at bounding box center [547, 121] width 133 height 18
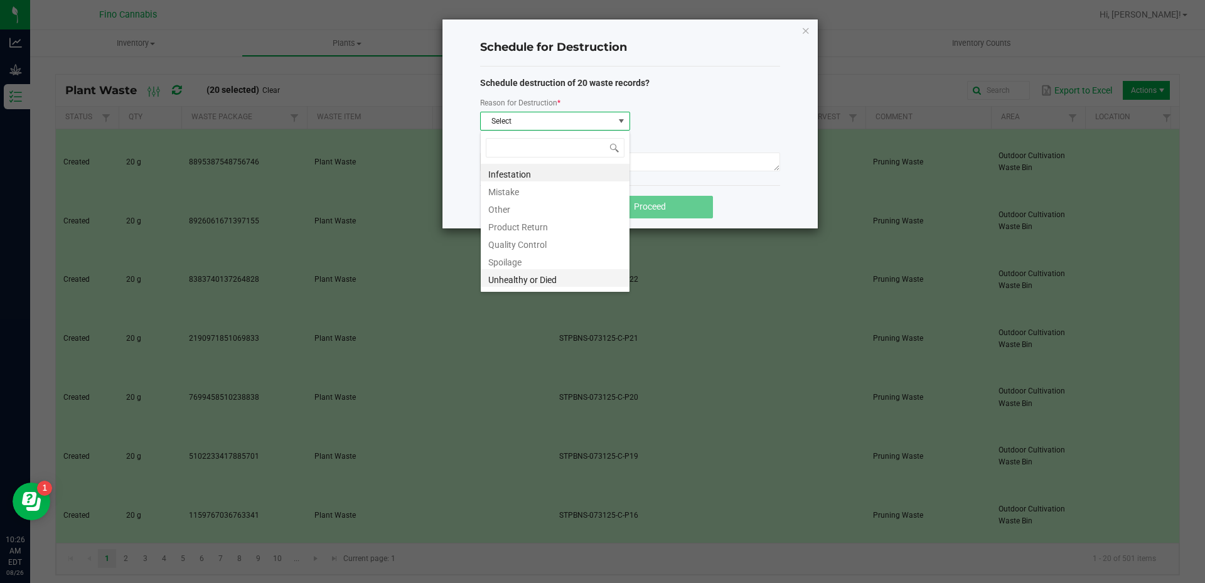
scroll to position [15, 0]
click at [524, 283] on li "Waste" at bounding box center [555, 281] width 149 height 18
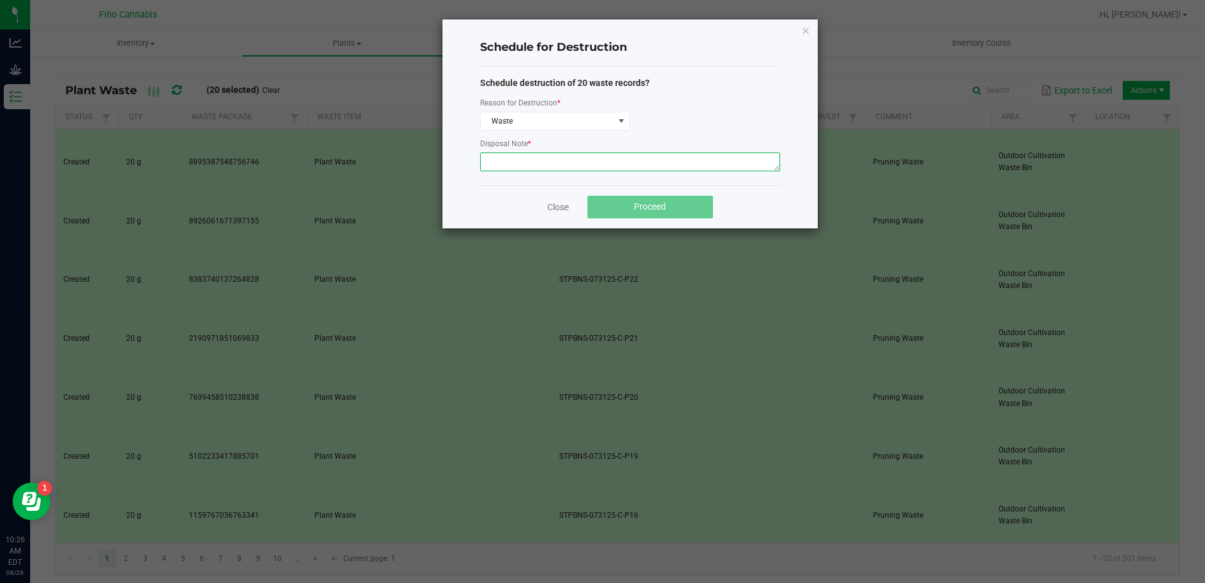
paste textarea "Pruning Waste"
type textarea "Pruning Waste"
click at [714, 100] on div "Reason for Destruction * Waste" at bounding box center [630, 113] width 300 height 35
click at [676, 212] on button "Proceed" at bounding box center [650, 207] width 126 height 23
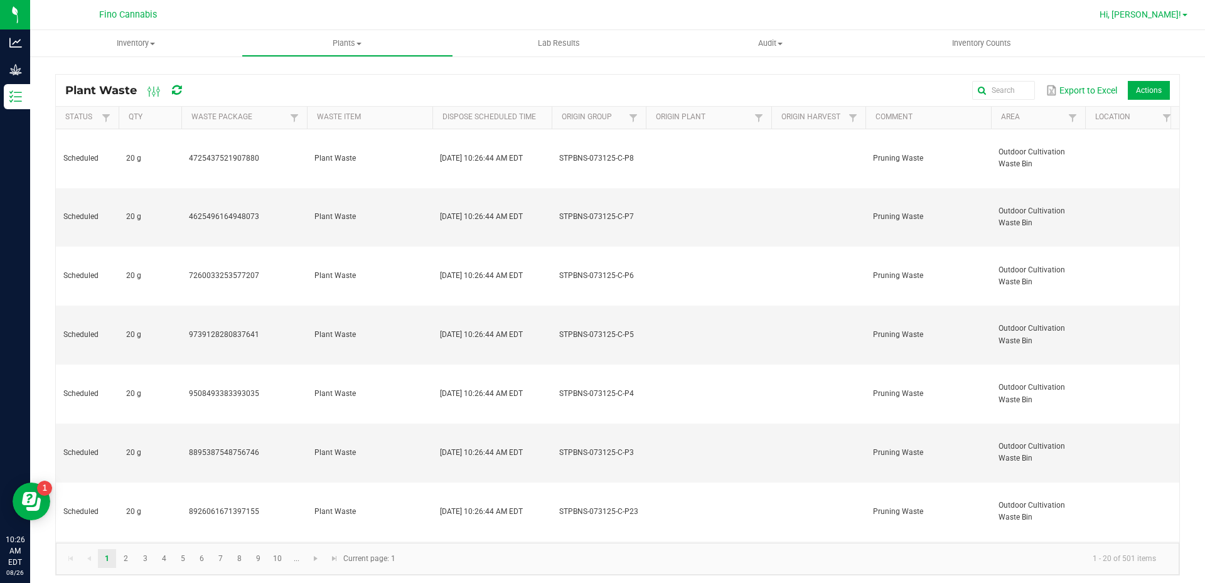
click at [1159, 14] on span "Hi, [PERSON_NAME]!" at bounding box center [1141, 14] width 82 height 10
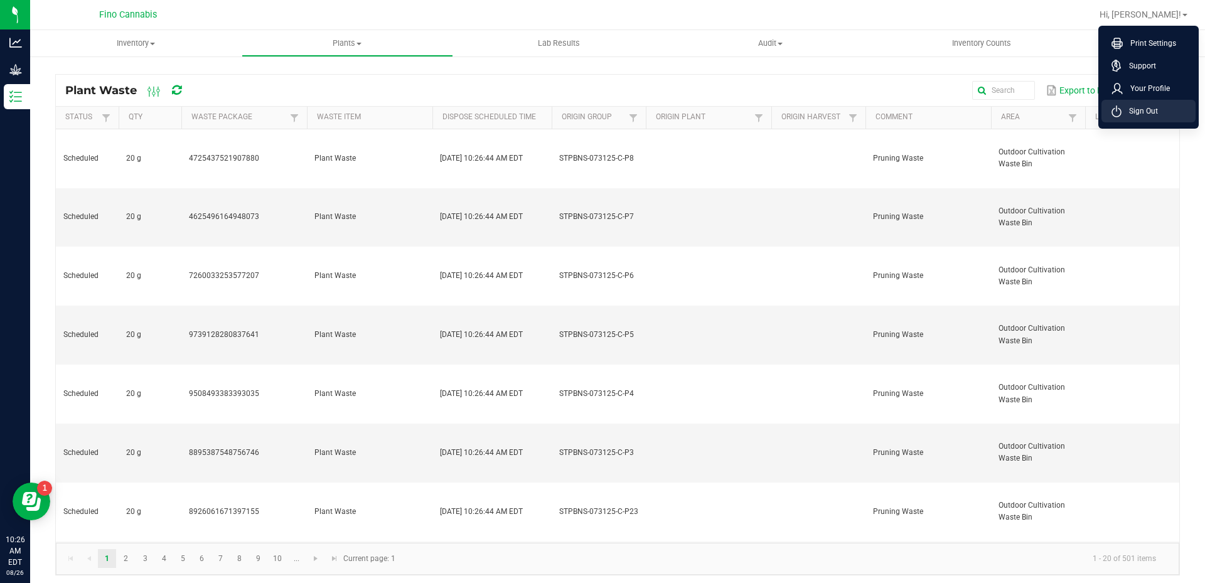
click at [1141, 110] on span "Sign Out" at bounding box center [1140, 111] width 36 height 13
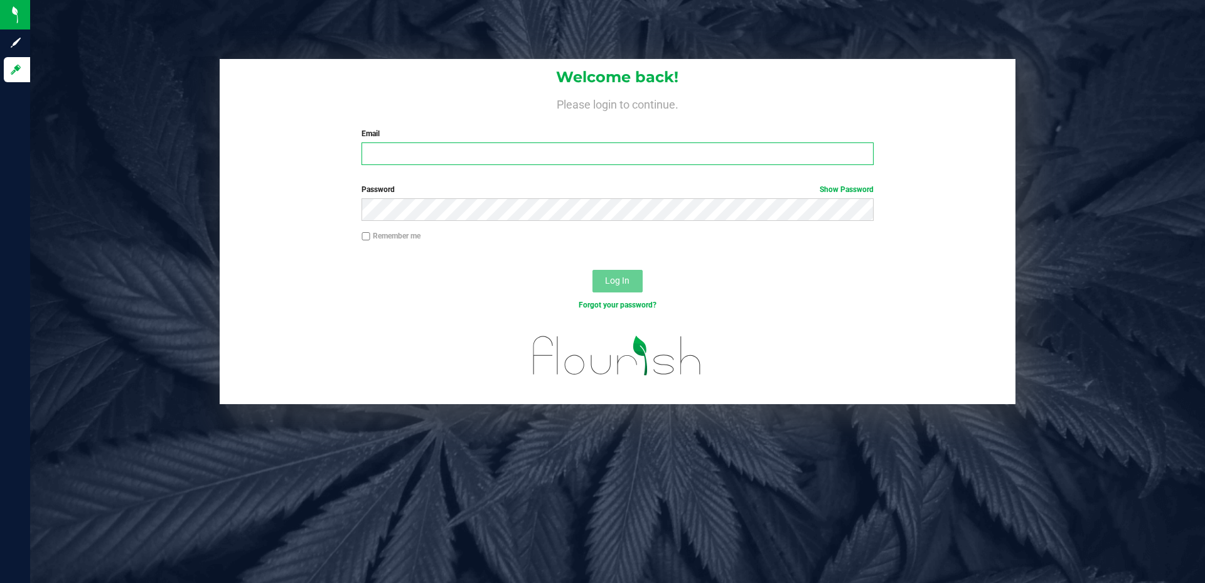
click at [522, 157] on input "Email" at bounding box center [618, 153] width 512 height 23
type input "[EMAIL_ADDRESS][DOMAIN_NAME]"
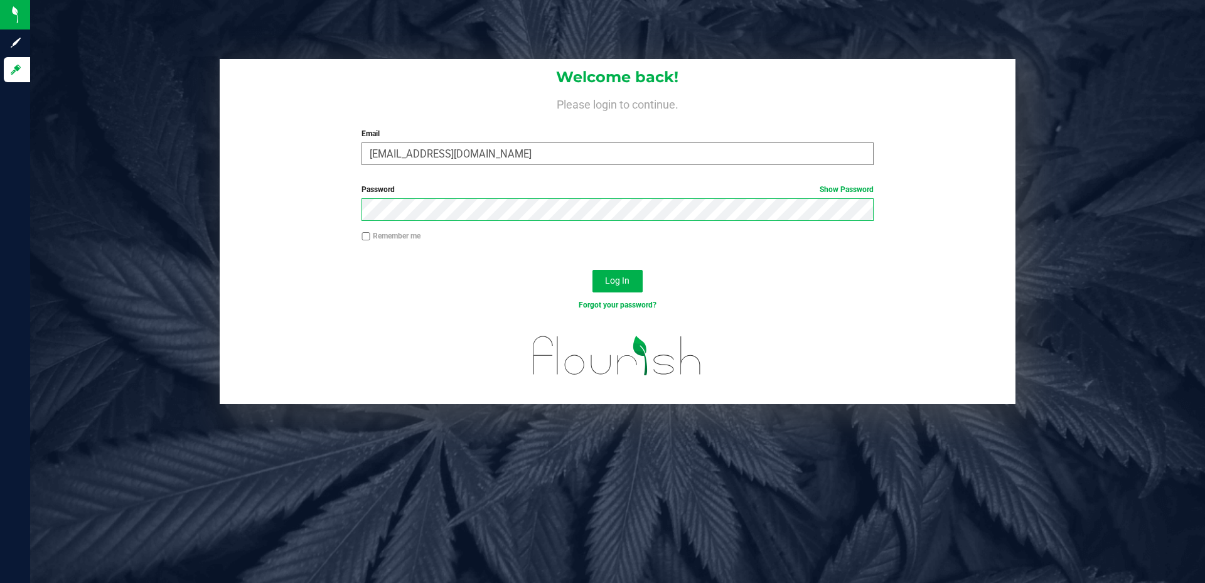
click at [592, 270] on button "Log In" at bounding box center [617, 281] width 50 height 23
